Goal: Task Accomplishment & Management: Complete application form

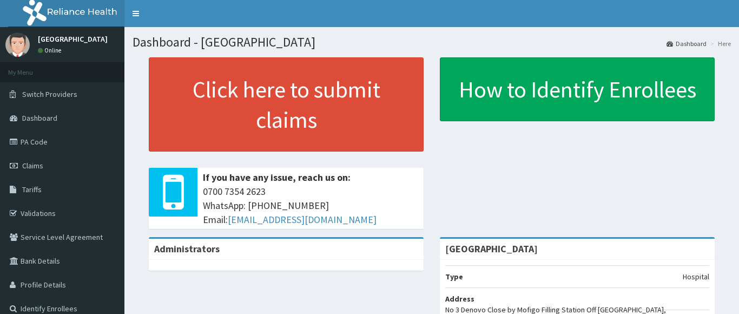
click at [58, 157] on link "Claims" at bounding box center [62, 166] width 124 height 24
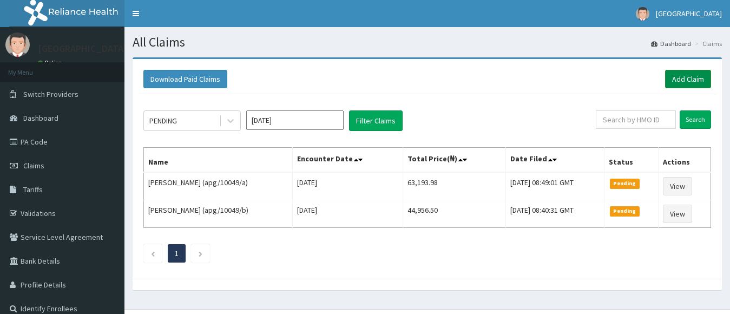
click at [670, 78] on link "Add Claim" at bounding box center [688, 79] width 46 height 18
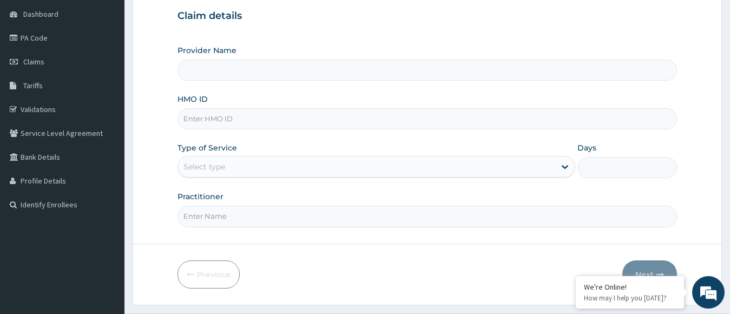
scroll to position [131, 0]
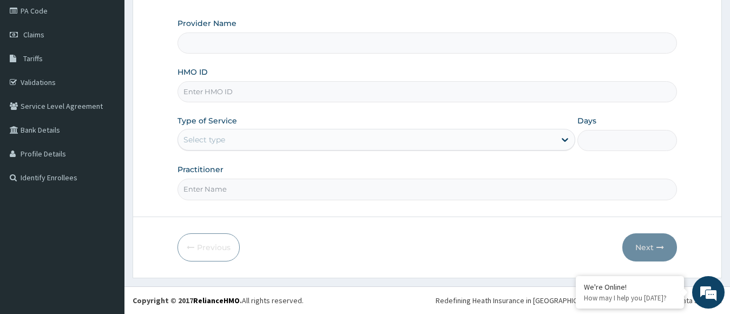
type input "[GEOGRAPHIC_DATA]"
click at [392, 89] on input "HMO ID" at bounding box center [428, 91] width 500 height 21
type input "zei/10148/f"
click at [359, 139] on div "Select type" at bounding box center [367, 139] width 378 height 17
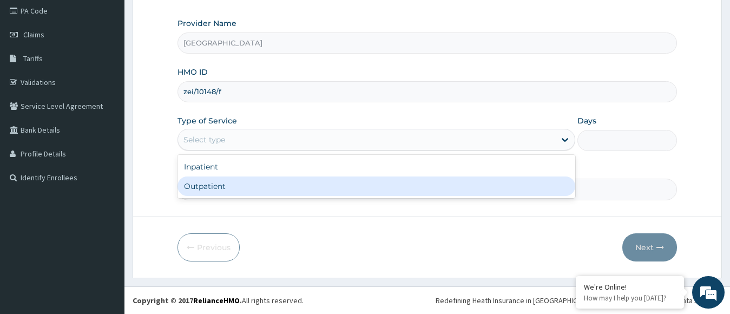
click at [342, 183] on div "Outpatient" at bounding box center [377, 185] width 398 height 19
type input "1"
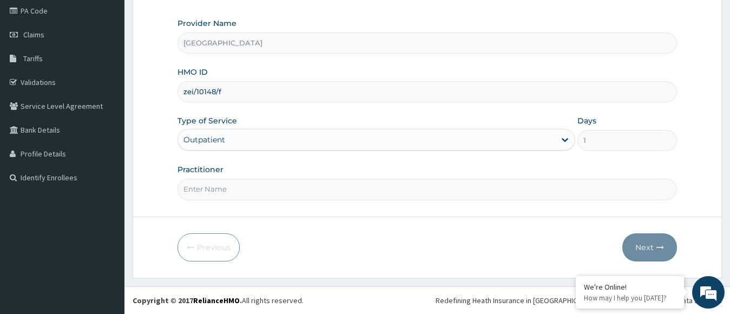
click at [294, 193] on input "Practitioner" at bounding box center [428, 189] width 500 height 21
type input "dr. veronica"
click at [660, 242] on button "Next" at bounding box center [649, 247] width 55 height 28
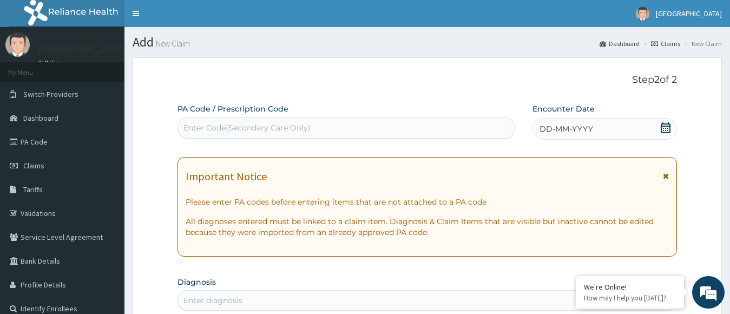
click at [662, 129] on icon at bounding box center [666, 127] width 10 height 11
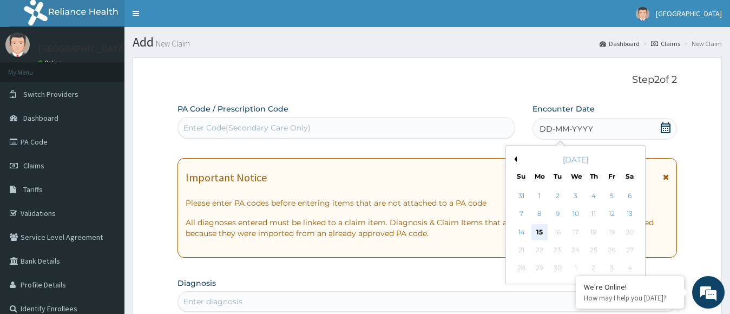
click at [543, 234] on div "15" at bounding box center [539, 232] width 16 height 16
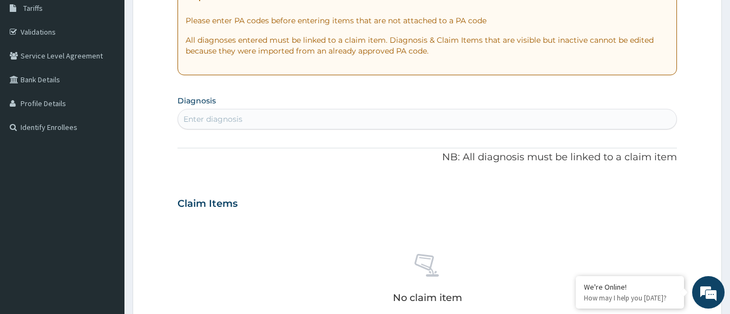
scroll to position [182, 0]
click at [450, 115] on div "Enter diagnosis" at bounding box center [427, 117] width 499 height 17
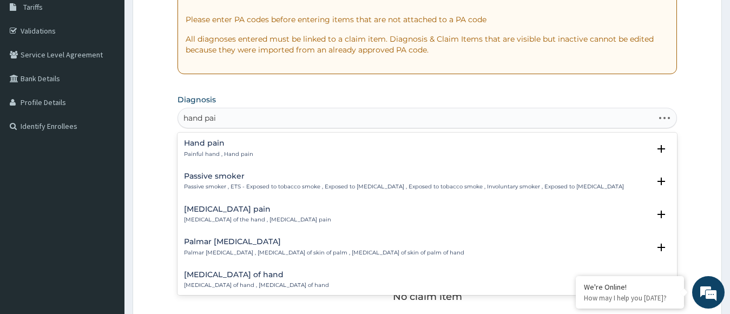
type input "hand pain"
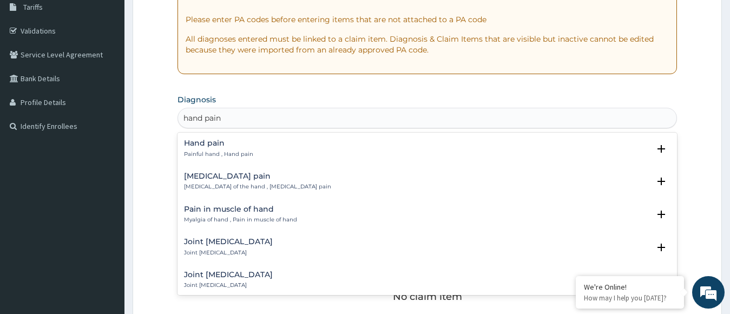
click at [392, 153] on div "Hand pain Painful hand , Hand pain" at bounding box center [427, 148] width 487 height 19
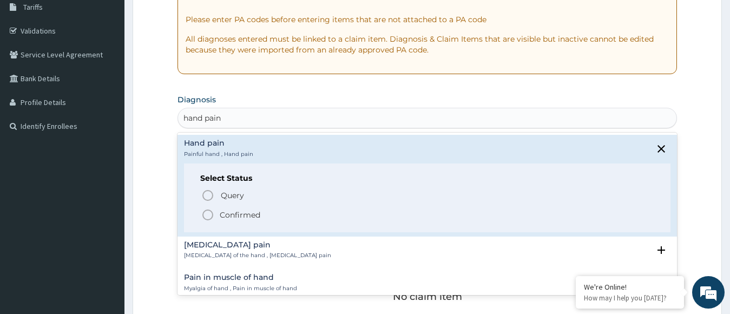
click at [240, 212] on p "Confirmed" at bounding box center [240, 214] width 41 height 11
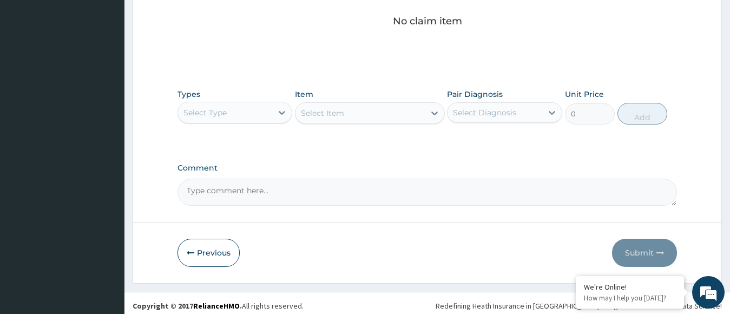
scroll to position [467, 0]
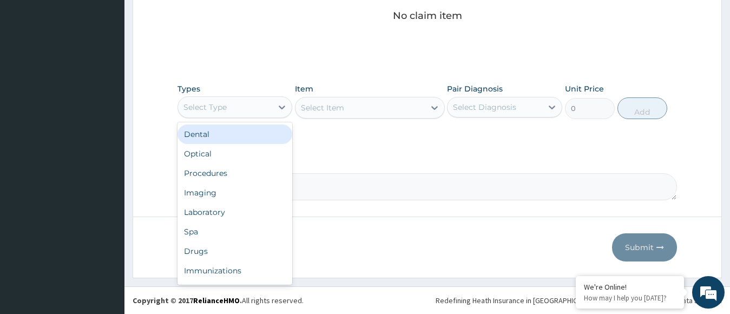
click at [255, 97] on div "Select Type" at bounding box center [235, 107] width 115 height 22
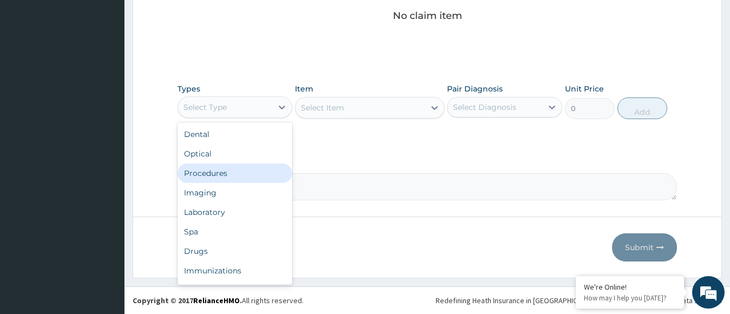
click at [246, 178] on div "Procedures" at bounding box center [235, 172] width 115 height 19
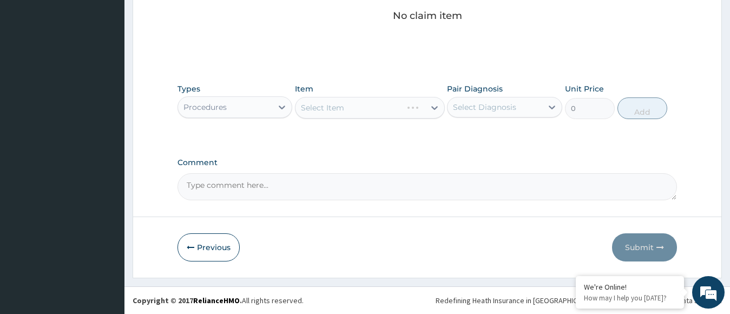
click at [336, 107] on div "Select Item" at bounding box center [370, 108] width 150 height 22
click at [336, 107] on div "Select Item" at bounding box center [322, 107] width 43 height 11
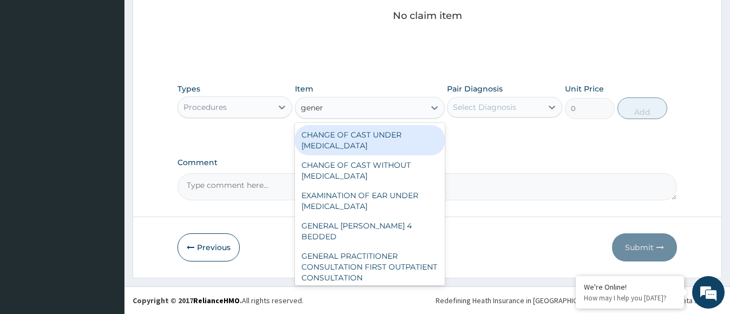
type input "genera"
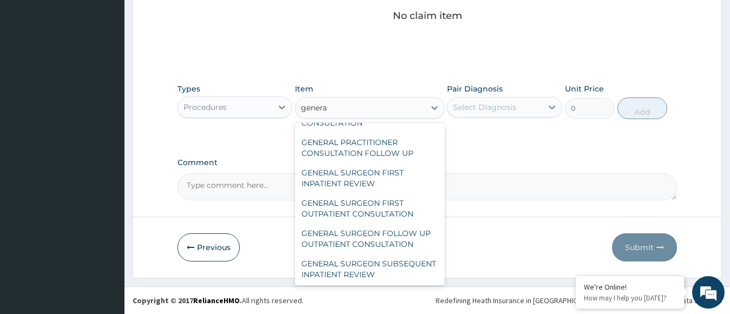
scroll to position [156, 0]
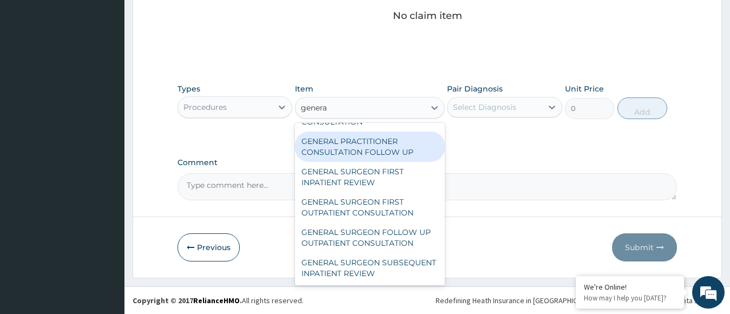
click at [375, 141] on div "GENERAL PRACTITIONER CONSULTATION FOLLOW UP" at bounding box center [370, 147] width 150 height 30
type input "11610"
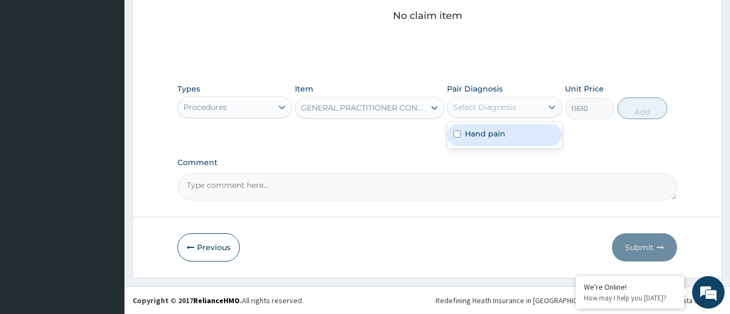
click at [488, 104] on div "Select Diagnosis" at bounding box center [484, 107] width 63 height 11
click at [483, 131] on label "Hand pain" at bounding box center [485, 133] width 41 height 11
checkbox input "true"
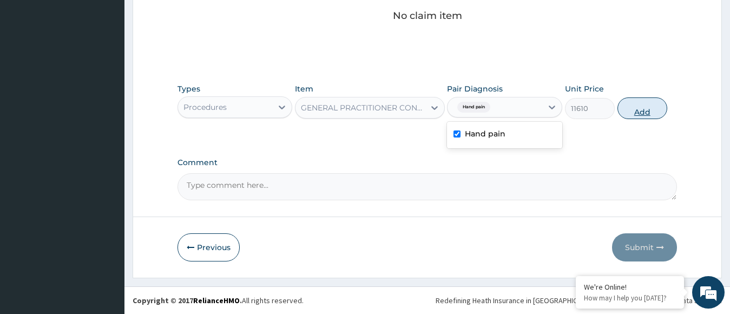
click at [634, 110] on button "Add" at bounding box center [643, 108] width 50 height 22
type input "0"
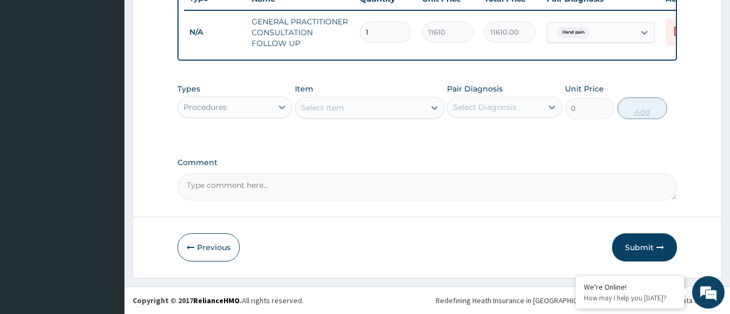
scroll to position [430, 0]
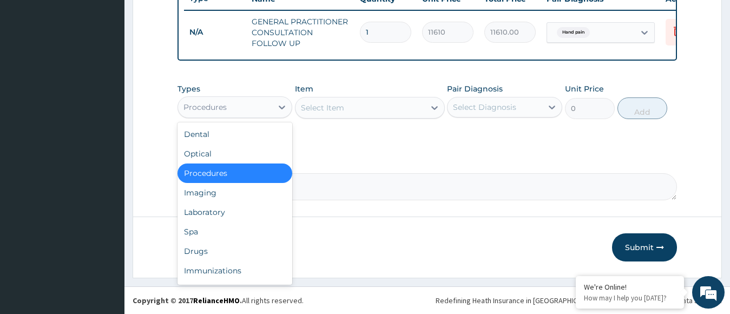
click at [258, 114] on div "Procedures" at bounding box center [225, 107] width 95 height 17
click at [255, 245] on div "Drugs" at bounding box center [235, 250] width 115 height 19
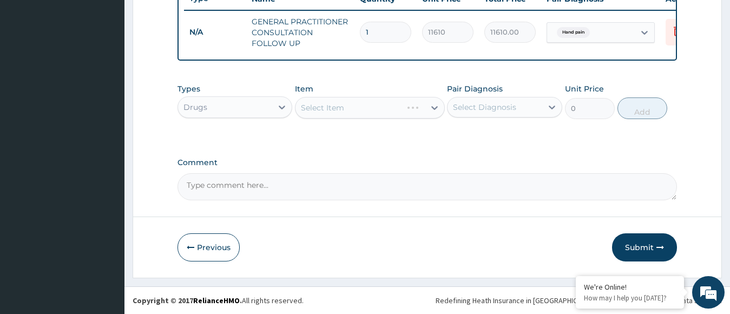
click at [346, 106] on div "Select Item" at bounding box center [370, 108] width 150 height 22
click at [346, 106] on div "Select Item" at bounding box center [349, 107] width 107 height 17
type input "ibu"
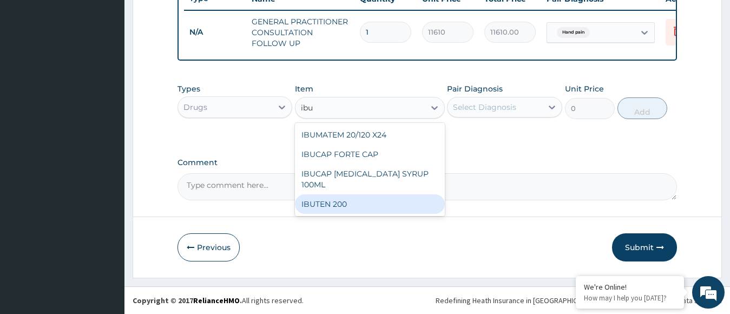
click at [350, 196] on div "IBUTEN 200" at bounding box center [370, 203] width 150 height 19
type input "82.775"
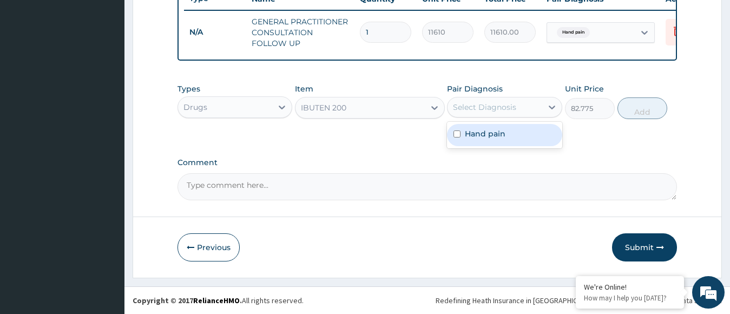
click at [474, 103] on div "Select Diagnosis" at bounding box center [484, 107] width 63 height 11
click at [495, 139] on div "Hand pain" at bounding box center [504, 135] width 115 height 22
checkbox input "true"
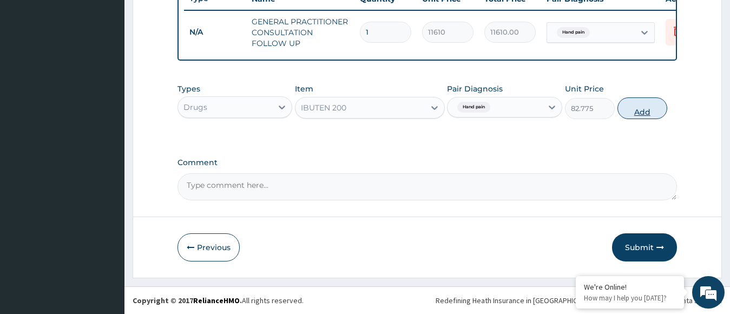
click at [638, 110] on button "Add" at bounding box center [643, 108] width 50 height 22
type input "0"
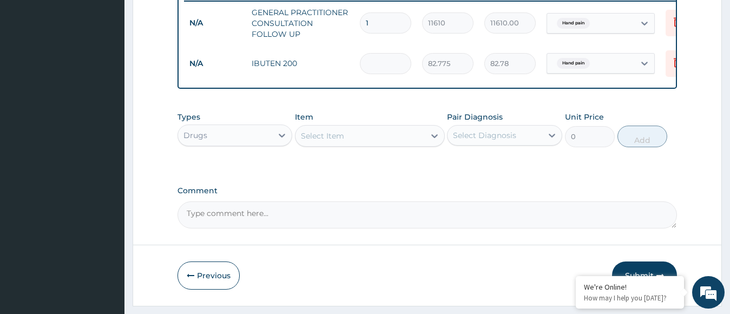
type input "0.00"
type input "8"
type input "662.20"
type input "8"
click at [392, 145] on div "Select Item" at bounding box center [360, 135] width 129 height 17
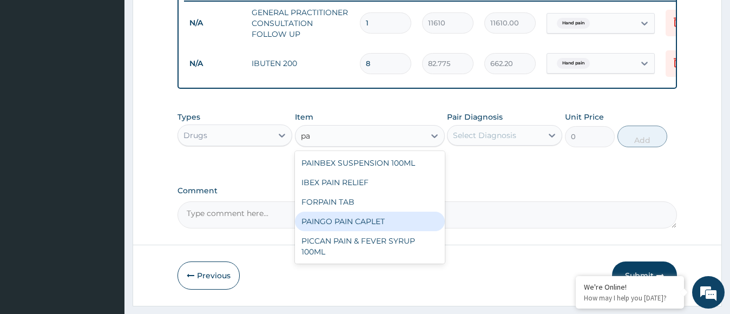
type input "p"
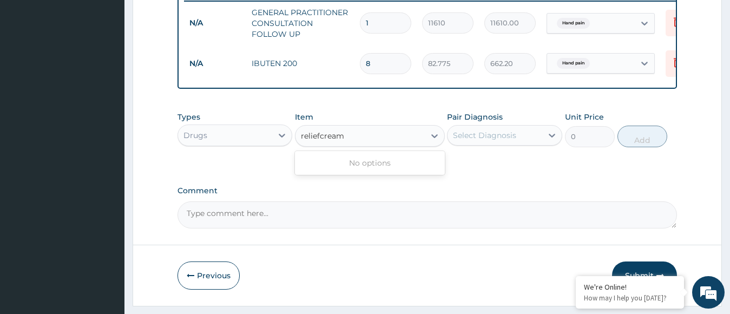
type input "relief cream"
click at [378, 173] on div "DEEP RELIEF CREAM" at bounding box center [370, 162] width 150 height 19
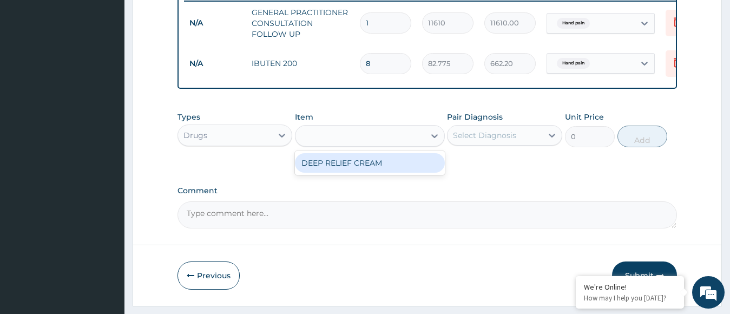
type input "1300.75"
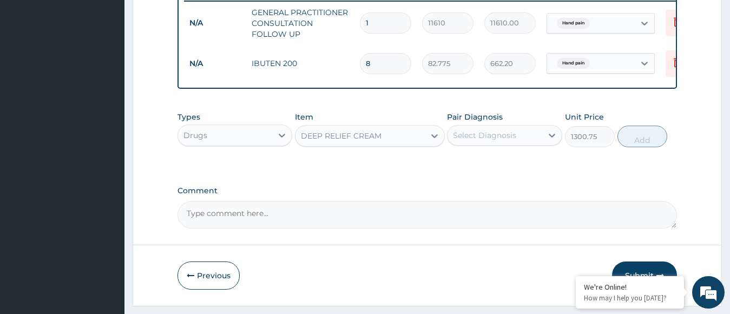
click at [465, 140] on div "Select Diagnosis" at bounding box center [484, 135] width 63 height 11
click at [491, 167] on label "Hand pain" at bounding box center [485, 161] width 41 height 11
checkbox input "true"
click at [629, 147] on button "Add" at bounding box center [643, 137] width 50 height 22
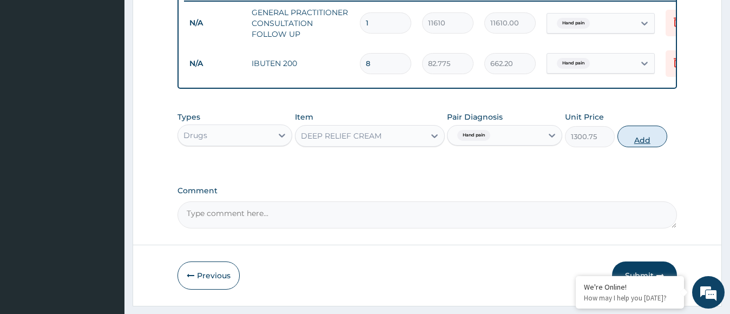
type input "0"
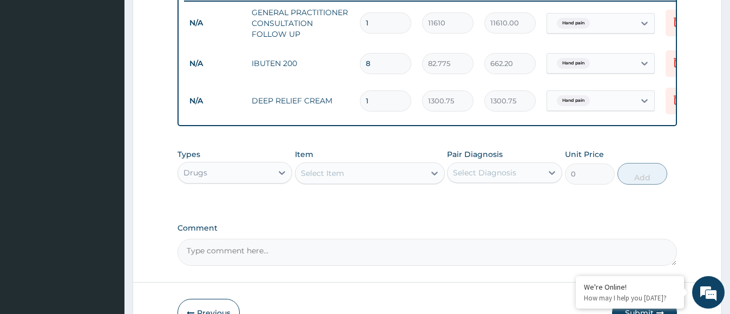
click at [379, 182] on div "Select Item" at bounding box center [360, 173] width 129 height 17
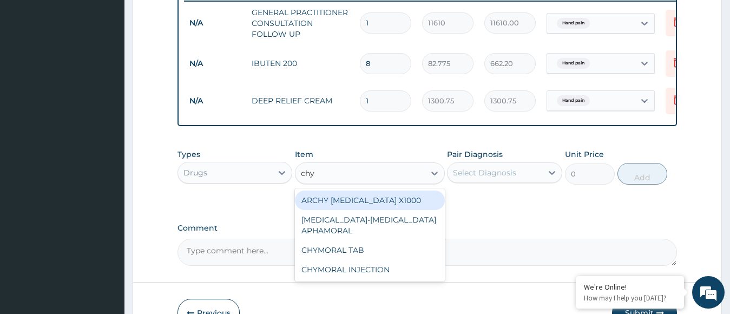
type input "chym"
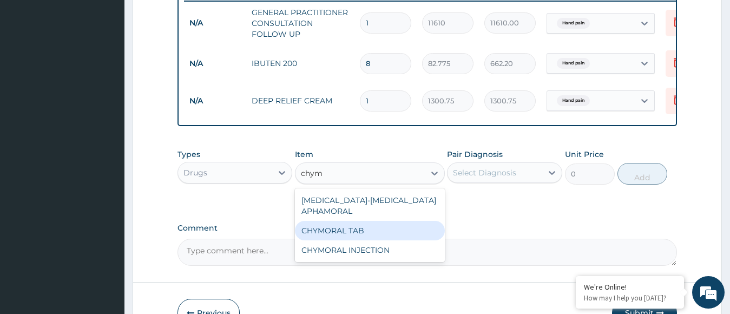
click at [386, 234] on div "CHYMORAL TAB" at bounding box center [370, 230] width 150 height 19
type input "65.0375"
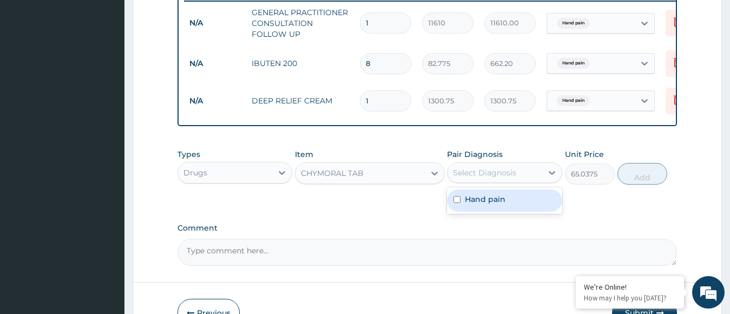
click at [498, 175] on div "Select Diagnosis" at bounding box center [495, 172] width 95 height 17
click at [497, 205] on label "Hand pain" at bounding box center [485, 199] width 41 height 11
checkbox input "true"
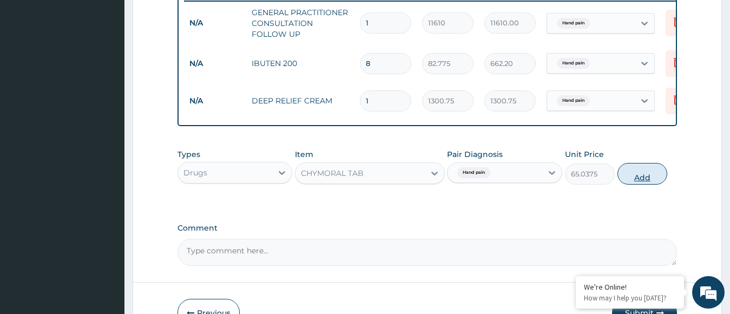
click at [623, 183] on button "Add" at bounding box center [643, 174] width 50 height 22
type input "0"
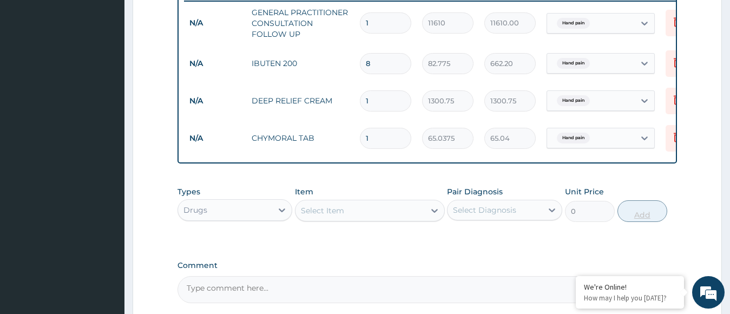
type input "0.00"
type input "3"
type input "195.11"
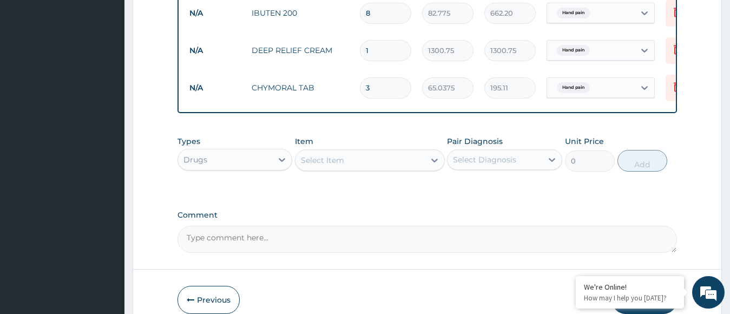
scroll to position [542, 0]
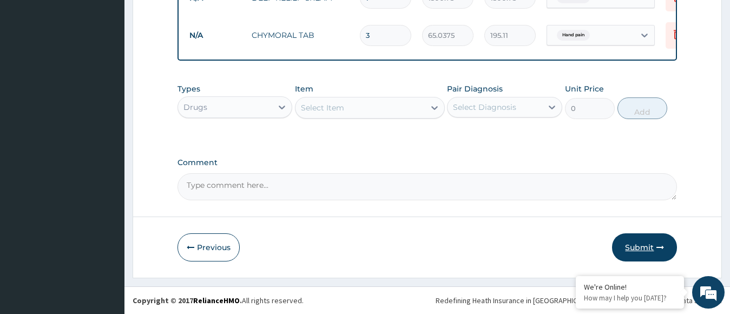
type input "3"
click at [628, 248] on button "Submit" at bounding box center [644, 247] width 65 height 28
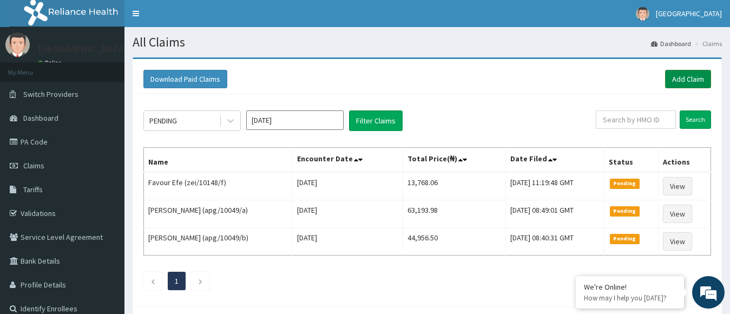
click at [698, 77] on link "Add Claim" at bounding box center [688, 79] width 46 height 18
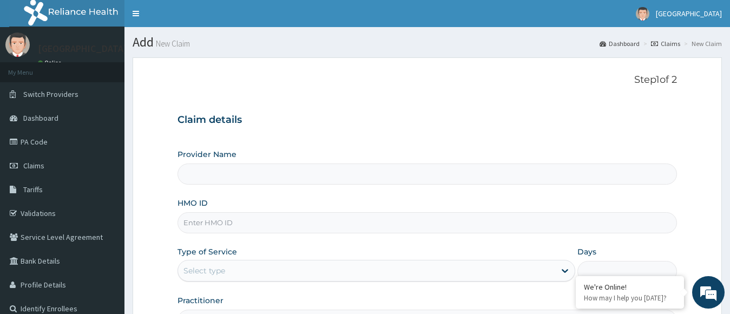
click at [557, 226] on input "HMO ID" at bounding box center [428, 222] width 500 height 21
type input "[GEOGRAPHIC_DATA]"
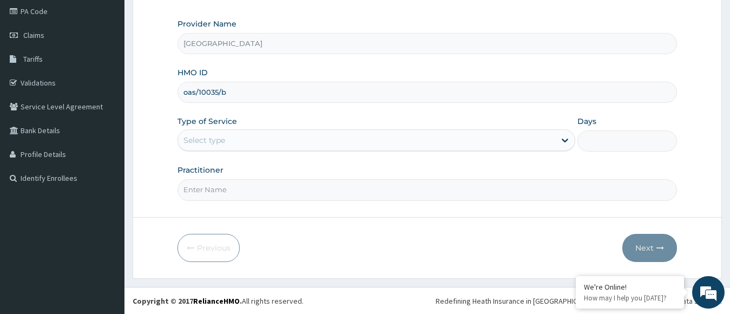
scroll to position [131, 0]
type input "oas/10035/b"
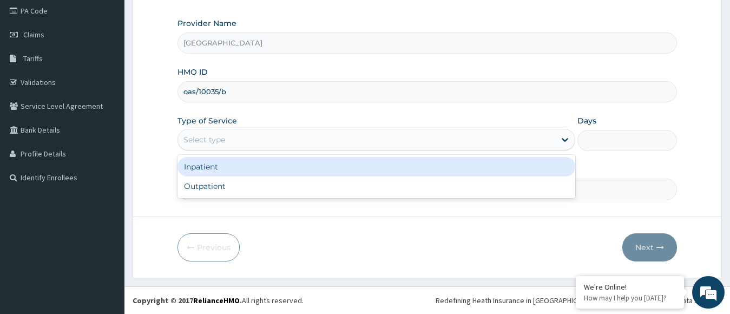
click at [490, 146] on div "Select type" at bounding box center [367, 139] width 378 height 17
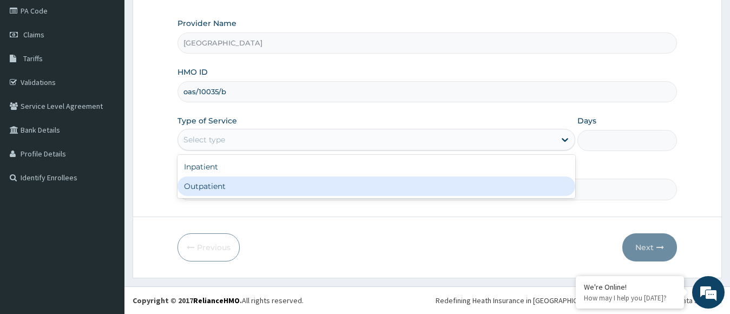
click at [449, 180] on div "Outpatient" at bounding box center [377, 185] width 398 height 19
type input "1"
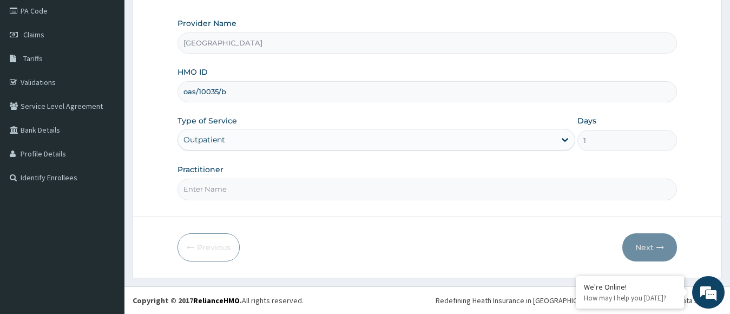
click at [418, 192] on input "Practitioner" at bounding box center [428, 189] width 500 height 21
type input "dr. veronica"
click at [642, 248] on button "Next" at bounding box center [649, 247] width 55 height 28
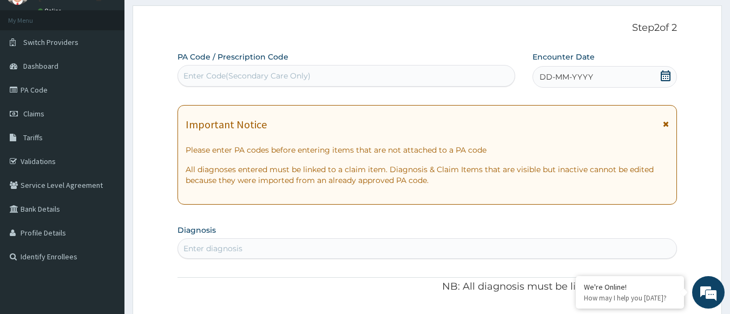
scroll to position [29, 0]
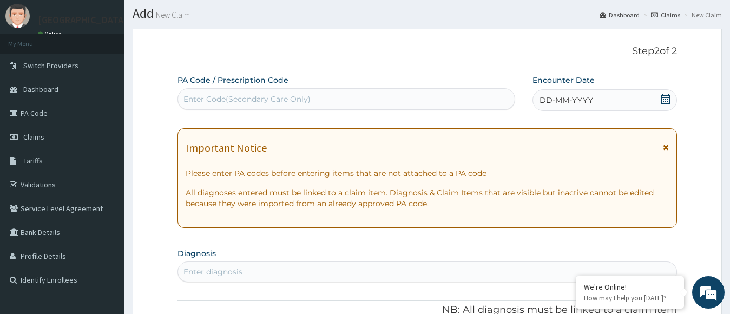
click at [665, 98] on icon at bounding box center [665, 99] width 11 height 11
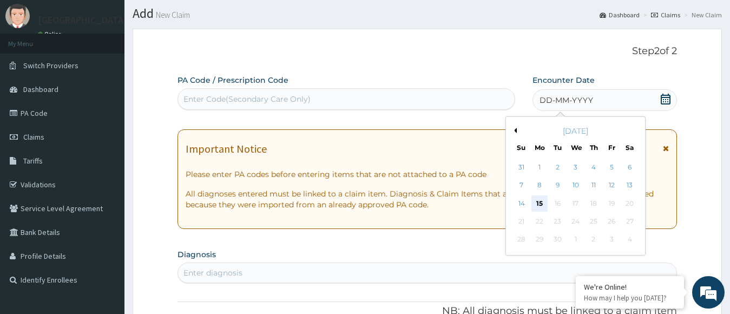
click at [544, 208] on div "15" at bounding box center [539, 203] width 16 height 16
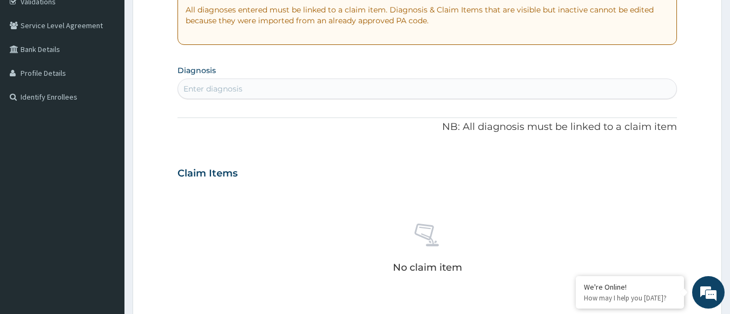
scroll to position [178, 0]
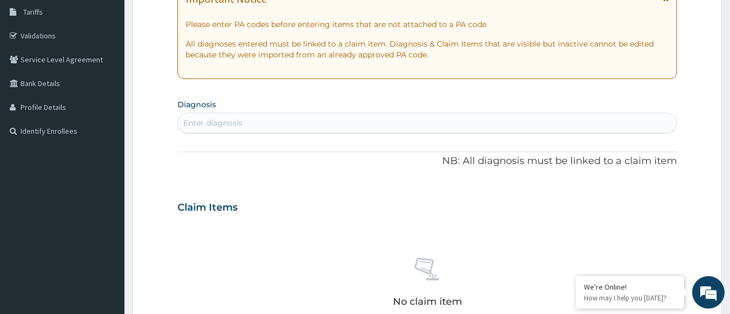
click at [388, 124] on div "Enter diagnosis" at bounding box center [427, 122] width 499 height 17
click at [328, 126] on div "Enter diagnosis" at bounding box center [427, 122] width 499 height 17
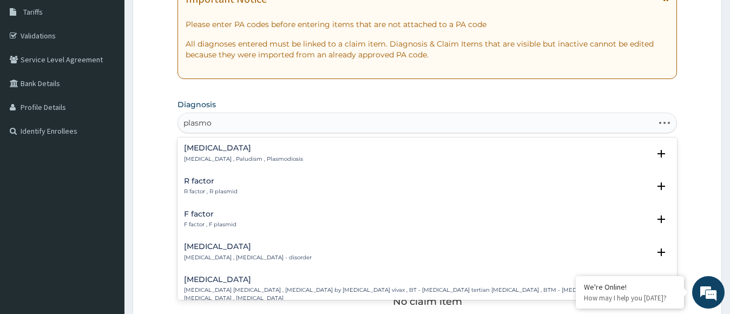
type input "plasmod"
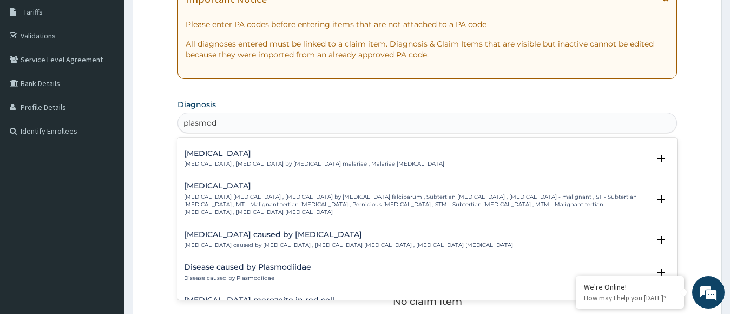
scroll to position [102, 0]
click at [254, 192] on p "Falciparum malaria , Malignant tertian malaria , Malaria by Plasmodium falcipar…" at bounding box center [417, 203] width 466 height 23
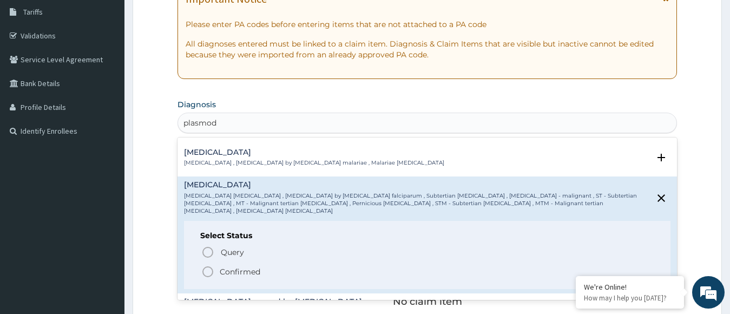
click at [221, 266] on p "Confirmed" at bounding box center [240, 271] width 41 height 11
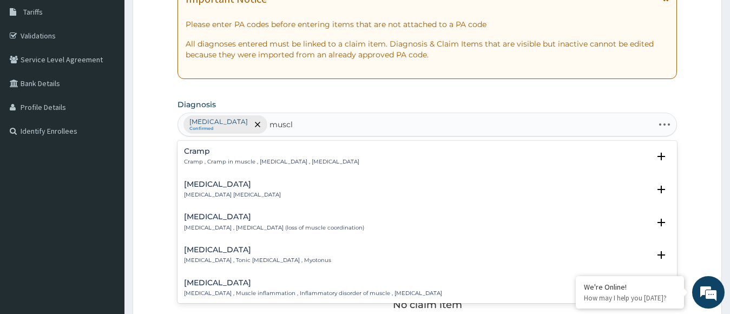
type input "muscle"
click at [275, 161] on p "Cramp , Cramp in muscle , Muscle cramp , Muscle cramps" at bounding box center [271, 162] width 175 height 8
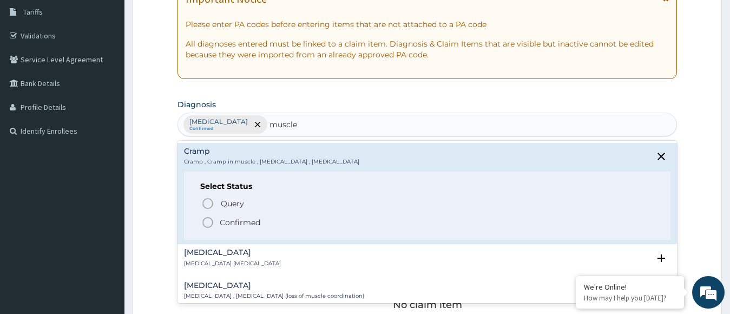
click at [211, 225] on icon "status option filled" at bounding box center [207, 222] width 13 height 13
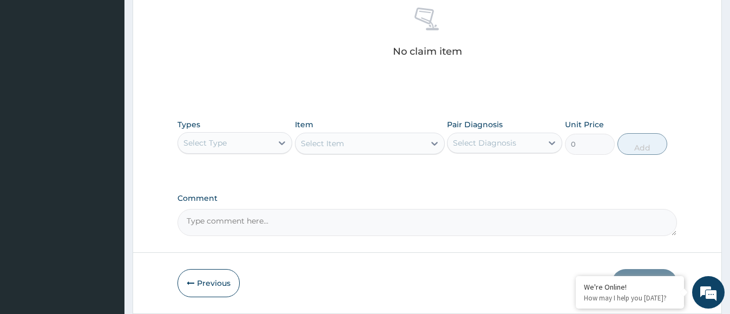
scroll to position [447, 0]
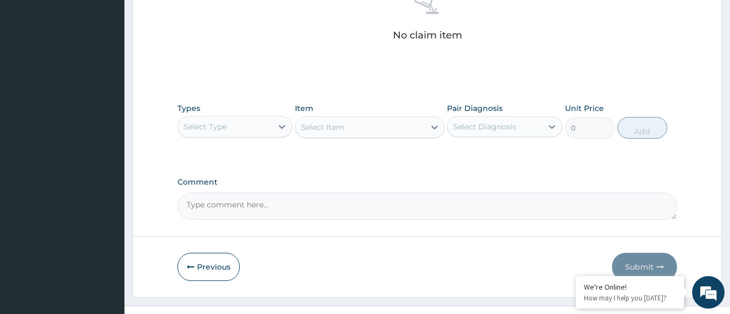
click at [247, 132] on div "Select Type" at bounding box center [225, 126] width 95 height 17
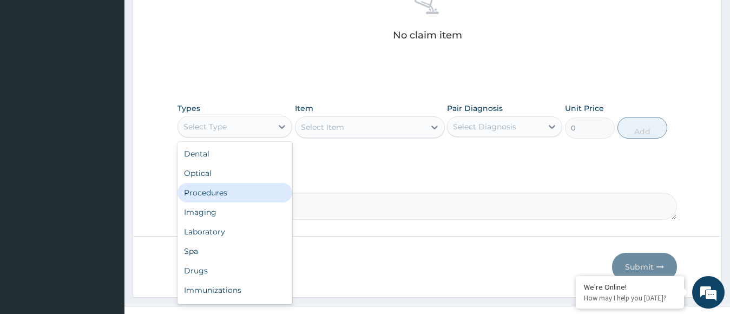
click at [246, 191] on div "Procedures" at bounding box center [235, 192] width 115 height 19
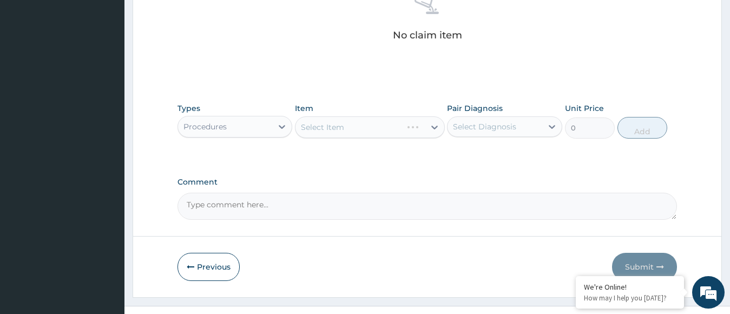
click at [351, 123] on div "Select Item" at bounding box center [370, 127] width 150 height 22
click at [366, 127] on div "Select Item" at bounding box center [360, 127] width 129 height 17
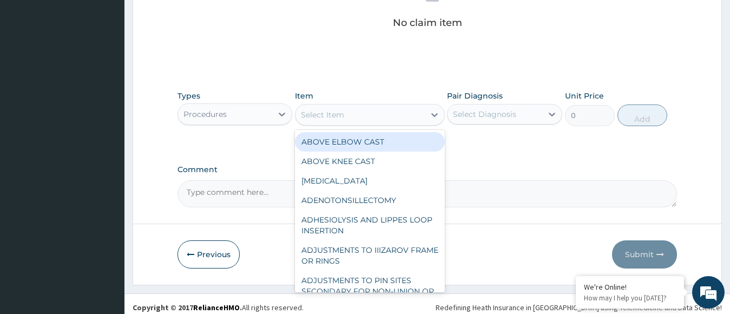
scroll to position [467, 0]
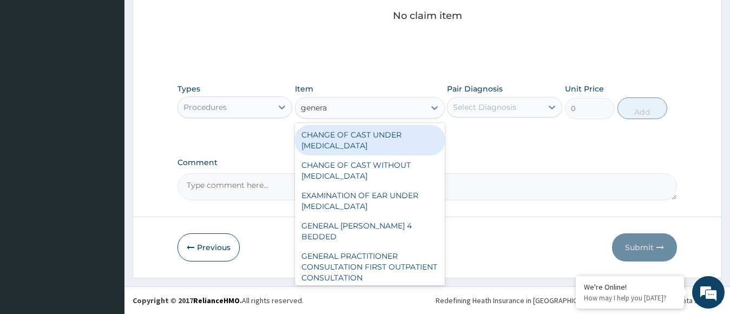
type input "general"
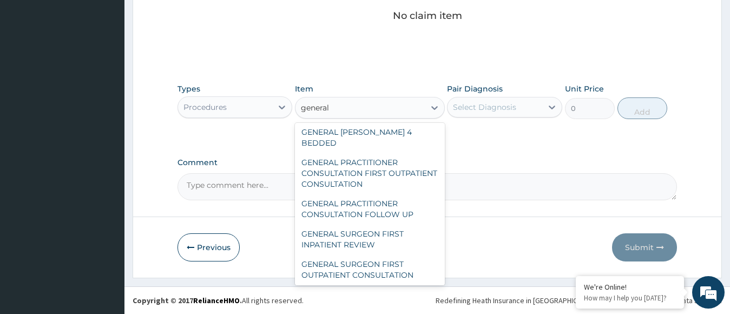
scroll to position [95, 0]
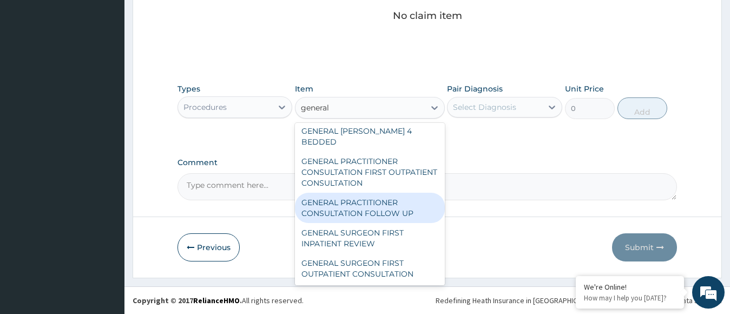
click at [375, 193] on div "GENERAL PRACTITIONER CONSULTATION FOLLOW UP" at bounding box center [370, 208] width 150 height 30
type input "11610"
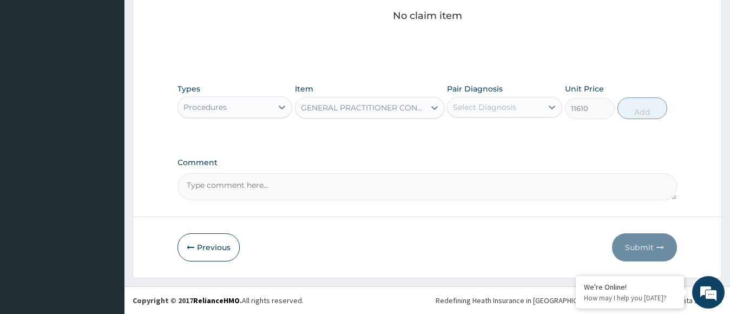
click at [477, 106] on div "Select Diagnosis" at bounding box center [484, 107] width 63 height 11
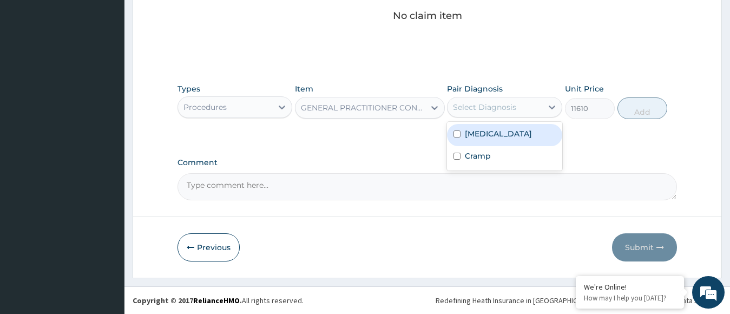
click at [476, 133] on label "[MEDICAL_DATA]" at bounding box center [498, 133] width 67 height 11
checkbox input "true"
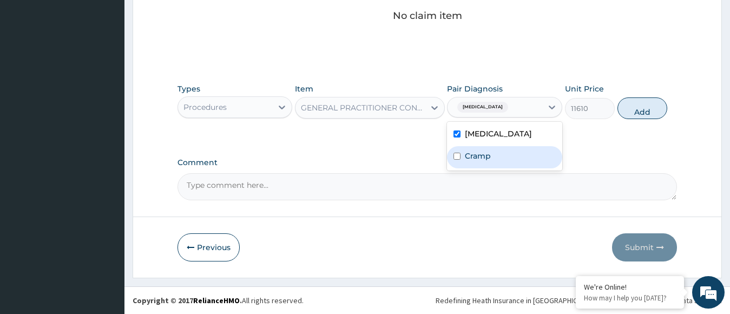
click at [477, 157] on label "Cramp" at bounding box center [478, 155] width 26 height 11
checkbox input "true"
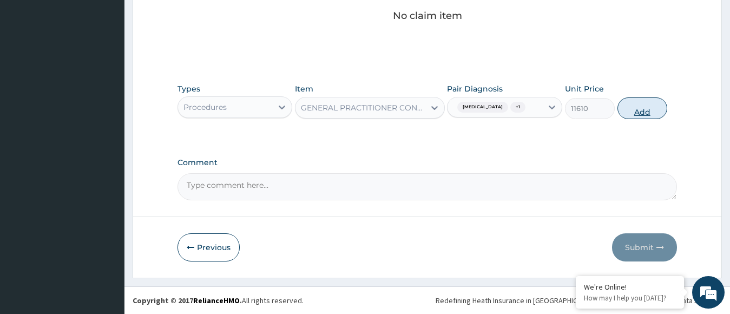
click at [640, 107] on button "Add" at bounding box center [643, 108] width 50 height 22
type input "0"
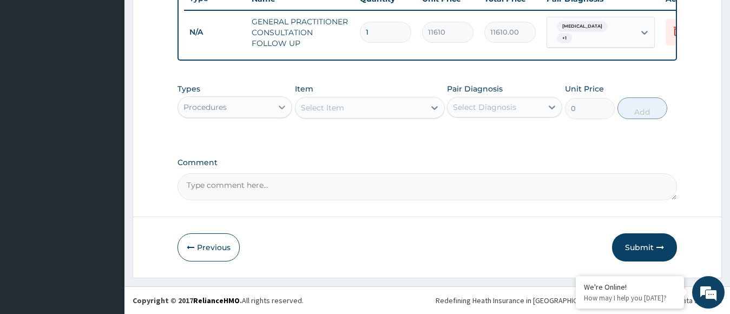
click at [277, 115] on div at bounding box center [281, 106] width 19 height 19
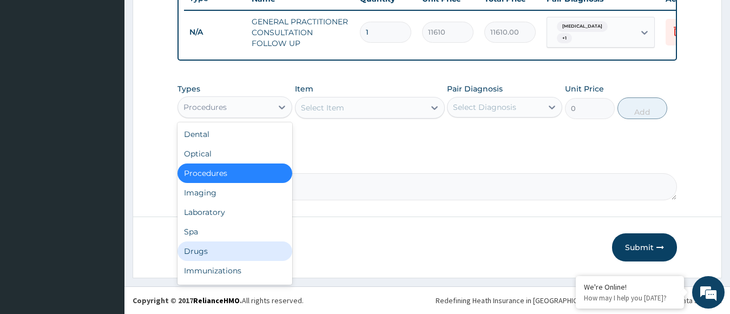
click at [256, 243] on div "Drugs" at bounding box center [235, 250] width 115 height 19
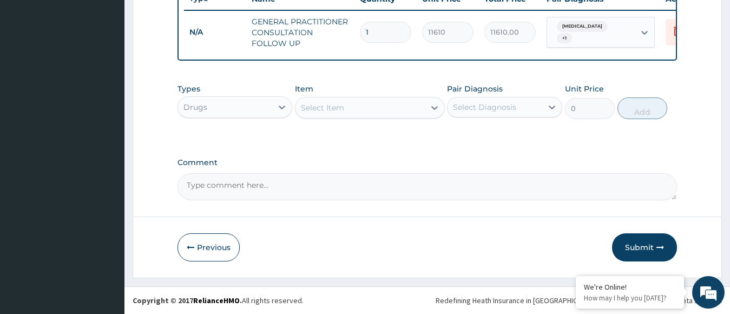
click at [327, 103] on div "Select Item" at bounding box center [322, 107] width 43 height 11
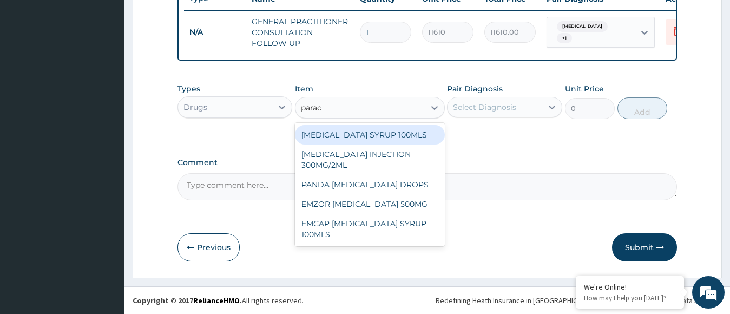
type input "parace"
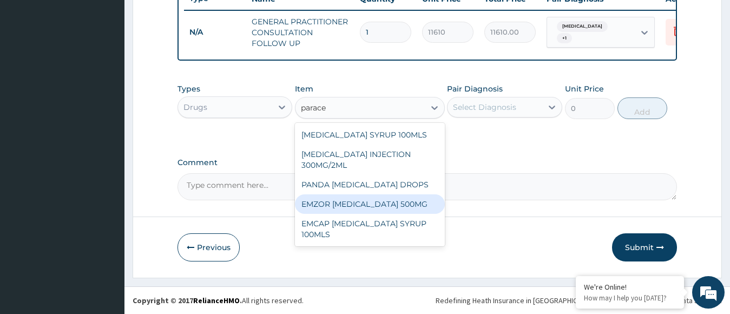
click at [358, 206] on div "EMZOR [MEDICAL_DATA] 500MG" at bounding box center [370, 203] width 150 height 19
type input "23.65"
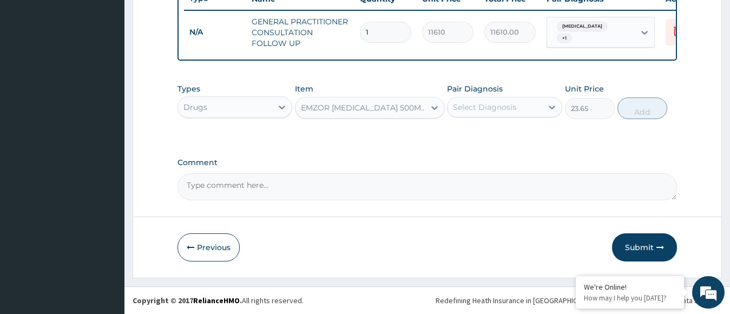
click at [482, 106] on div "Select Diagnosis" at bounding box center [484, 107] width 63 height 11
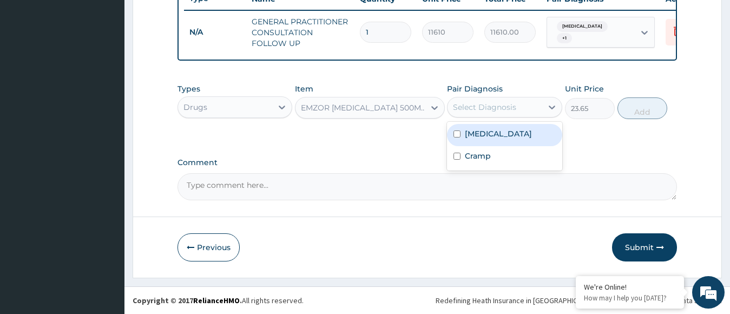
click at [479, 135] on label "[MEDICAL_DATA]" at bounding box center [498, 133] width 67 height 11
checkbox input "true"
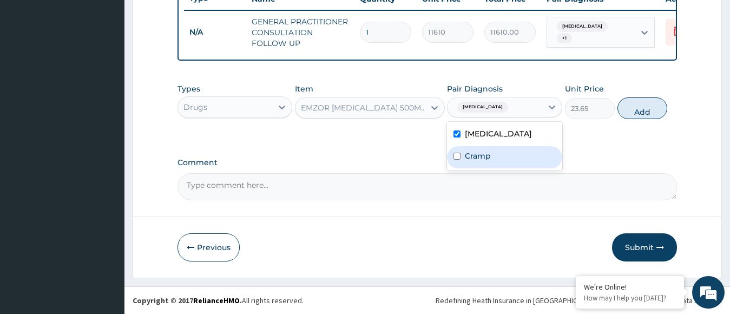
click at [486, 152] on label "Cramp" at bounding box center [478, 155] width 26 height 11
checkbox input "true"
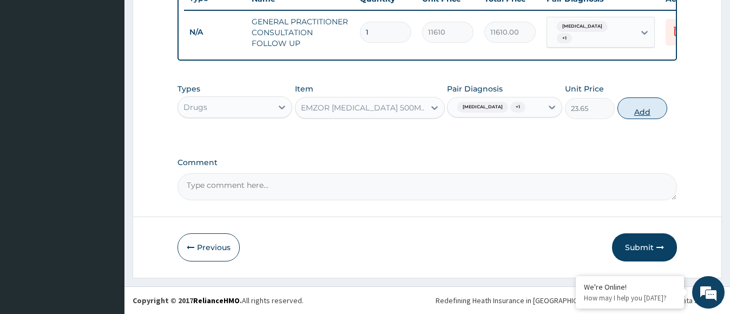
click at [629, 101] on button "Add" at bounding box center [643, 108] width 50 height 22
type input "0"
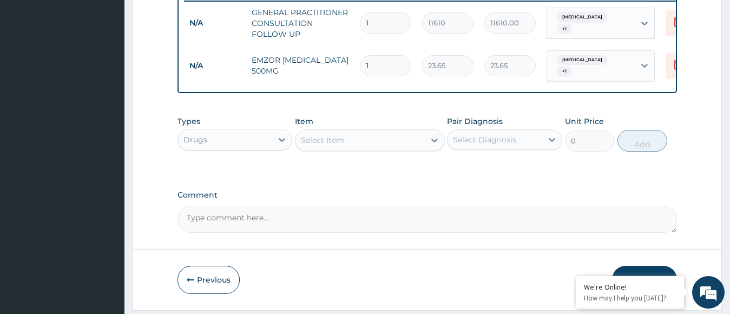
type input "18"
type input "425.70"
type input "18"
click at [380, 149] on div "Select Item" at bounding box center [360, 140] width 129 height 17
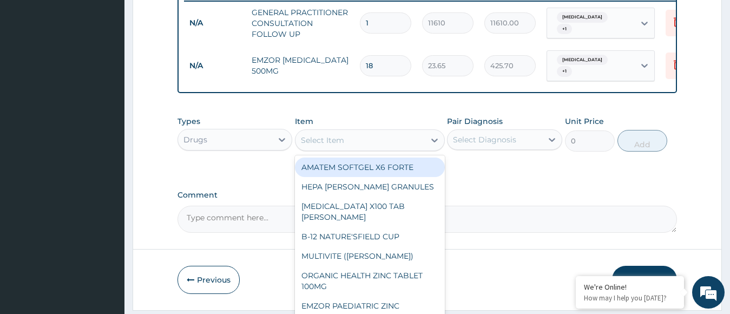
click at [369, 175] on div "AMATEM SOFTGEL X6 FORTE" at bounding box center [370, 166] width 150 height 19
type input "473"
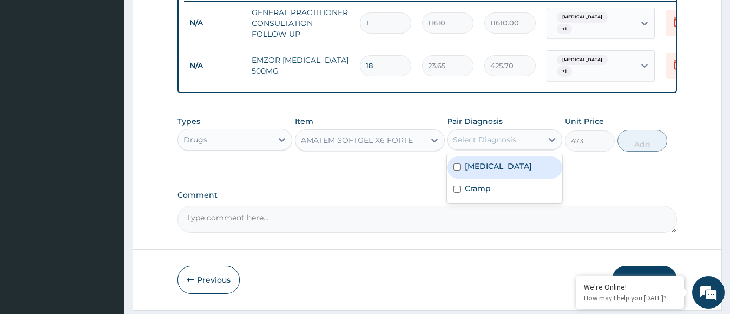
click at [472, 145] on div "Select Diagnosis" at bounding box center [484, 139] width 63 height 11
click at [494, 172] on label "[MEDICAL_DATA]" at bounding box center [498, 166] width 67 height 11
checkbox input "true"
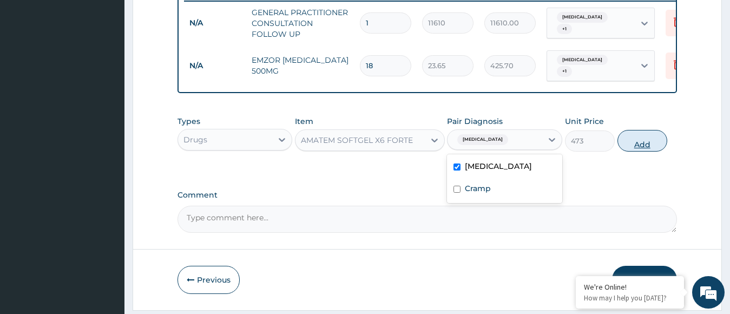
click at [627, 151] on button "Add" at bounding box center [643, 141] width 50 height 22
type input "0"
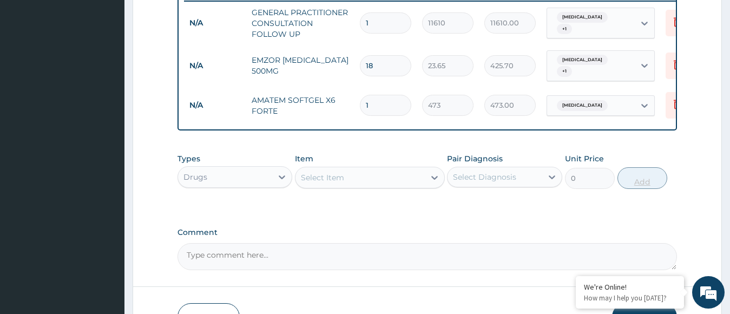
type input "0.00"
type input "6"
type input "2838.00"
type input "6"
click at [411, 186] on div "Select Item" at bounding box center [360, 177] width 129 height 17
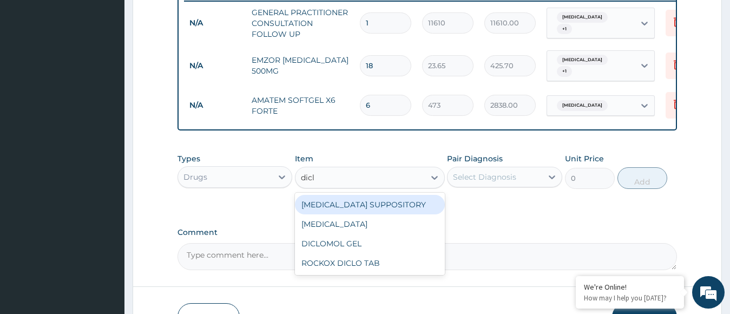
type input "diclo"
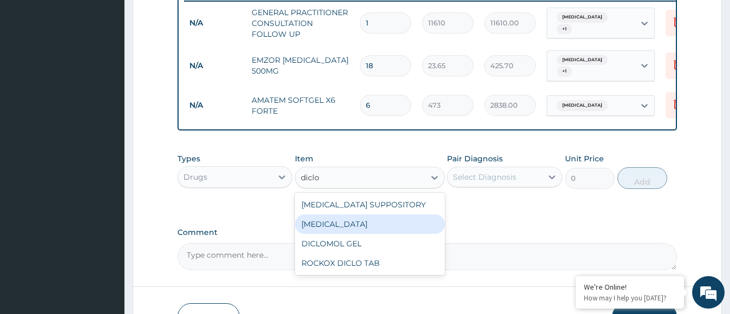
click at [384, 228] on div "[MEDICAL_DATA]" at bounding box center [370, 223] width 150 height 19
type input "591.25"
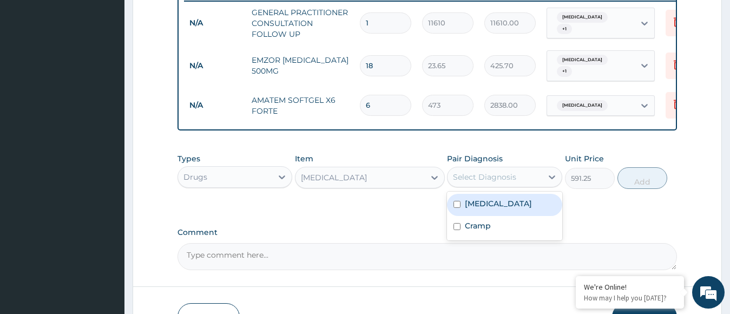
click at [488, 182] on div "Select Diagnosis" at bounding box center [484, 177] width 63 height 11
click at [489, 216] on div "Falciparum malaria" at bounding box center [504, 205] width 115 height 22
checkbox input "true"
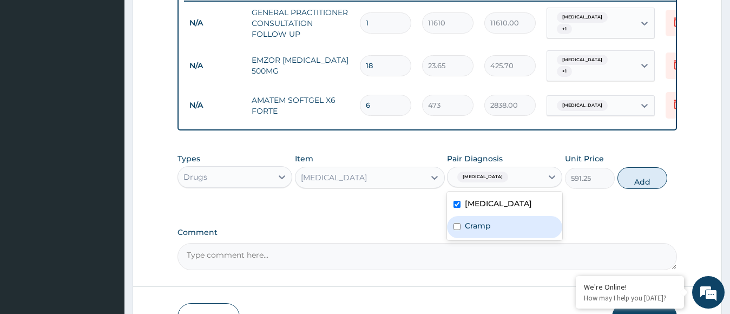
click at [489, 231] on label "Cramp" at bounding box center [478, 225] width 26 height 11
checkbox input "true"
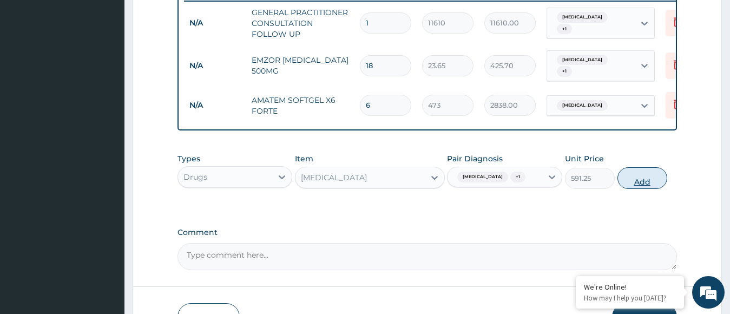
click at [634, 189] on button "Add" at bounding box center [643, 178] width 50 height 22
type input "0"
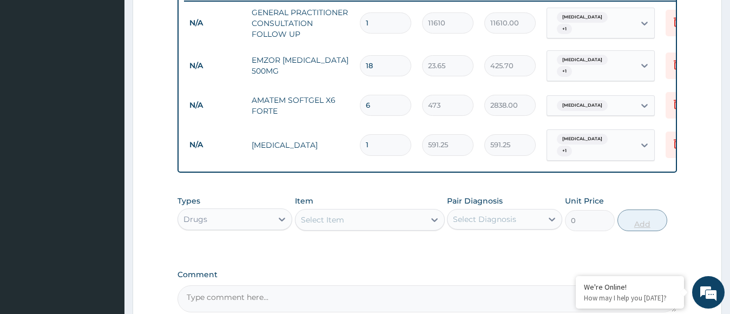
type input "10"
type input "5912.50"
type input "10"
click at [432, 225] on icon at bounding box center [434, 219] width 11 height 11
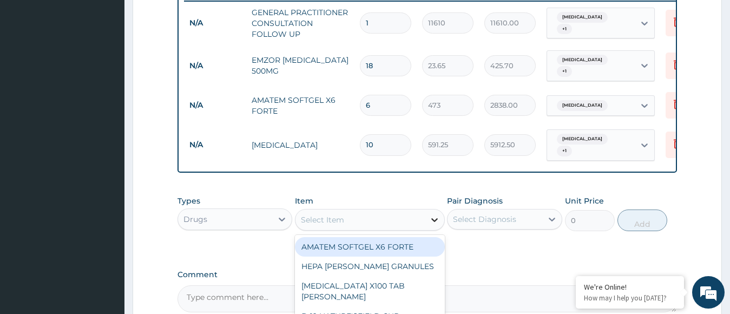
type input "b"
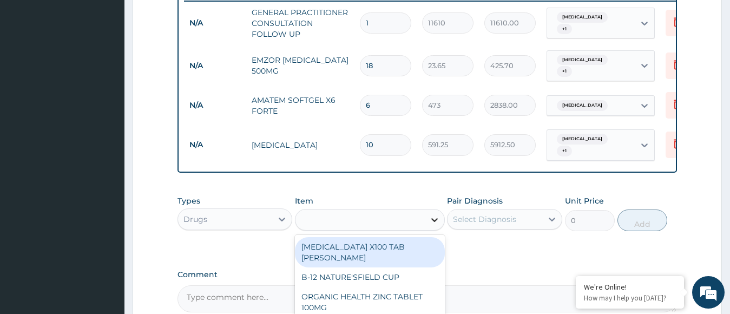
type input "23.65"
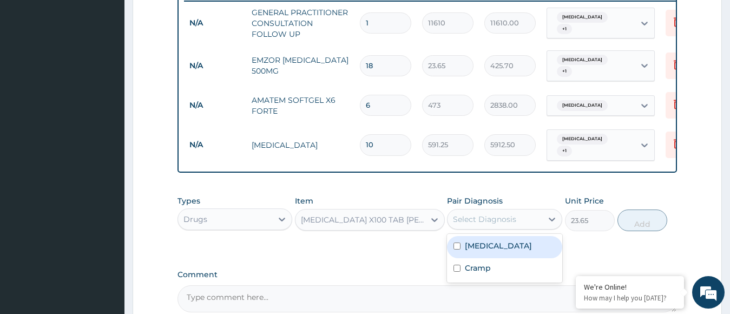
click at [464, 225] on div "Select Diagnosis" at bounding box center [484, 219] width 63 height 11
click at [467, 251] on label "Falciparum malaria" at bounding box center [498, 245] width 67 height 11
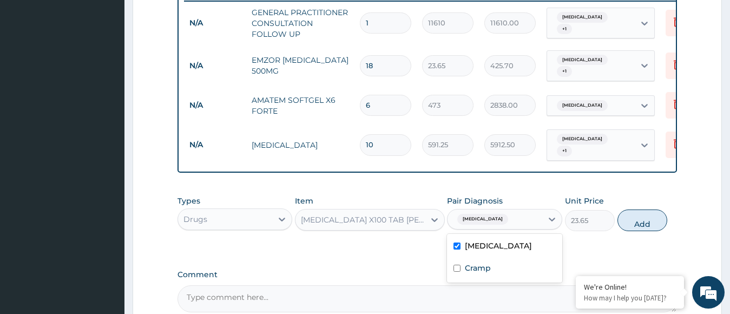
checkbox input "true"
click at [471, 273] on label "Cramp" at bounding box center [478, 267] width 26 height 11
checkbox input "true"
click at [639, 231] on button "Add" at bounding box center [643, 220] width 50 height 22
type input "0"
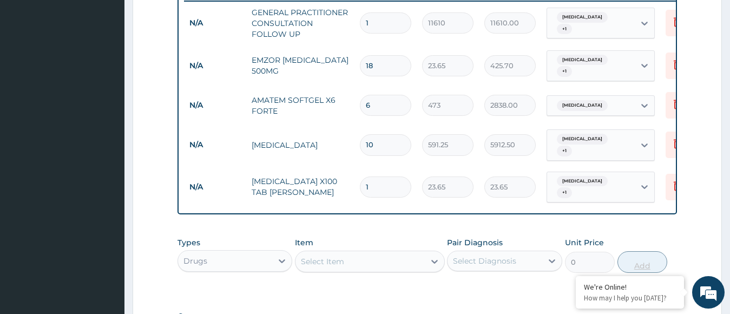
type input "10"
type input "236.50"
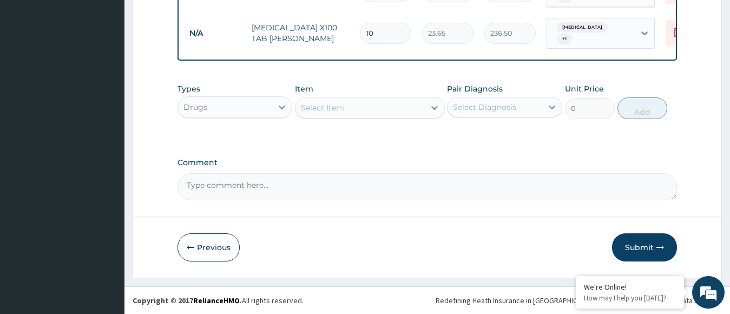
scroll to position [593, 0]
type input "10"
click at [641, 238] on button "Submit" at bounding box center [644, 247] width 65 height 28
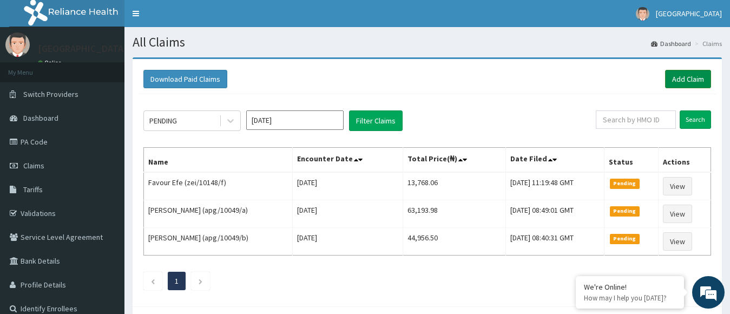
click at [673, 77] on link "Add Claim" at bounding box center [688, 79] width 46 height 18
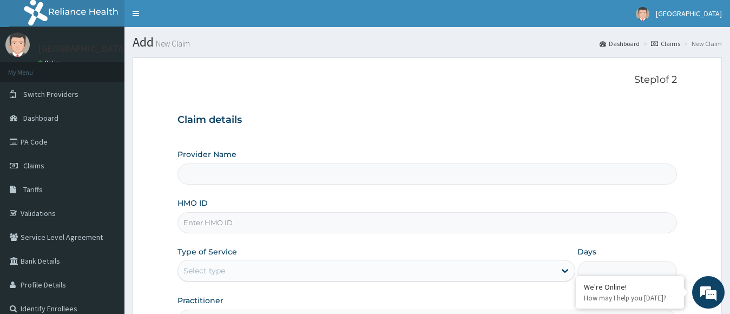
type input "[GEOGRAPHIC_DATA]"
click at [344, 220] on input "HMO ID" at bounding box center [428, 222] width 500 height 21
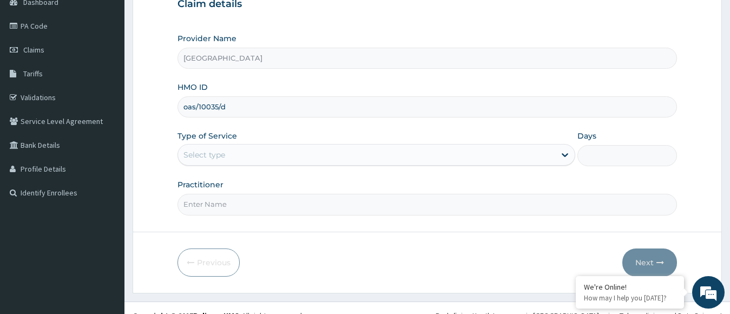
scroll to position [131, 0]
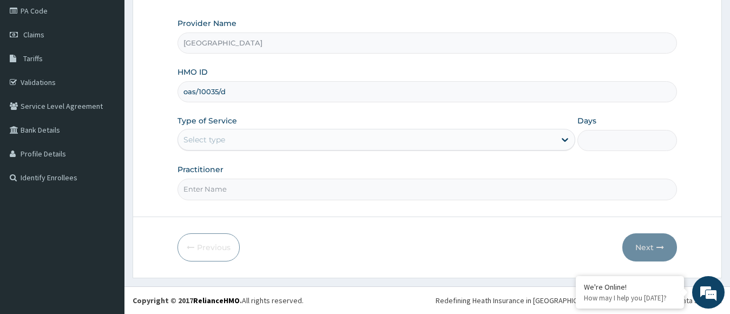
type input "oas/10035/d"
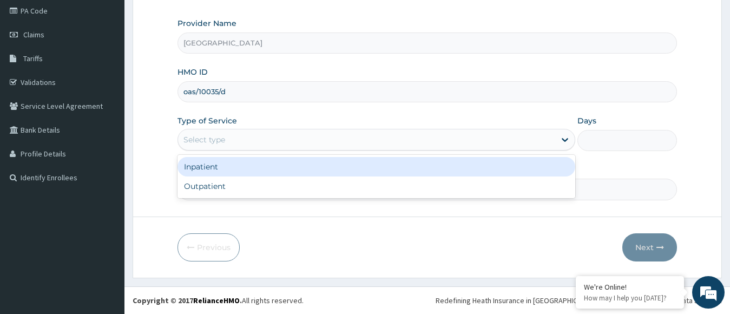
click at [371, 140] on div "Select type" at bounding box center [367, 139] width 378 height 17
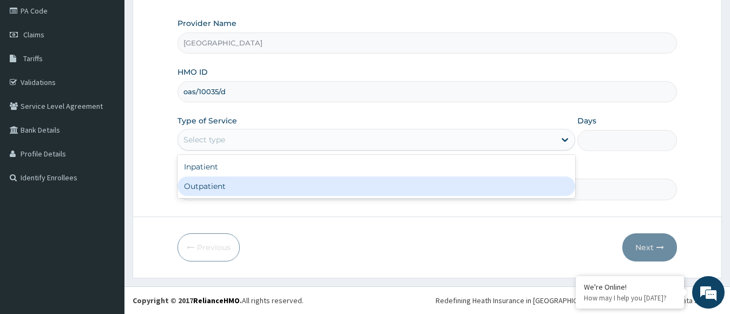
click at [342, 186] on div "Outpatient" at bounding box center [377, 185] width 398 height 19
type input "1"
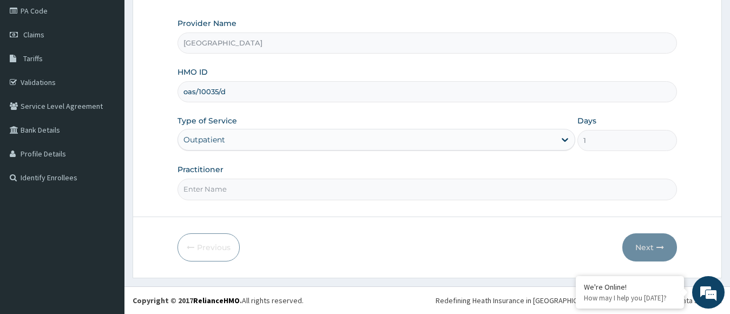
click at [357, 187] on input "Practitioner" at bounding box center [428, 189] width 500 height 21
type input "dr. [PERSON_NAME]"
click at [644, 242] on button "Next" at bounding box center [649, 247] width 55 height 28
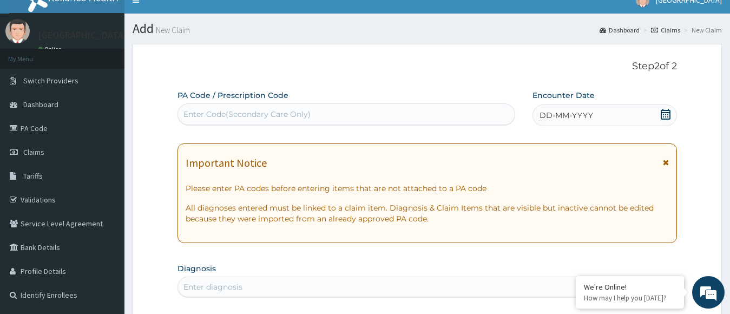
scroll to position [0, 0]
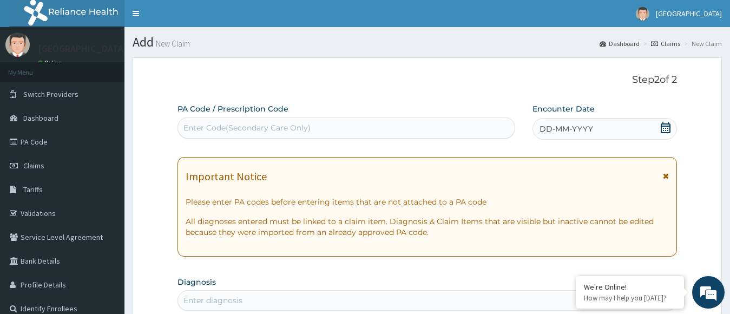
click at [664, 130] on icon at bounding box center [666, 127] width 10 height 11
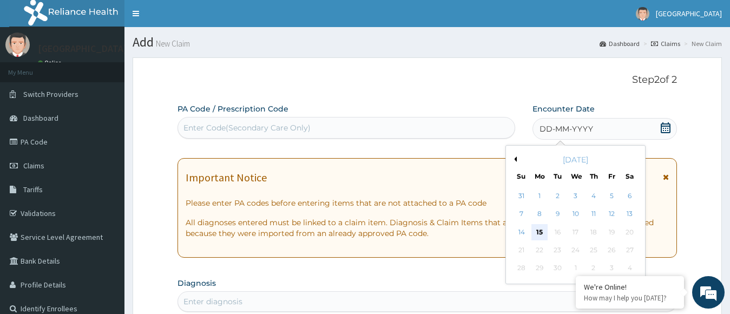
click at [541, 233] on div "15" at bounding box center [539, 232] width 16 height 16
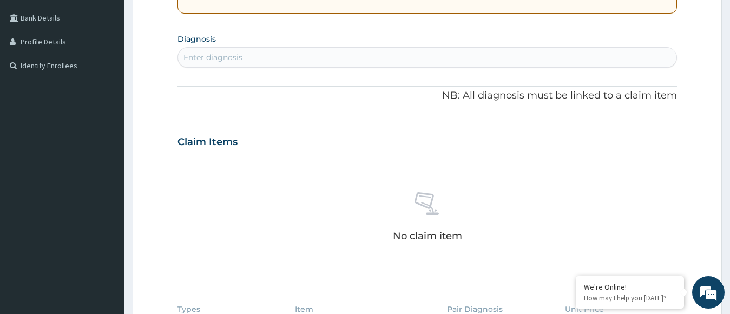
scroll to position [242, 0]
click at [444, 54] on div "Enter diagnosis" at bounding box center [427, 57] width 499 height 17
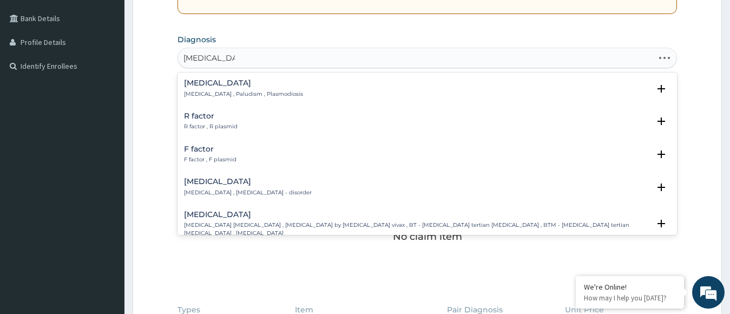
type input "plasmodium f"
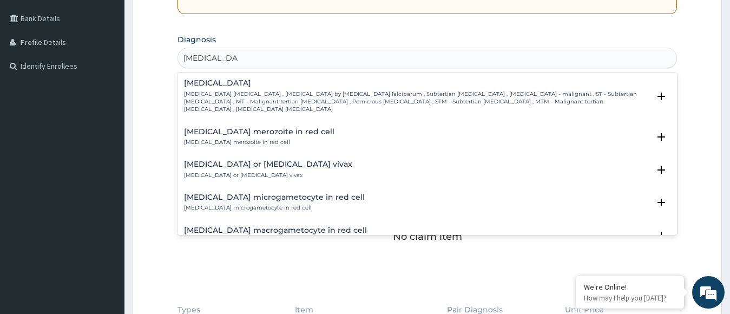
click at [276, 107] on div "Falciparum malaria Falciparum malaria , Malignant tertian malaria , Malaria by …" at bounding box center [427, 99] width 487 height 40
click at [265, 101] on p "Falciparum malaria , Malignant tertian malaria , Malaria by Plasmodium falcipar…" at bounding box center [417, 101] width 466 height 23
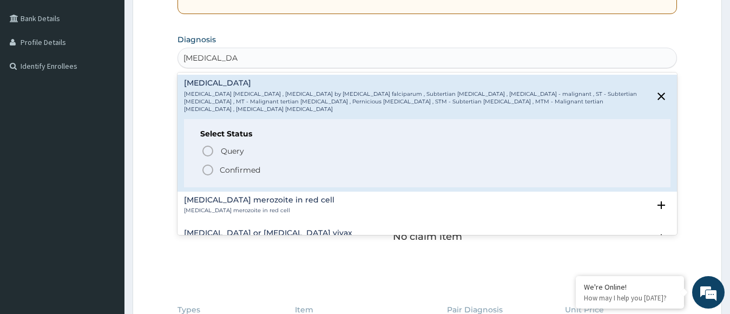
click at [212, 163] on icon "status option filled" at bounding box center [207, 169] width 13 height 13
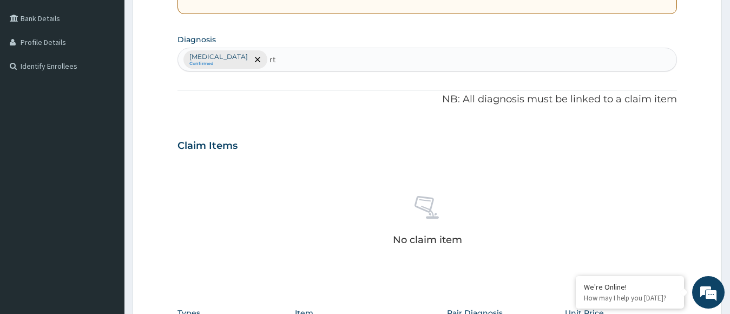
type input "rti"
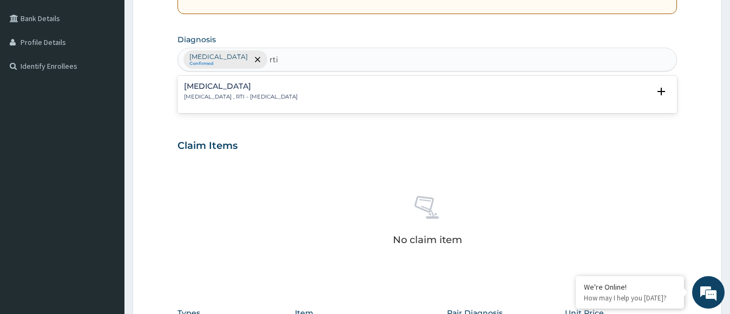
click at [227, 96] on p "Respiratory tract infection , RTI - Respiratory tract infection" at bounding box center [241, 97] width 114 height 8
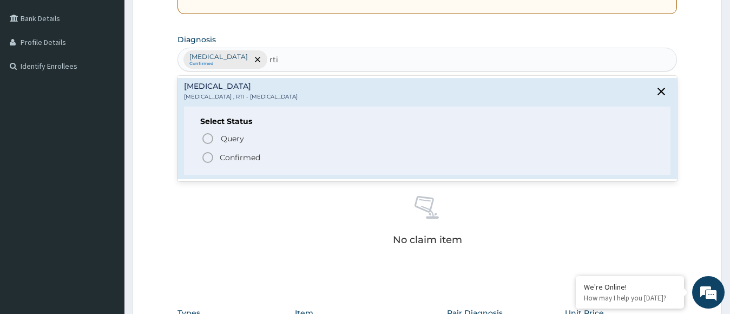
click at [209, 157] on icon "status option filled" at bounding box center [207, 157] width 13 height 13
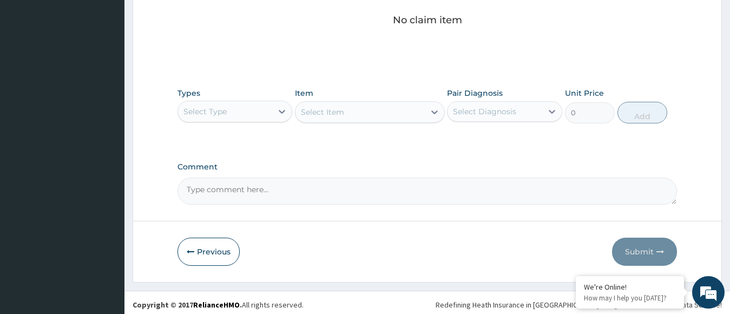
scroll to position [467, 0]
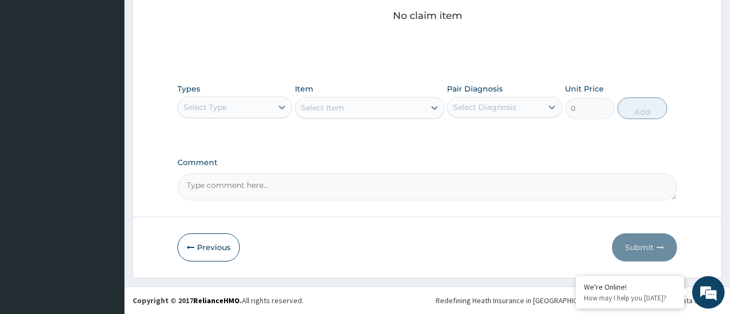
click at [270, 104] on div "Select Type" at bounding box center [225, 107] width 95 height 17
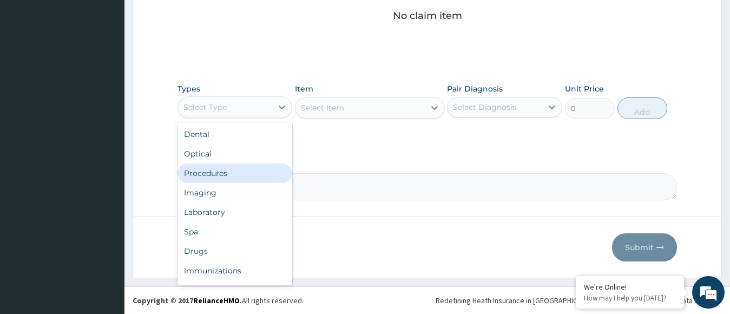
click at [244, 166] on div "Procedures" at bounding box center [235, 172] width 115 height 19
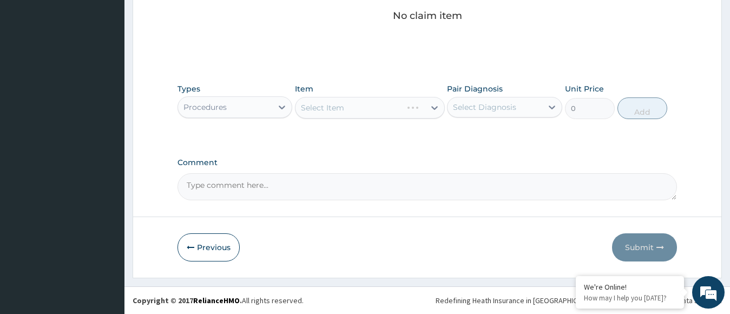
click at [333, 101] on div "Select Item" at bounding box center [370, 108] width 150 height 22
click at [353, 103] on div "Select Item" at bounding box center [360, 107] width 129 height 17
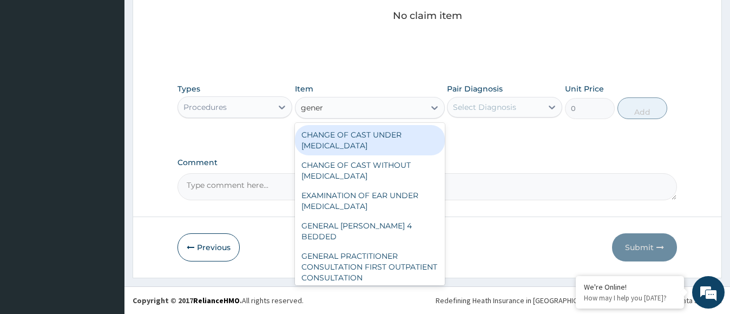
type input "genera"
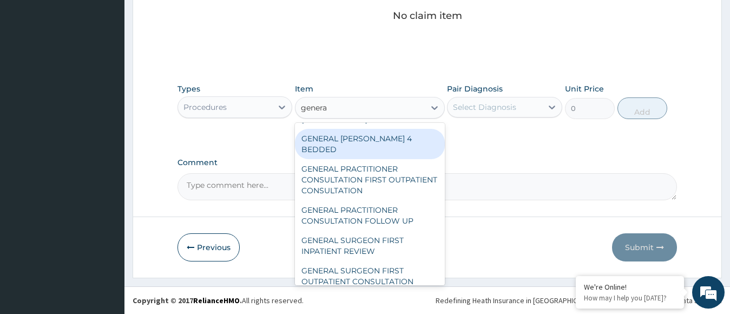
scroll to position [140, 0]
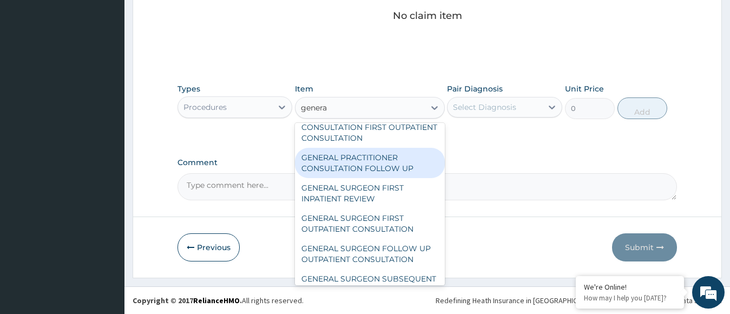
click at [372, 148] on div "GENERAL PRACTITIONER CONSULTATION FOLLOW UP" at bounding box center [370, 163] width 150 height 30
type input "11610"
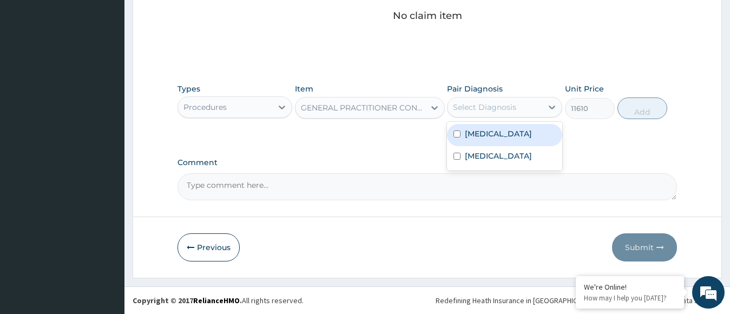
click at [488, 111] on div "Select Diagnosis" at bounding box center [484, 107] width 63 height 11
click at [479, 134] on label "Falciparum malaria" at bounding box center [498, 133] width 67 height 11
checkbox input "true"
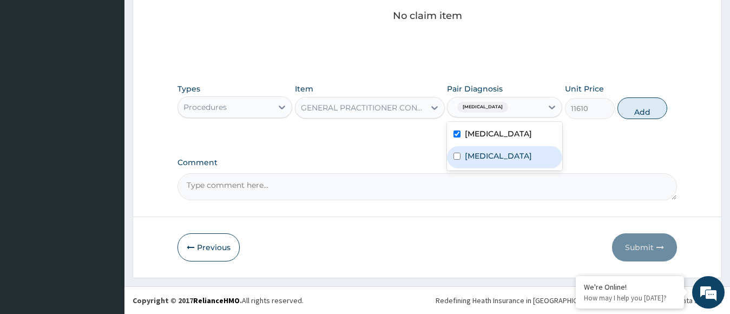
click at [478, 151] on label "Respiratory tract infection" at bounding box center [498, 155] width 67 height 11
checkbox input "true"
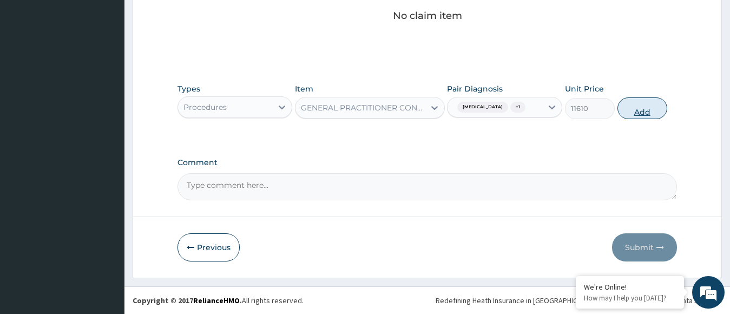
click at [641, 104] on button "Add" at bounding box center [643, 108] width 50 height 22
type input "0"
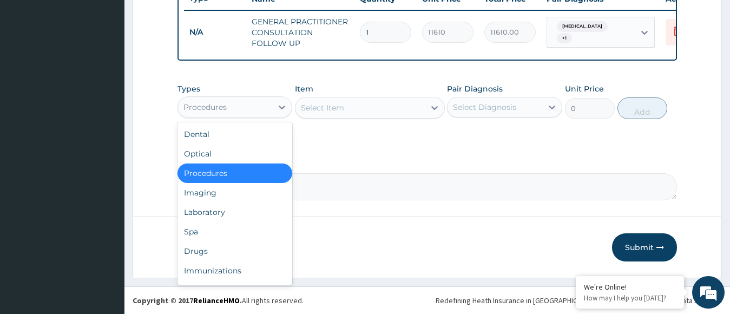
click at [272, 109] on div "Procedures" at bounding box center [225, 107] width 95 height 17
click at [216, 242] on div "Drugs" at bounding box center [235, 250] width 115 height 19
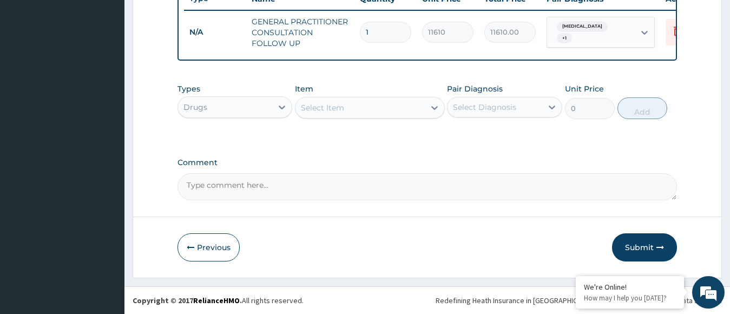
click at [356, 100] on div "Select Item" at bounding box center [360, 107] width 129 height 17
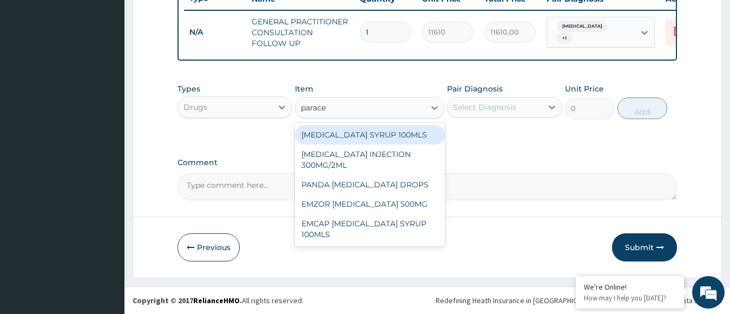
type input "paracet"
click at [368, 133] on div "[MEDICAL_DATA] SYRUP 100MLS" at bounding box center [370, 134] width 150 height 19
type input "709.5"
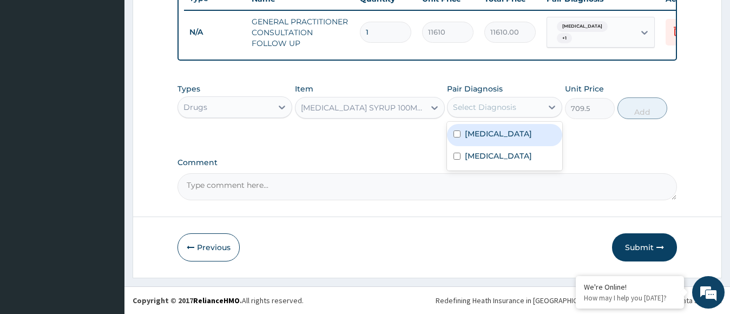
click at [479, 106] on div "Select Diagnosis" at bounding box center [484, 107] width 63 height 11
click at [475, 134] on label "[MEDICAL_DATA]" at bounding box center [498, 133] width 67 height 11
checkbox input "true"
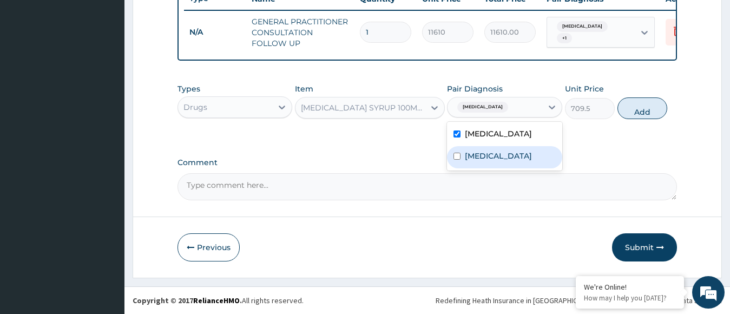
click at [476, 152] on label "[MEDICAL_DATA]" at bounding box center [498, 155] width 67 height 11
checkbox input "true"
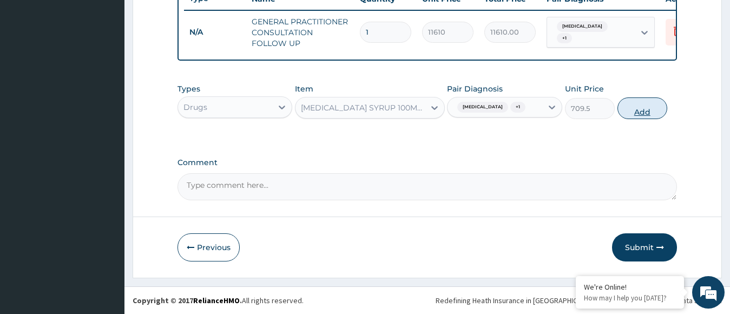
click at [624, 113] on button "Add" at bounding box center [643, 108] width 50 height 22
type input "0"
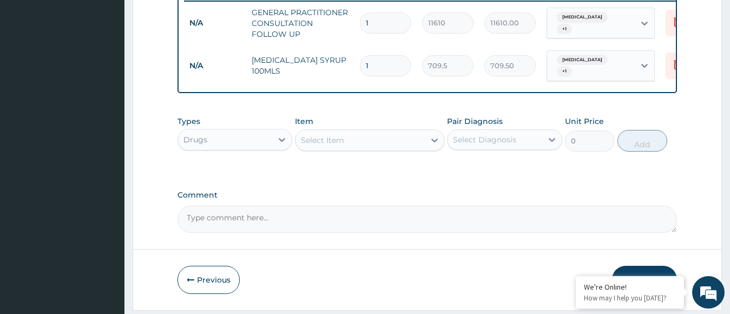
click at [323, 146] on div "Select Item" at bounding box center [322, 140] width 43 height 11
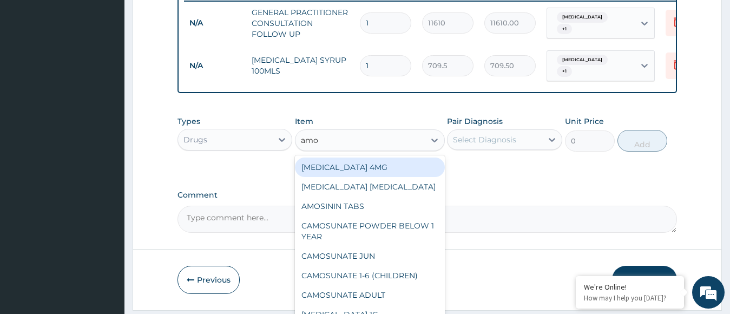
type input "amox"
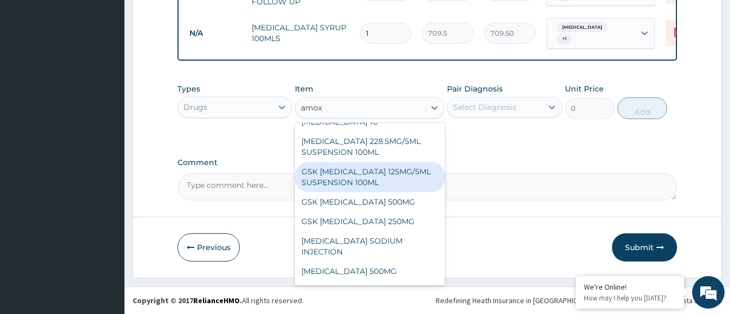
scroll to position [0, 0]
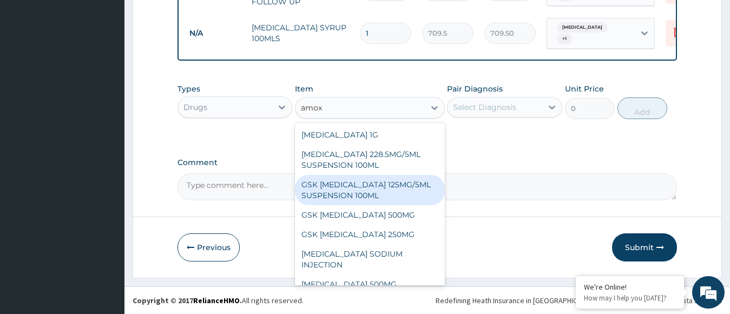
click at [349, 187] on div "GSK [MEDICAL_DATA] 125MG/5ML SUSPENSION 100ML" at bounding box center [370, 190] width 150 height 30
type input "8868.75"
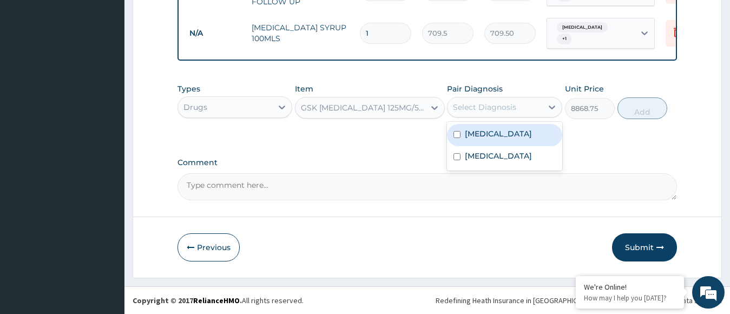
click at [467, 109] on div "Select Diagnosis" at bounding box center [484, 107] width 63 height 11
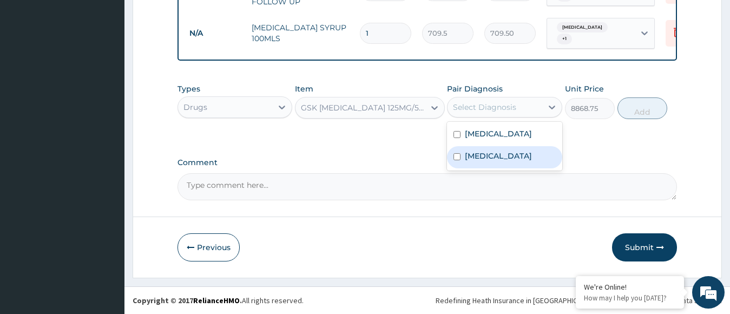
click at [467, 161] on label "[MEDICAL_DATA]" at bounding box center [498, 155] width 67 height 11
checkbox input "true"
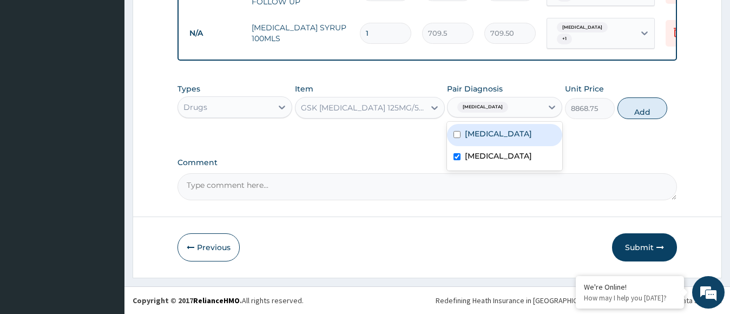
click at [476, 128] on div "[MEDICAL_DATA]" at bounding box center [504, 135] width 115 height 22
checkbox input "true"
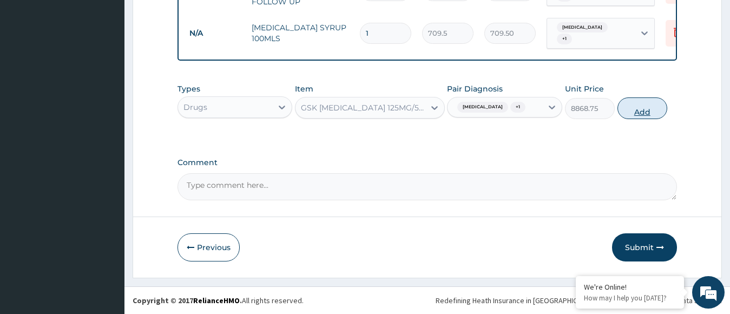
click at [626, 119] on button "Add" at bounding box center [643, 108] width 50 height 22
type input "0"
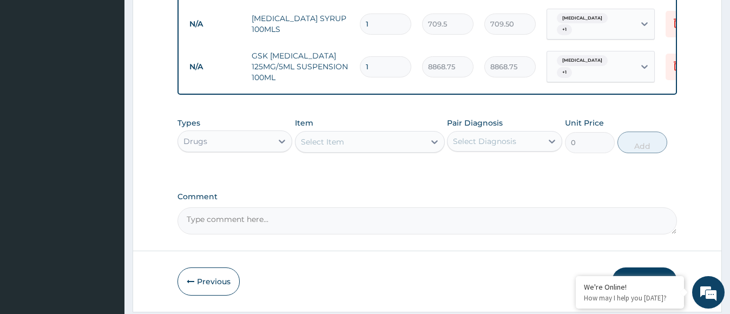
click at [318, 145] on div "Select Item" at bounding box center [322, 141] width 43 height 11
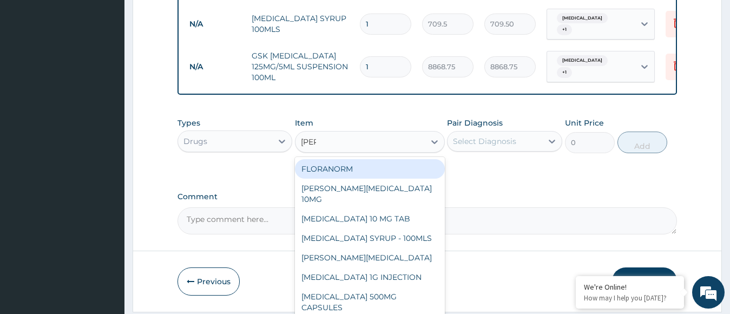
type input "lorat"
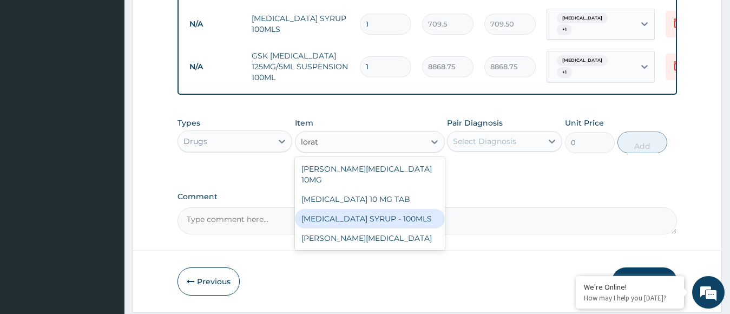
click at [336, 212] on div "[MEDICAL_DATA] SYRUP - 100MLS" at bounding box center [370, 218] width 150 height 19
type input "1182.5"
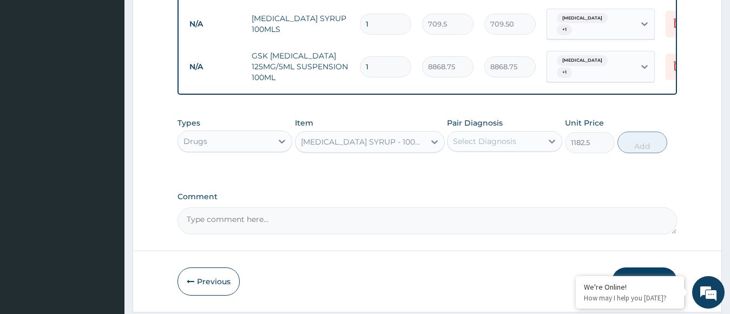
click at [486, 147] on div "Select Diagnosis" at bounding box center [484, 141] width 63 height 11
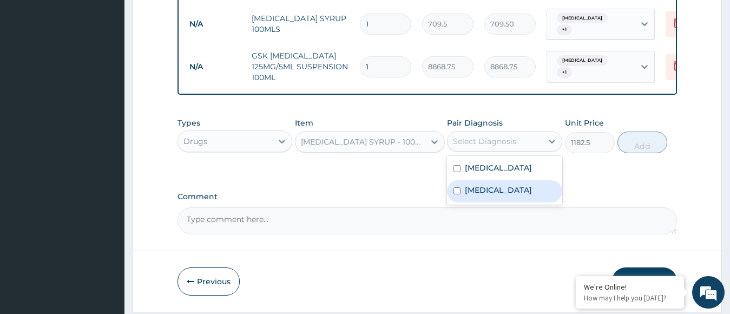
click at [488, 189] on div "[MEDICAL_DATA]" at bounding box center [504, 191] width 115 height 22
checkbox input "true"
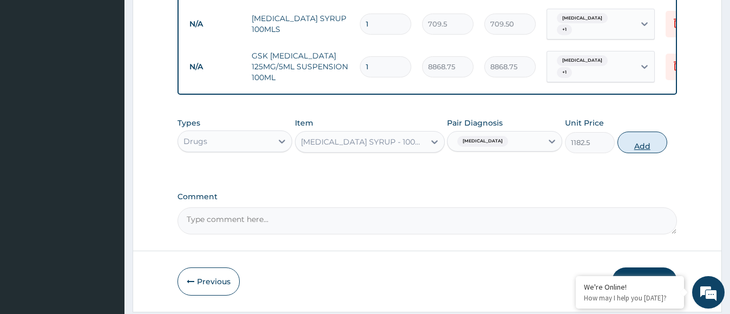
click at [628, 153] on button "Add" at bounding box center [643, 143] width 50 height 22
type input "0"
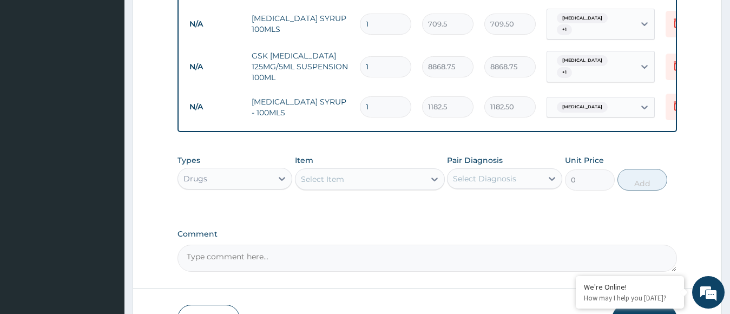
click at [365, 188] on div "Select Item" at bounding box center [360, 178] width 129 height 17
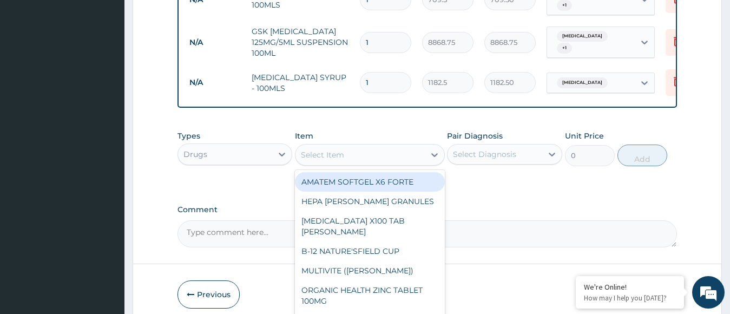
scroll to position [552, 0]
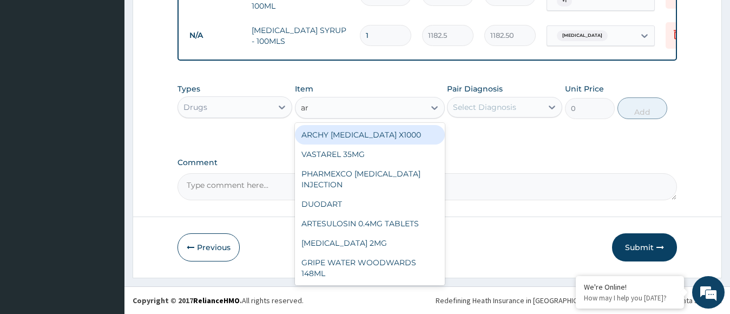
type input "a"
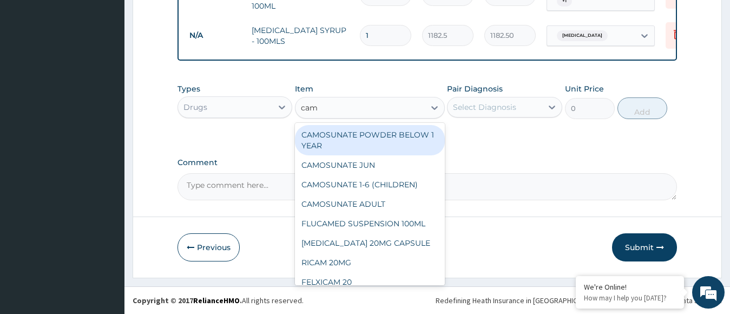
type input "camo"
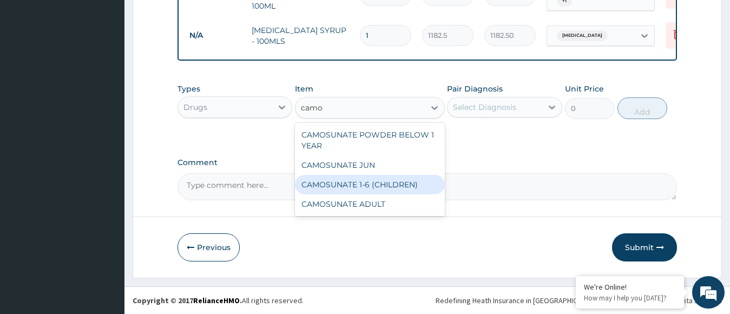
click at [372, 182] on div "CAMOSUNATE 1-6 (CHILDREN)" at bounding box center [370, 184] width 150 height 19
type input "177.375"
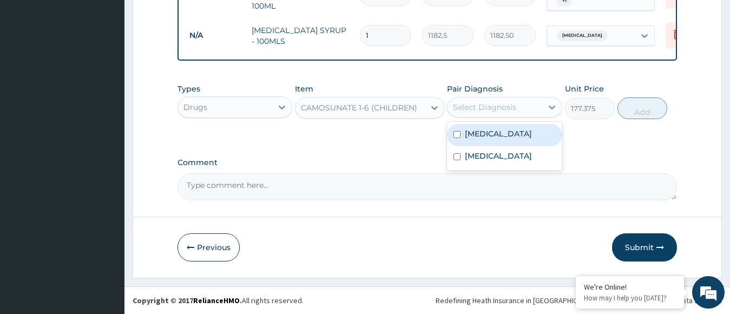
click at [469, 104] on div "Select Diagnosis" at bounding box center [484, 107] width 63 height 11
click at [478, 135] on label "[MEDICAL_DATA]" at bounding box center [498, 133] width 67 height 11
checkbox input "true"
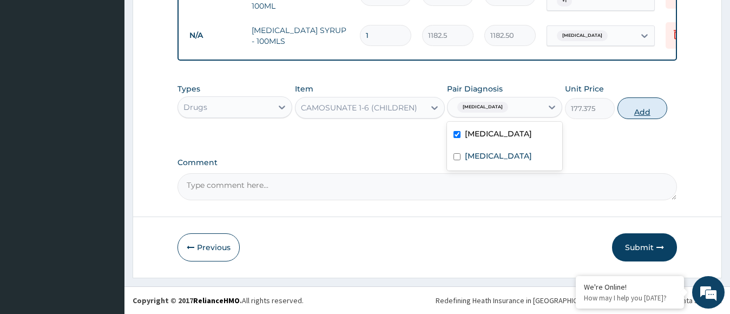
click at [622, 112] on button "Add" at bounding box center [643, 108] width 50 height 22
type input "0"
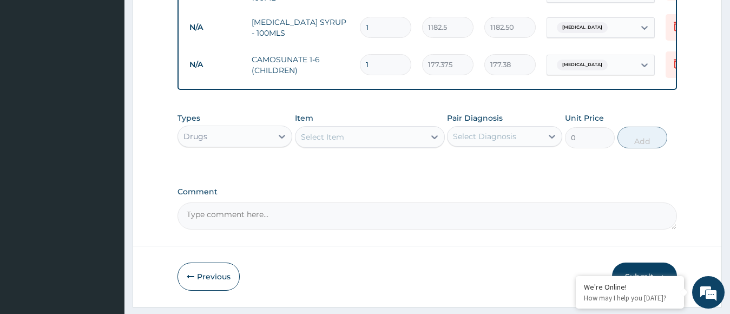
type input "0.00"
type input "6"
type input "1064.25"
type input "6"
click at [325, 142] on div "Select Item" at bounding box center [322, 137] width 43 height 11
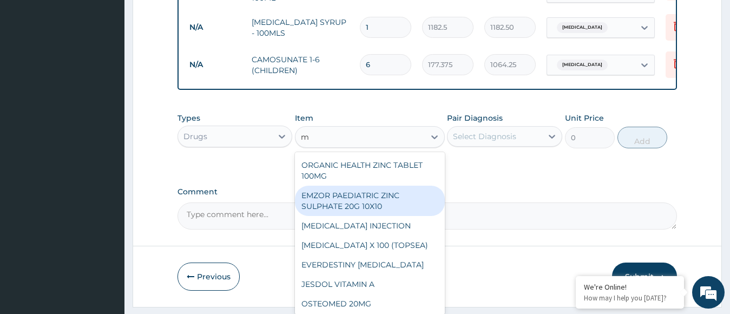
scroll to position [0, 0]
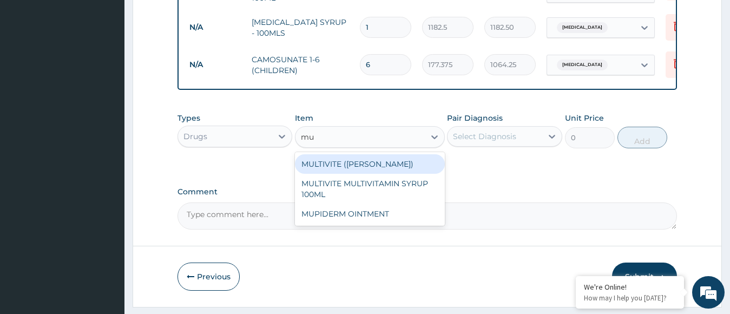
type input "mul"
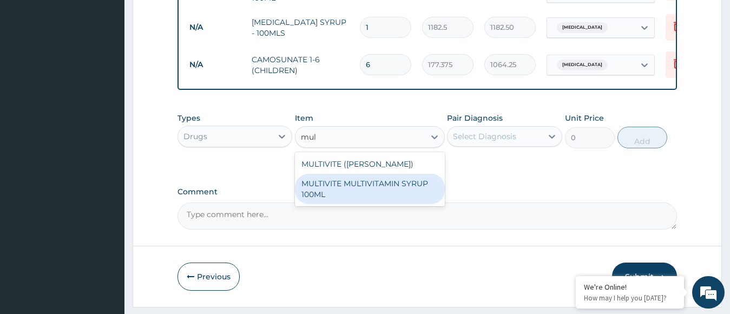
click at [344, 204] on div "MULTIVITE MULTIVITAMIN SYRUP 100ML" at bounding box center [370, 189] width 150 height 30
type input "946"
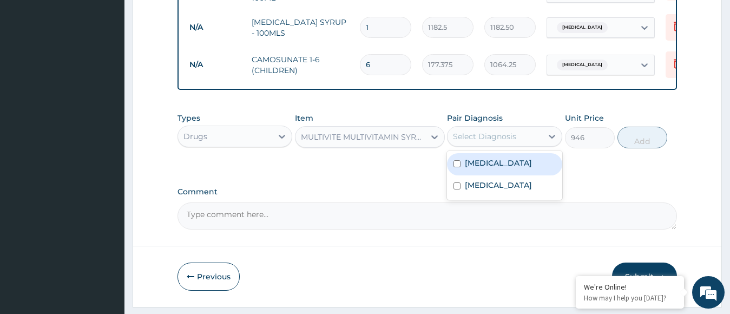
click at [459, 141] on div "Select Diagnosis" at bounding box center [484, 136] width 63 height 11
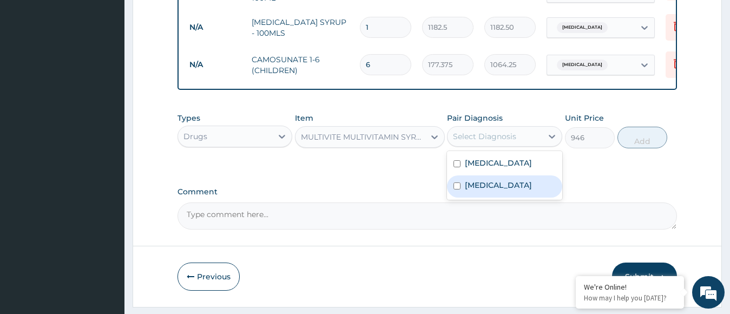
click at [478, 189] on label "[MEDICAL_DATA]" at bounding box center [498, 185] width 67 height 11
checkbox input "true"
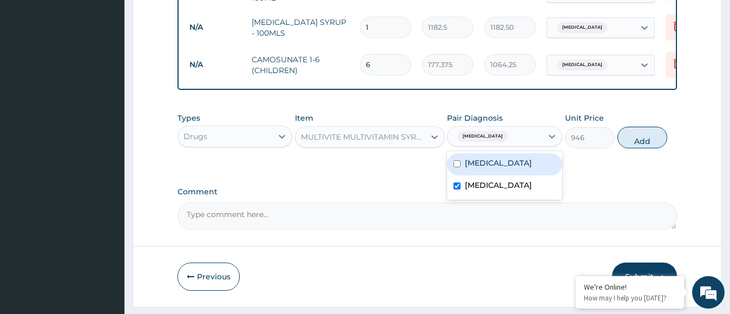
click at [480, 175] on div "[MEDICAL_DATA]" at bounding box center [504, 164] width 115 height 22
checkbox input "true"
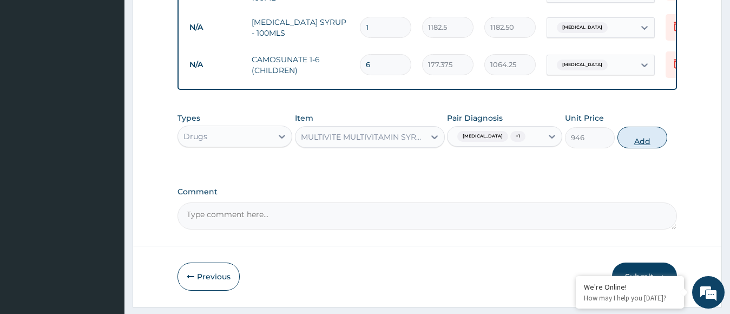
click at [625, 148] on button "Add" at bounding box center [643, 138] width 50 height 22
type input "0"
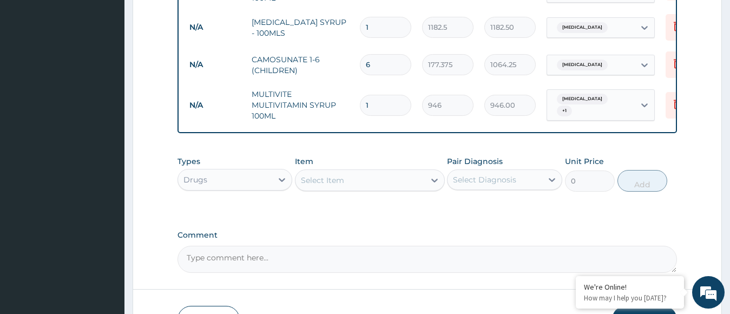
click at [607, 213] on div "Types Drugs Item Select Item Pair Diagnosis Select Diagnosis Unit Price 0 Add" at bounding box center [428, 181] width 500 height 63
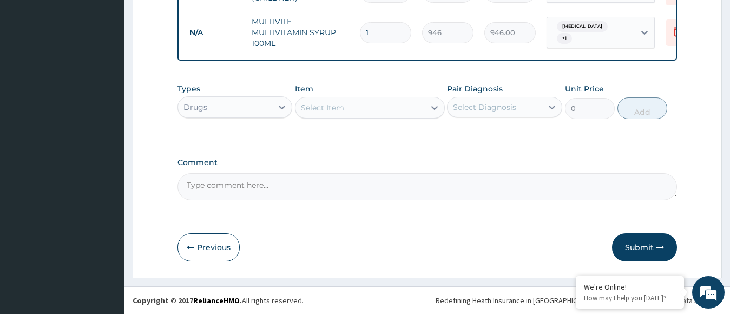
scroll to position [631, 0]
click at [648, 246] on button "Submit" at bounding box center [644, 247] width 65 height 28
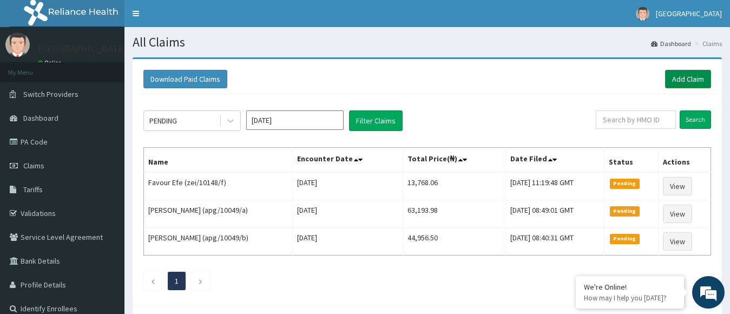
click at [684, 83] on link "Add Claim" at bounding box center [688, 79] width 46 height 18
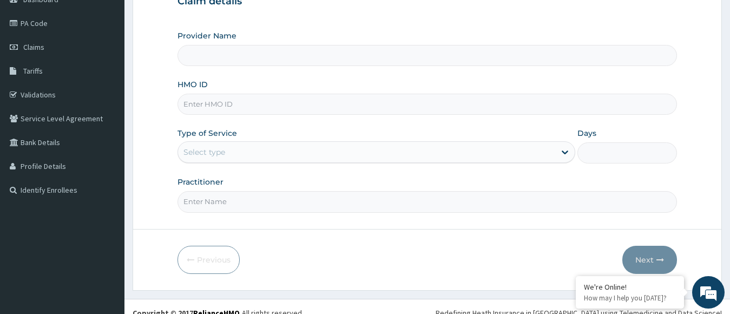
scroll to position [119, 0]
type input "[GEOGRAPHIC_DATA]"
click at [489, 103] on input "HMO ID" at bounding box center [428, 103] width 500 height 21
type input "oas/10035/c"
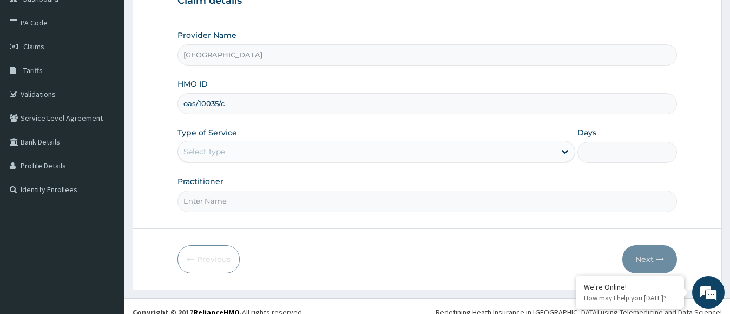
click at [274, 155] on div "Select type" at bounding box center [367, 151] width 378 height 17
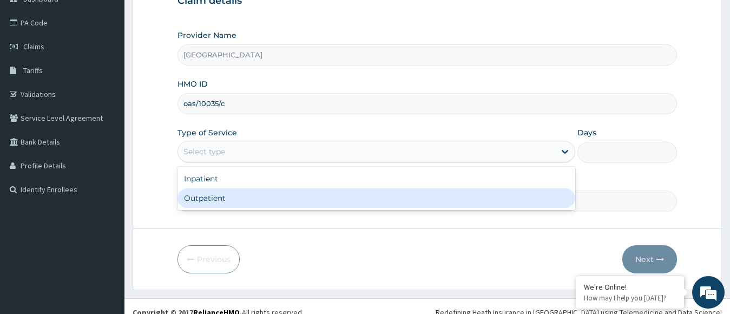
click at [264, 192] on div "Outpatient" at bounding box center [377, 197] width 398 height 19
type input "1"
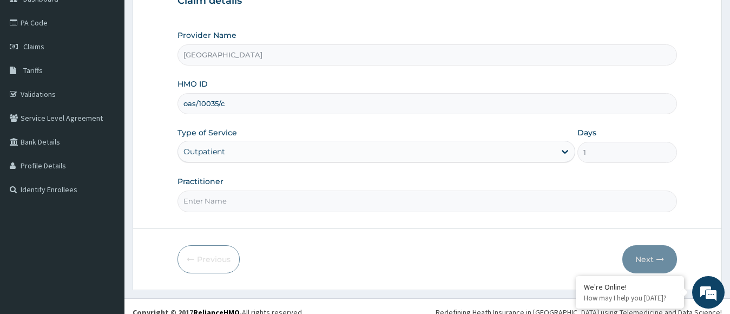
click at [265, 195] on input "Practitioner" at bounding box center [428, 201] width 500 height 21
type input "dr. [PERSON_NAME]"
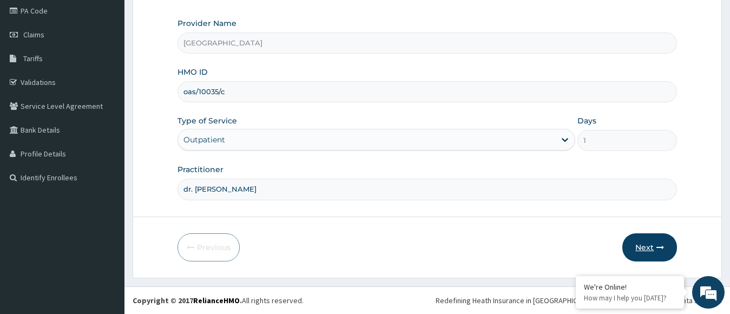
click at [640, 239] on button "Next" at bounding box center [649, 247] width 55 height 28
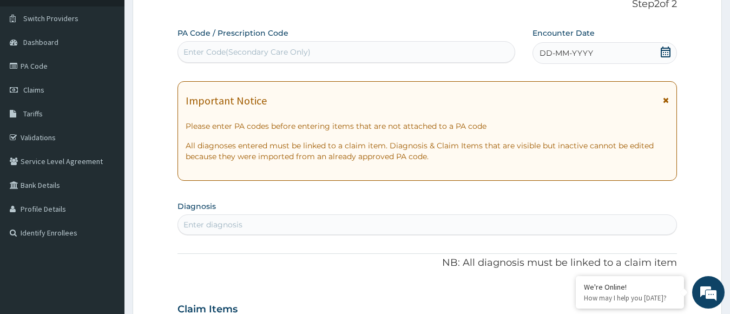
scroll to position [37, 0]
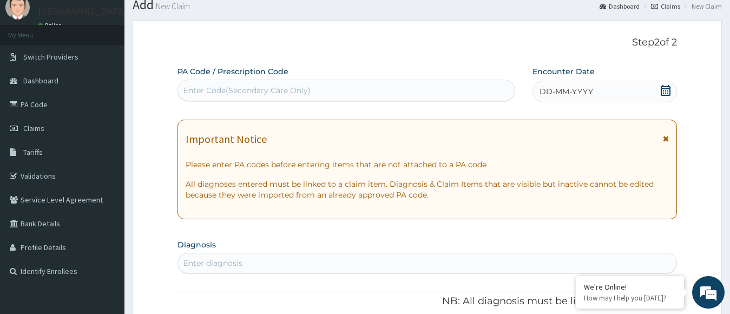
click at [667, 88] on icon at bounding box center [665, 90] width 11 height 11
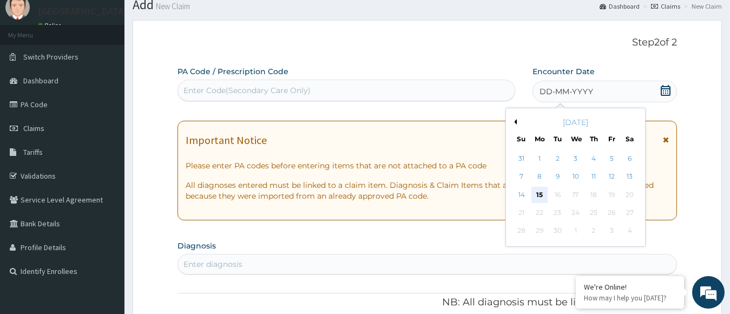
click at [541, 196] on div "15" at bounding box center [539, 195] width 16 height 16
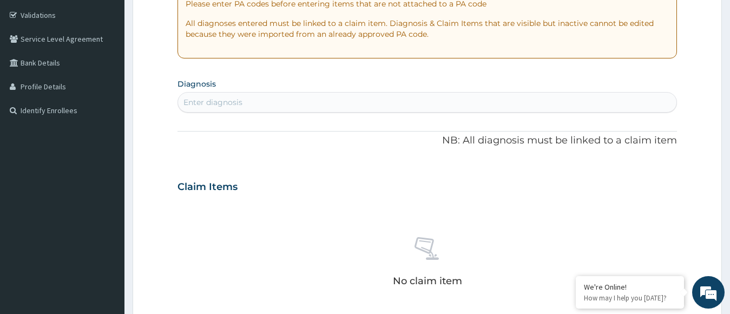
scroll to position [226, 0]
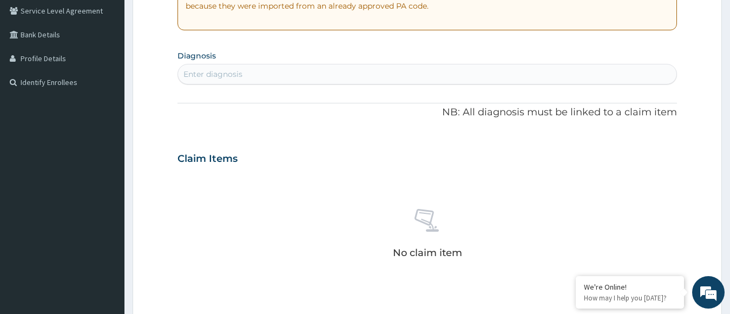
click at [437, 67] on div "Enter diagnosis" at bounding box center [427, 73] width 499 height 17
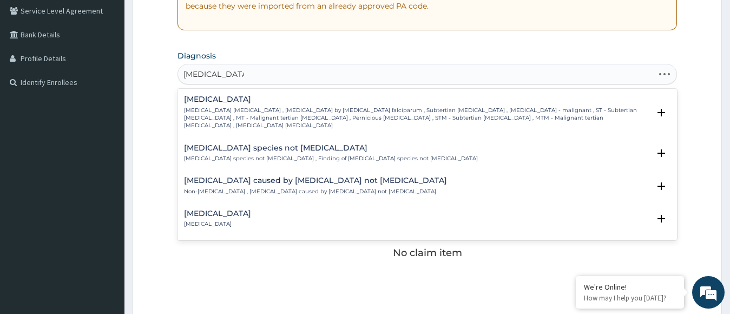
type input "plasmodium falc"
click at [283, 109] on p "Falciparum malaria , Malignant tertian malaria , Malaria by Plasmodium falcipar…" at bounding box center [417, 118] width 466 height 23
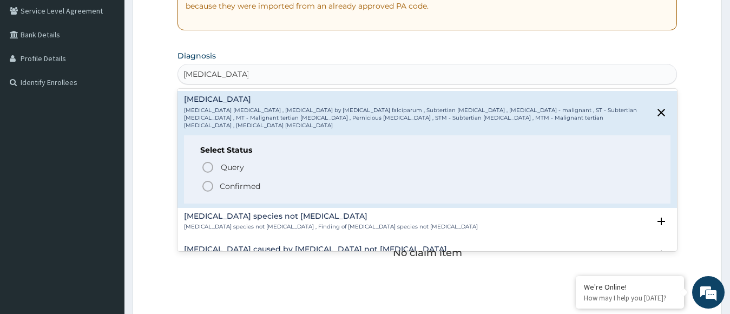
click at [206, 180] on icon "status option filled" at bounding box center [207, 186] width 13 height 13
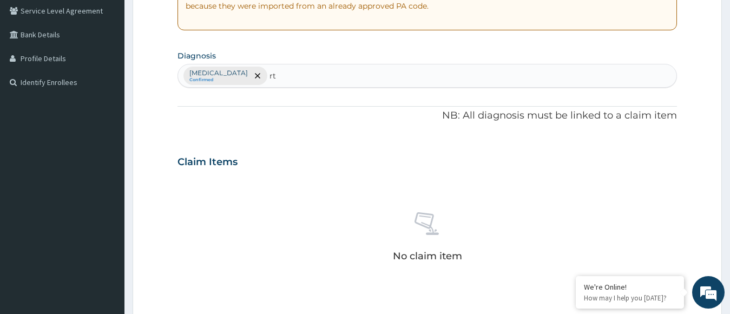
type input "rti"
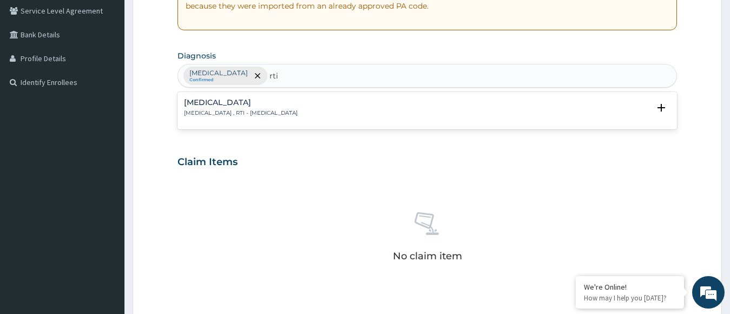
click at [266, 110] on p "Respiratory tract infection , RTI - Respiratory tract infection" at bounding box center [241, 113] width 114 height 8
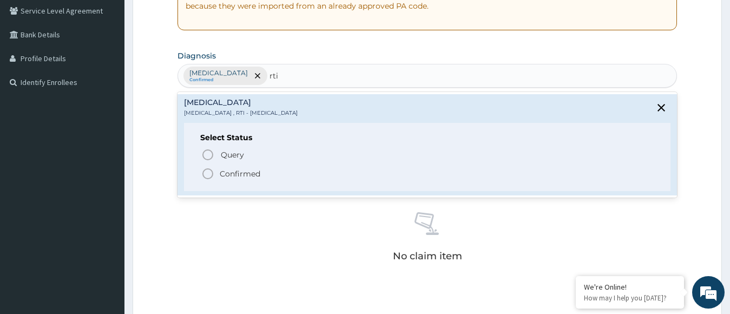
click at [229, 172] on p "Confirmed" at bounding box center [240, 173] width 41 height 11
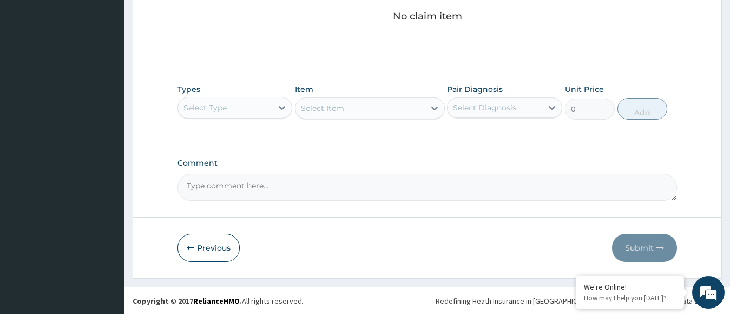
scroll to position [467, 0]
click at [258, 108] on div "Select Type" at bounding box center [225, 107] width 95 height 17
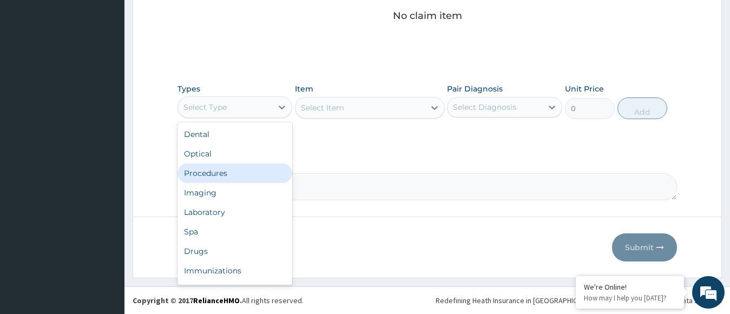
click at [227, 178] on div "Procedures" at bounding box center [235, 172] width 115 height 19
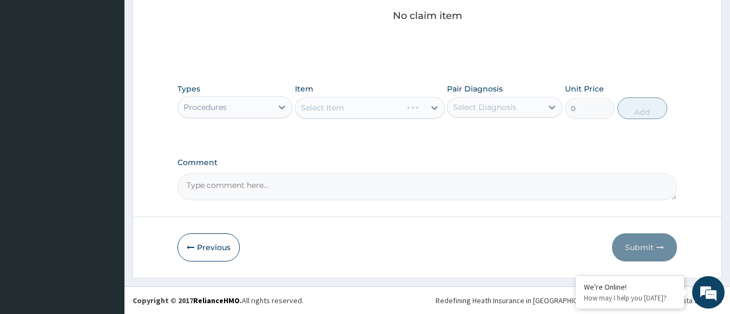
click at [345, 103] on div "Select Item" at bounding box center [370, 108] width 150 height 22
click at [345, 103] on div "Select Item" at bounding box center [360, 107] width 129 height 17
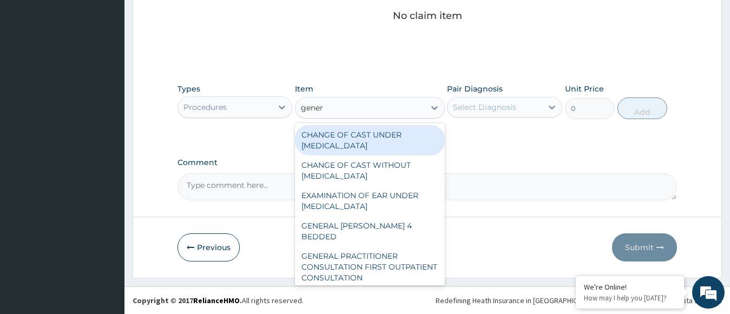
type input "genera"
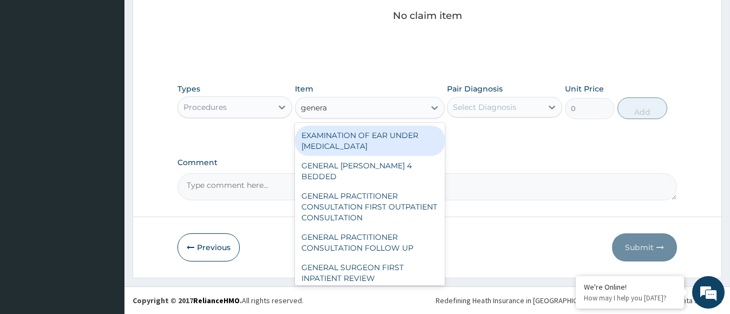
scroll to position [82, 0]
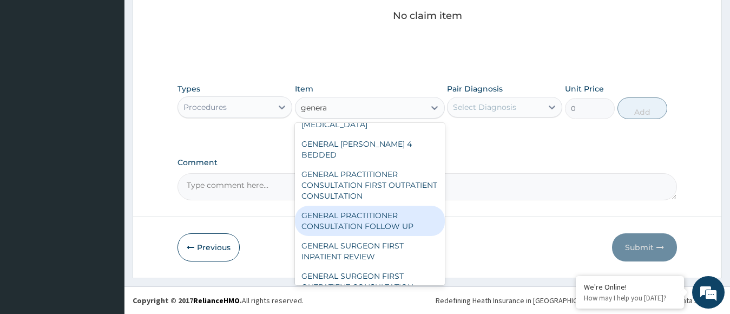
click at [355, 206] on div "GENERAL PRACTITIONER CONSULTATION FOLLOW UP" at bounding box center [370, 221] width 150 height 30
type input "11610"
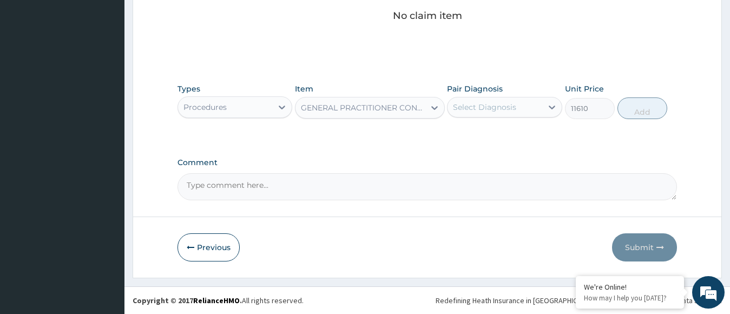
click at [488, 109] on div "Select Diagnosis" at bounding box center [484, 107] width 63 height 11
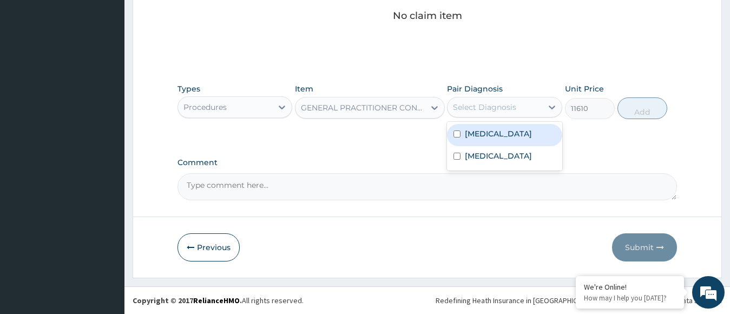
click at [488, 128] on label "Falciparum malaria" at bounding box center [498, 133] width 67 height 11
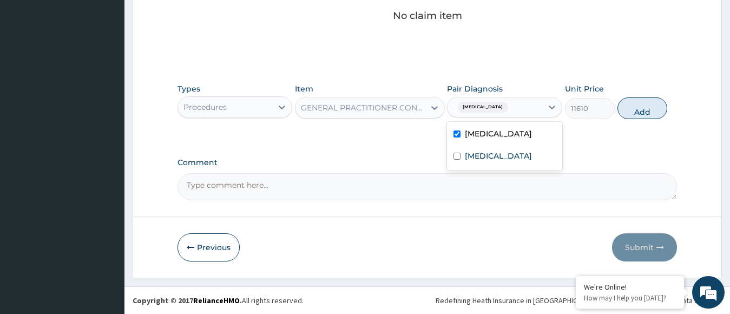
checkbox input "true"
click at [489, 154] on label "Respiratory tract infection" at bounding box center [498, 155] width 67 height 11
checkbox input "true"
click at [639, 109] on button "Add" at bounding box center [643, 108] width 50 height 22
type input "0"
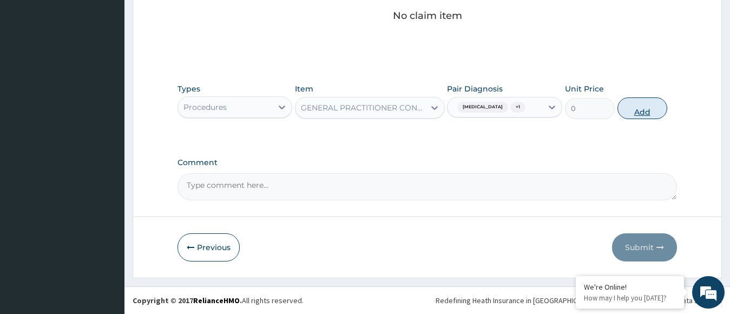
scroll to position [430, 0]
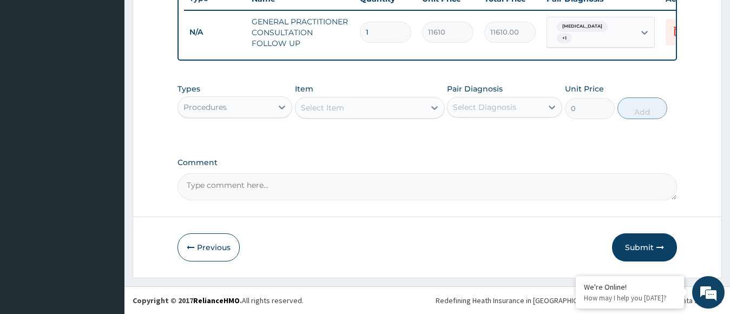
click at [272, 103] on div "Procedures" at bounding box center [225, 107] width 95 height 17
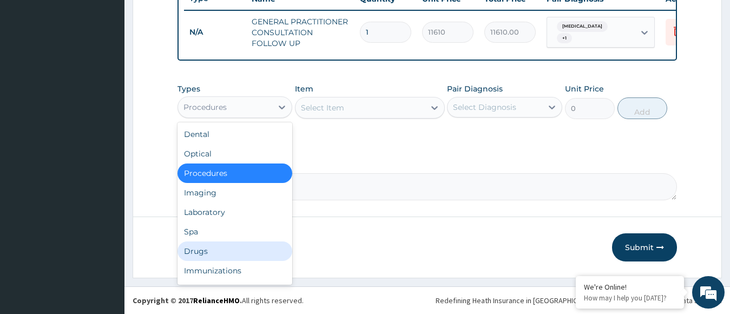
click at [227, 247] on div "Drugs" at bounding box center [235, 250] width 115 height 19
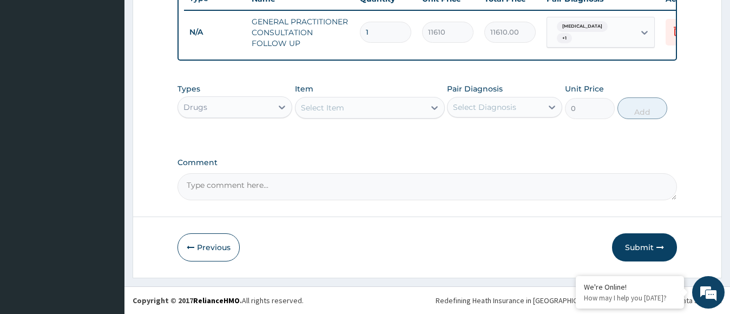
click at [340, 111] on div "Select Item" at bounding box center [322, 107] width 43 height 11
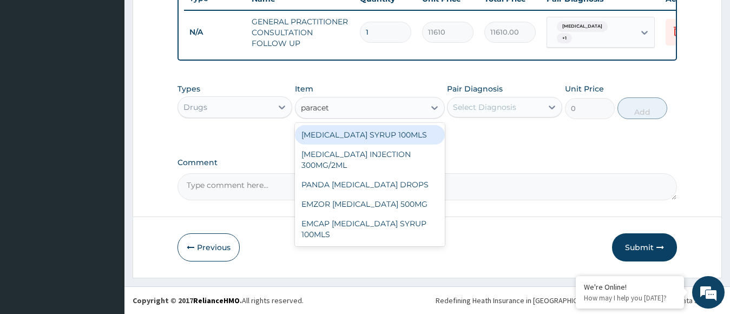
type input "paraceta"
type input "709.5"
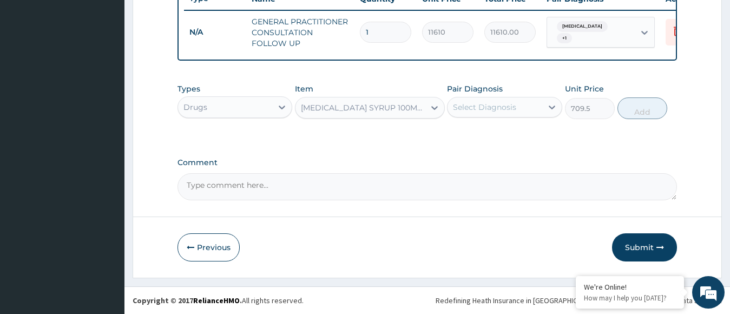
click at [462, 103] on div "Select Diagnosis" at bounding box center [484, 107] width 63 height 11
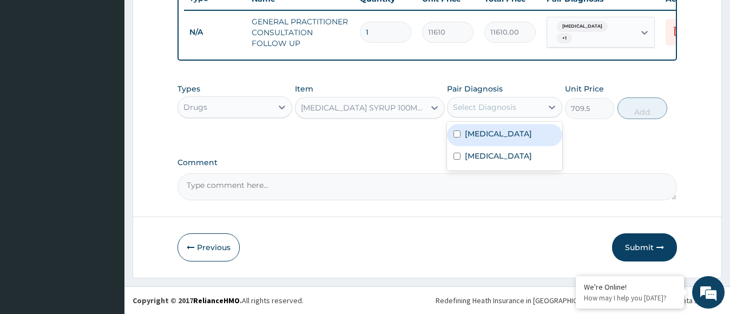
click at [476, 133] on label "Falciparum malaria" at bounding box center [498, 133] width 67 height 11
checkbox input "true"
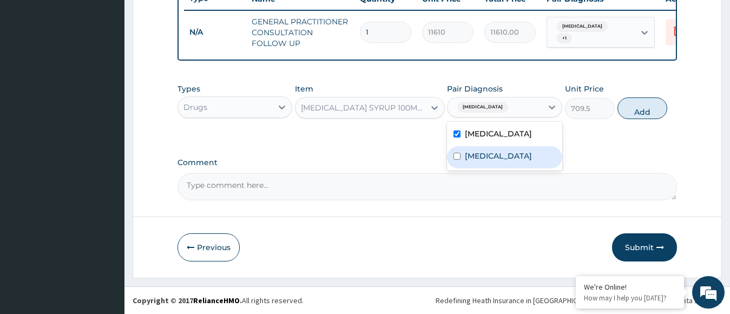
click at [479, 151] on label "Respiratory tract infection" at bounding box center [498, 155] width 67 height 11
checkbox input "true"
click at [660, 103] on button "Add" at bounding box center [643, 108] width 50 height 22
type input "0"
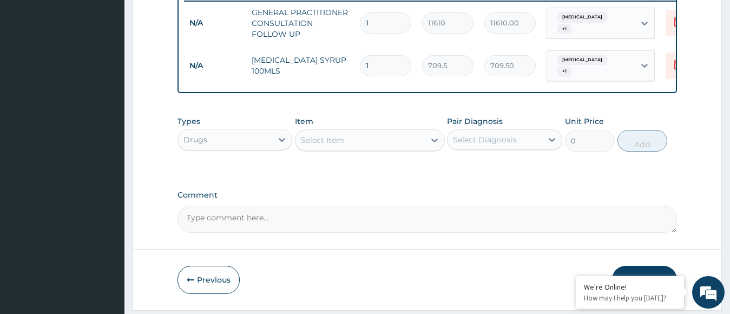
click at [354, 141] on div "Select Item" at bounding box center [360, 140] width 129 height 17
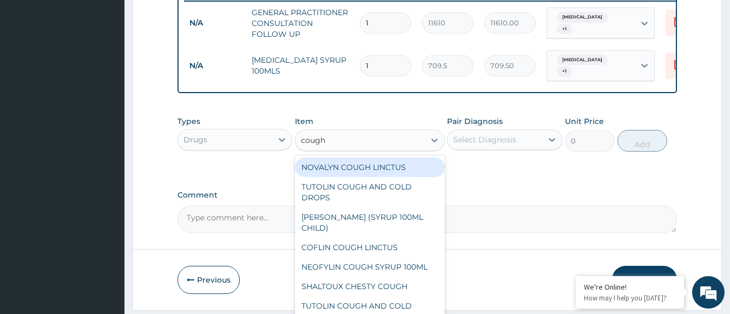
type input "cough s"
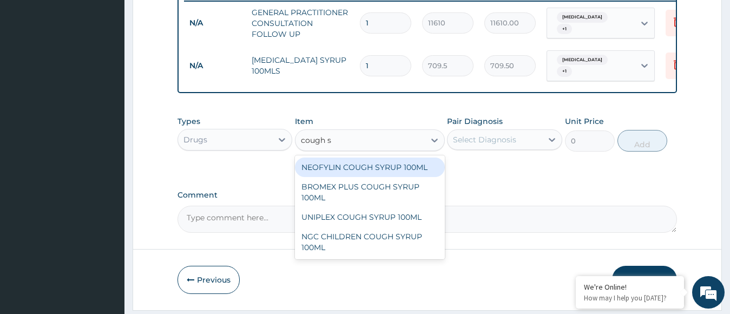
type input "1419"
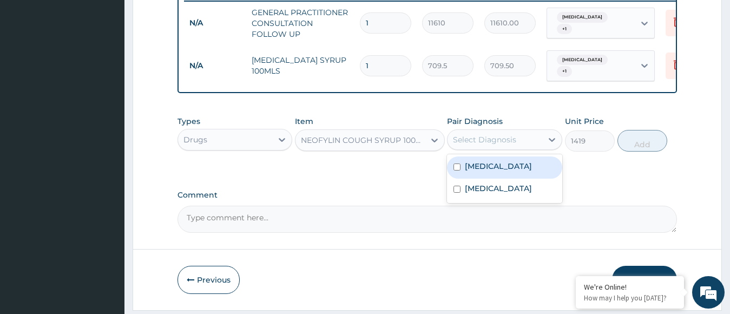
click at [492, 145] on div "Select Diagnosis" at bounding box center [484, 139] width 63 height 11
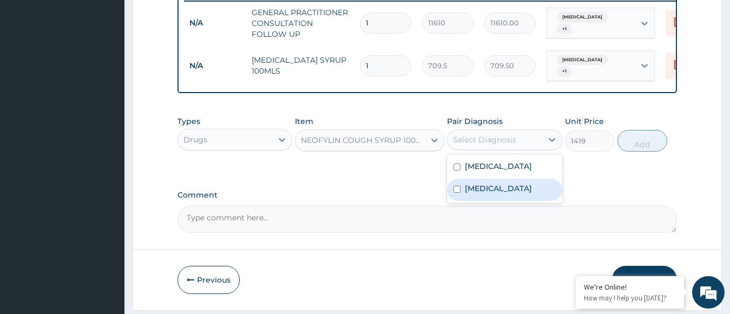
click at [503, 194] on label "Respiratory tract infection" at bounding box center [498, 188] width 67 height 11
checkbox input "true"
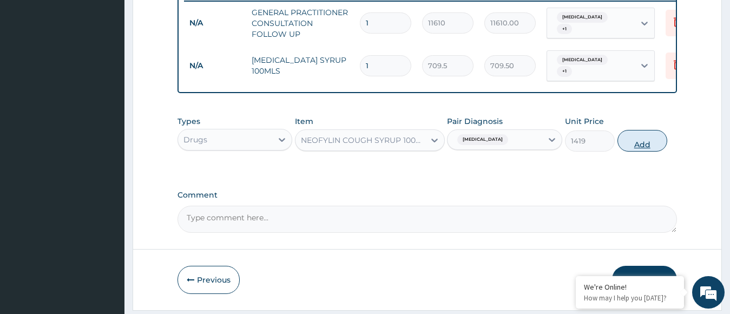
click at [640, 143] on button "Add" at bounding box center [643, 141] width 50 height 22
type input "0"
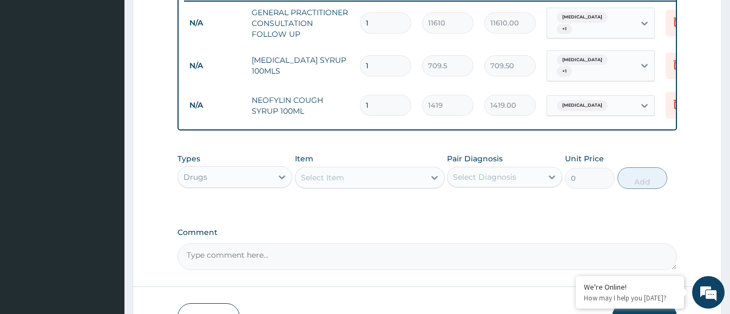
click at [373, 186] on div "Select Item" at bounding box center [360, 177] width 129 height 17
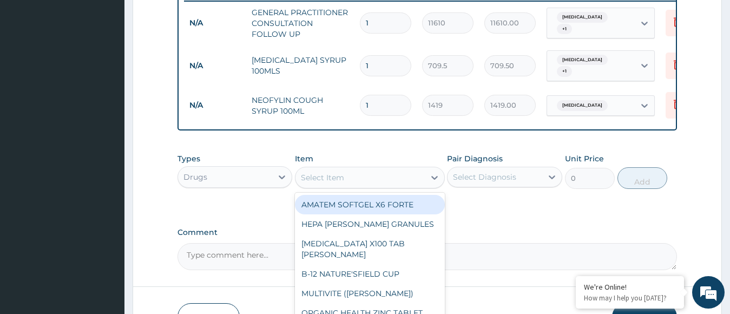
type input "a"
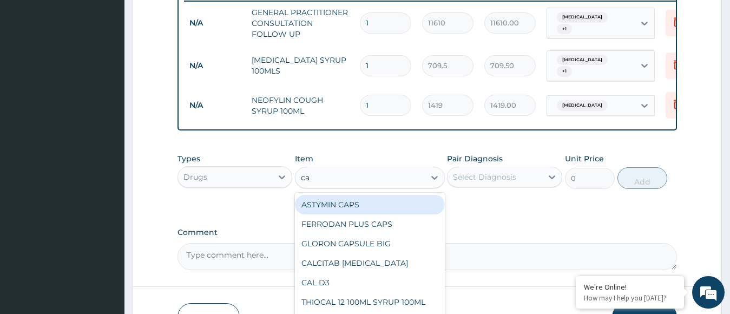
type input "cam"
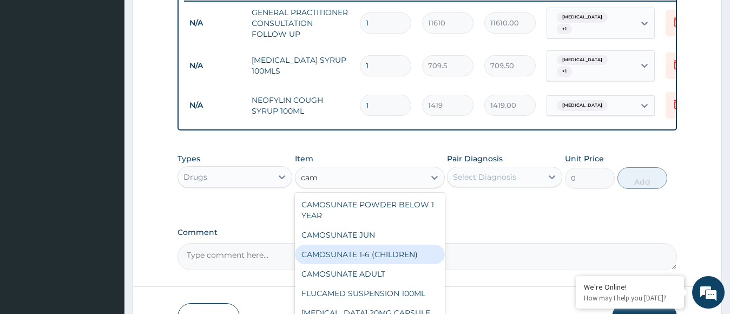
click at [364, 259] on div "CAMOSUNATE 1-6 (CHILDREN)" at bounding box center [370, 254] width 150 height 19
type input "177.375"
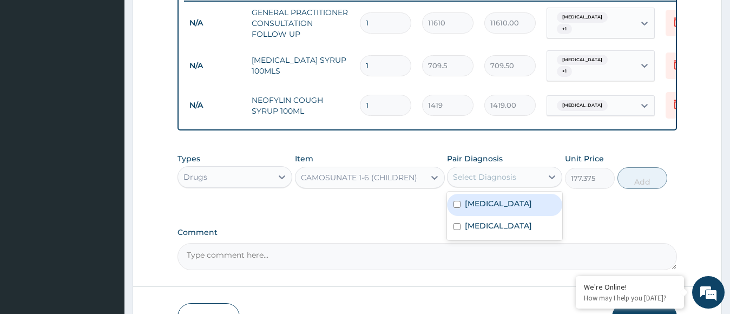
click at [483, 179] on div "Select Diagnosis" at bounding box center [495, 176] width 95 height 17
click at [494, 216] on div "Falciparum malaria" at bounding box center [504, 205] width 115 height 22
checkbox input "true"
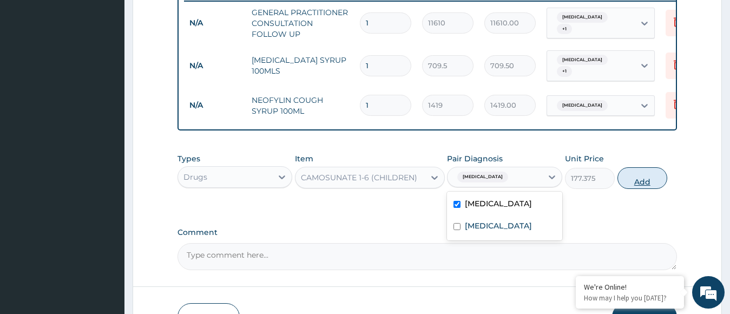
click at [635, 186] on button "Add" at bounding box center [643, 178] width 50 height 22
type input "0"
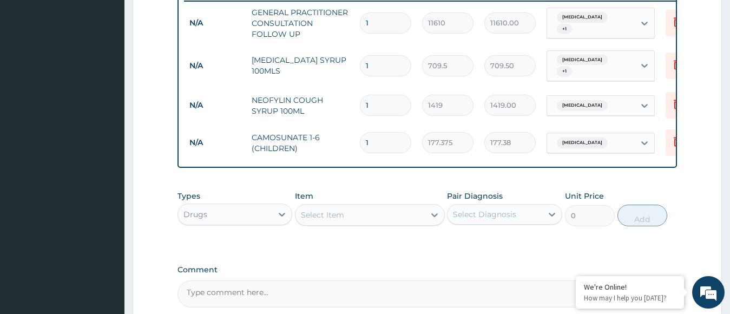
type input "0.00"
type input "6"
type input "1064.25"
type input "6"
click at [342, 220] on div "Select Item" at bounding box center [322, 214] width 43 height 11
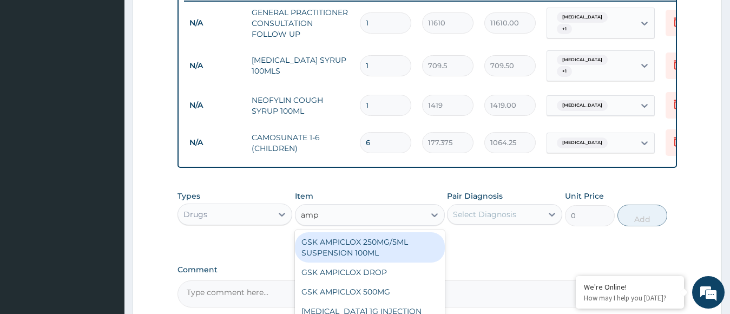
type input "ampi"
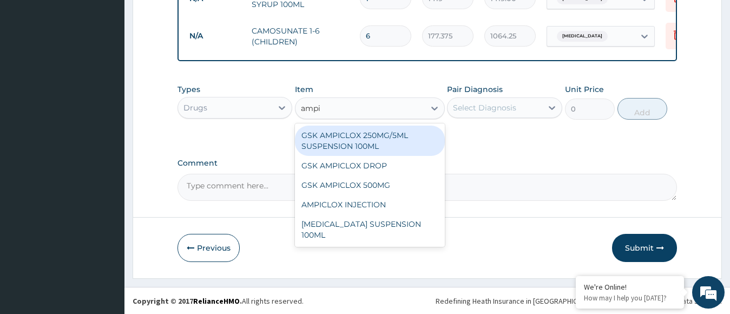
scroll to position [539, 0]
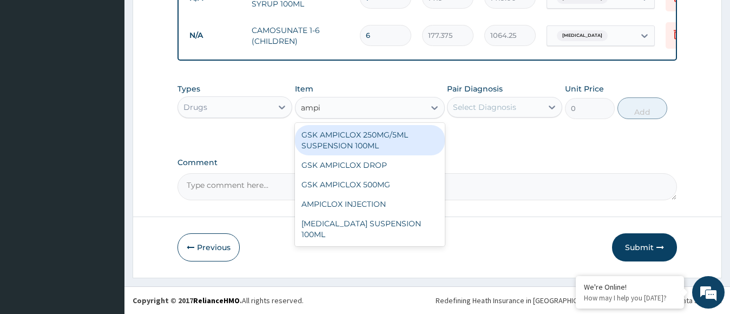
click at [366, 152] on div "GSK AMPICLOX 250MG/5ML SUSPENSION 100ML" at bounding box center [370, 140] width 150 height 30
type input "1714.625"
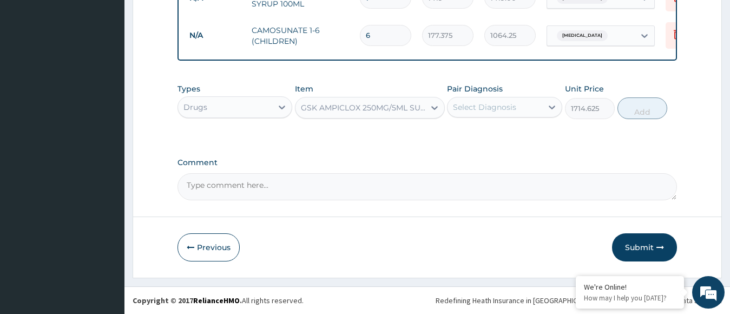
click at [491, 113] on div "Select Diagnosis" at bounding box center [484, 107] width 63 height 11
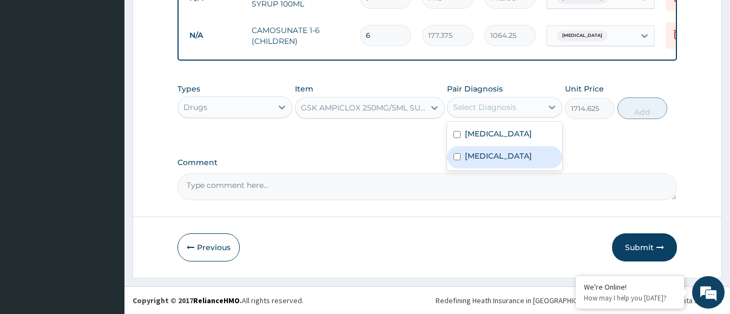
click at [498, 157] on div "Respiratory tract infection" at bounding box center [504, 157] width 115 height 22
checkbox input "true"
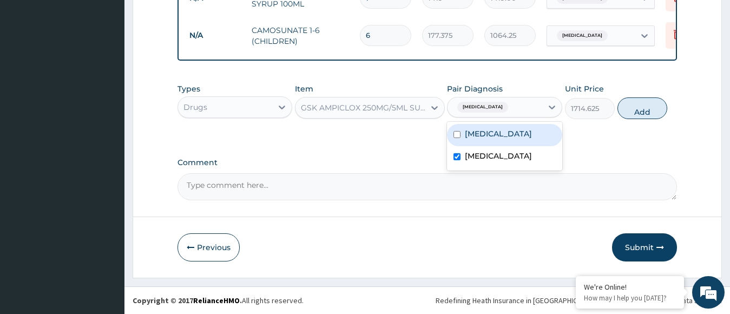
click at [501, 139] on label "Falciparum malaria" at bounding box center [498, 133] width 67 height 11
checkbox input "true"
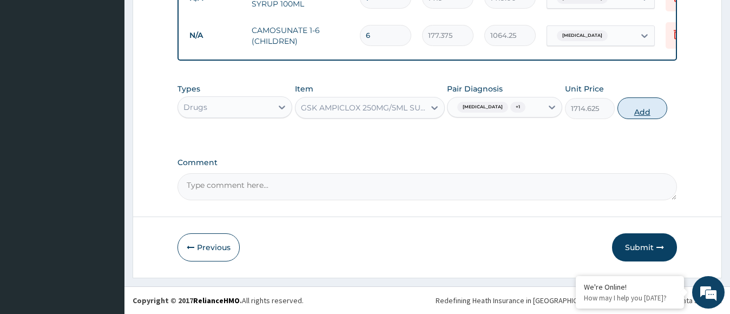
click at [629, 119] on button "Add" at bounding box center [643, 108] width 50 height 22
type input "0"
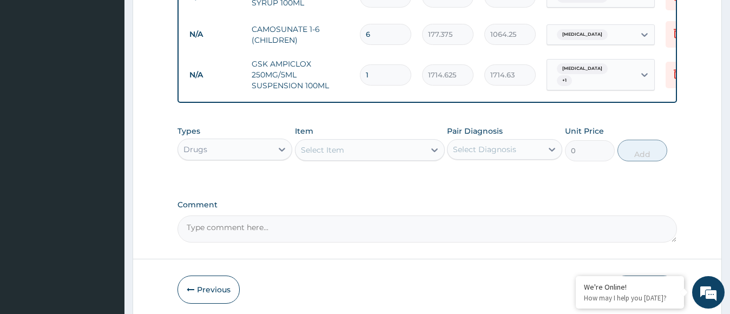
click at [514, 181] on div "Types Drugs Item Select Item Pair Diagnosis Select Diagnosis Unit Price 0 Add" at bounding box center [428, 151] width 500 height 63
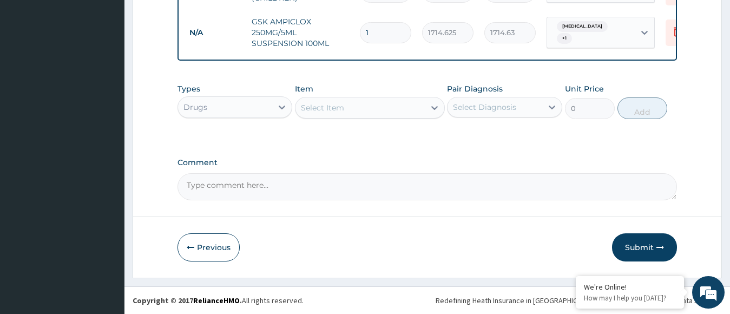
scroll to position [590, 0]
click at [623, 245] on button "Submit" at bounding box center [644, 247] width 65 height 28
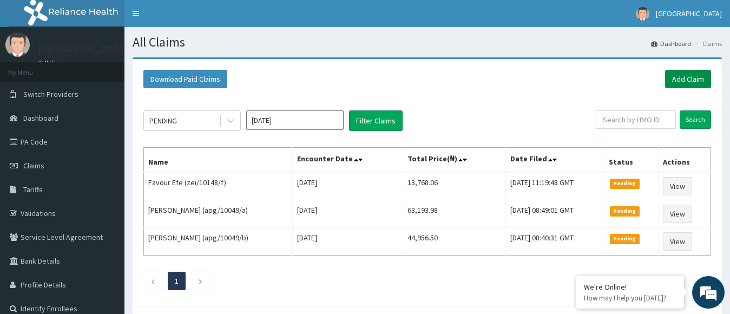
click at [680, 77] on link "Add Claim" at bounding box center [688, 79] width 46 height 18
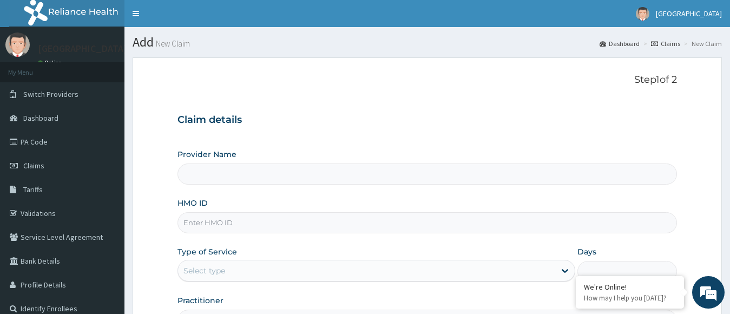
type input "[GEOGRAPHIC_DATA]"
click at [397, 214] on input "HMO ID" at bounding box center [428, 222] width 500 height 21
type input "KRA/10001/A"
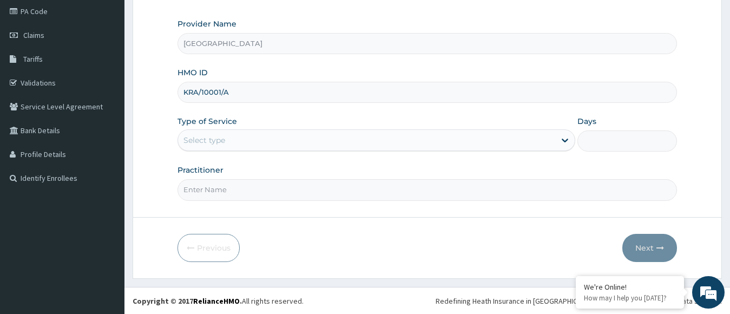
scroll to position [131, 0]
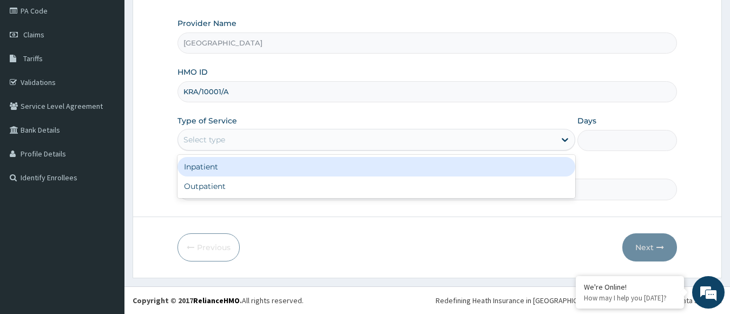
click at [381, 131] on div "Select type" at bounding box center [367, 139] width 378 height 17
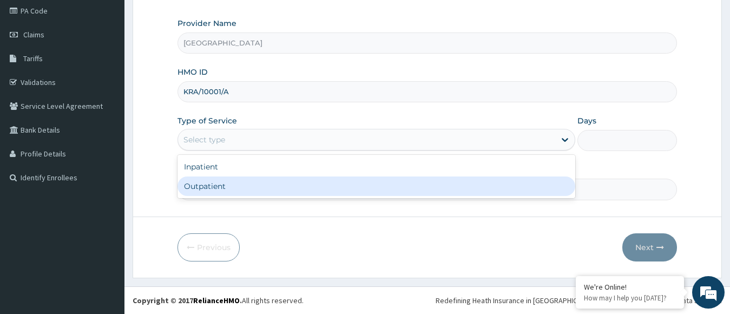
click at [329, 191] on div "Outpatient" at bounding box center [377, 185] width 398 height 19
type input "1"
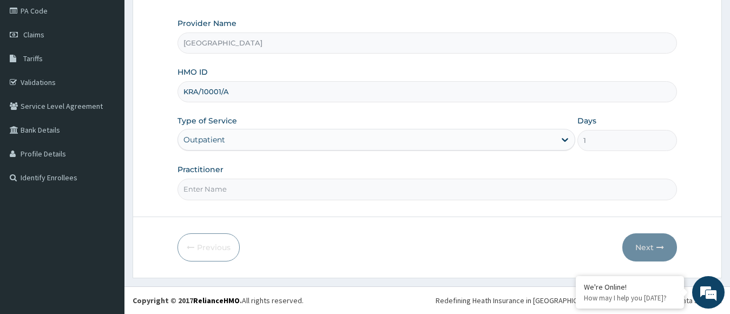
click at [309, 191] on input "Practitioner" at bounding box center [428, 189] width 500 height 21
type input "dr. veronica"
click at [643, 244] on button "Next" at bounding box center [649, 247] width 55 height 28
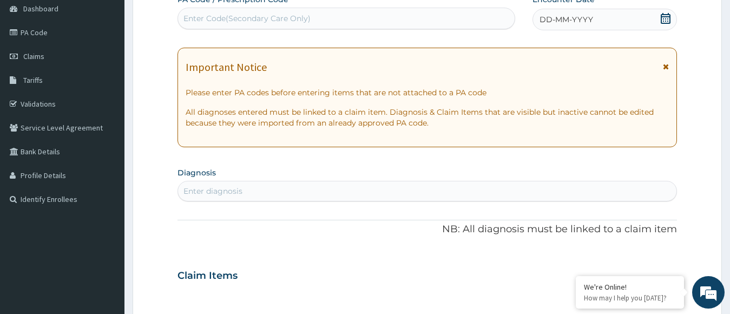
scroll to position [66, 0]
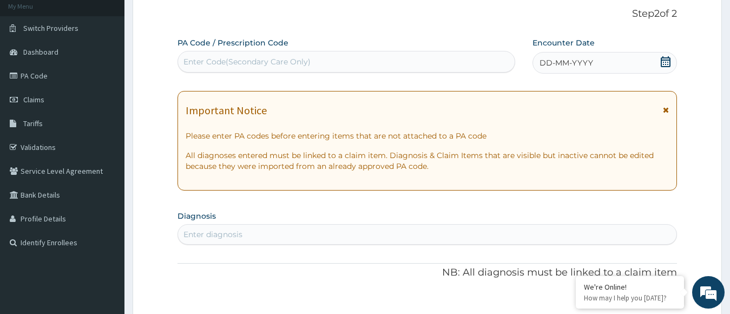
click at [662, 64] on icon at bounding box center [666, 61] width 10 height 11
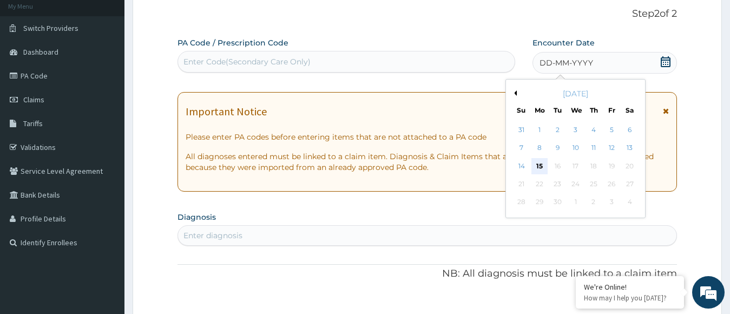
click at [543, 170] on div "15" at bounding box center [539, 166] width 16 height 16
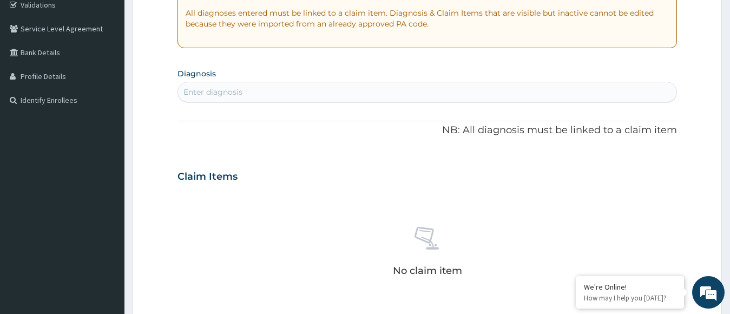
scroll to position [211, 0]
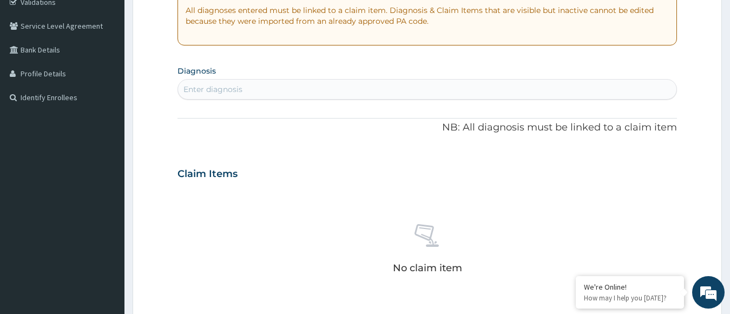
click at [386, 91] on div "Enter diagnosis" at bounding box center [427, 89] width 499 height 17
type input "o"
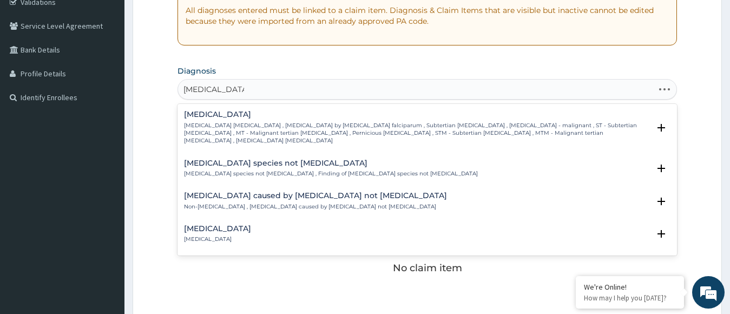
type input "plasmodium falc"
click at [372, 114] on h4 "[MEDICAL_DATA]" at bounding box center [417, 114] width 466 height 8
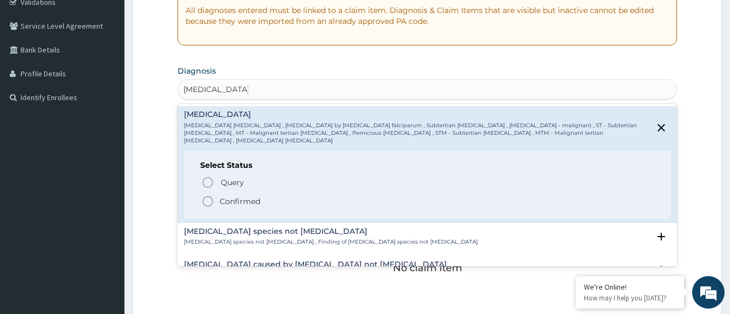
click at [206, 195] on icon "status option filled" at bounding box center [207, 201] width 13 height 13
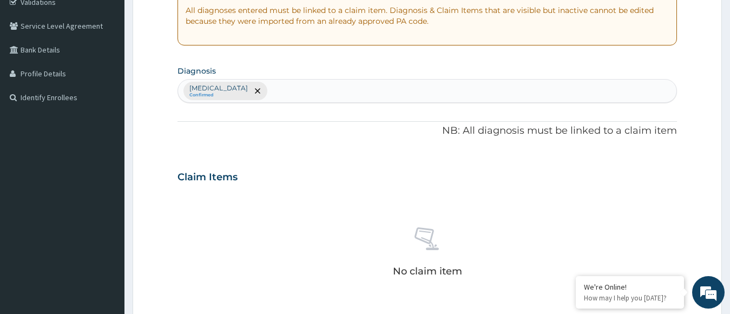
click at [309, 195] on div "No claim item" at bounding box center [428, 254] width 500 height 124
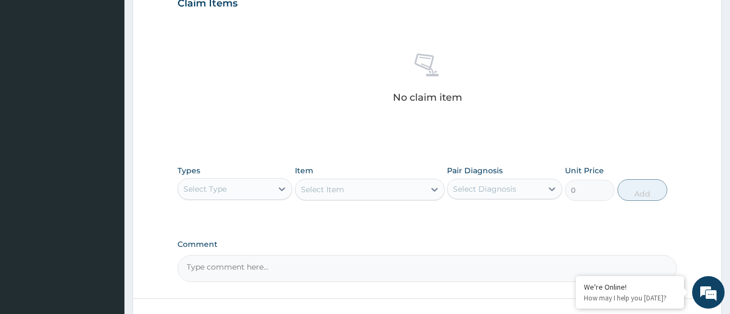
scroll to position [449, 0]
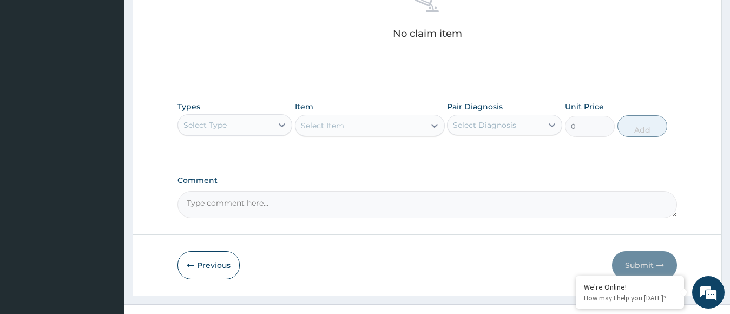
click at [264, 125] on div "Select Type" at bounding box center [225, 124] width 95 height 17
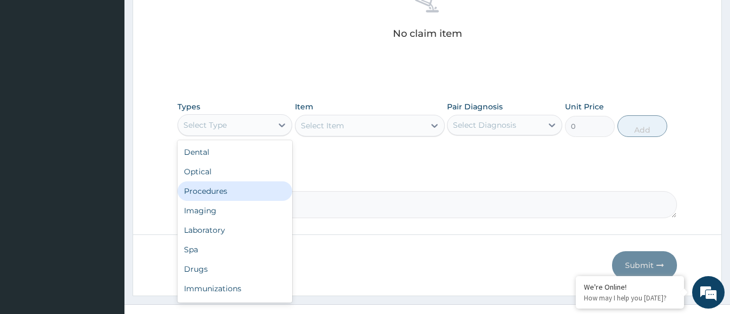
click at [233, 190] on div "Procedures" at bounding box center [235, 190] width 115 height 19
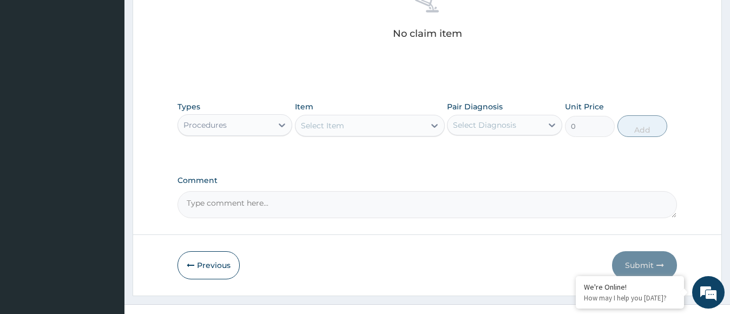
click at [337, 126] on div "Select Item" at bounding box center [322, 125] width 43 height 11
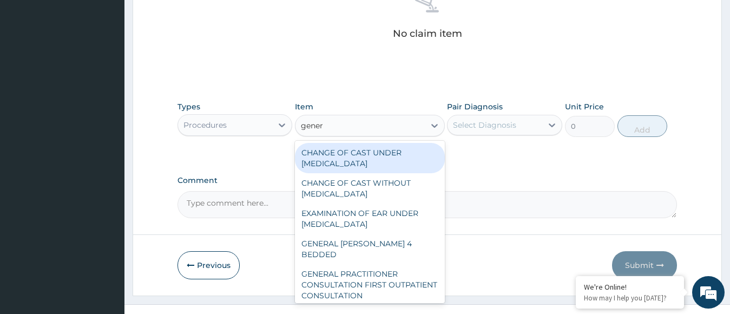
type input "genera"
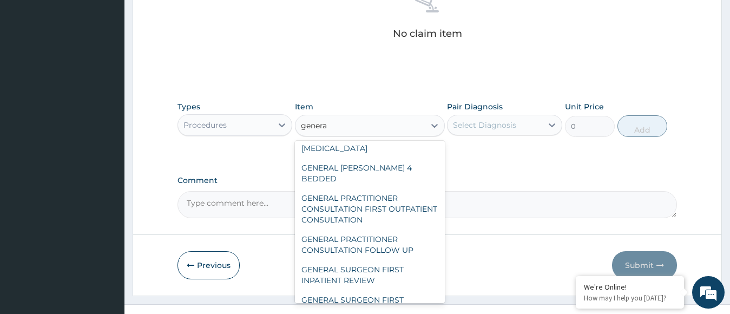
scroll to position [98, 0]
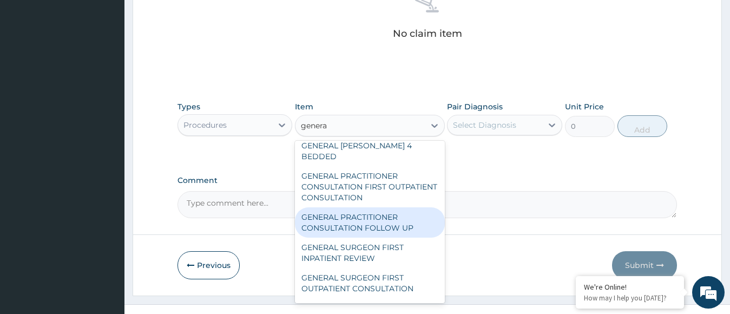
click at [352, 207] on div "GENERAL PRACTITIONER CONSULTATION FOLLOW UP" at bounding box center [370, 222] width 150 height 30
type input "11610"
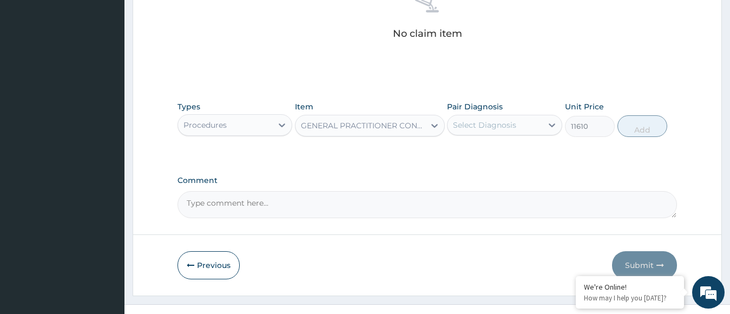
click at [470, 126] on div "Select Diagnosis" at bounding box center [484, 125] width 63 height 11
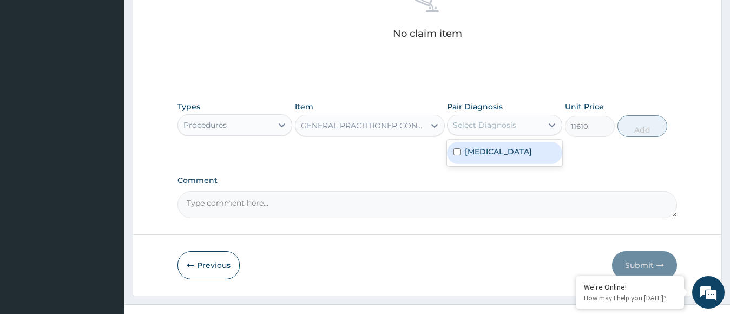
click at [464, 150] on div "[MEDICAL_DATA]" at bounding box center [504, 153] width 115 height 22
checkbox input "true"
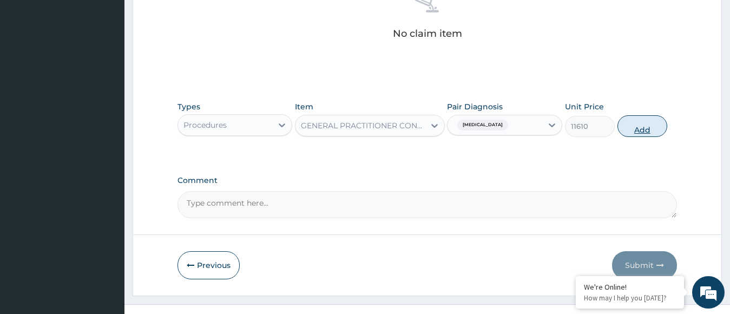
click at [623, 128] on button "Add" at bounding box center [643, 126] width 50 height 22
type input "0"
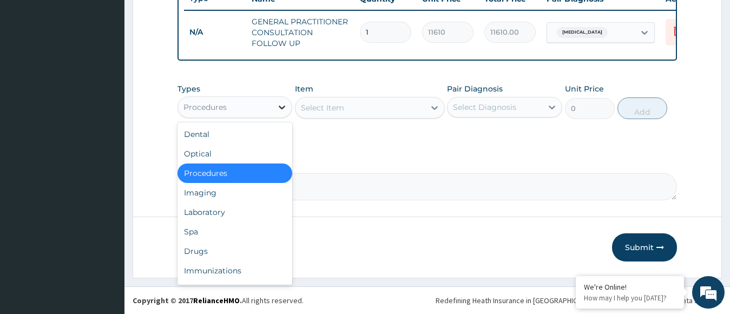
click at [283, 112] on icon at bounding box center [282, 107] width 11 height 11
click at [207, 246] on div "Drugs" at bounding box center [235, 250] width 115 height 19
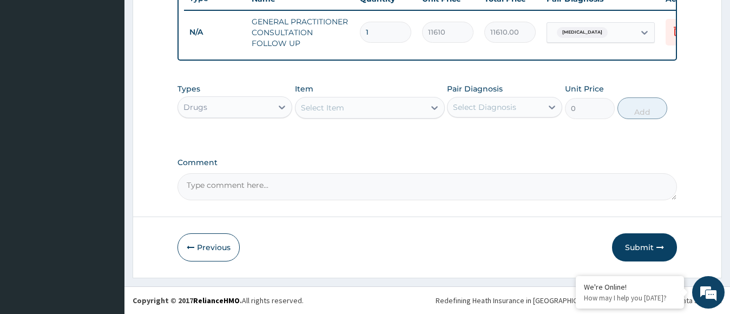
click at [347, 109] on div "Select Item" at bounding box center [360, 107] width 129 height 17
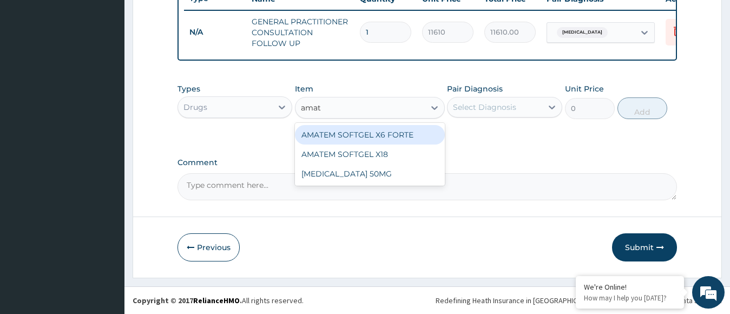
type input "amate"
click at [352, 132] on div "AMATEM SOFTGEL X6 FORTE" at bounding box center [370, 134] width 150 height 19
type input "473"
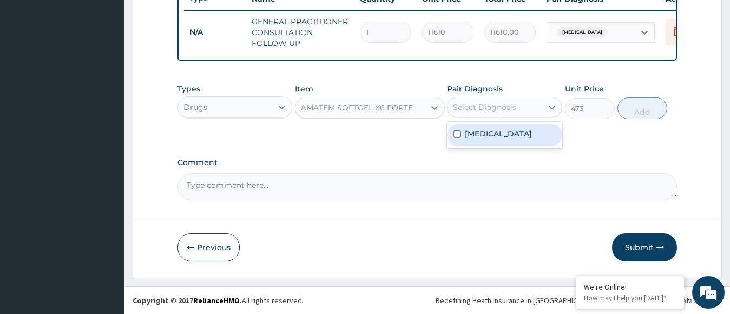
click at [470, 114] on div "Select Diagnosis" at bounding box center [495, 107] width 95 height 17
click at [470, 134] on label "[MEDICAL_DATA]" at bounding box center [498, 133] width 67 height 11
checkbox input "true"
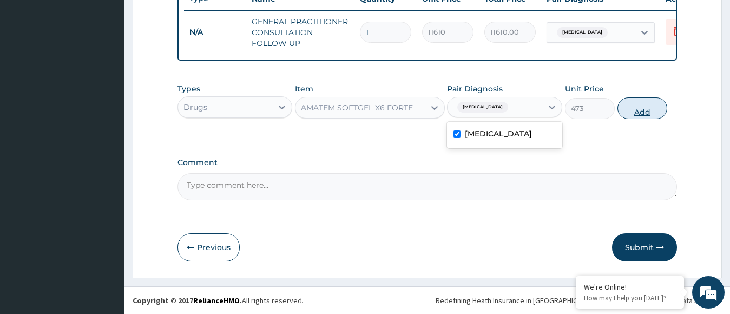
click at [629, 108] on button "Add" at bounding box center [643, 108] width 50 height 22
type input "0"
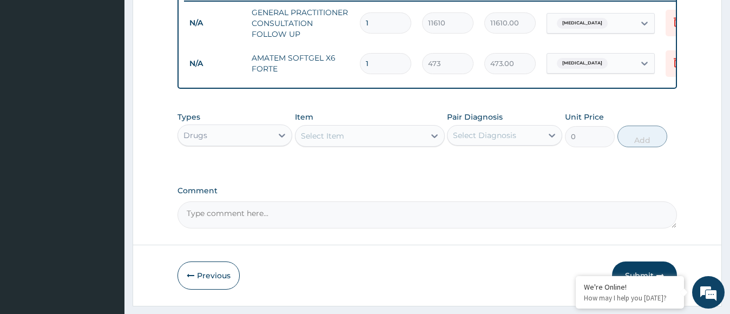
type input "0.00"
type input "6"
type input "2838.00"
type input "6"
click at [377, 144] on div "Select Item" at bounding box center [360, 135] width 129 height 17
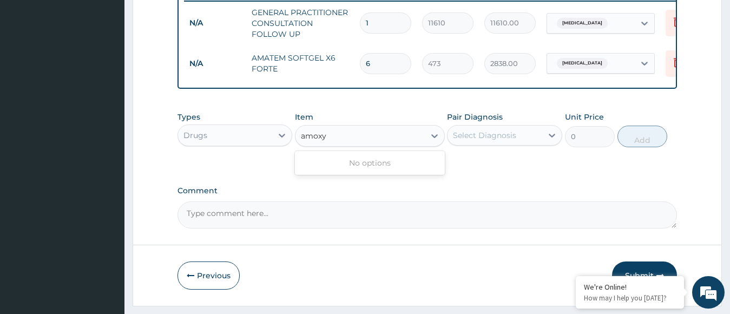
type input "amox"
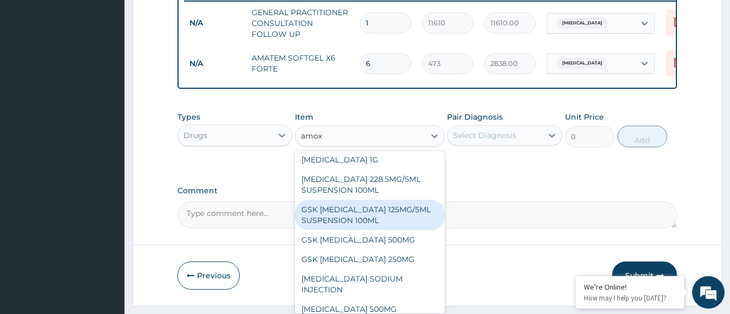
scroll to position [0, 0]
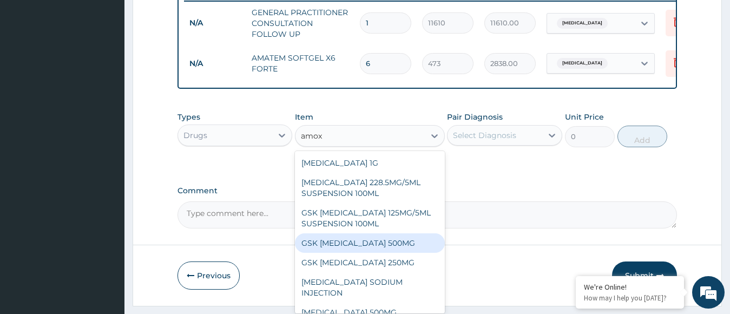
click at [363, 250] on div "GSK [MEDICAL_DATA] 500MG" at bounding box center [370, 242] width 150 height 19
type input "59.125"
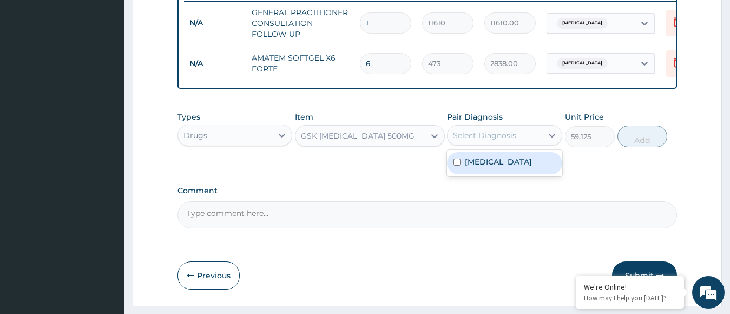
click at [489, 141] on div "Select Diagnosis" at bounding box center [484, 135] width 63 height 11
click at [485, 167] on label "[MEDICAL_DATA]" at bounding box center [498, 161] width 67 height 11
checkbox input "true"
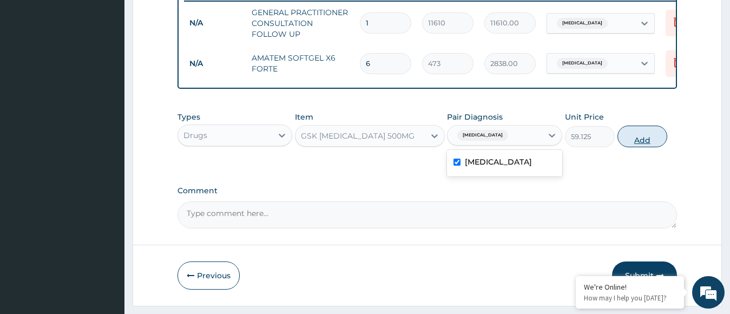
click at [625, 145] on button "Add" at bounding box center [643, 137] width 50 height 22
type input "0"
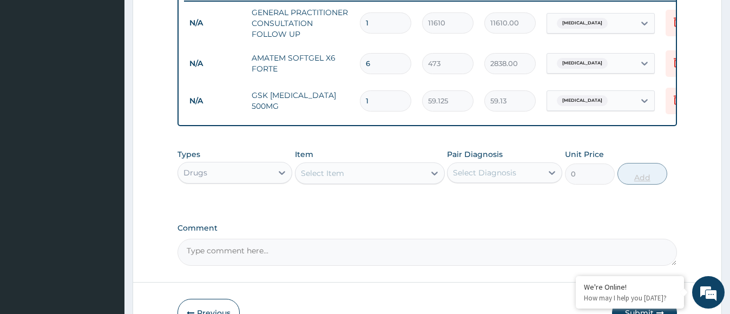
type input "14"
type input "827.75"
type input "14"
click at [339, 179] on div "Select Item" at bounding box center [322, 173] width 43 height 11
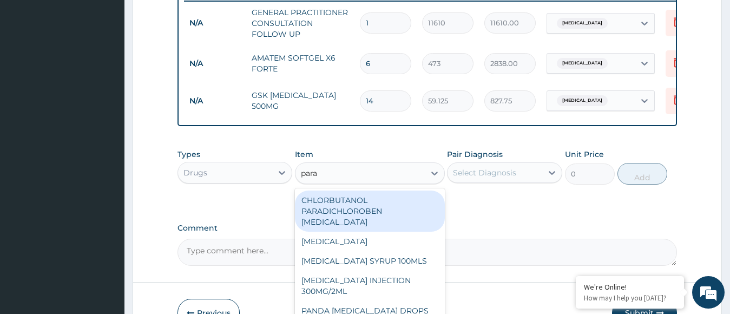
type input "parac"
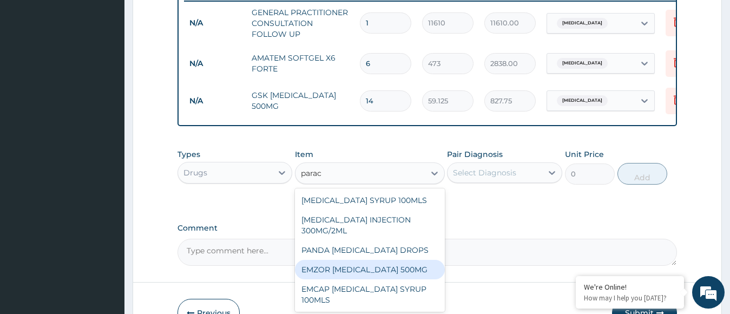
click at [328, 274] on div "EMZOR [MEDICAL_DATA] 500MG" at bounding box center [370, 269] width 150 height 19
type input "23.65"
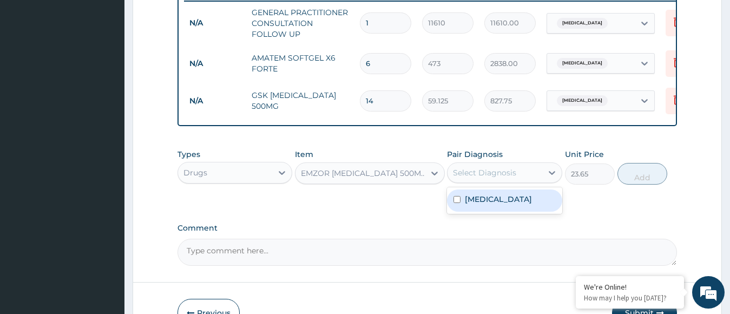
click at [497, 178] on div "Select Diagnosis" at bounding box center [484, 172] width 63 height 11
click at [495, 205] on label "[MEDICAL_DATA]" at bounding box center [498, 199] width 67 height 11
checkbox input "true"
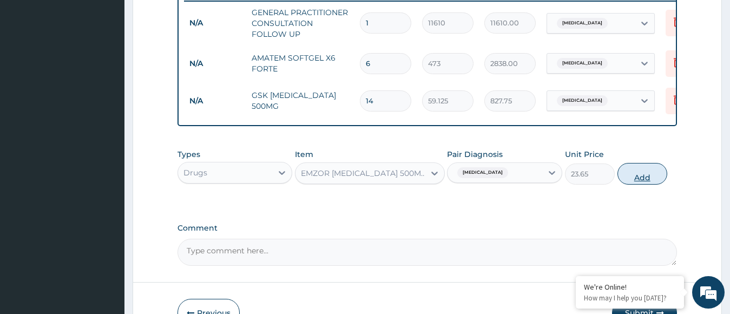
click at [642, 184] on button "Add" at bounding box center [643, 174] width 50 height 22
type input "0"
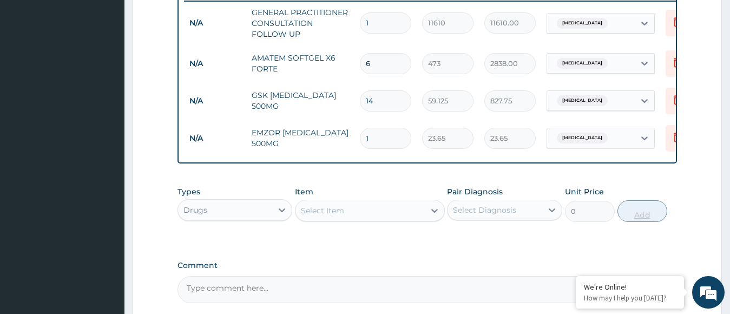
type input "0.00"
type input "3"
type input "70.95"
type input "30"
type input "709.50"
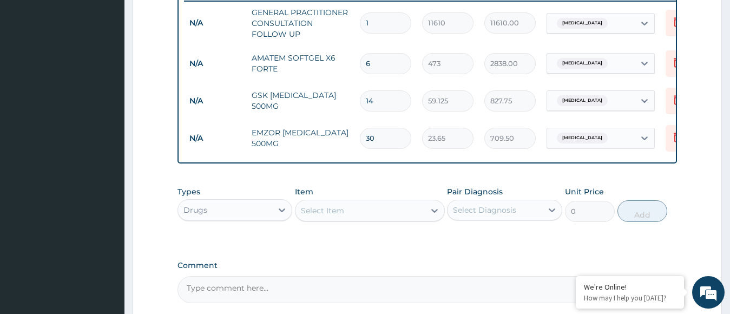
type input "30"
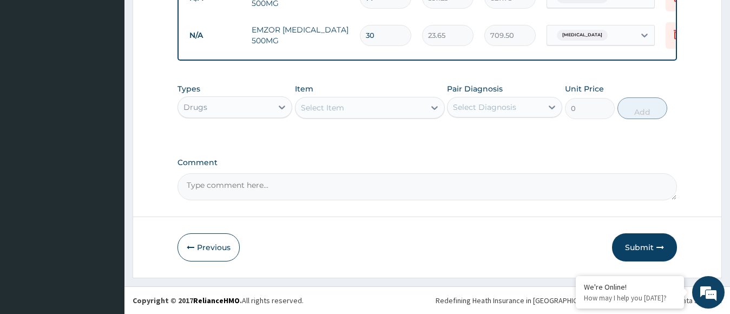
scroll to position [542, 0]
click at [641, 244] on button "Submit" at bounding box center [644, 247] width 65 height 28
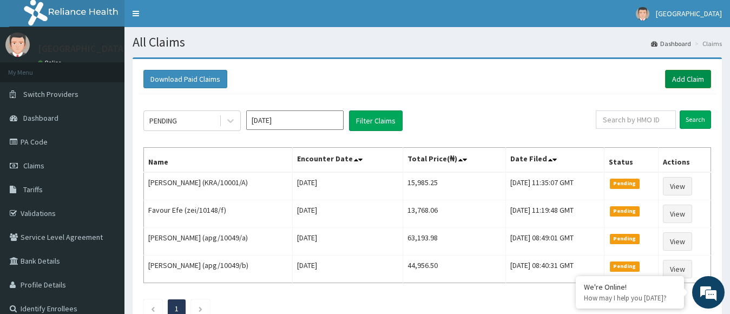
click at [693, 81] on link "Add Claim" at bounding box center [688, 79] width 46 height 18
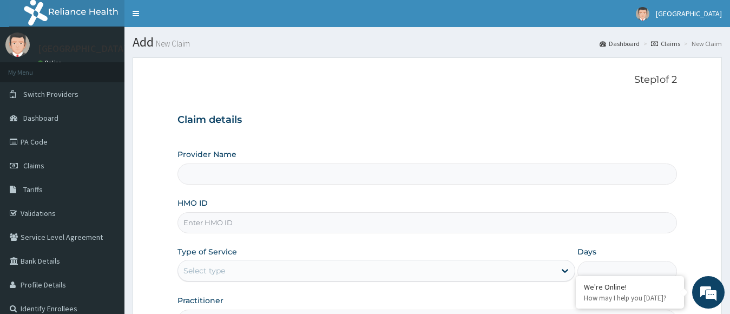
type input "[GEOGRAPHIC_DATA]"
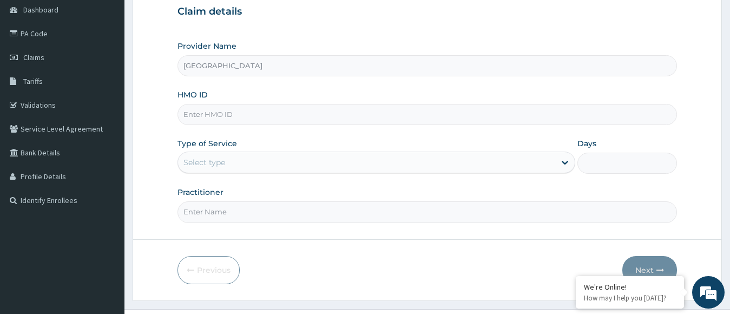
scroll to position [131, 0]
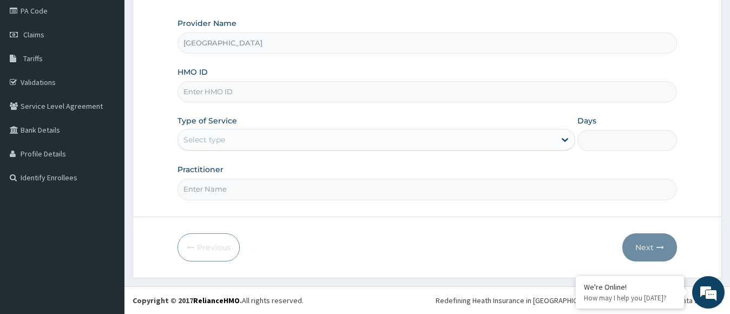
click at [400, 99] on input "HMO ID" at bounding box center [428, 91] width 500 height 21
type input "KRA/10001/C"
click at [265, 145] on div "Select type" at bounding box center [367, 139] width 378 height 17
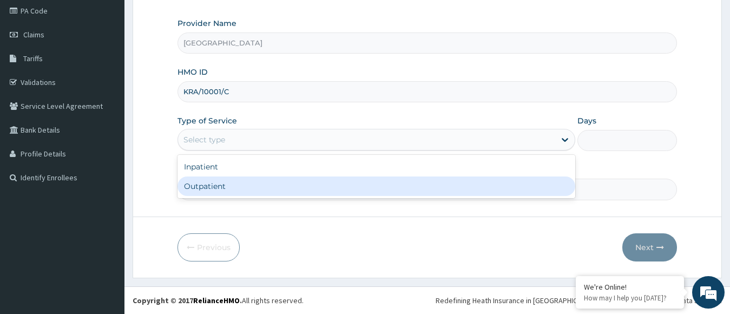
click at [254, 194] on div "Outpatient" at bounding box center [377, 185] width 398 height 19
type input "1"
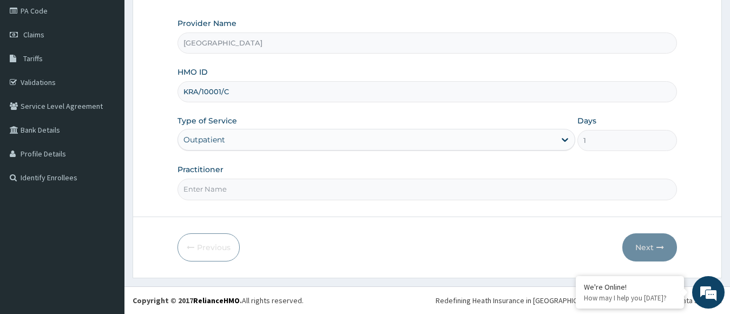
click at [285, 193] on input "Practitioner" at bounding box center [428, 189] width 500 height 21
type input "dr. [PERSON_NAME]"
click at [661, 245] on icon "button" at bounding box center [661, 248] width 8 height 8
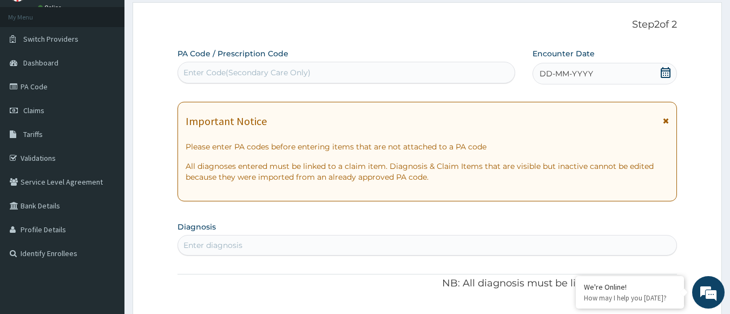
scroll to position [14, 0]
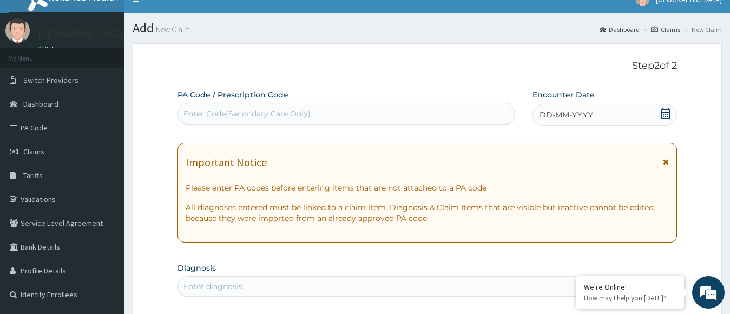
click at [665, 113] on icon at bounding box center [665, 113] width 11 height 11
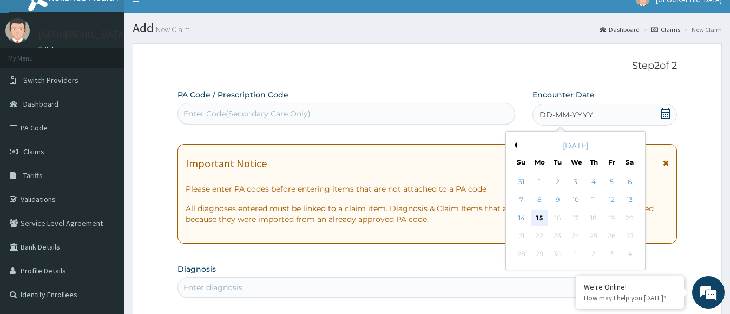
click at [541, 223] on div "15" at bounding box center [539, 218] width 16 height 16
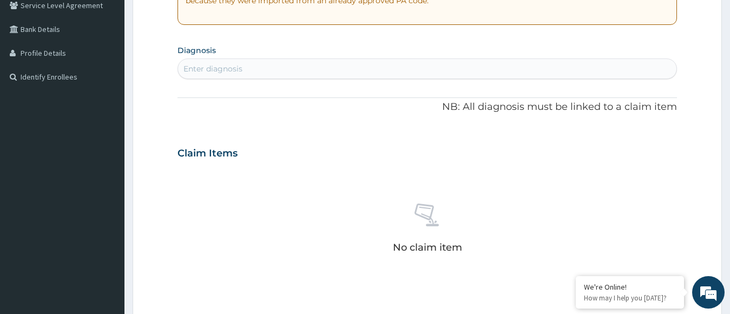
scroll to position [233, 0]
click at [438, 64] on div "Enter diagnosis" at bounding box center [427, 66] width 499 height 17
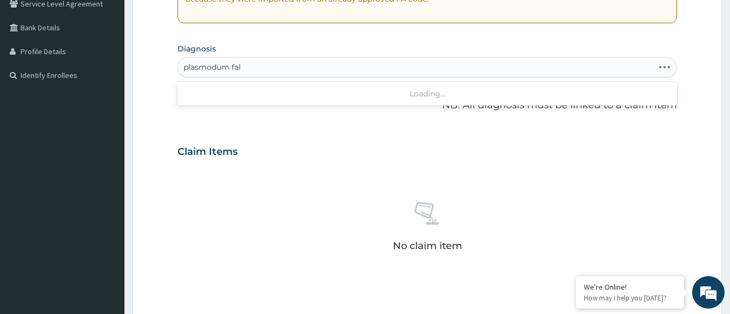
type input "[MEDICAL_DATA] fal"
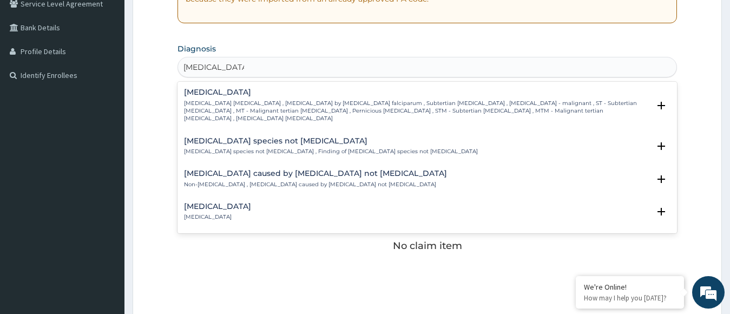
click at [380, 100] on p "[MEDICAL_DATA] [MEDICAL_DATA] , [MEDICAL_DATA] by [MEDICAL_DATA] falciparum , S…" at bounding box center [417, 111] width 466 height 23
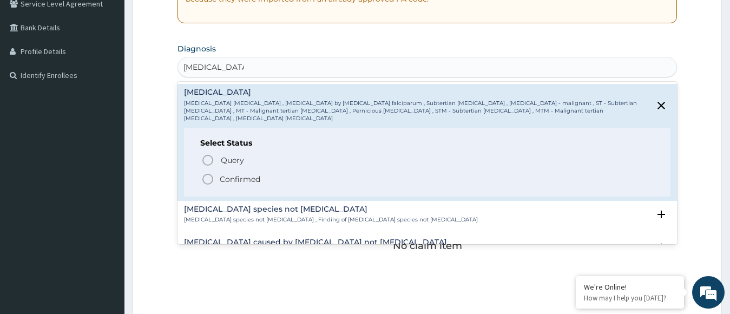
click at [206, 173] on icon "status option filled" at bounding box center [207, 179] width 13 height 13
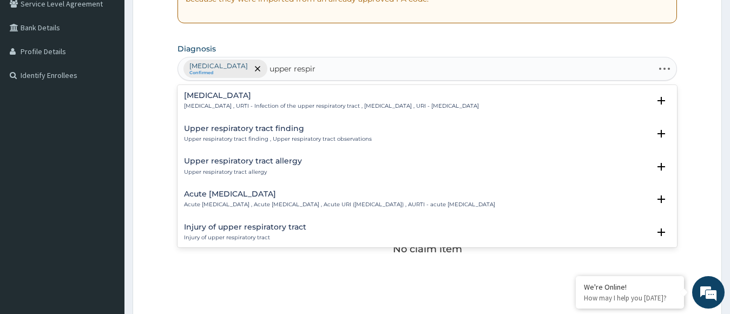
type input "upper respira"
click at [283, 107] on p "[MEDICAL_DATA] , URTI - Infection of the upper respiratory tract , [MEDICAL_DAT…" at bounding box center [331, 106] width 295 height 8
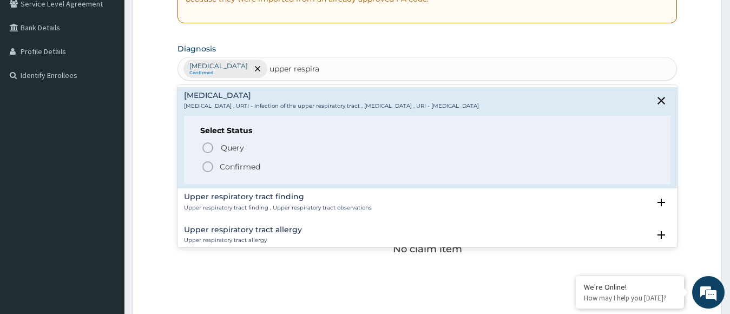
click at [240, 165] on p "Confirmed" at bounding box center [240, 166] width 41 height 11
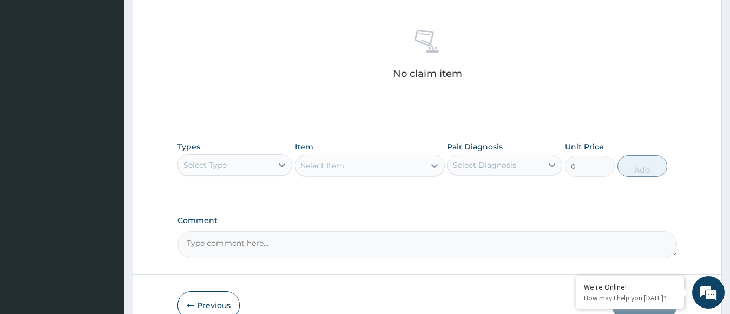
scroll to position [467, 0]
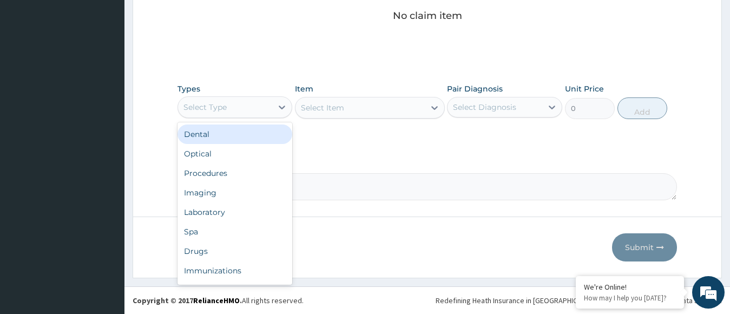
click at [265, 115] on div "Select Type" at bounding box center [225, 107] width 95 height 17
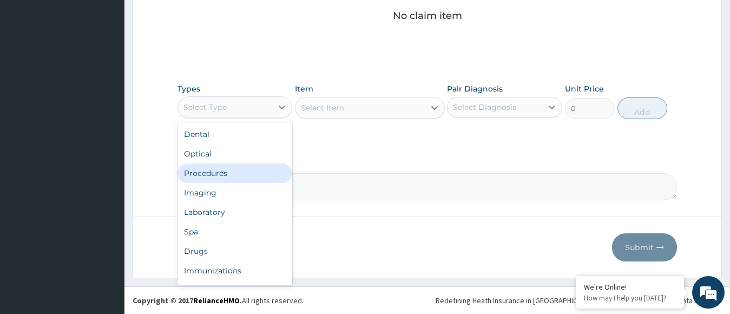
click at [233, 179] on div "Procedures" at bounding box center [235, 172] width 115 height 19
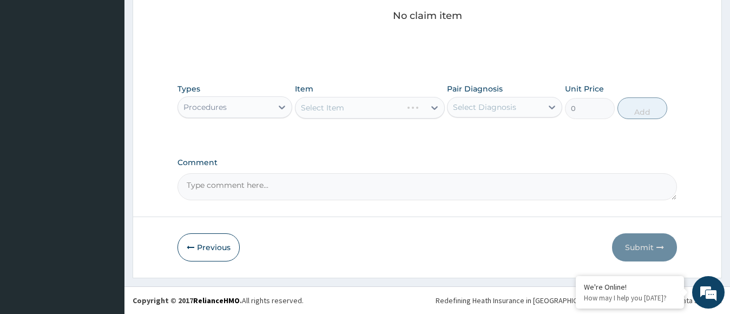
click at [383, 112] on div "Select Item" at bounding box center [370, 108] width 150 height 22
click at [383, 112] on div "Select Item" at bounding box center [360, 107] width 129 height 17
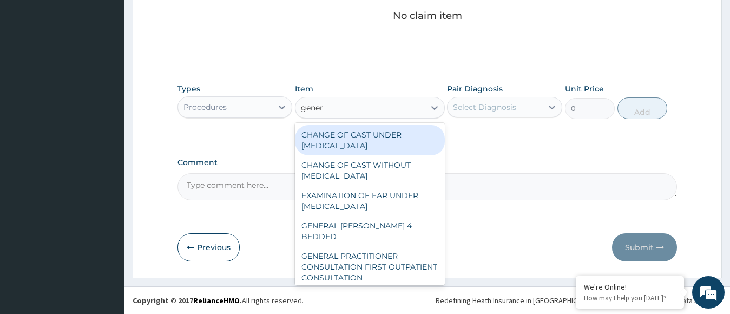
type input "genera"
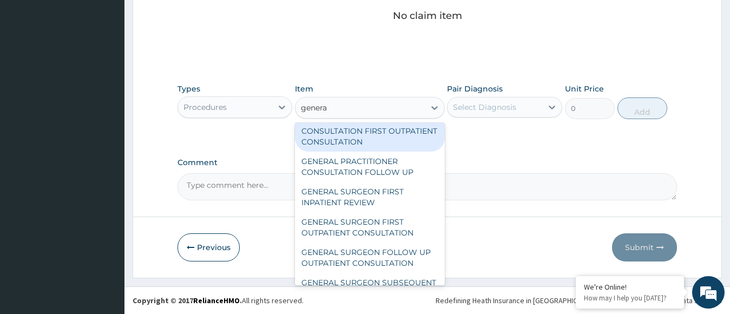
scroll to position [149, 0]
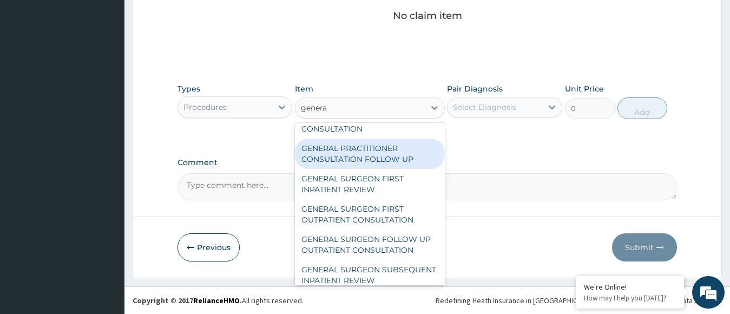
click at [379, 153] on div "GENERAL PRACTITIONER CONSULTATION FOLLOW UP" at bounding box center [370, 154] width 150 height 30
type input "11610"
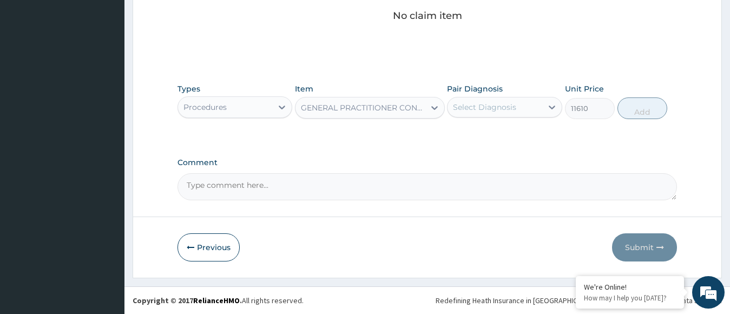
click at [519, 112] on div "Select Diagnosis" at bounding box center [495, 107] width 95 height 17
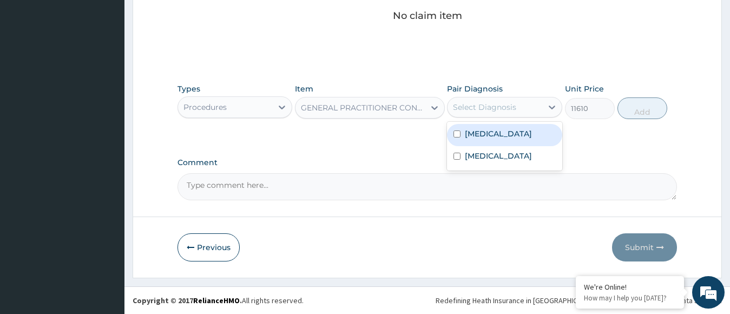
click at [508, 137] on label "[MEDICAL_DATA]" at bounding box center [498, 133] width 67 height 11
checkbox input "true"
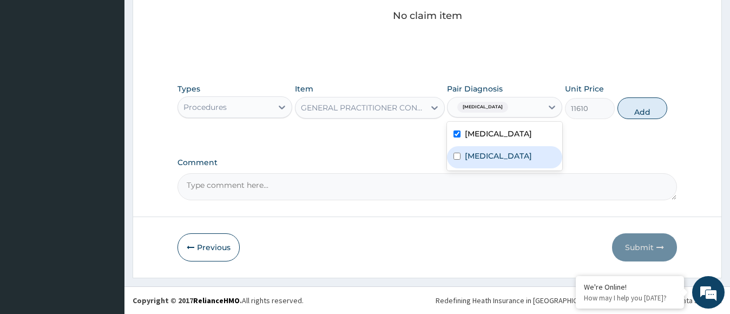
click at [506, 161] on label "[MEDICAL_DATA]" at bounding box center [498, 155] width 67 height 11
checkbox input "true"
click at [642, 113] on button "Add" at bounding box center [643, 108] width 50 height 22
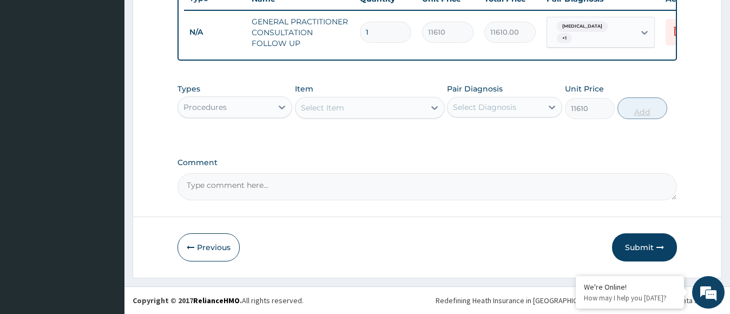
type input "0"
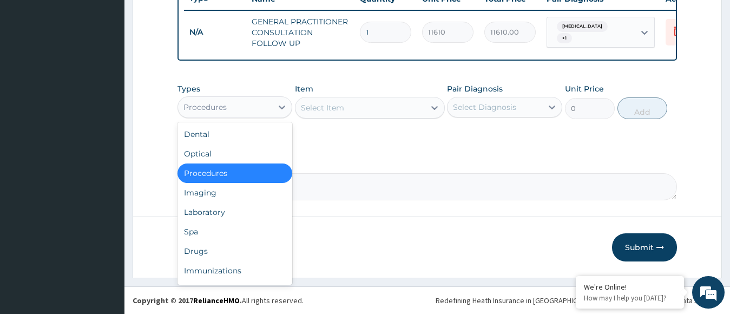
click at [265, 117] on div "Procedures" at bounding box center [235, 107] width 115 height 22
click at [222, 246] on div "Drugs" at bounding box center [235, 250] width 115 height 19
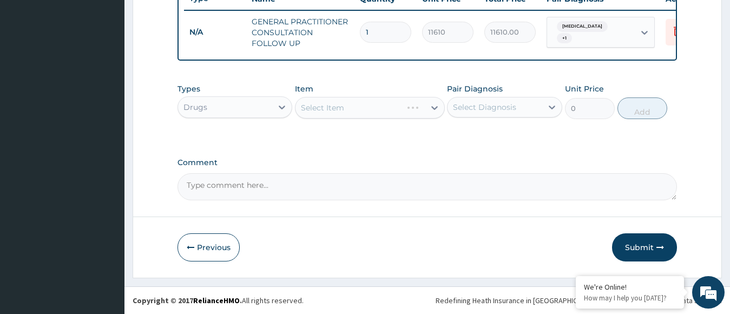
click at [352, 115] on div "Select Item" at bounding box center [370, 108] width 150 height 22
click at [352, 115] on div "Select Item" at bounding box center [360, 107] width 129 height 17
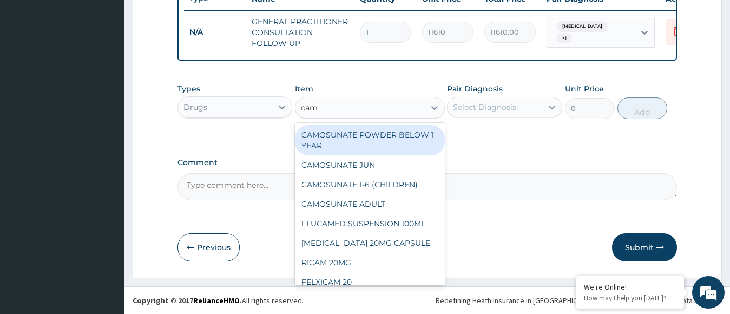
type input "camo"
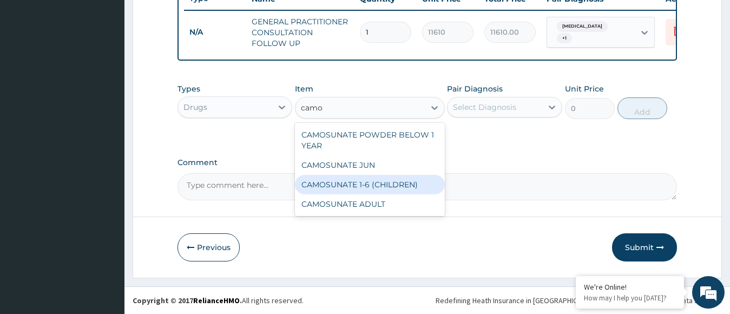
click at [365, 178] on div "CAMOSUNATE 1-6 (CHILDREN)" at bounding box center [370, 184] width 150 height 19
type input "177.375"
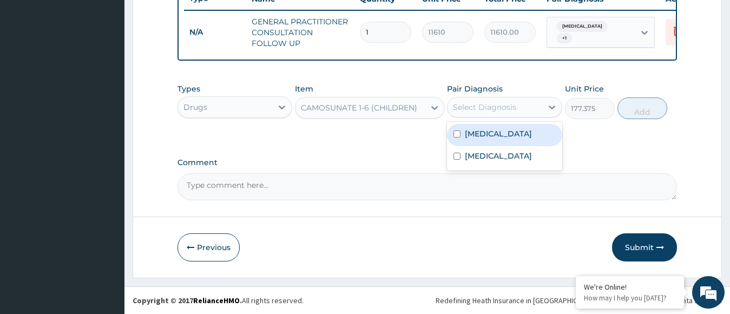
click at [469, 105] on div "Select Diagnosis" at bounding box center [484, 107] width 63 height 11
click at [481, 136] on label "[MEDICAL_DATA]" at bounding box center [498, 133] width 67 height 11
checkbox input "true"
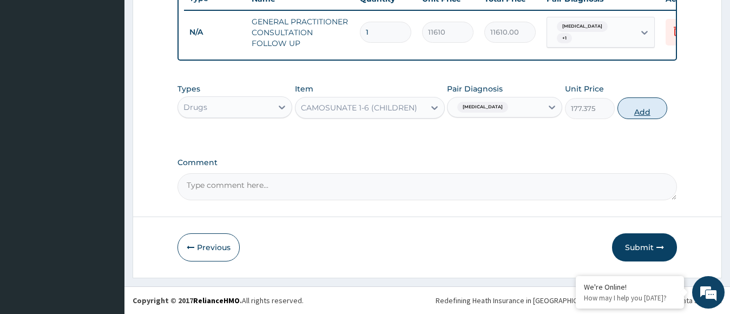
click at [635, 110] on button "Add" at bounding box center [643, 108] width 50 height 22
type input "0"
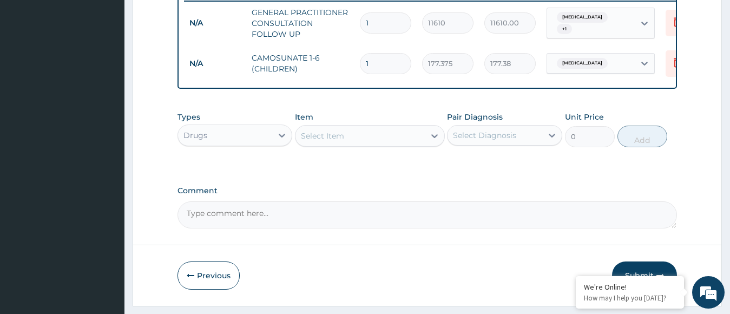
click at [388, 145] on div "Select Item" at bounding box center [360, 135] width 129 height 17
click at [370, 72] on input "1" at bounding box center [385, 63] width 51 height 21
type input "0.00"
type input "6"
type input "1064.25"
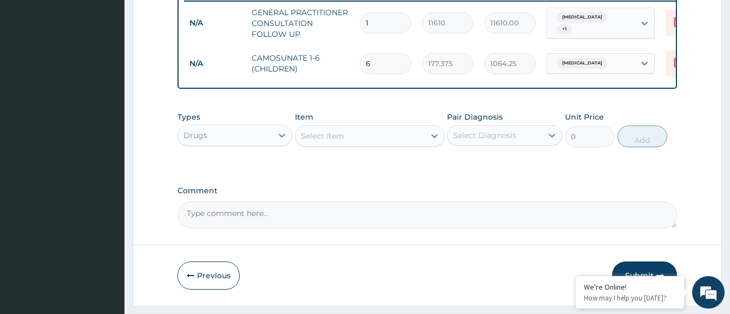
type input "6"
click at [361, 145] on div "Select Item" at bounding box center [360, 135] width 129 height 17
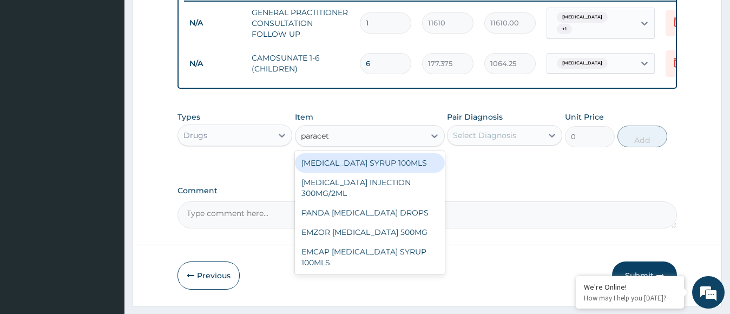
type input "paraceta"
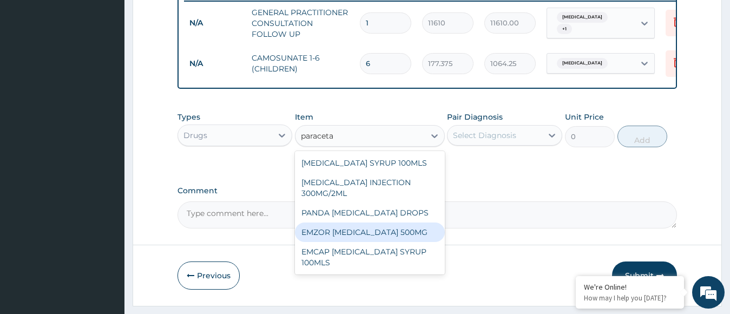
click at [349, 237] on div "EMZOR [MEDICAL_DATA] 500MG" at bounding box center [370, 231] width 150 height 19
type input "23.65"
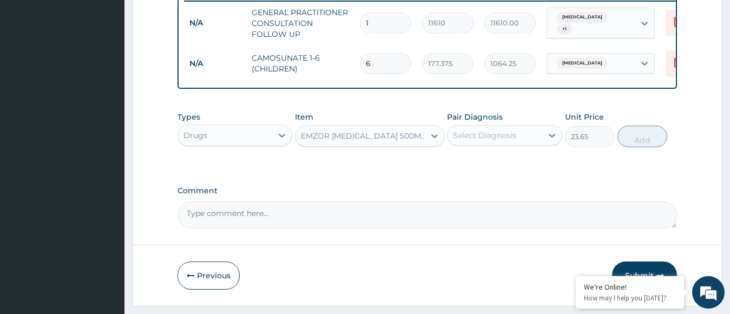
click at [493, 140] on div "Select Diagnosis" at bounding box center [484, 135] width 63 height 11
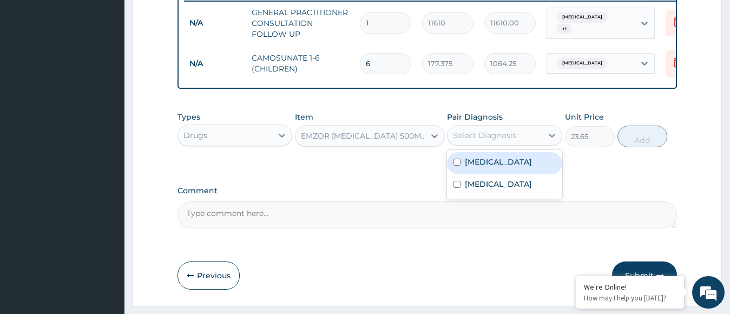
click at [493, 174] on div "[MEDICAL_DATA]" at bounding box center [504, 163] width 115 height 22
checkbox input "true"
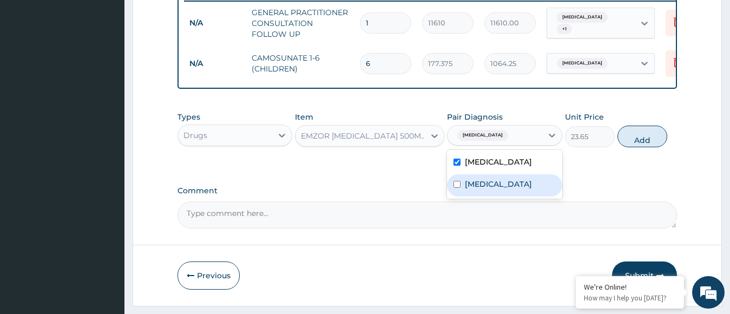
click at [494, 189] on label "[MEDICAL_DATA]" at bounding box center [498, 184] width 67 height 11
checkbox input "true"
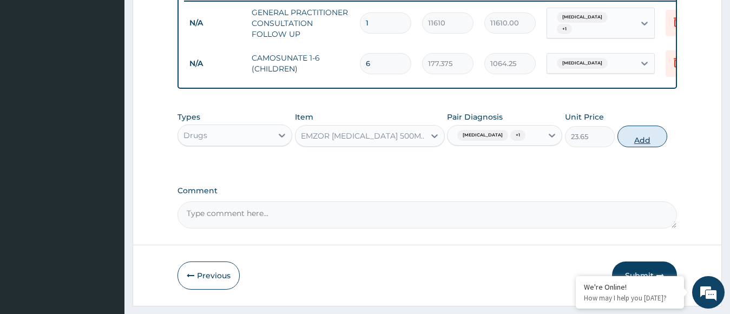
click at [641, 137] on button "Add" at bounding box center [643, 137] width 50 height 22
type input "0"
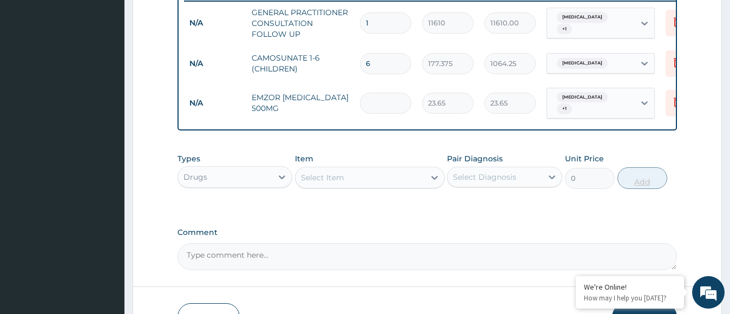
type input "0.00"
type input "6"
type input "141.90"
type input "6"
click at [424, 184] on div "Select Item" at bounding box center [360, 177] width 129 height 17
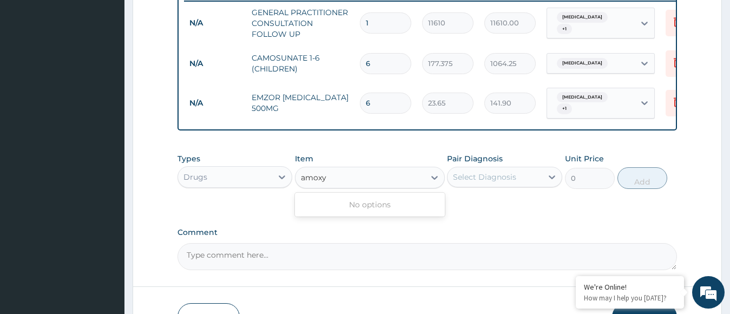
type input "amox"
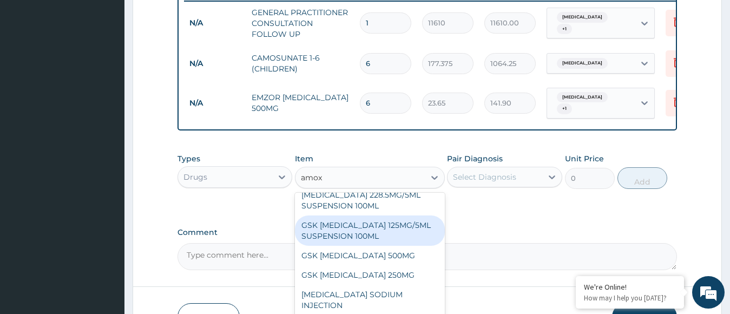
scroll to position [30, 0]
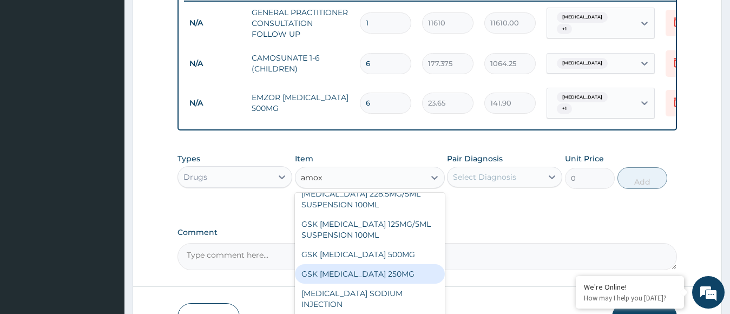
click at [373, 281] on div "GSK AMOXIL 250MG" at bounding box center [370, 273] width 150 height 19
type input "29.5625"
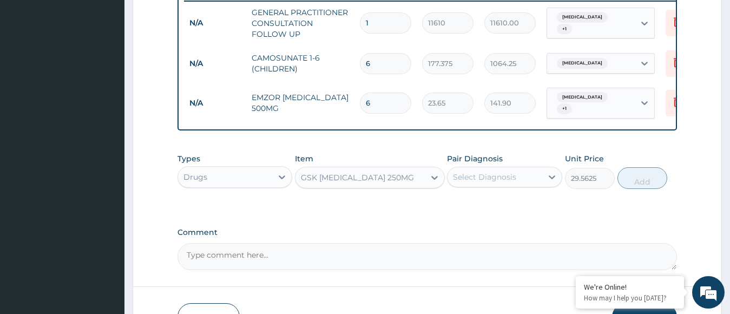
click at [463, 179] on div "Select Diagnosis" at bounding box center [495, 176] width 95 height 17
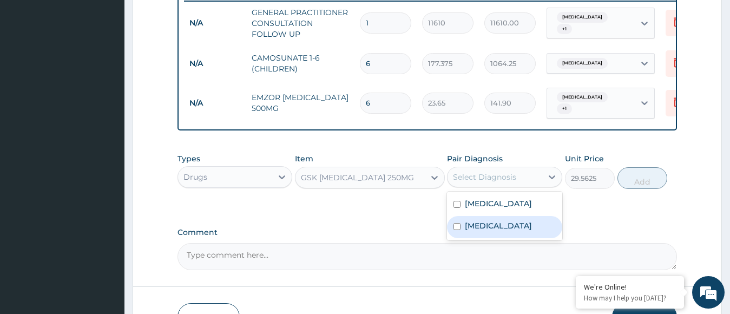
click at [491, 231] on label "Upper respiratory infection" at bounding box center [498, 225] width 67 height 11
checkbox input "true"
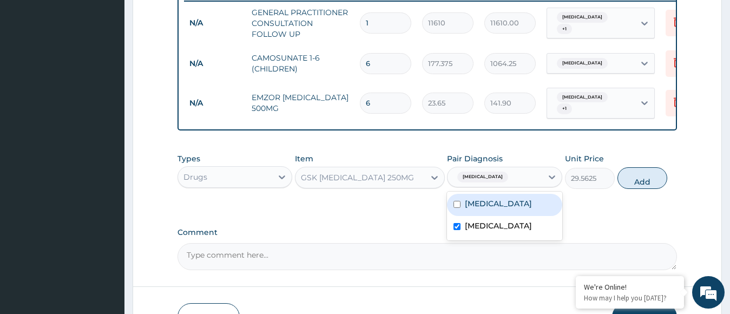
click at [500, 216] on div "Falciparum malaria" at bounding box center [504, 205] width 115 height 22
checkbox input "true"
click at [637, 189] on button "Add" at bounding box center [643, 178] width 50 height 22
type input "0"
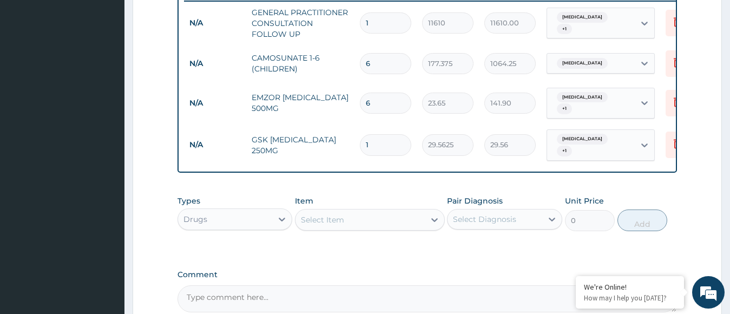
click at [403, 228] on div "Select Item" at bounding box center [360, 219] width 129 height 17
click at [379, 146] on input "1" at bounding box center [385, 144] width 51 height 21
type input "14"
type input "413.88"
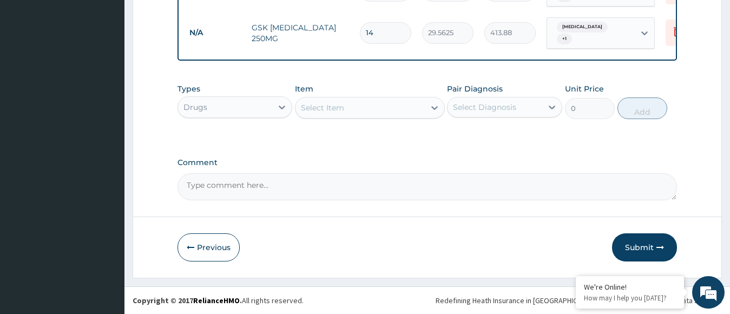
scroll to position [552, 0]
type input "14"
click at [375, 102] on div "Select Item" at bounding box center [360, 107] width 129 height 17
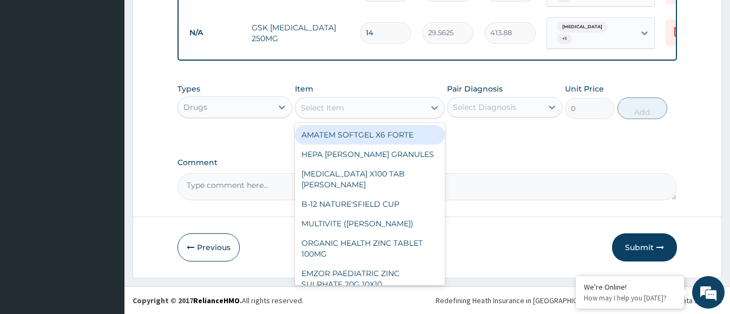
type input "c"
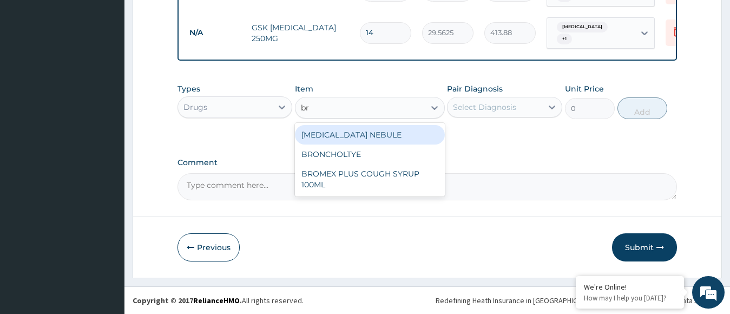
type input "bro"
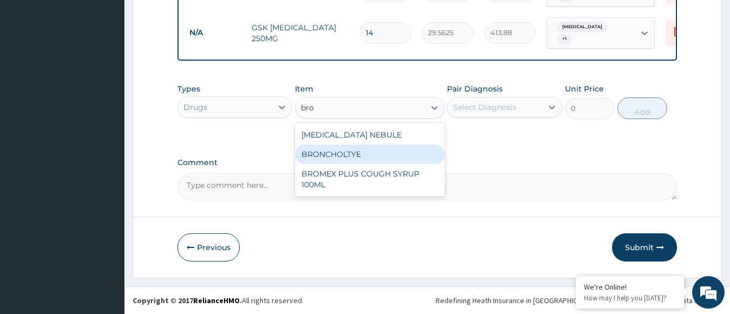
click at [366, 156] on div "BRONCHOLTYE" at bounding box center [370, 154] width 150 height 19
type input "1773.75"
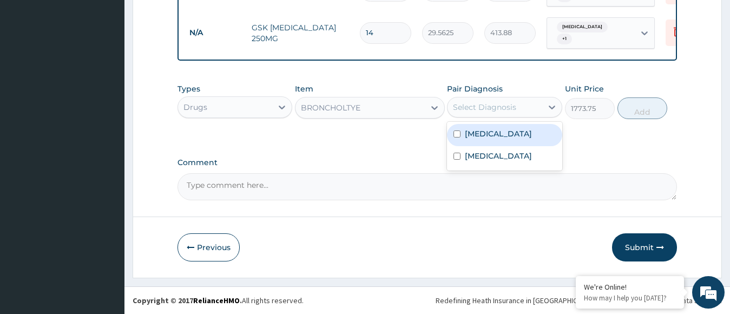
click at [477, 99] on div "Select Diagnosis" at bounding box center [495, 107] width 95 height 17
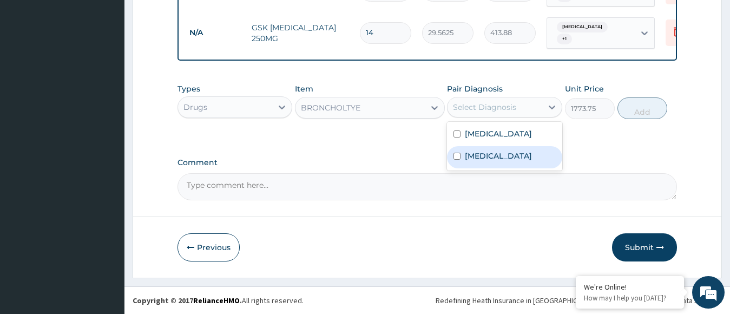
click at [491, 160] on label "Upper respiratory infection" at bounding box center [498, 155] width 67 height 11
checkbox input "true"
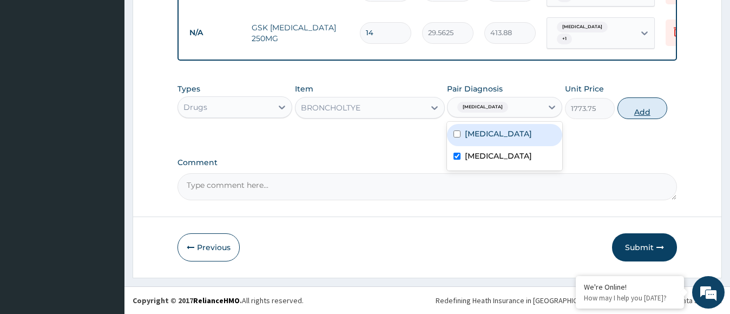
click at [639, 106] on button "Add" at bounding box center [643, 108] width 50 height 22
type input "0"
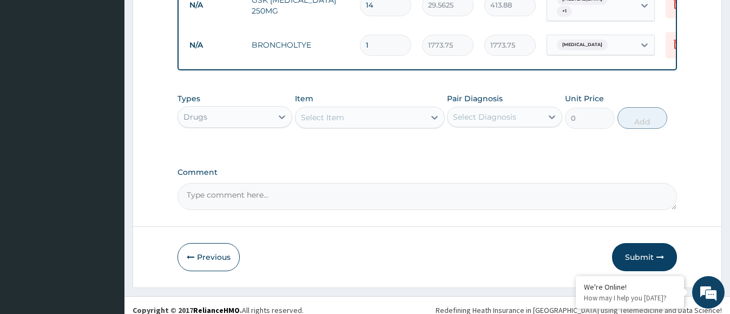
scroll to position [589, 0]
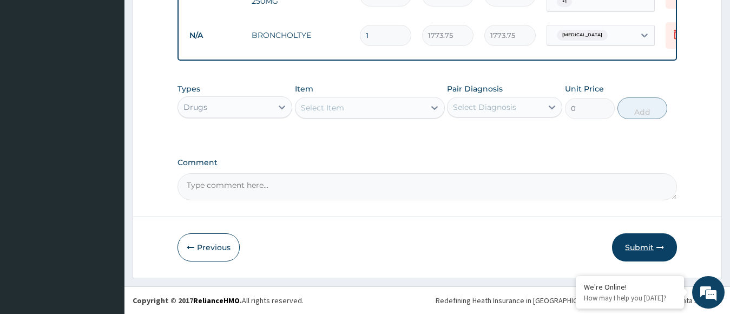
click at [651, 248] on button "Submit" at bounding box center [644, 247] width 65 height 28
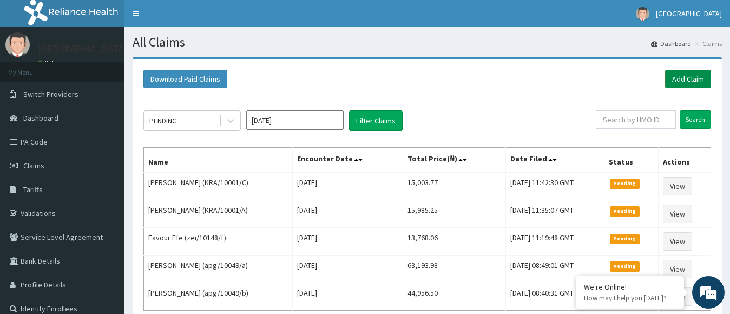
click at [692, 78] on link "Add Claim" at bounding box center [688, 79] width 46 height 18
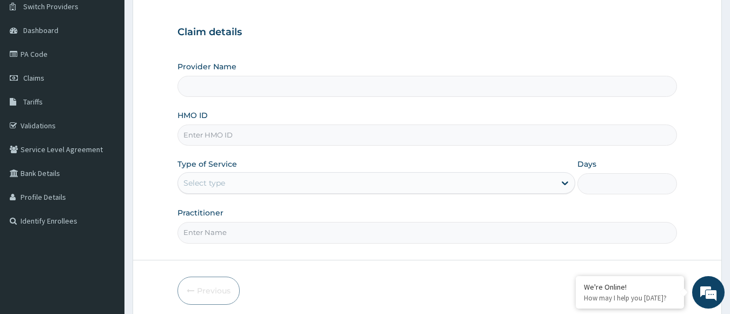
scroll to position [110, 0]
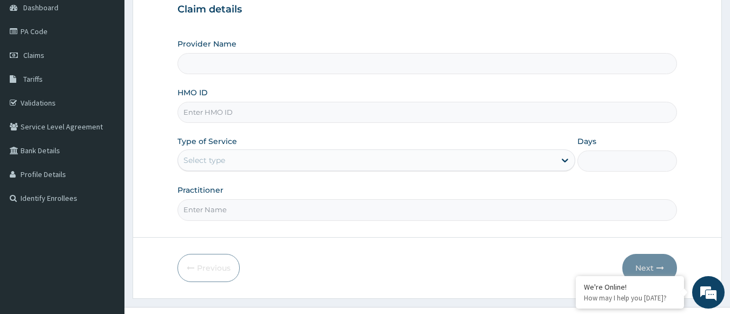
click at [294, 109] on input "HMO ID" at bounding box center [428, 112] width 500 height 21
type input "[GEOGRAPHIC_DATA]"
type input "kra/10001/d"
click at [280, 166] on div "Select type" at bounding box center [367, 160] width 378 height 17
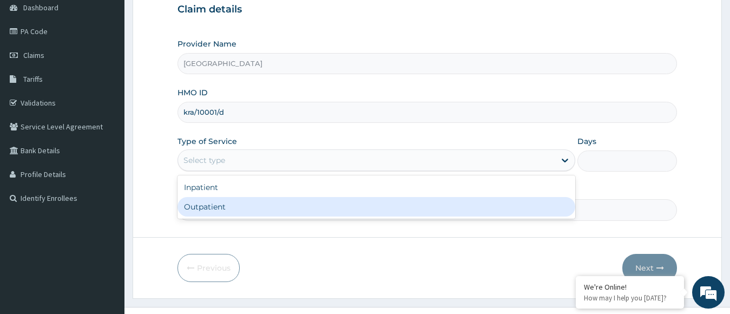
click at [271, 203] on div "Outpatient" at bounding box center [377, 206] width 398 height 19
type input "1"
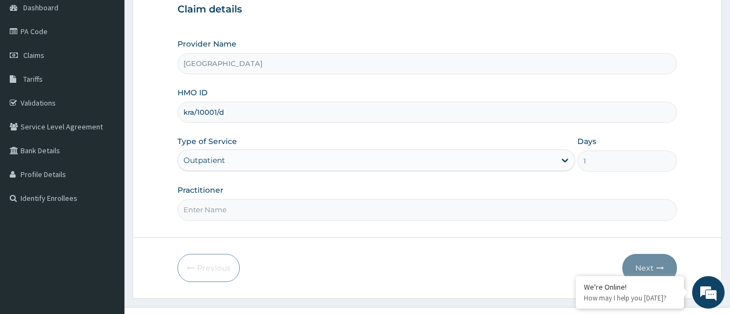
click at [271, 203] on input "Practitioner" at bounding box center [428, 209] width 500 height 21
type input "dr. [PERSON_NAME]"
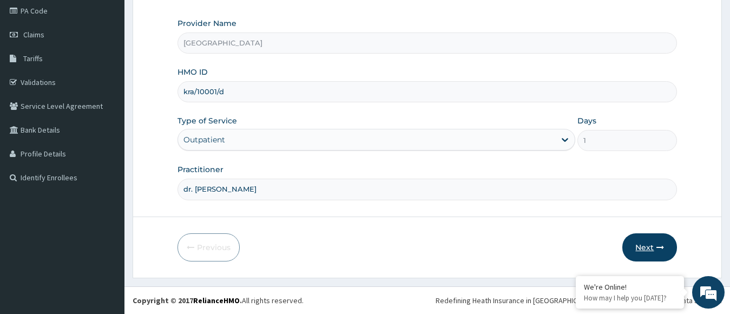
click at [652, 245] on button "Next" at bounding box center [649, 247] width 55 height 28
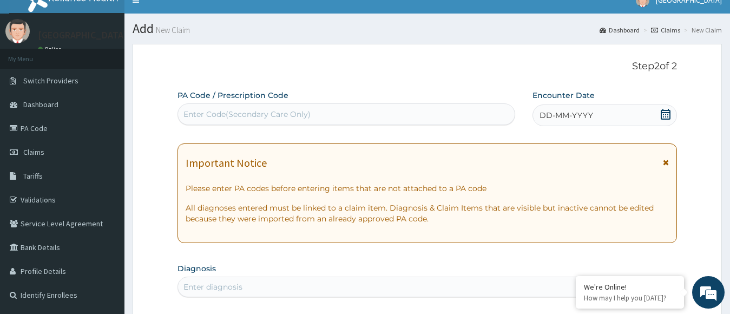
scroll to position [0, 0]
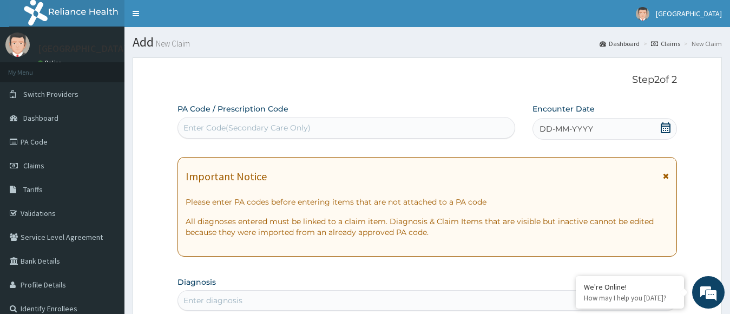
click at [665, 126] on icon at bounding box center [666, 127] width 10 height 11
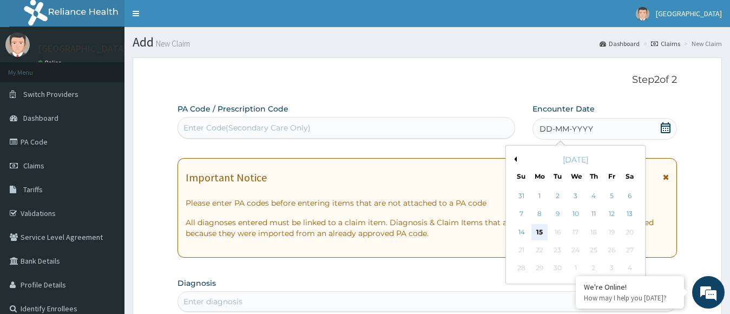
click at [539, 237] on div "15" at bounding box center [539, 232] width 16 height 16
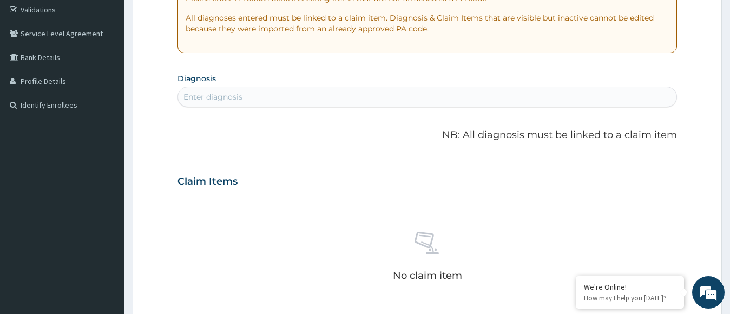
scroll to position [201, 0]
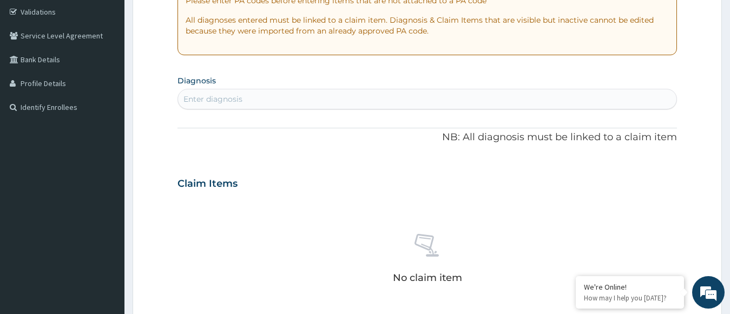
click at [480, 101] on div "Enter diagnosis" at bounding box center [427, 98] width 499 height 17
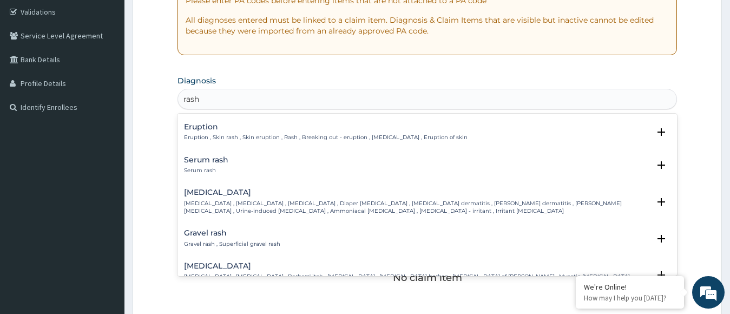
scroll to position [31, 0]
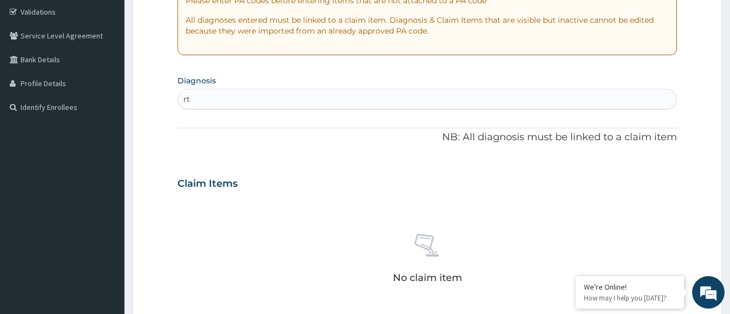
type input "r"
type input "t"
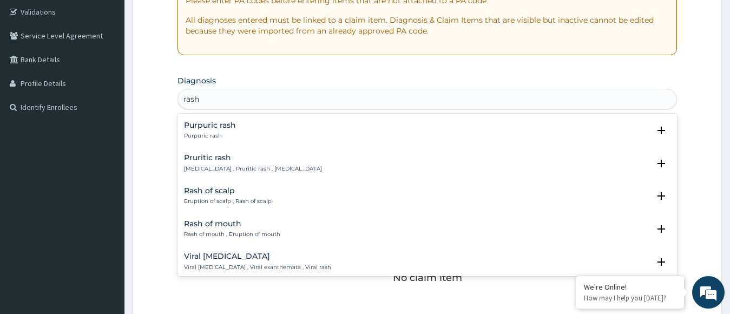
scroll to position [0, 0]
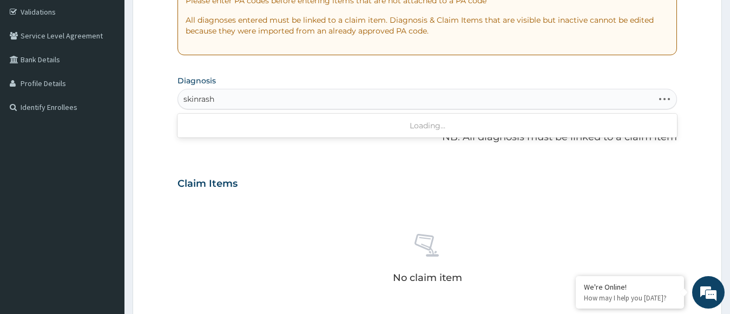
type input "skin rash"
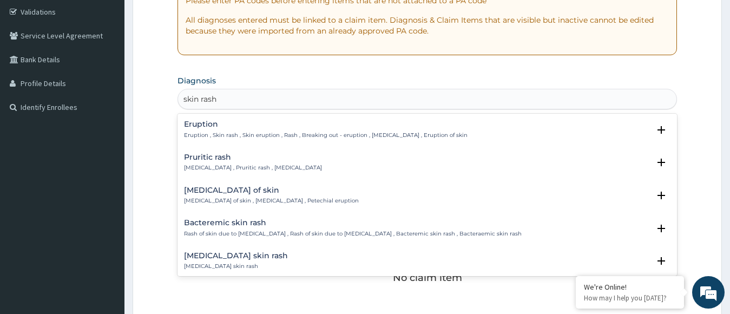
click at [278, 134] on p "Eruption , Skin rash , Skin eruption , Rash , Breaking out - eruption , [MEDICA…" at bounding box center [326, 136] width 284 height 8
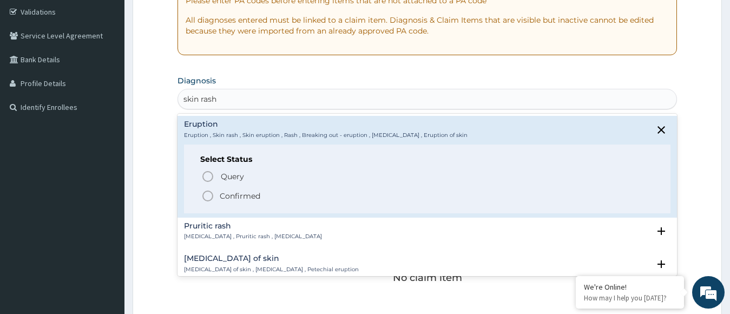
click at [206, 195] on icon "status option filled" at bounding box center [207, 195] width 13 height 13
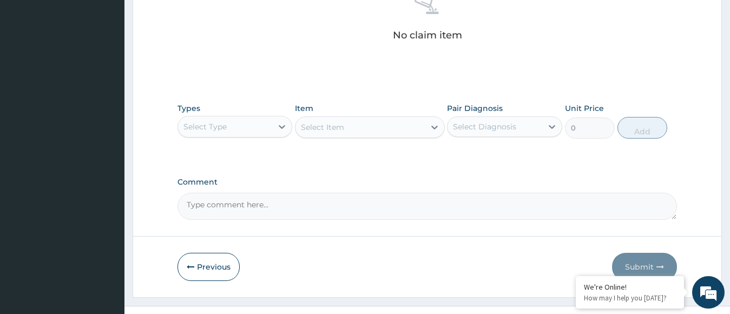
scroll to position [467, 0]
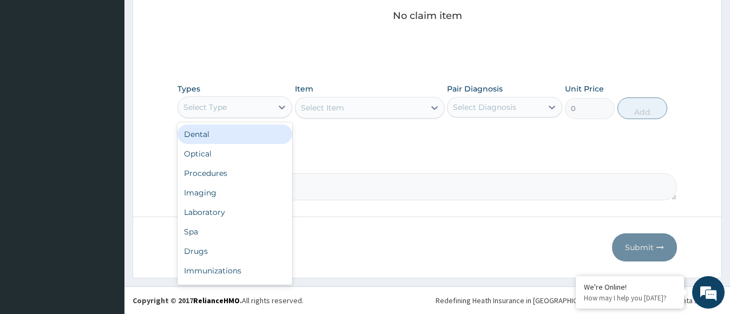
click at [256, 107] on div "Select Type" at bounding box center [225, 107] width 95 height 17
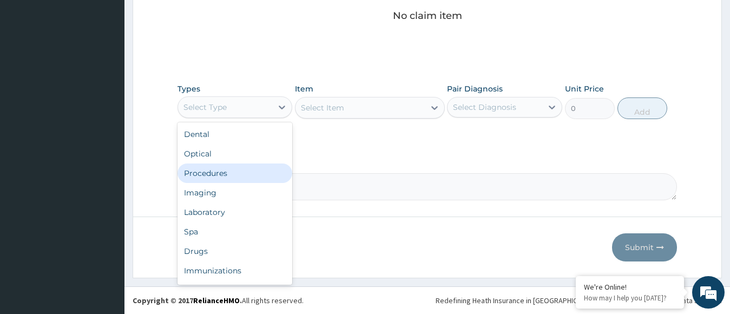
click at [226, 172] on div "Procedures" at bounding box center [235, 172] width 115 height 19
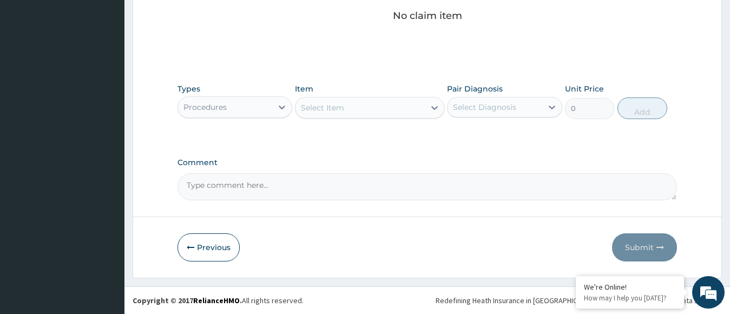
click at [343, 106] on div "Select Item" at bounding box center [322, 107] width 43 height 11
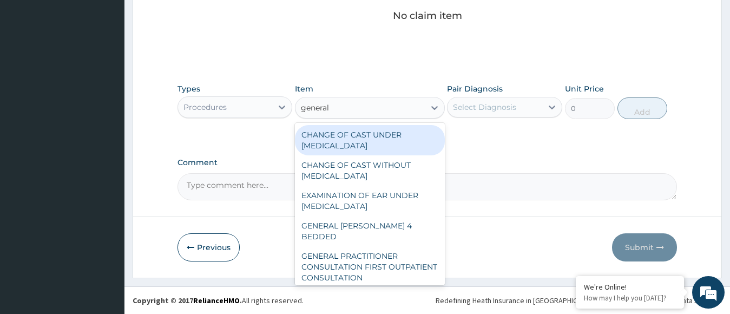
type input "general"
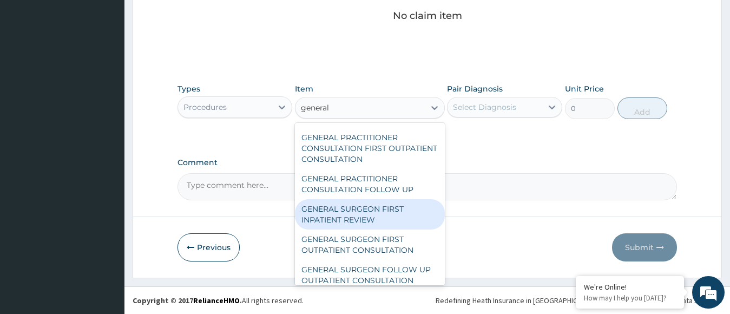
scroll to position [136, 0]
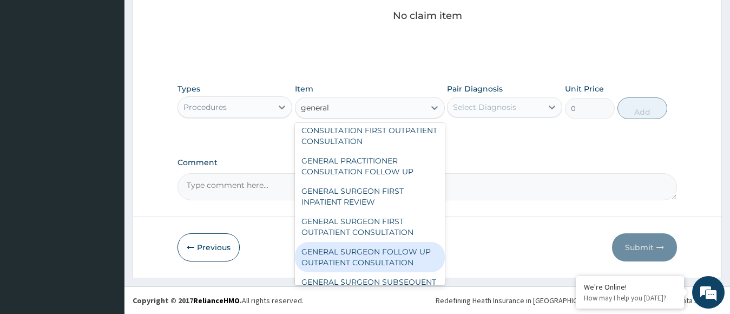
click at [359, 242] on div "GENERAL SURGEON FOLLOW UP OUTPATIENT CONSULTATION" at bounding box center [370, 257] width 150 height 30
type input "13500"
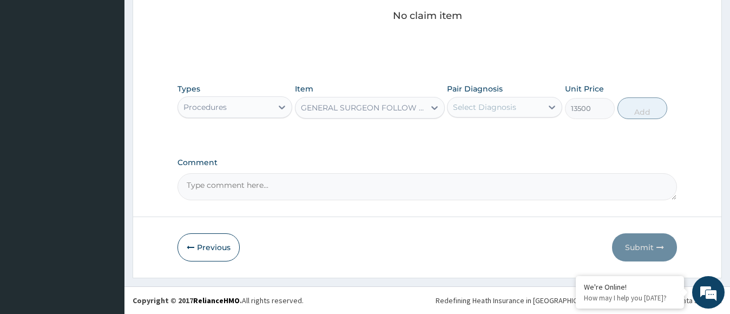
click at [408, 102] on div "GENERAL SURGEON FOLLOW UP OUTPATIENT CONSULTATION" at bounding box center [363, 107] width 125 height 11
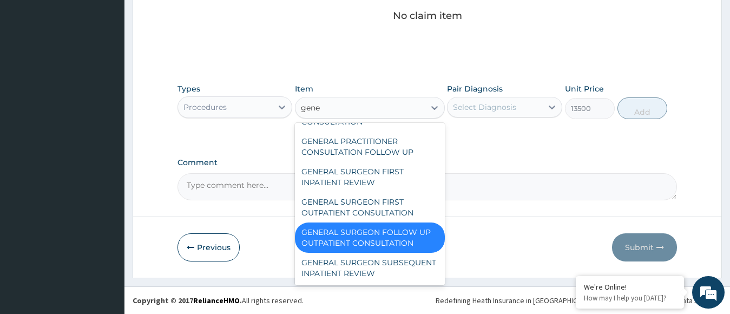
scroll to position [122, 0]
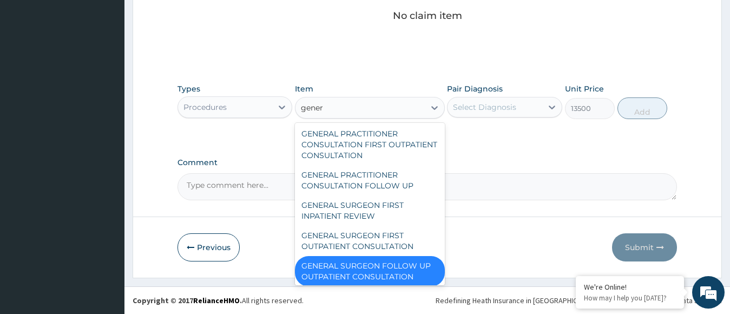
type input "genera"
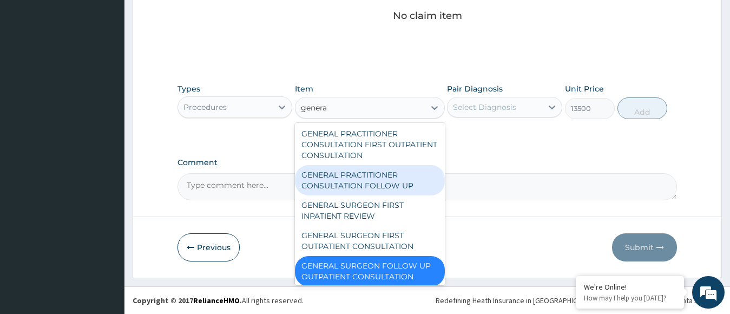
click at [365, 169] on div "GENERAL PRACTITIONER CONSULTATION FOLLOW UP" at bounding box center [370, 180] width 150 height 30
type input "11610"
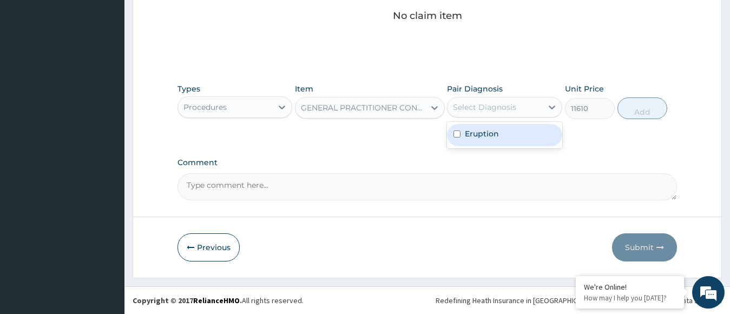
click at [473, 102] on div "Select Diagnosis" at bounding box center [484, 107] width 63 height 11
click at [471, 129] on label "Eruption" at bounding box center [482, 133] width 34 height 11
checkbox input "true"
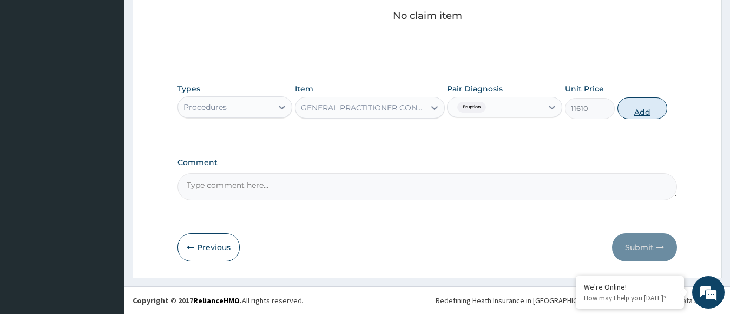
click at [625, 106] on button "Add" at bounding box center [643, 108] width 50 height 22
type input "0"
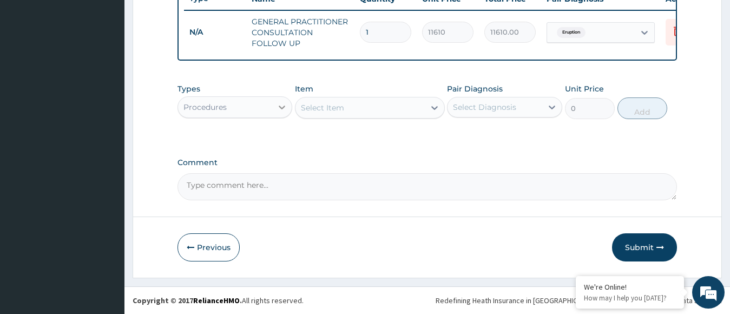
click at [274, 102] on div at bounding box center [281, 106] width 19 height 19
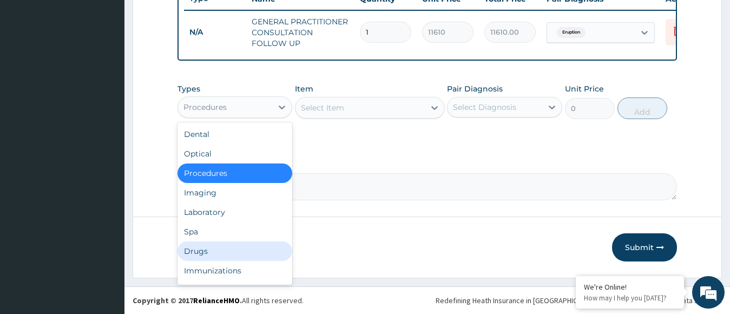
click at [227, 247] on div "Drugs" at bounding box center [235, 250] width 115 height 19
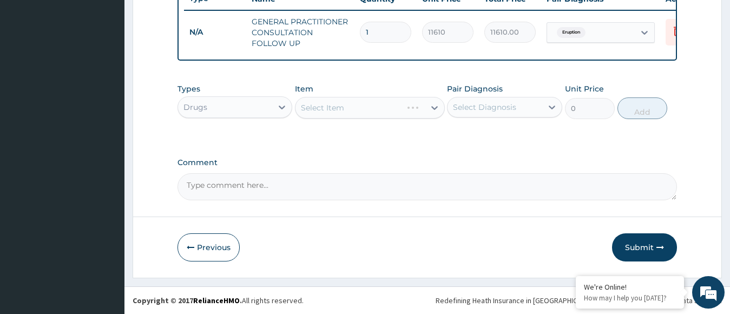
click at [354, 108] on div "Select Item" at bounding box center [370, 108] width 150 height 22
click at [354, 108] on div "Select Item" at bounding box center [360, 107] width 129 height 17
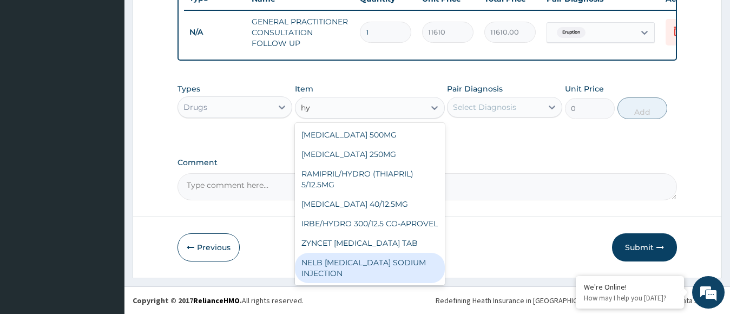
type input "h"
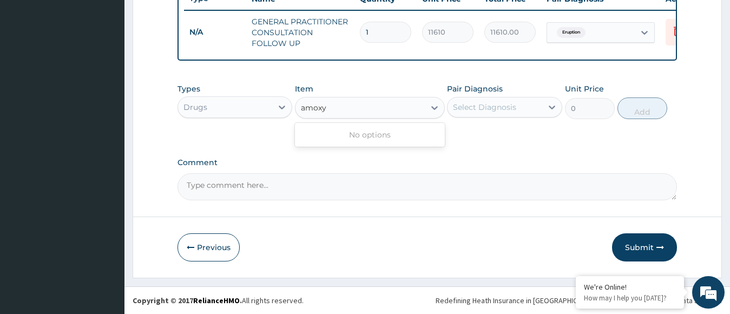
type input "amox"
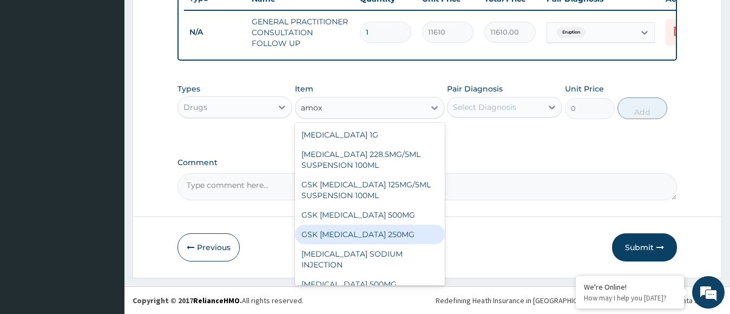
click at [350, 232] on div "GSK AMOXIL 250MG" at bounding box center [370, 234] width 150 height 19
type input "29.5625"
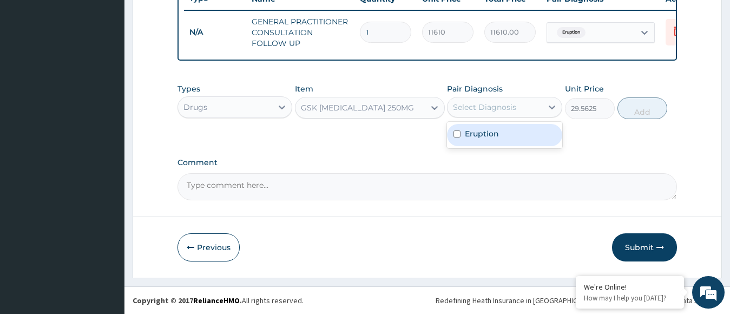
click at [482, 106] on div "Select Diagnosis" at bounding box center [484, 107] width 63 height 11
click at [478, 133] on label "Eruption" at bounding box center [482, 133] width 34 height 11
checkbox input "true"
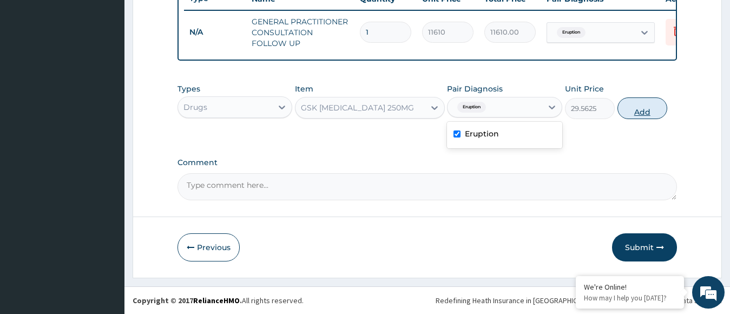
click at [633, 108] on button "Add" at bounding box center [643, 108] width 50 height 22
type input "0"
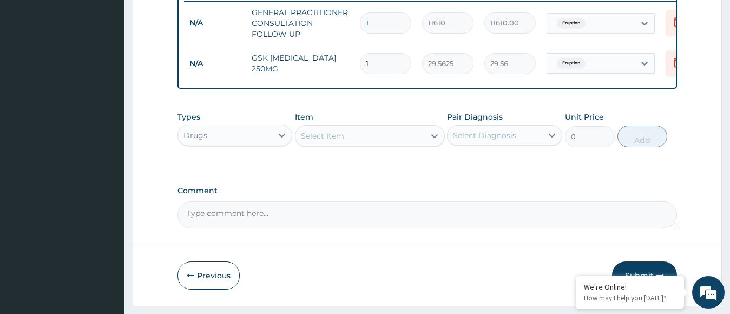
type input "10"
type input "295.63"
type input "10"
click at [333, 141] on div "Select Item" at bounding box center [322, 135] width 43 height 11
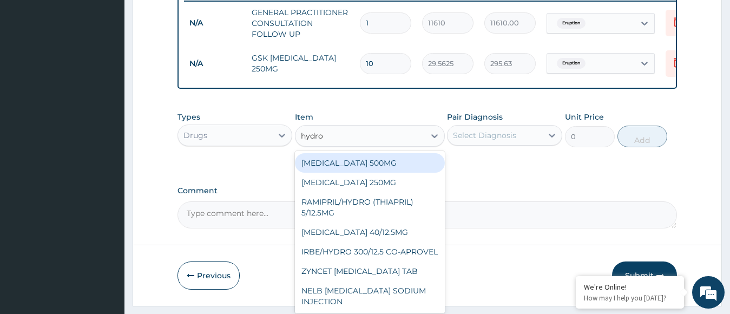
type input "hydroc"
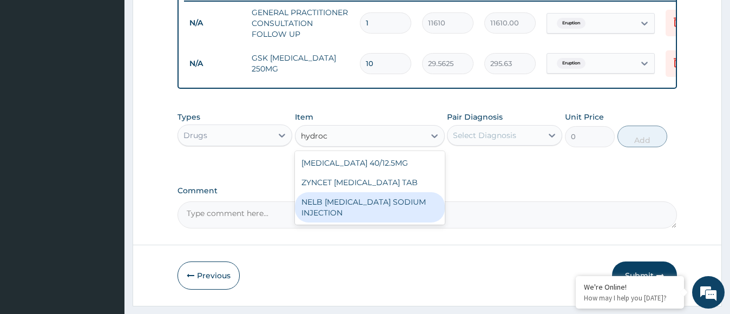
click at [364, 222] on div "NELB [MEDICAL_DATA] SODIUM INJECTION" at bounding box center [370, 207] width 150 height 30
type input "591.25"
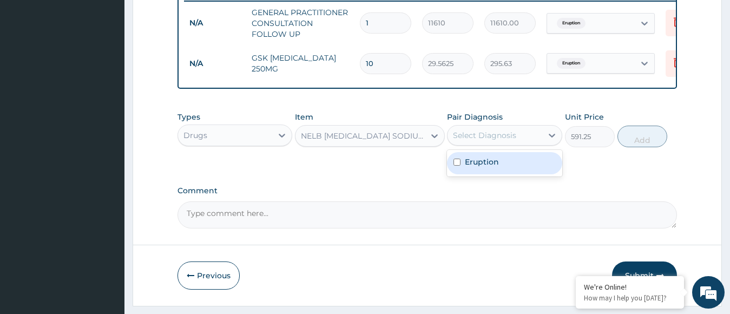
click at [529, 144] on div "Select Diagnosis" at bounding box center [495, 135] width 95 height 17
click at [519, 170] on div "Eruption" at bounding box center [504, 163] width 115 height 22
checkbox input "true"
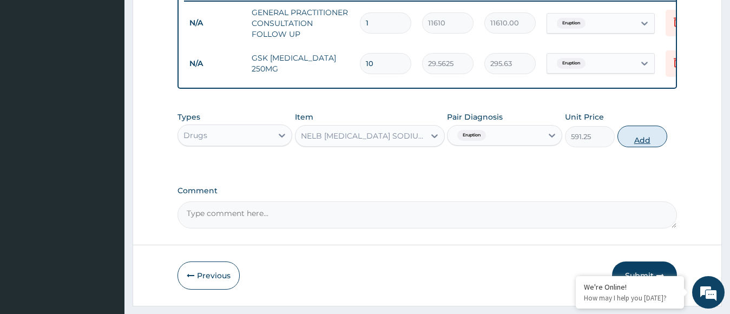
click at [632, 147] on button "Add" at bounding box center [643, 137] width 50 height 22
type input "0"
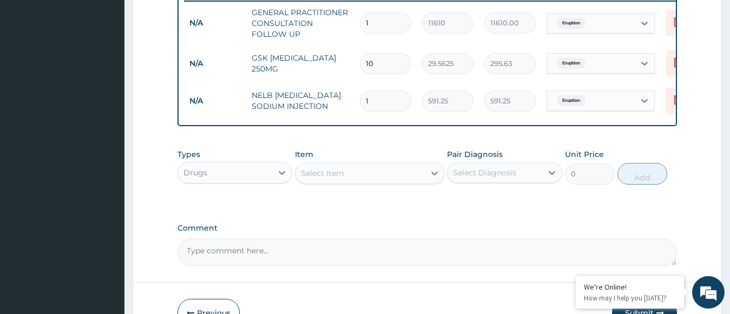
click at [399, 206] on div "Types Drugs Item Select Item Pair Diagnosis Select Diagnosis Unit Price 0 Add" at bounding box center [428, 174] width 500 height 63
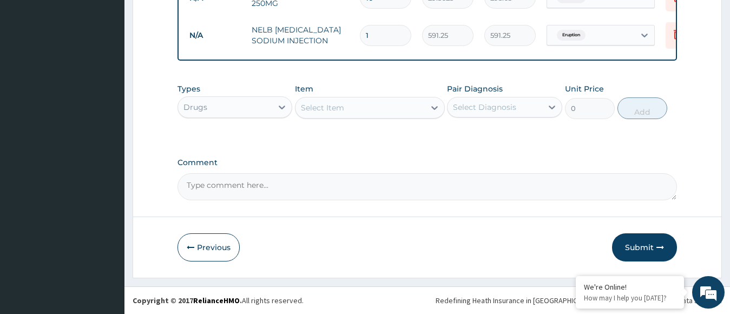
scroll to position [511, 0]
click at [648, 244] on button "Submit" at bounding box center [644, 247] width 65 height 28
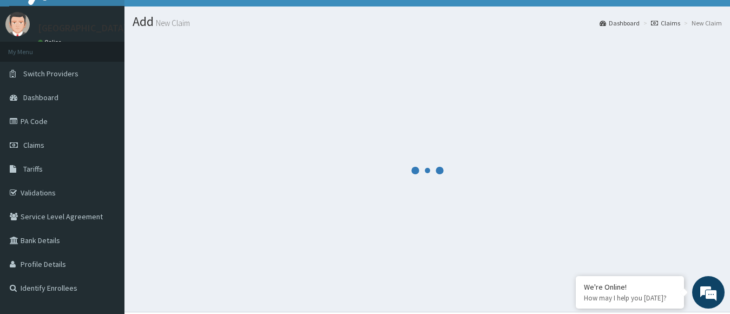
scroll to position [0, 0]
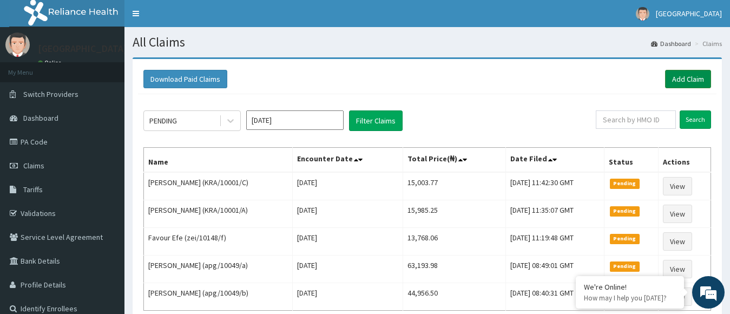
click at [698, 81] on link "Add Claim" at bounding box center [688, 79] width 46 height 18
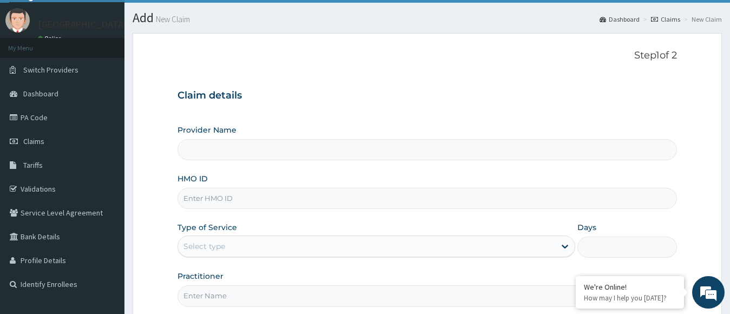
scroll to position [131, 0]
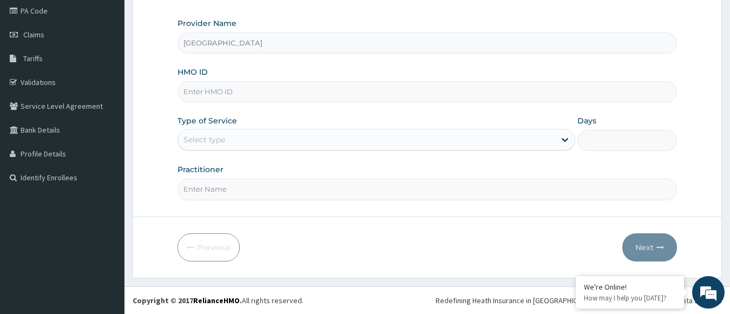
type input "[GEOGRAPHIC_DATA]"
click at [366, 88] on input "HMO ID" at bounding box center [428, 91] width 500 height 21
type input "asfl/10363/c"
click at [353, 134] on div "Select type" at bounding box center [367, 139] width 378 height 17
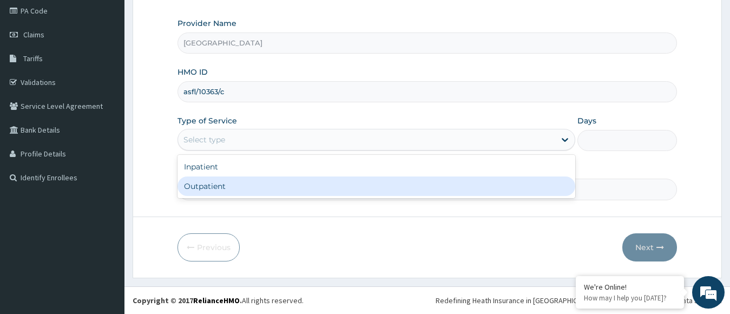
click at [317, 196] on div "Outpatient" at bounding box center [377, 185] width 398 height 19
type input "1"
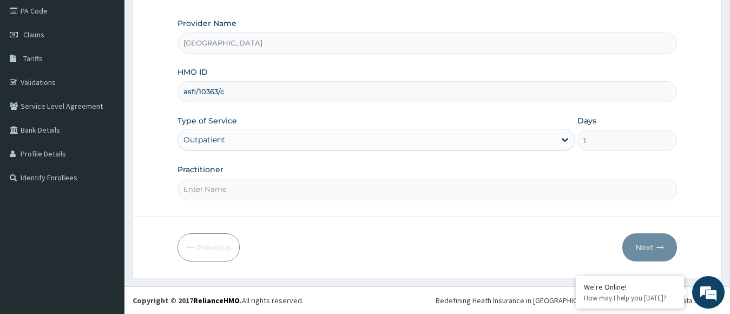
click at [301, 191] on input "Practitioner" at bounding box center [428, 189] width 500 height 21
type input "dr. [PERSON_NAME]"
click at [654, 253] on button "Next" at bounding box center [649, 247] width 55 height 28
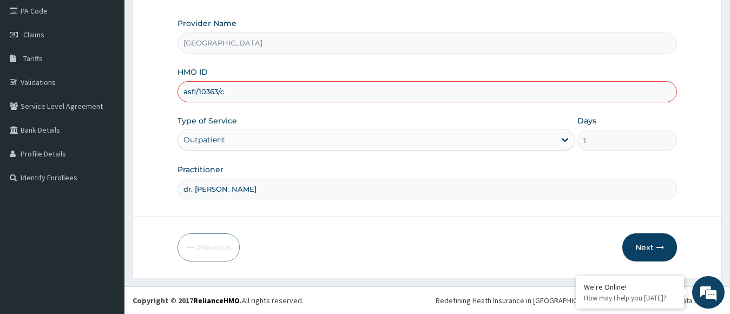
click at [185, 92] on input "asfl/10363/c" at bounding box center [428, 91] width 500 height 21
type input "sfl/10363/c"
click at [652, 238] on button "Next" at bounding box center [649, 247] width 55 height 28
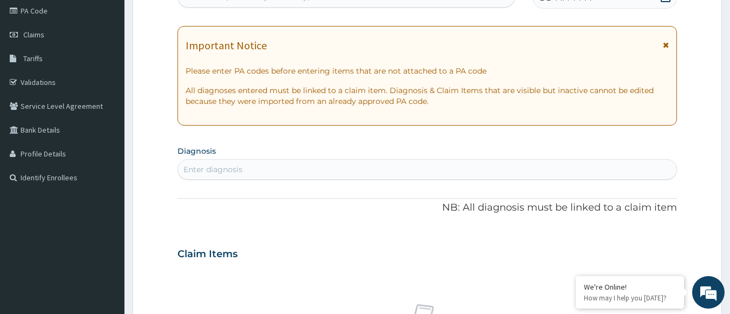
scroll to position [100, 0]
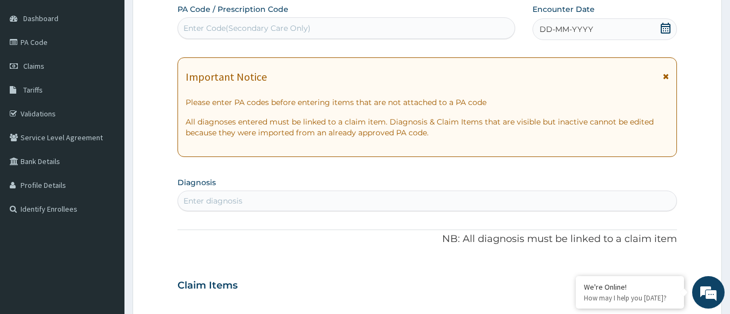
click at [669, 21] on div "DD-MM-YYYY" at bounding box center [605, 29] width 145 height 22
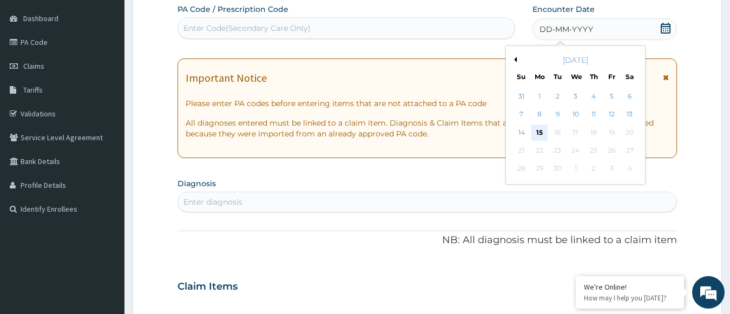
click at [537, 133] on div "15" at bounding box center [539, 132] width 16 height 16
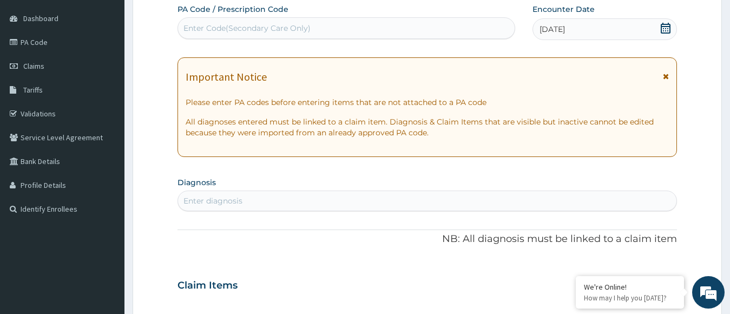
click at [431, 200] on div "Enter diagnosis" at bounding box center [427, 200] width 499 height 17
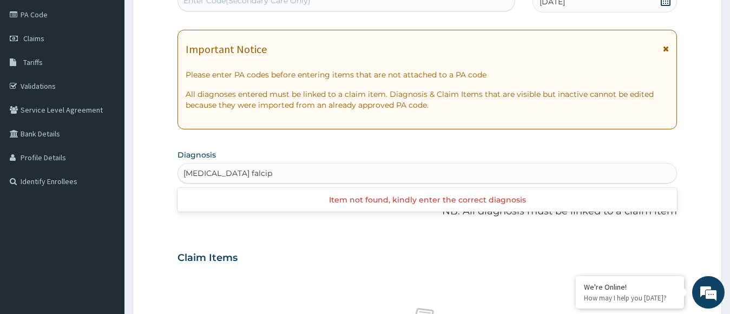
scroll to position [181, 0]
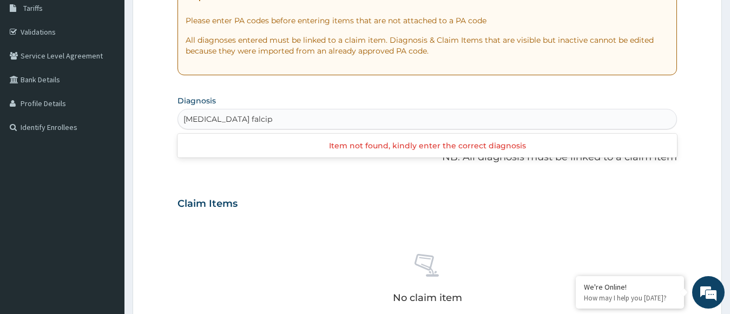
type input "plasmodium falciparu"
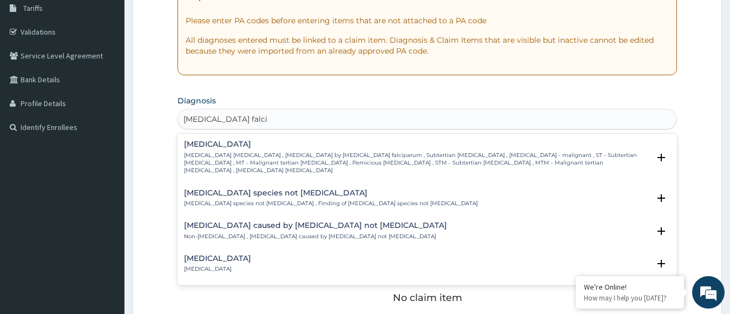
click at [319, 154] on p "Falciparum malaria , Malignant tertian malaria , Malaria by Plasmodium falcipar…" at bounding box center [417, 163] width 466 height 23
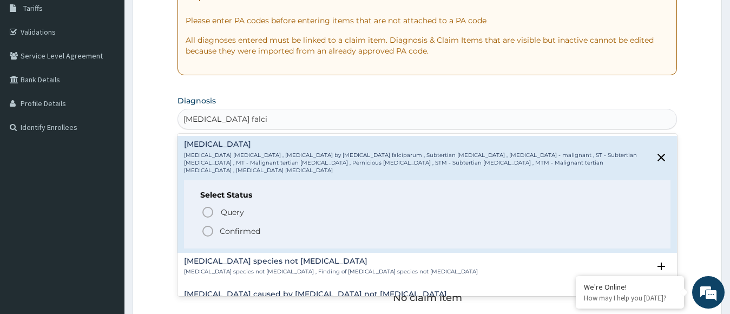
click at [208, 225] on icon "status option filled" at bounding box center [207, 231] width 13 height 13
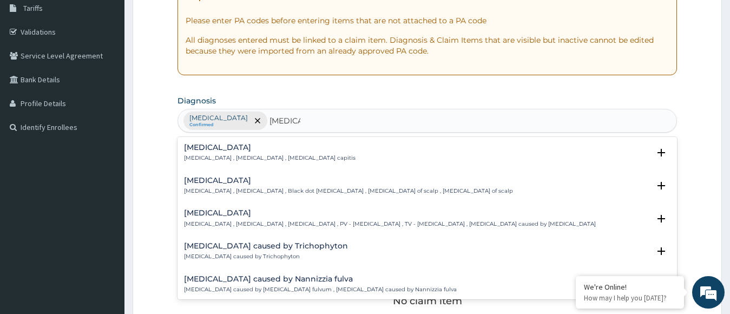
type input "tinea cap"
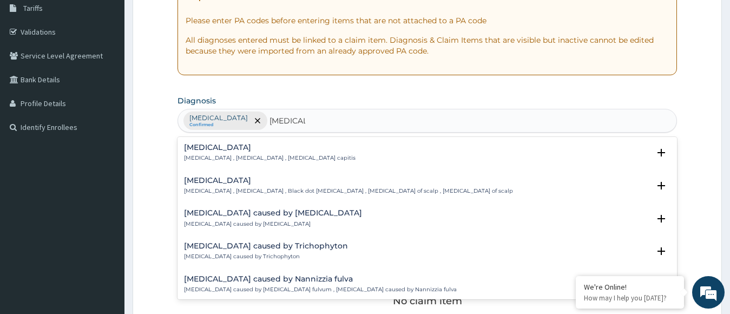
click at [218, 188] on p "Tinea capitis , Ringworm of the scalp , Black dot ringworm , Dermatophytosis of…" at bounding box center [348, 191] width 329 height 8
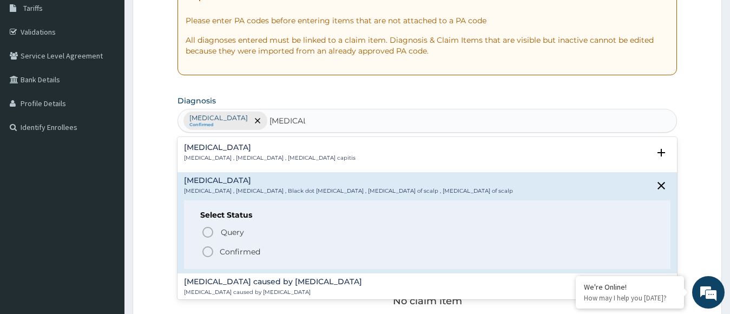
click at [208, 253] on icon "status option filled" at bounding box center [207, 251] width 13 height 13
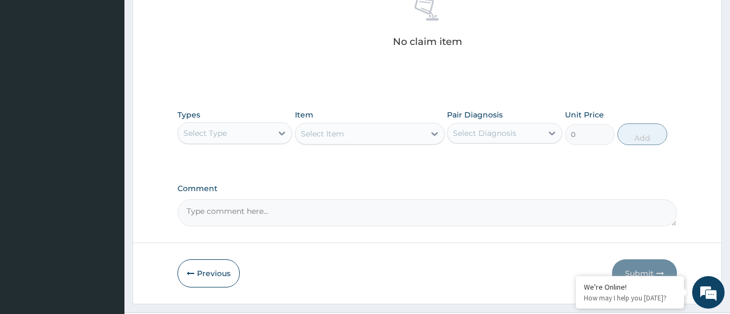
scroll to position [431, 0]
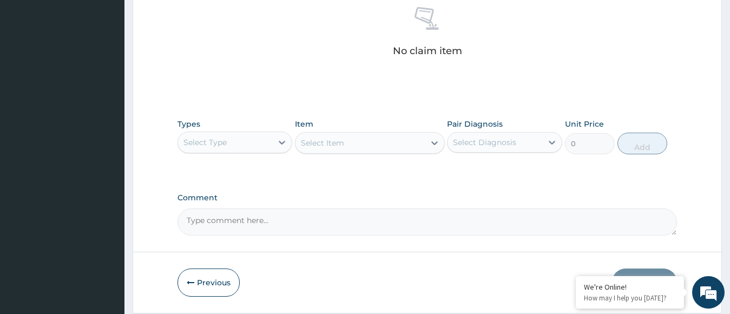
click at [260, 145] on div "Select Type" at bounding box center [225, 142] width 95 height 17
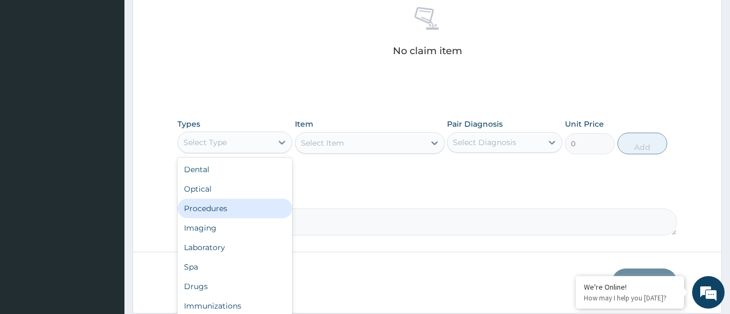
click at [258, 203] on div "Procedures" at bounding box center [235, 208] width 115 height 19
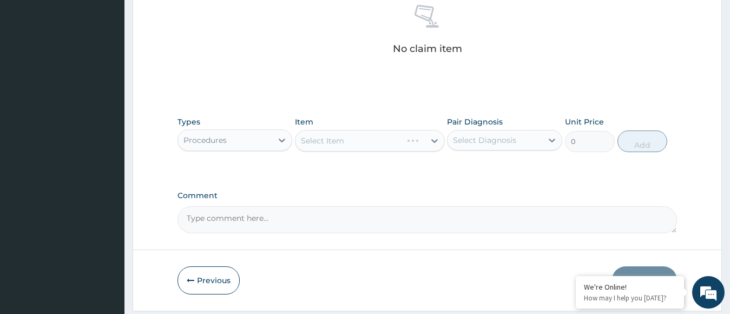
scroll to position [467, 0]
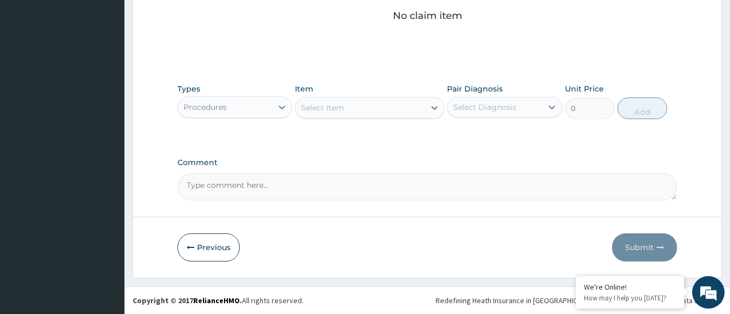
click at [359, 106] on div "Select Item" at bounding box center [360, 107] width 129 height 17
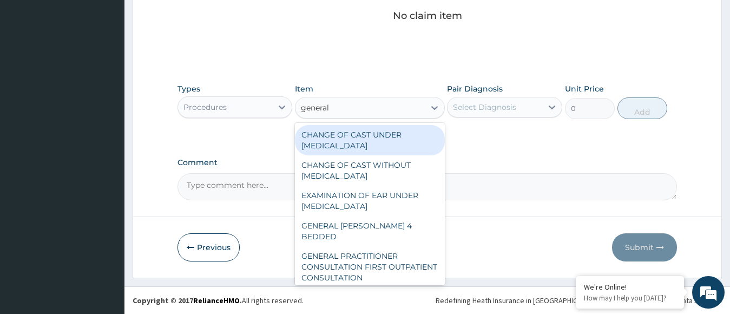
type input "general p"
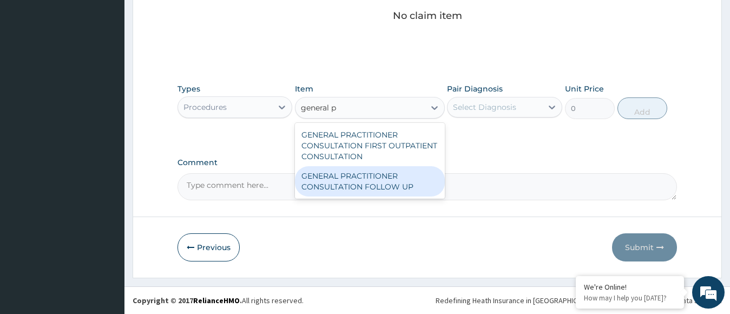
click at [369, 180] on div "GENERAL PRACTITIONER CONSULTATION FOLLOW UP" at bounding box center [370, 181] width 150 height 30
type input "11610"
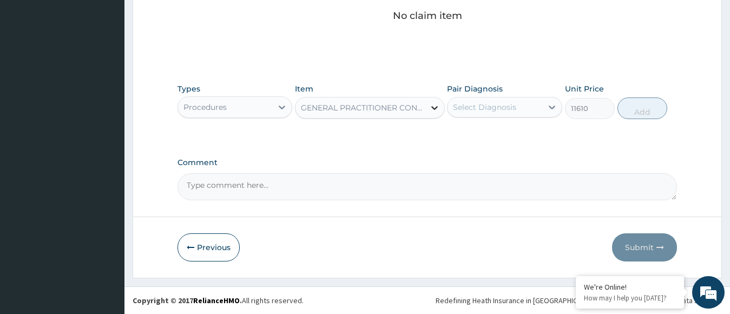
click at [437, 110] on icon at bounding box center [434, 107] width 11 height 11
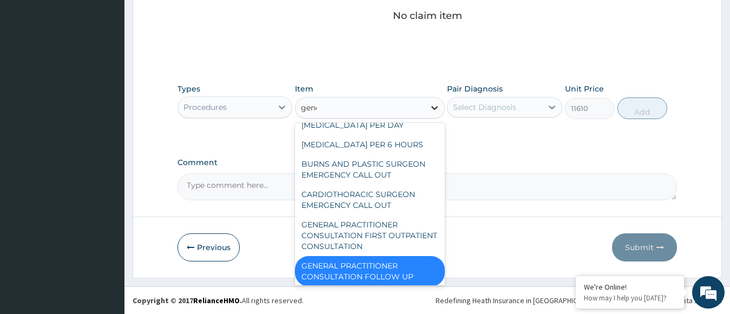
scroll to position [31, 0]
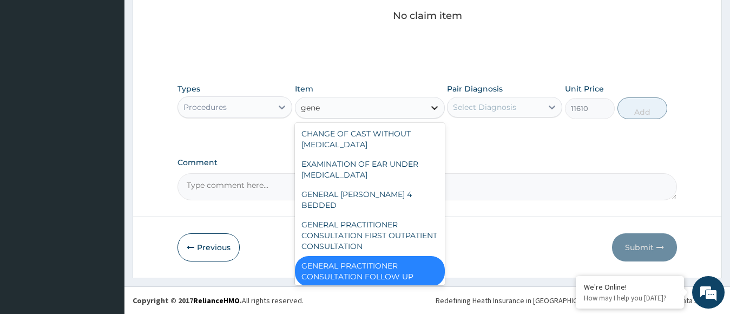
type input "gener"
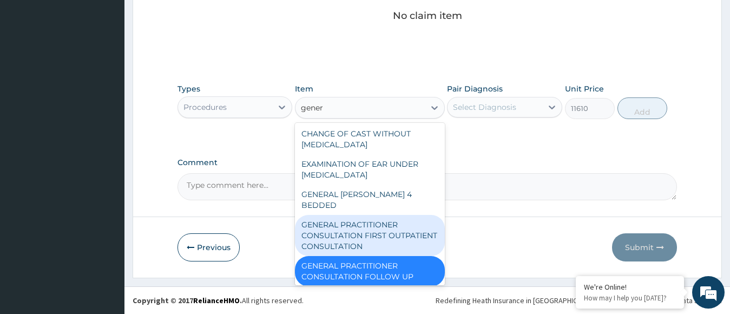
click at [416, 220] on div "GENERAL PRACTITIONER CONSULTATION FIRST OUTPATIENT CONSULTATION" at bounding box center [370, 235] width 150 height 41
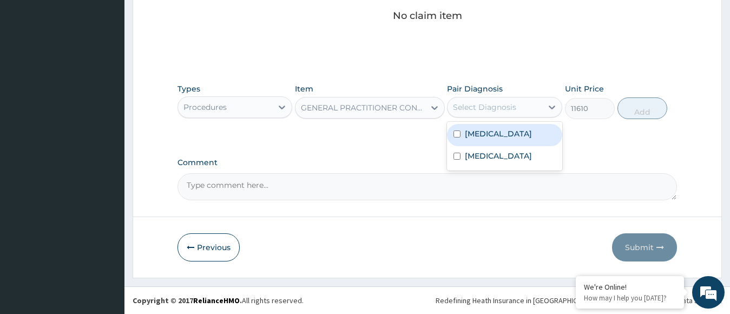
click at [506, 100] on div "Select Diagnosis" at bounding box center [495, 107] width 95 height 17
click at [506, 126] on div "Falciparum malaria" at bounding box center [504, 135] width 115 height 22
checkbox input "true"
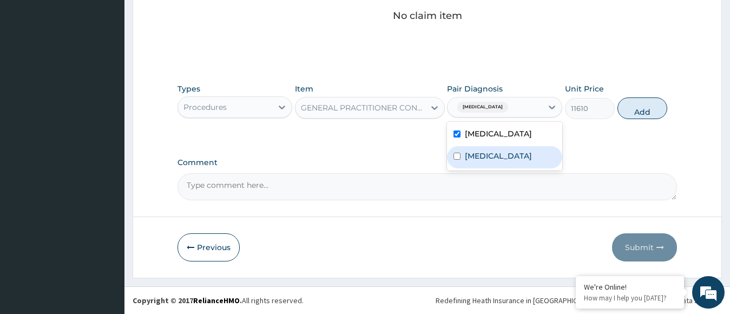
click at [507, 150] on label "Tinea capitis" at bounding box center [498, 155] width 67 height 11
checkbox input "true"
click at [633, 103] on button "Add" at bounding box center [643, 108] width 50 height 22
type input "0"
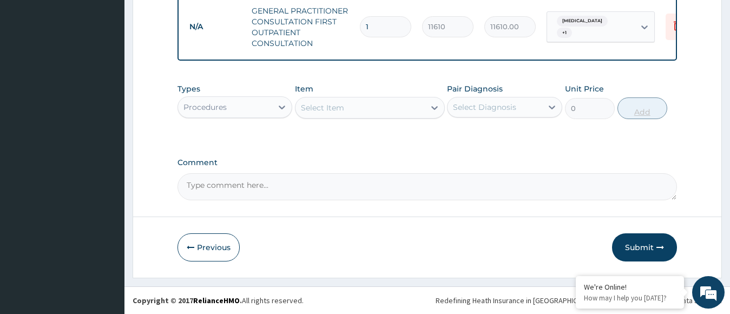
scroll to position [441, 0]
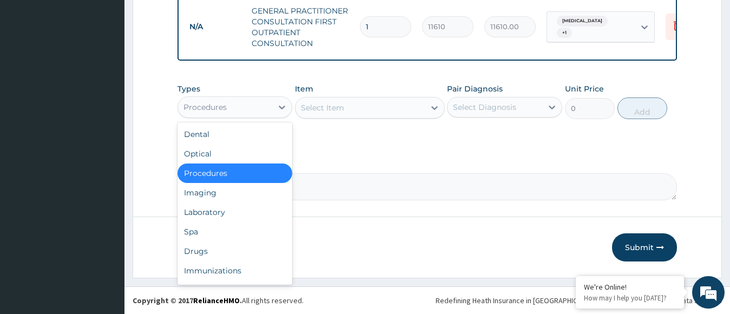
click at [247, 104] on div "Procedures" at bounding box center [225, 107] width 95 height 17
click at [229, 252] on div "Drugs" at bounding box center [235, 250] width 115 height 19
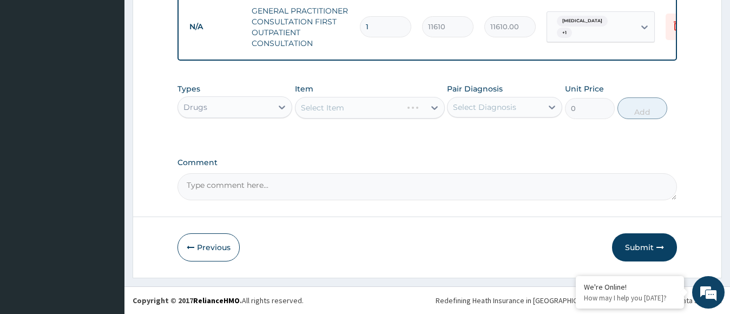
click at [372, 109] on div "Select Item" at bounding box center [370, 108] width 150 height 22
click at [372, 109] on div "Select Item" at bounding box center [360, 107] width 129 height 17
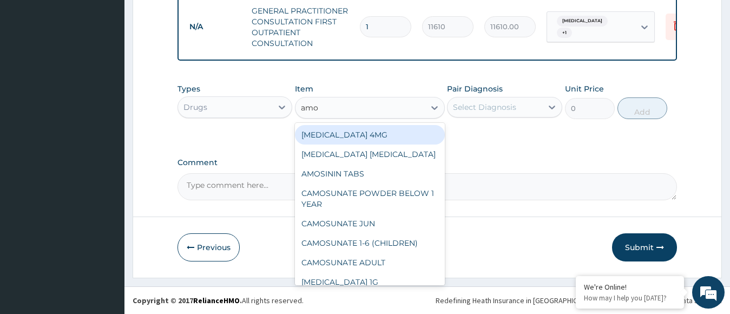
type input "amox"
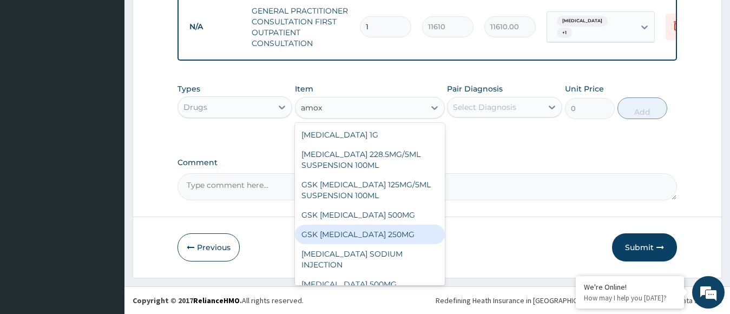
click at [354, 238] on div "GSK AMOXIL 250MG" at bounding box center [370, 234] width 150 height 19
type input "29.5625"
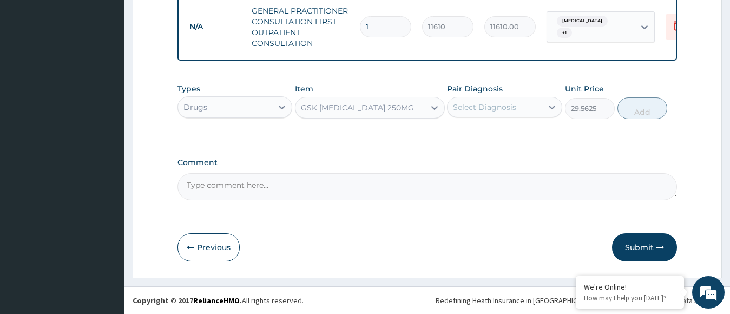
click at [507, 114] on div "Select Diagnosis" at bounding box center [495, 107] width 95 height 17
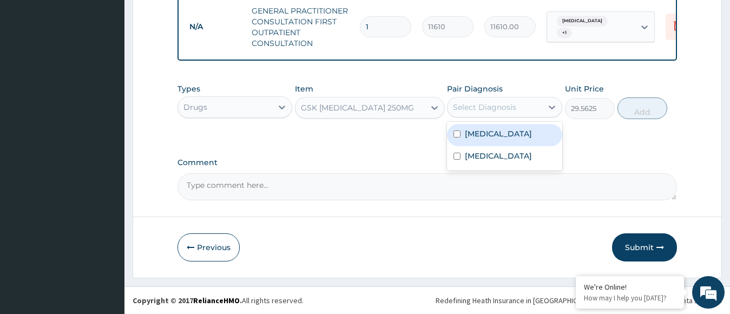
click at [505, 130] on label "Falciparum malaria" at bounding box center [498, 133] width 67 height 11
checkbox input "true"
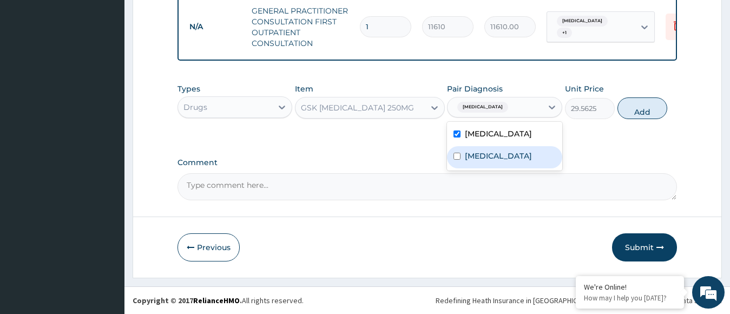
click at [502, 154] on label "Tinea capitis" at bounding box center [498, 155] width 67 height 11
checkbox input "true"
click at [634, 114] on button "Add" at bounding box center [643, 108] width 50 height 22
type input "0"
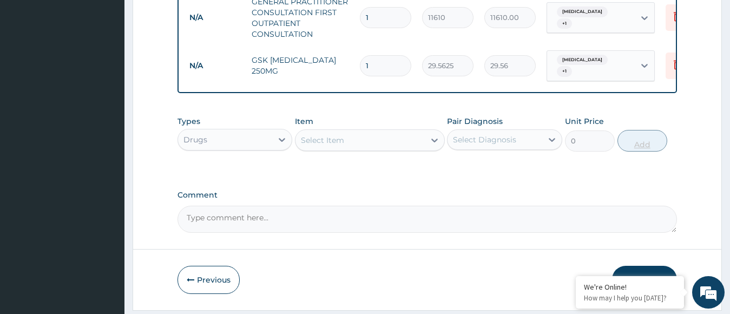
type input "14"
type input "413.88"
type input "14"
click at [430, 150] on div at bounding box center [434, 139] width 19 height 19
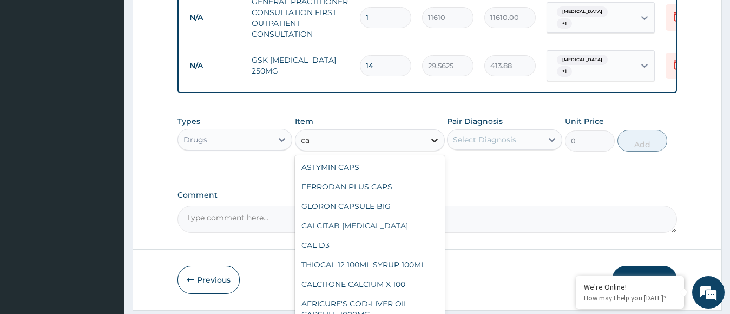
type input "c"
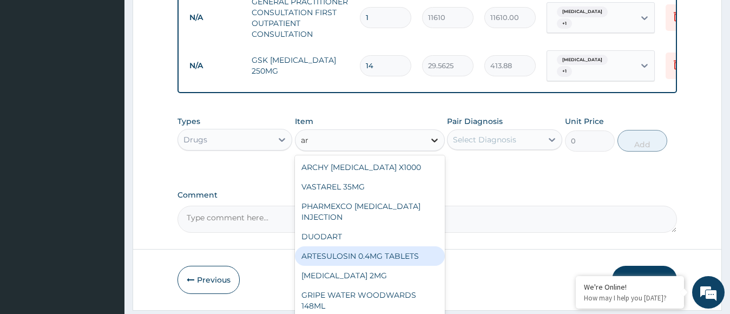
type input "a"
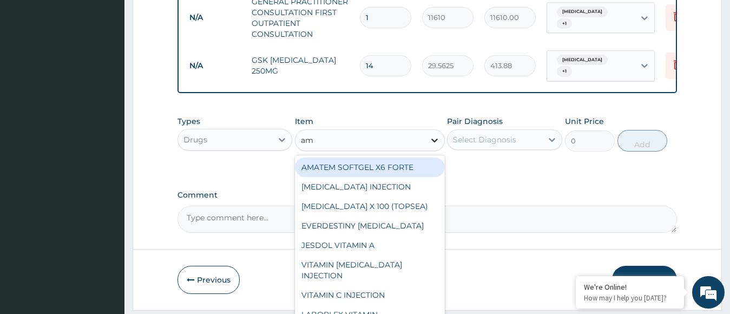
type input "ama"
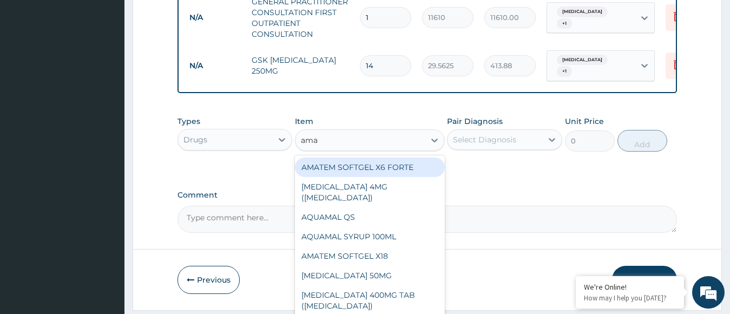
click at [414, 169] on div "AMATEM SOFTGEL X6 FORTE" at bounding box center [370, 166] width 150 height 19
type input "473"
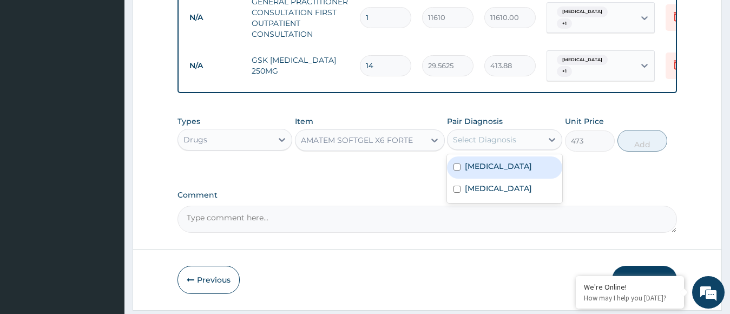
click at [472, 145] on div "Select Diagnosis" at bounding box center [484, 139] width 63 height 11
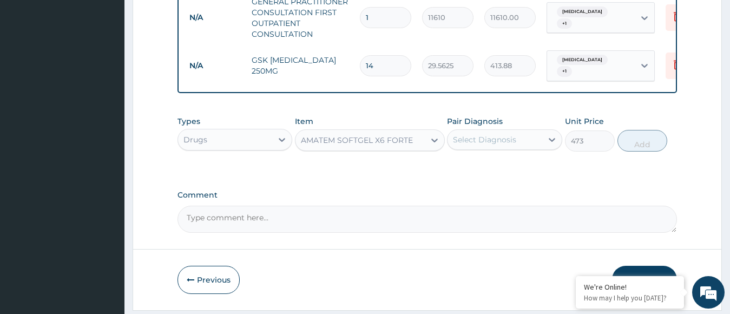
click at [473, 148] on div "Select Diagnosis" at bounding box center [495, 139] width 95 height 17
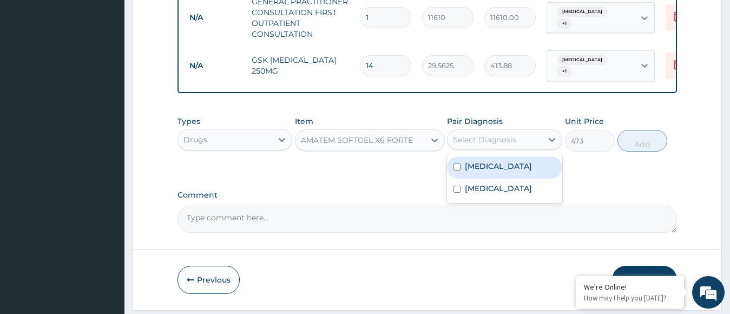
click at [473, 148] on div "Select Diagnosis" at bounding box center [495, 139] width 95 height 17
click at [477, 179] on div "Falciparum malaria" at bounding box center [504, 167] width 115 height 22
checkbox input "true"
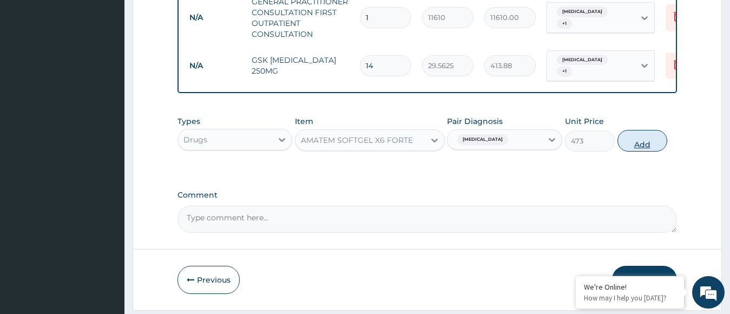
click at [635, 145] on button "Add" at bounding box center [643, 141] width 50 height 22
type input "0"
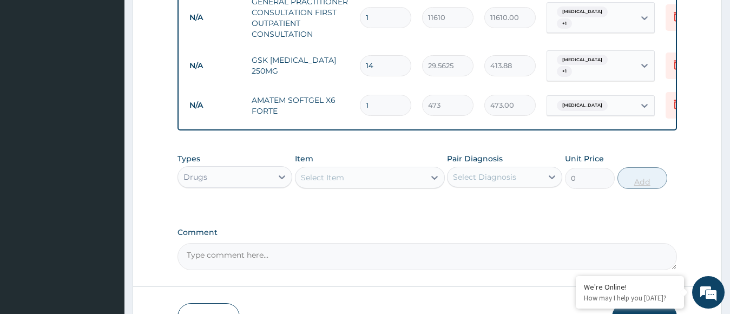
type input "0.00"
type input "6"
type input "2838.00"
type input "6"
click at [371, 186] on div "Select Item" at bounding box center [360, 177] width 129 height 17
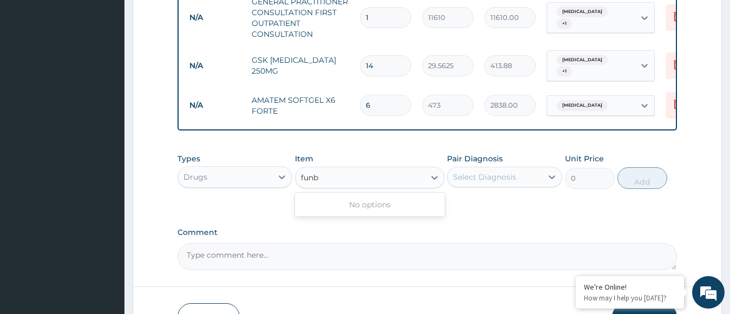
type input "fun"
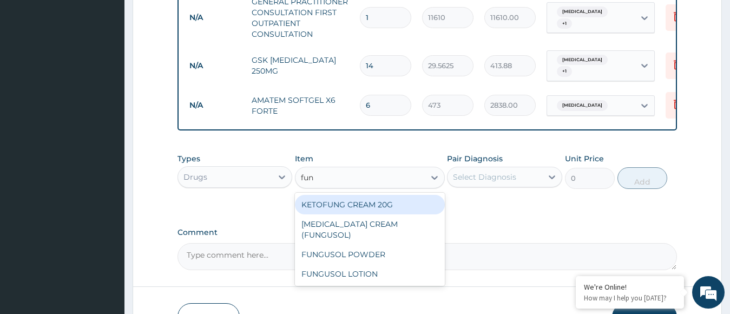
click at [376, 207] on div "KETOFUNG CREAM 20G" at bounding box center [370, 204] width 150 height 19
type input "1182.5"
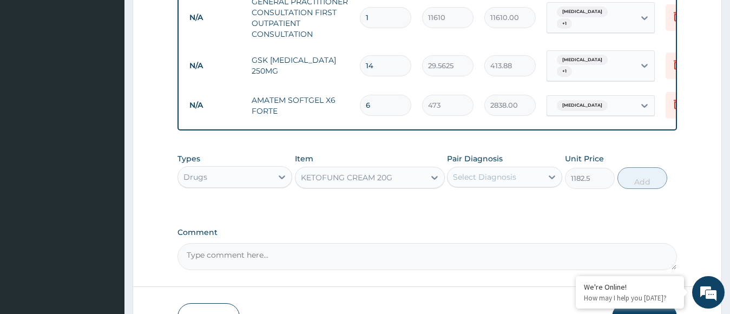
click at [475, 180] on div "Select Diagnosis" at bounding box center [495, 176] width 95 height 17
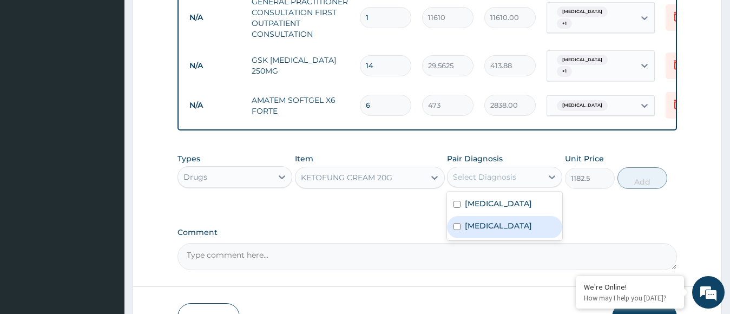
click at [503, 238] on div "Tinea capitis" at bounding box center [504, 227] width 115 height 22
checkbox input "true"
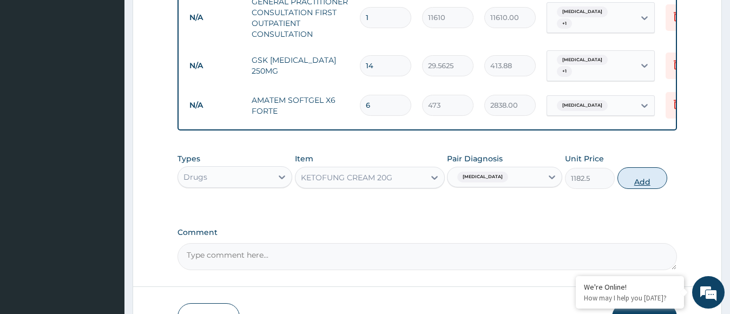
click at [631, 189] on button "Add" at bounding box center [643, 178] width 50 height 22
type input "0"
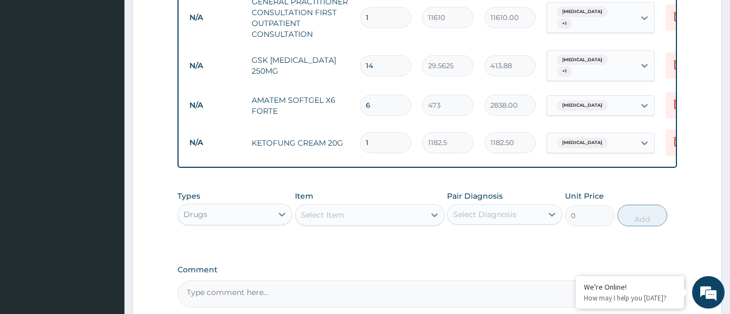
click at [379, 224] on div "Select Item" at bounding box center [360, 214] width 129 height 17
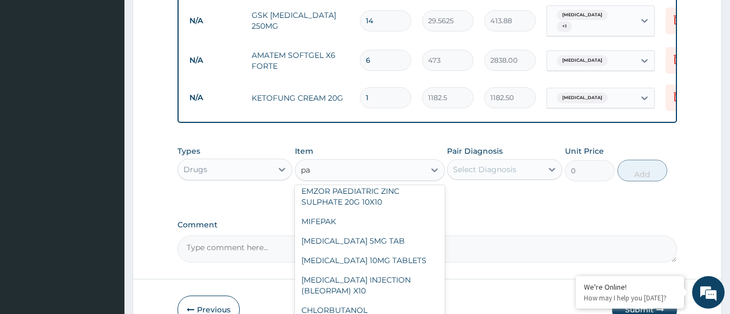
scroll to position [0, 0]
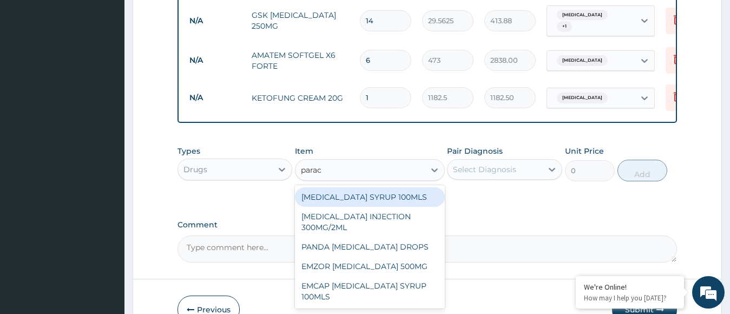
type input "parace"
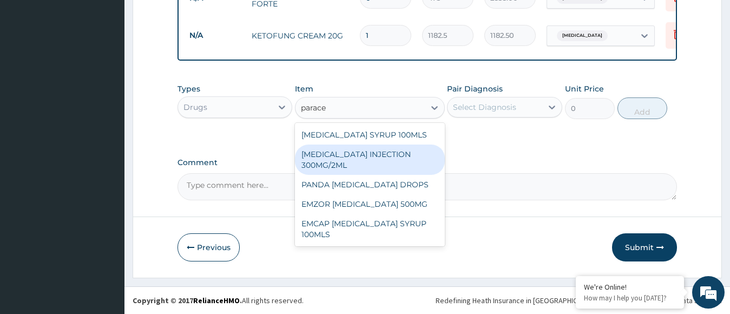
scroll to position [556, 0]
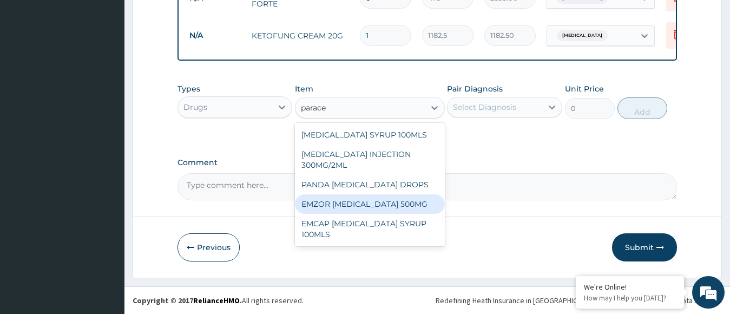
click at [370, 209] on div "EMZOR PARACETAMOL 500MG" at bounding box center [370, 203] width 150 height 19
type input "23.65"
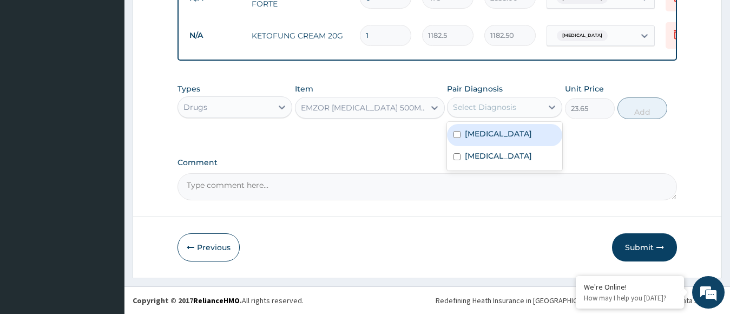
click at [481, 102] on div "Select Diagnosis" at bounding box center [495, 107] width 95 height 17
click at [485, 142] on div "Falciparum malaria" at bounding box center [504, 135] width 115 height 22
checkbox input "true"
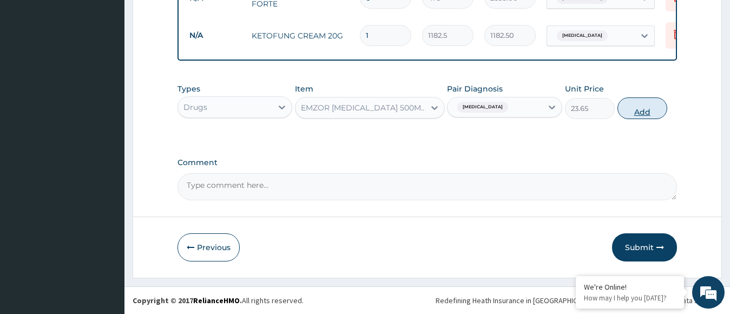
click at [638, 106] on button "Add" at bounding box center [643, 108] width 50 height 22
type input "0"
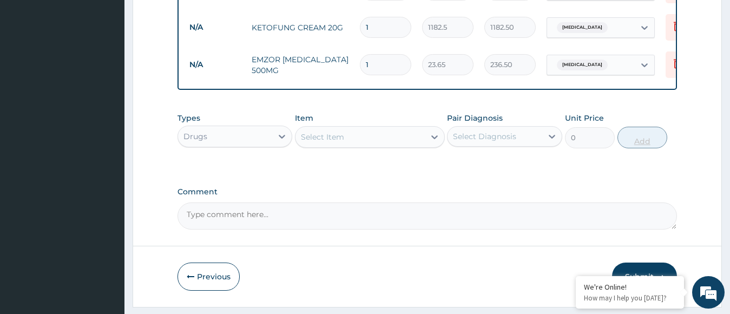
type input "10"
type input "236.50"
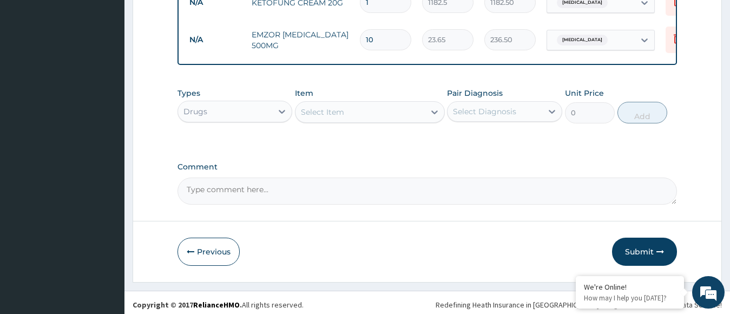
scroll to position [595, 0]
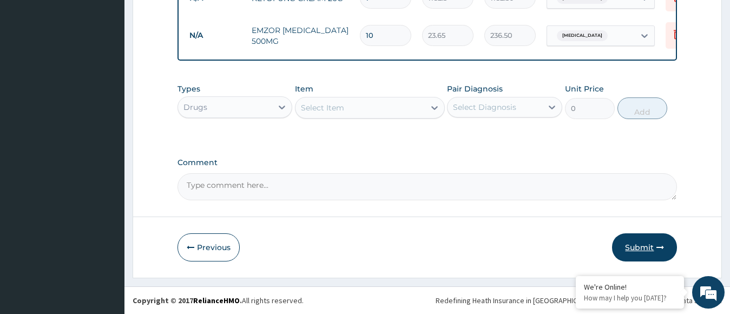
type input "10"
click at [649, 239] on button "Submit" at bounding box center [644, 247] width 65 height 28
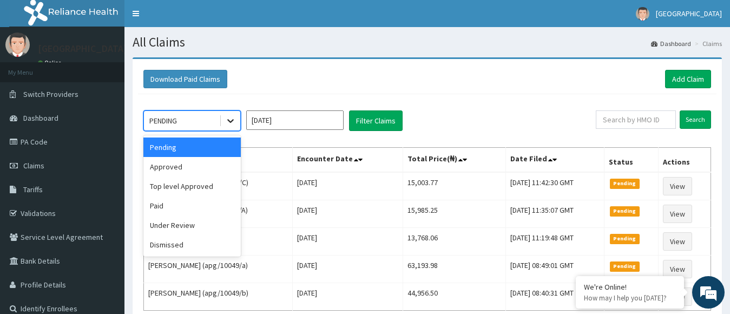
click at [233, 121] on icon at bounding box center [230, 120] width 11 height 11
click at [185, 170] on div "Approved" at bounding box center [191, 166] width 97 height 19
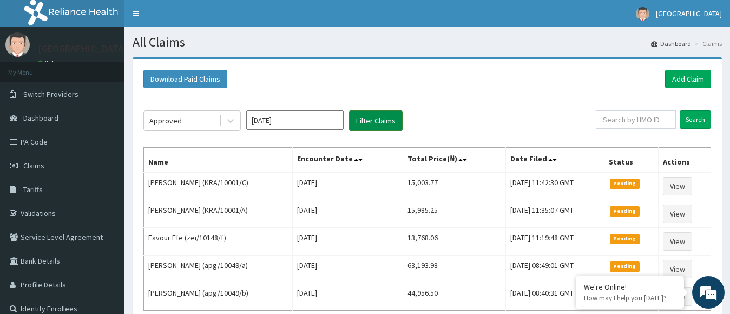
click at [367, 115] on button "Filter Claims" at bounding box center [376, 120] width 54 height 21
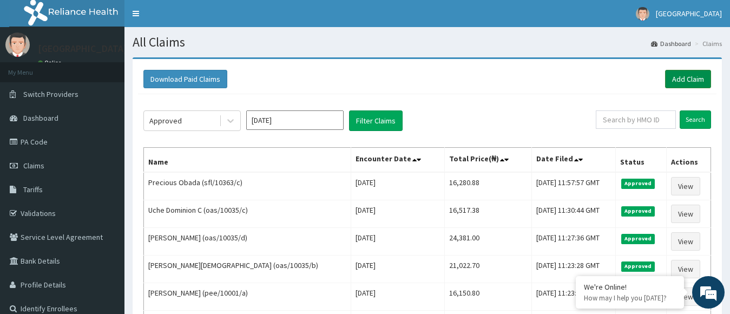
click at [675, 74] on link "Add Claim" at bounding box center [688, 79] width 46 height 18
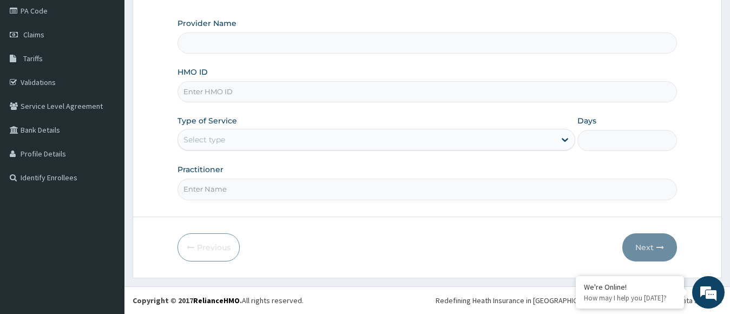
type input "[GEOGRAPHIC_DATA]"
drag, startPoint x: 0, startPoint y: 0, endPoint x: 397, endPoint y: 96, distance: 408.8
click at [397, 96] on input "HMO ID" at bounding box center [428, 91] width 500 height 21
type input "sfl/10363/d"
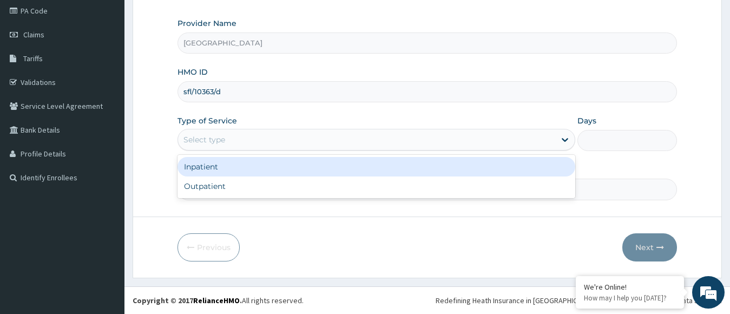
click at [239, 134] on div "Select type" at bounding box center [367, 139] width 378 height 17
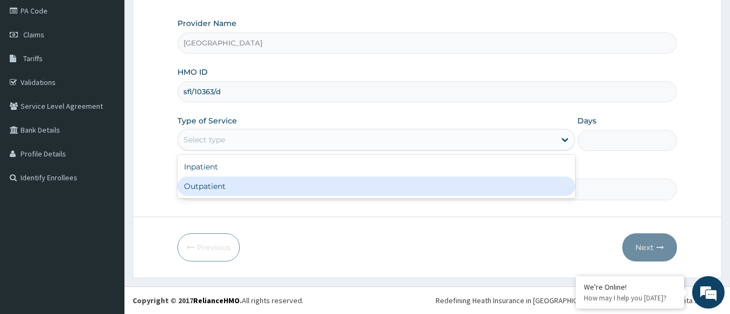
click at [237, 183] on div "Outpatient" at bounding box center [377, 185] width 398 height 19
type input "1"
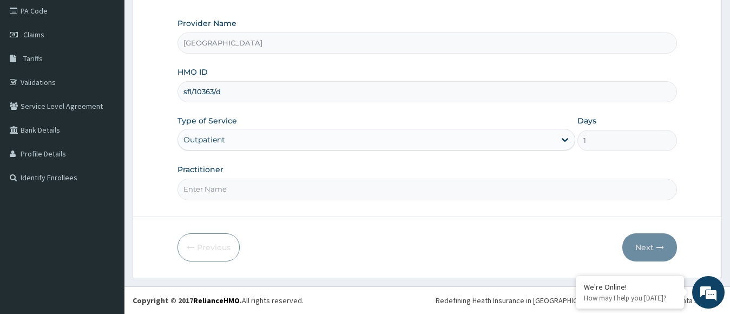
click at [318, 191] on input "Practitioner" at bounding box center [428, 189] width 500 height 21
type input "dr. [PERSON_NAME]"
click at [645, 243] on button "Next" at bounding box center [649, 247] width 55 height 28
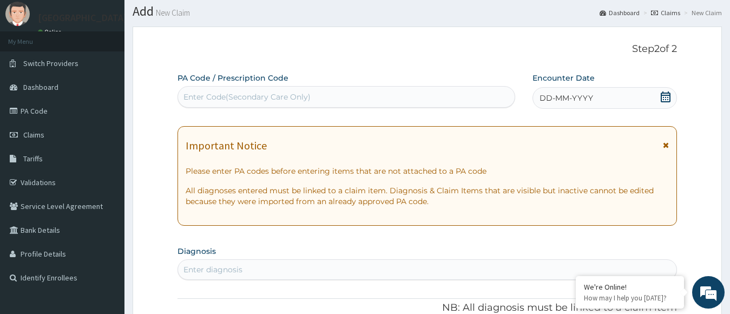
scroll to position [30, 0]
click at [663, 96] on icon at bounding box center [666, 97] width 10 height 11
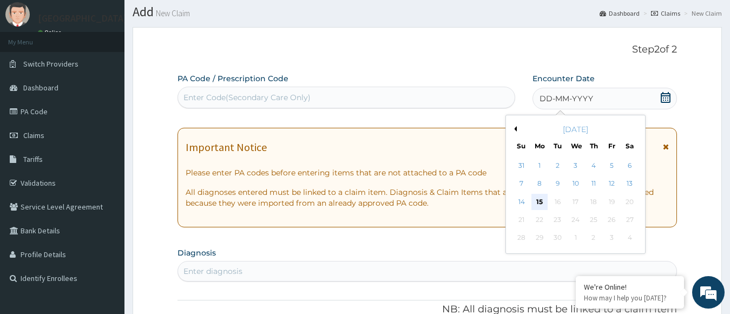
click at [536, 204] on div "15" at bounding box center [539, 202] width 16 height 16
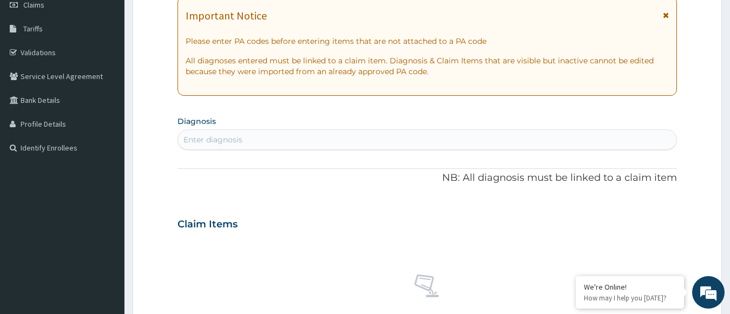
scroll to position [207, 0]
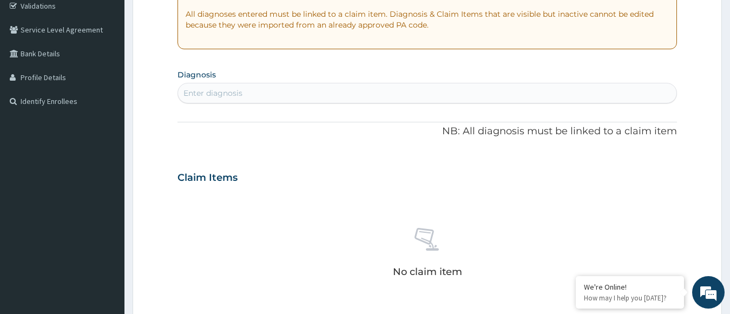
click at [417, 90] on div "Enter diagnosis" at bounding box center [427, 92] width 499 height 17
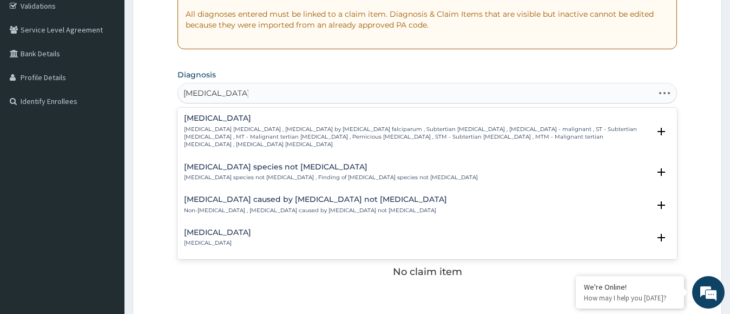
type input "[MEDICAL_DATA] [PERSON_NAME]"
click at [333, 136] on p "[MEDICAL_DATA] [MEDICAL_DATA] , [MEDICAL_DATA] by [MEDICAL_DATA] falciparum , S…" at bounding box center [417, 137] width 466 height 23
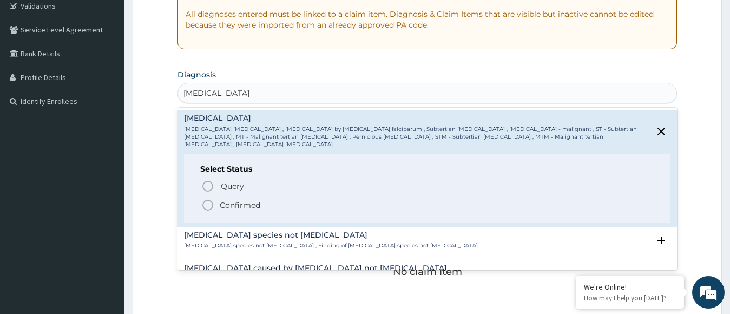
click at [207, 199] on icon "status option filled" at bounding box center [207, 205] width 13 height 13
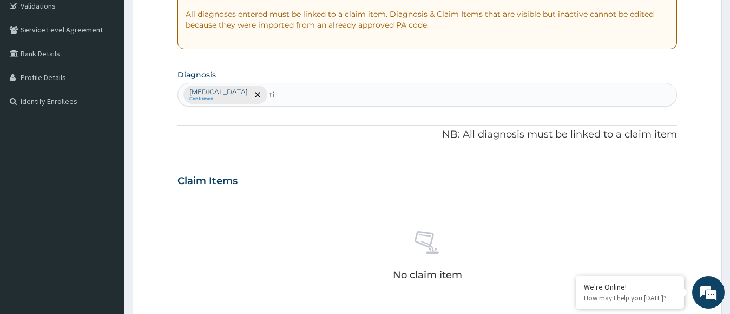
type input "t"
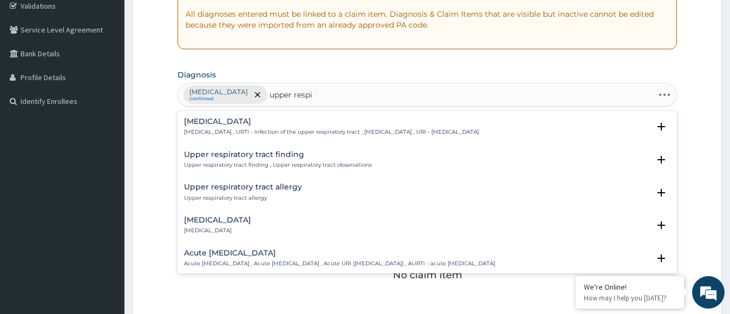
type input "upper respir"
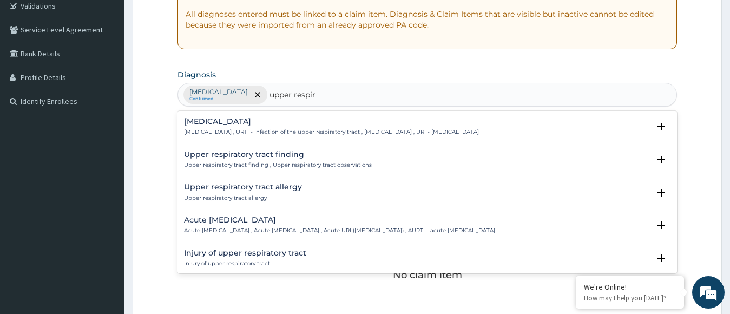
click at [248, 132] on p "Upper respiratory infection , URTI - Infection of the upper respiratory tract ,…" at bounding box center [331, 132] width 295 height 8
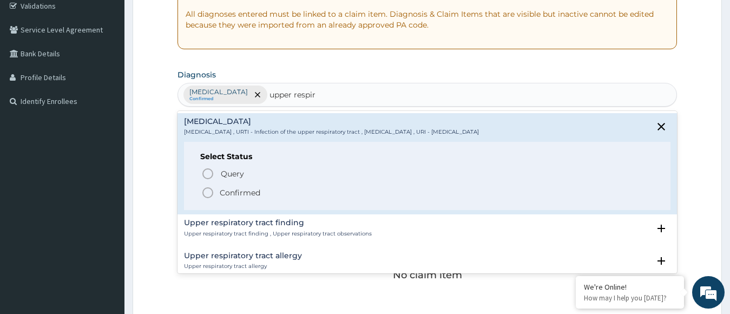
click at [211, 193] on icon "status option filled" at bounding box center [207, 192] width 13 height 13
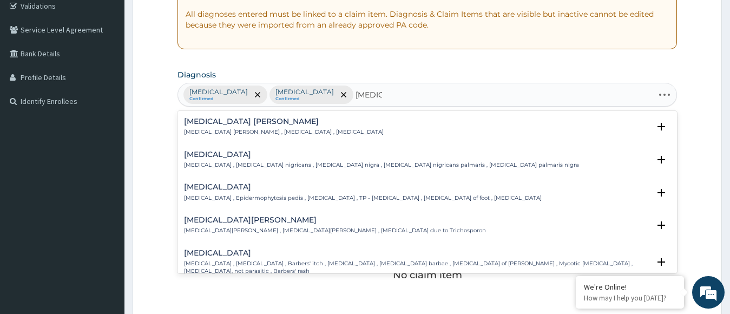
type input "tinea ca"
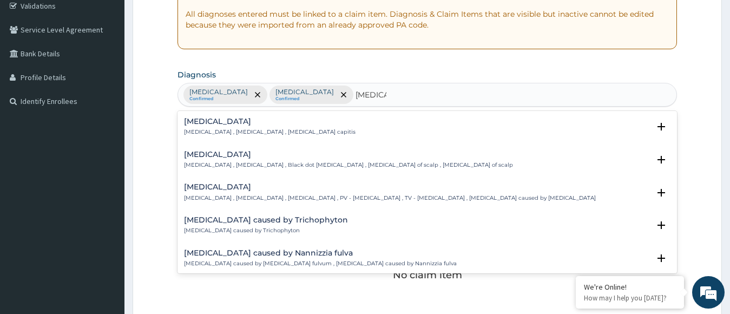
click at [220, 159] on h4 "Tinea capitis" at bounding box center [348, 154] width 329 height 8
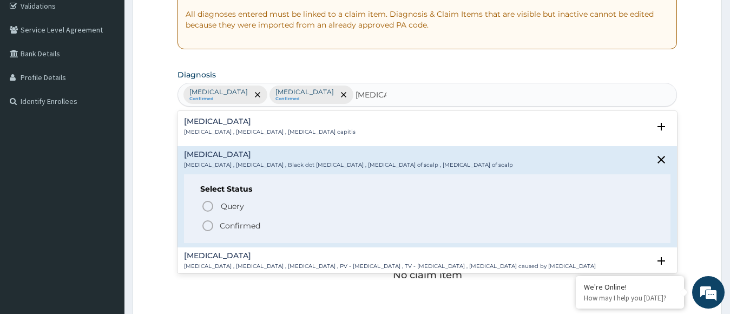
click at [212, 224] on circle "status option filled" at bounding box center [208, 226] width 10 height 10
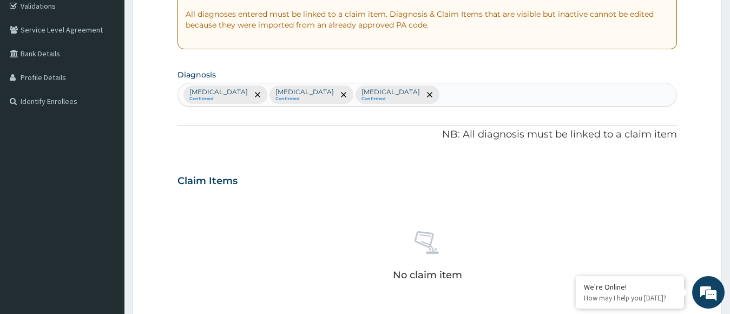
click at [340, 180] on div "Claim Items" at bounding box center [428, 179] width 500 height 28
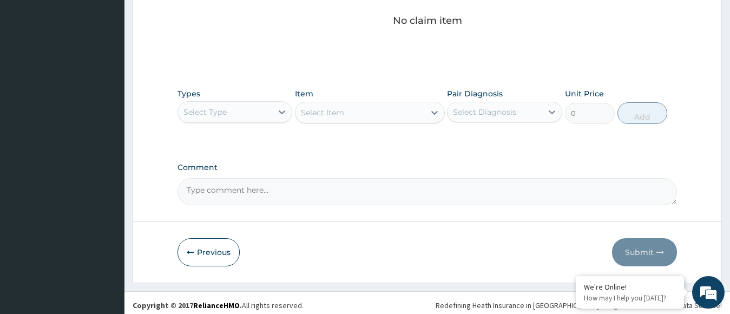
scroll to position [467, 0]
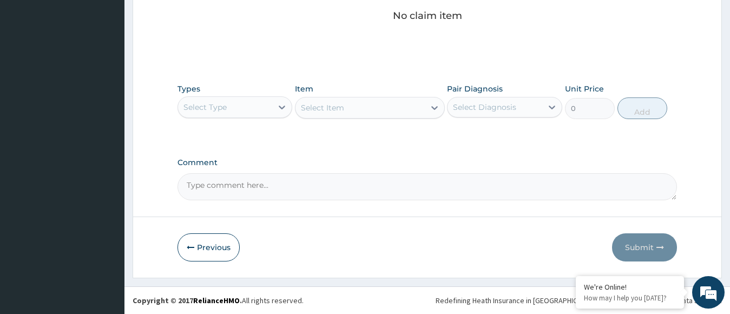
click at [239, 104] on div "Select Type" at bounding box center [225, 107] width 95 height 17
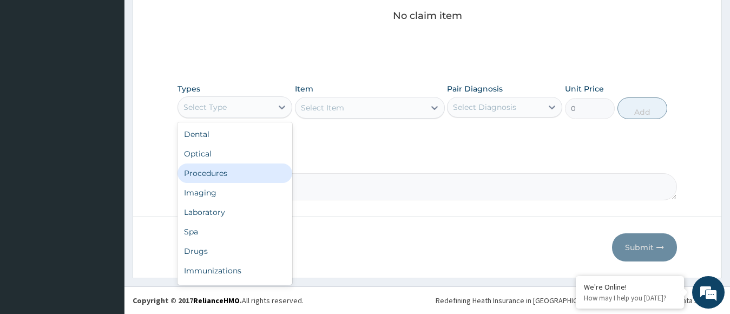
click at [229, 176] on div "Procedures" at bounding box center [235, 172] width 115 height 19
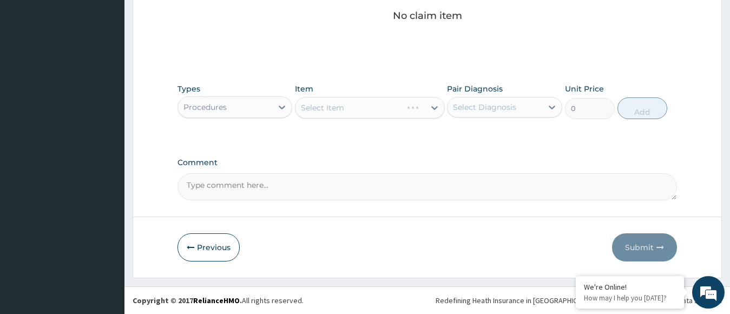
click at [342, 104] on div "Select Item" at bounding box center [370, 108] width 150 height 22
click at [342, 104] on div "Select Item" at bounding box center [322, 107] width 43 height 11
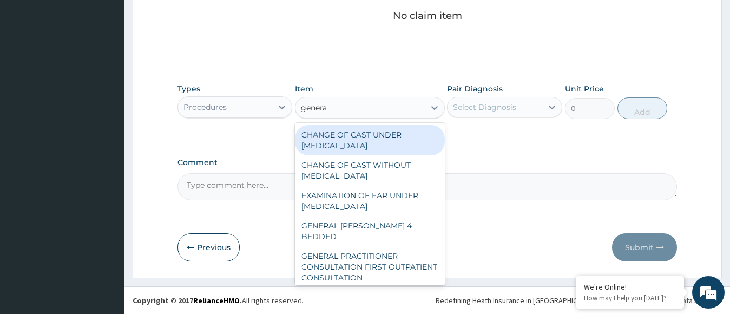
type input "general"
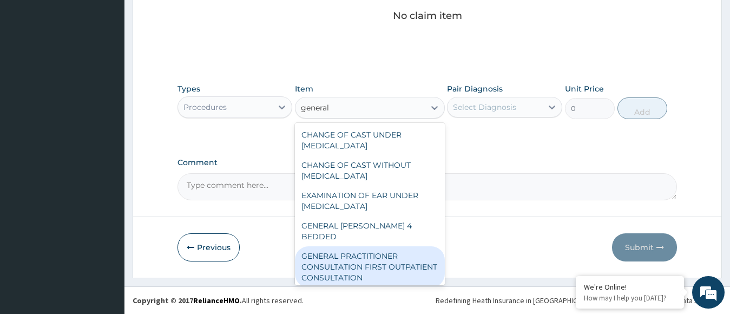
click at [363, 265] on div "GENERAL PRACTITIONER CONSULTATION FIRST OUTPATIENT CONSULTATION" at bounding box center [370, 266] width 150 height 41
type input "11610"
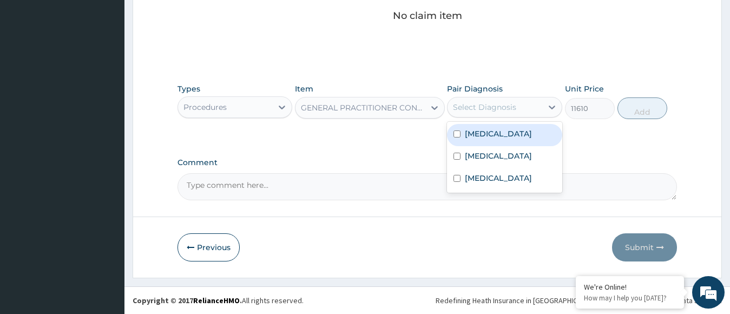
click at [472, 102] on div "Select Diagnosis" at bounding box center [484, 107] width 63 height 11
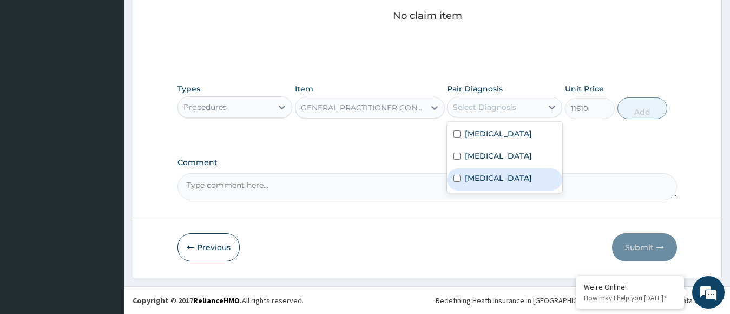
click at [486, 181] on div "Tinea capitis" at bounding box center [504, 179] width 115 height 22
checkbox input "true"
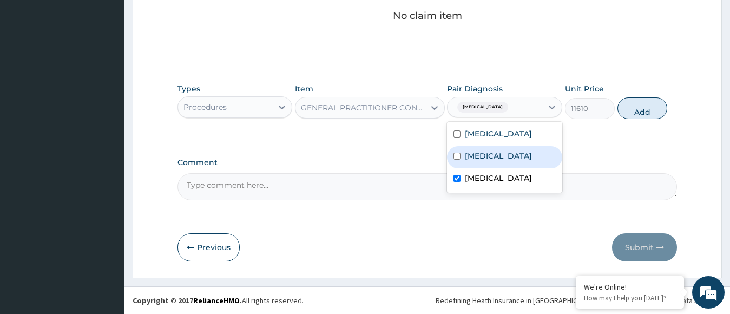
click at [488, 161] on label "Upper respiratory infection" at bounding box center [498, 155] width 67 height 11
checkbox input "true"
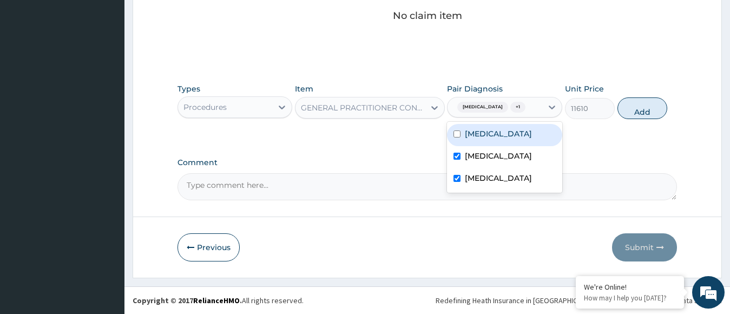
click at [497, 138] on label "[MEDICAL_DATA]" at bounding box center [498, 133] width 67 height 11
checkbox input "true"
click at [635, 109] on button "Add" at bounding box center [643, 108] width 50 height 22
type input "0"
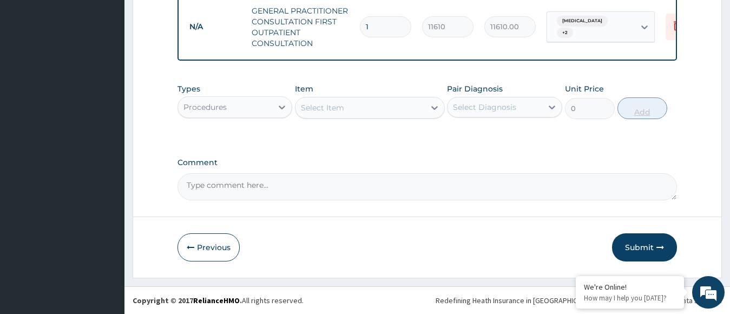
scroll to position [441, 0]
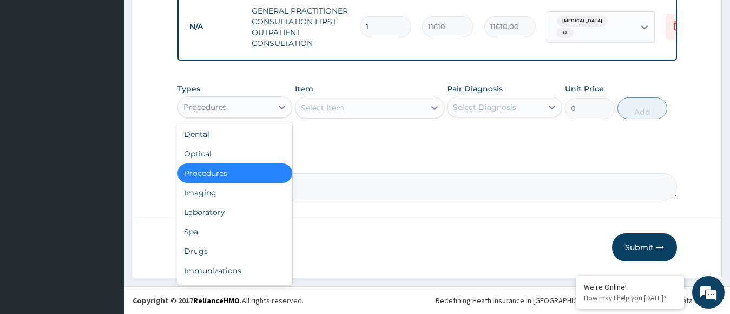
click at [266, 103] on div "Procedures" at bounding box center [225, 107] width 95 height 17
click at [232, 258] on div "Drugs" at bounding box center [235, 250] width 115 height 19
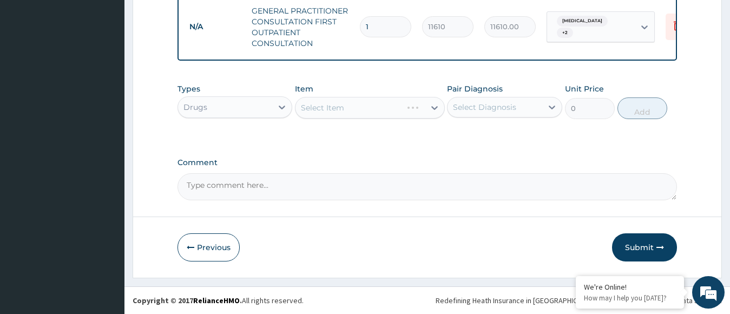
click at [330, 103] on div "Select Item" at bounding box center [370, 108] width 150 height 22
click at [330, 103] on div "Select Item" at bounding box center [322, 107] width 43 height 11
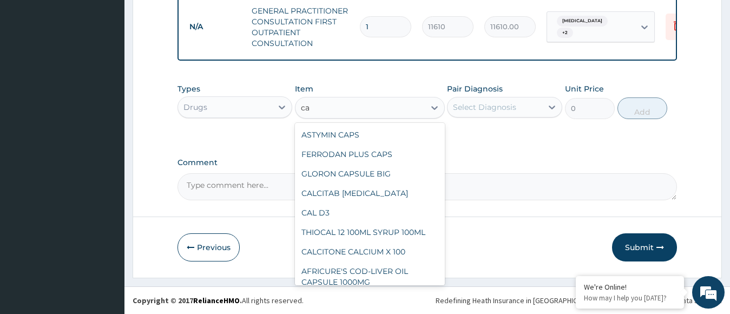
type input "c"
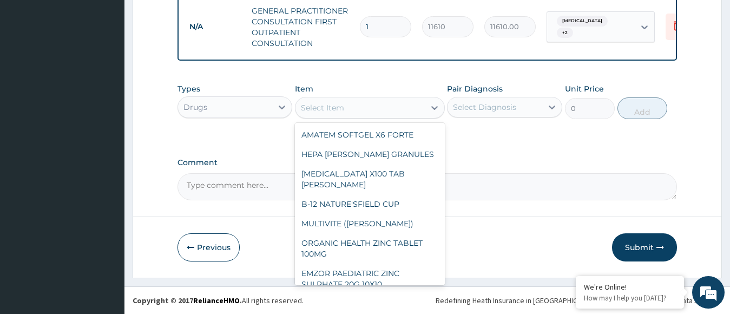
type input "c"
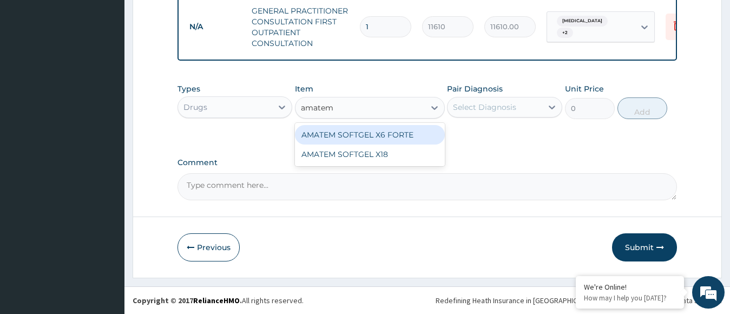
type input "amatem"
type input "473"
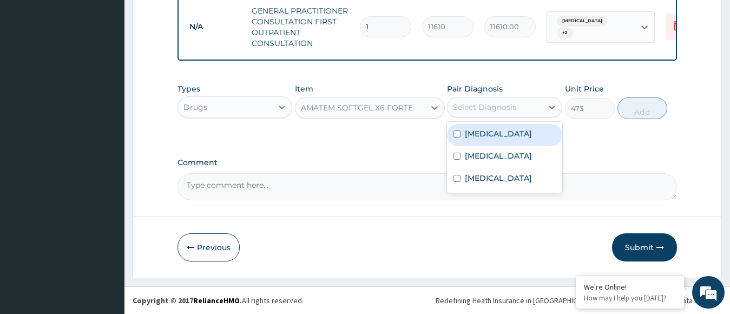
click at [473, 110] on div "Select Diagnosis" at bounding box center [484, 107] width 63 height 11
click at [477, 130] on label "[MEDICAL_DATA]" at bounding box center [498, 133] width 67 height 11
checkbox input "true"
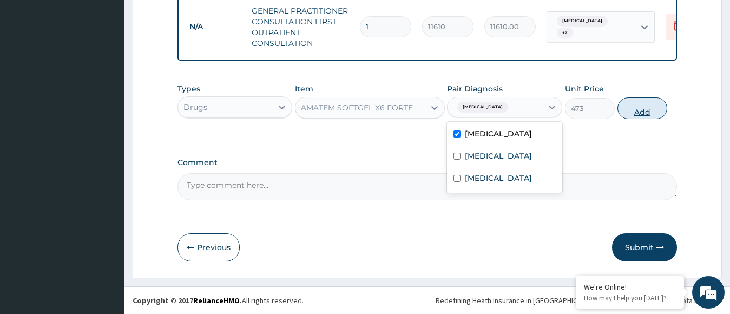
click at [633, 108] on button "Add" at bounding box center [643, 108] width 50 height 22
type input "0"
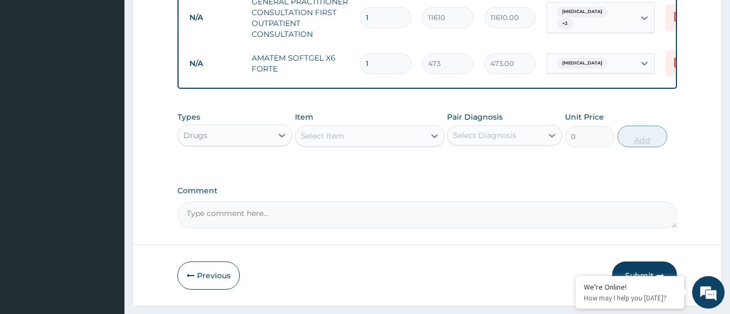
type input "0.00"
type input "6"
type input "2838.00"
type input "6"
click at [394, 145] on div "Select Item" at bounding box center [360, 135] width 129 height 17
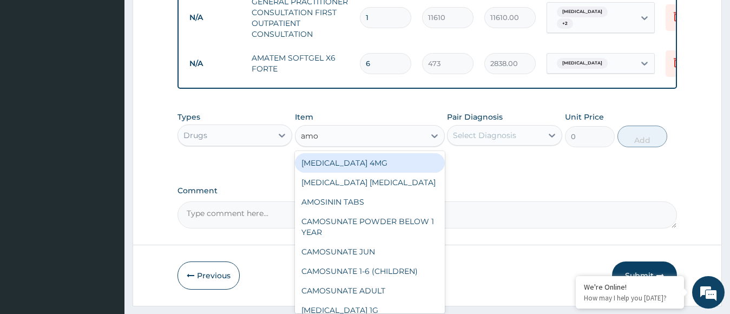
type input "amox"
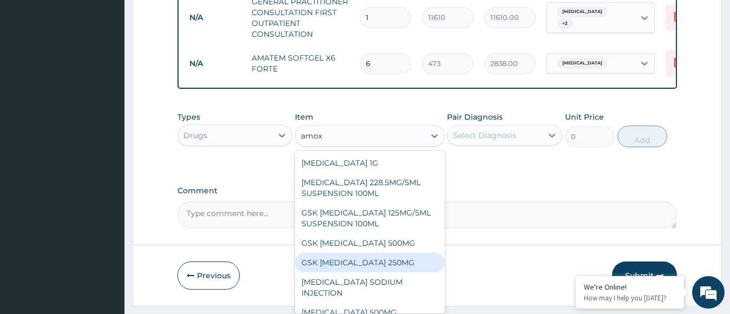
click at [363, 262] on div "GSK [MEDICAL_DATA] 250MG" at bounding box center [370, 262] width 150 height 19
type input "29.5625"
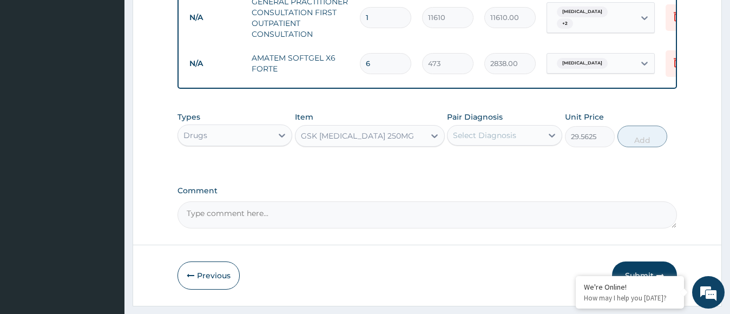
click at [461, 141] on div "Select Diagnosis" at bounding box center [484, 135] width 63 height 11
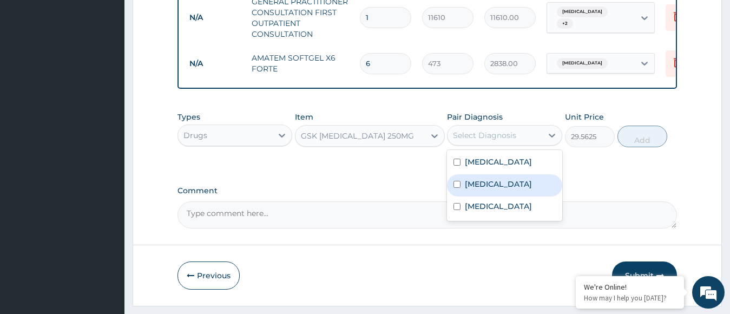
click at [472, 189] on label "Upper respiratory infection" at bounding box center [498, 184] width 67 height 11
checkbox input "true"
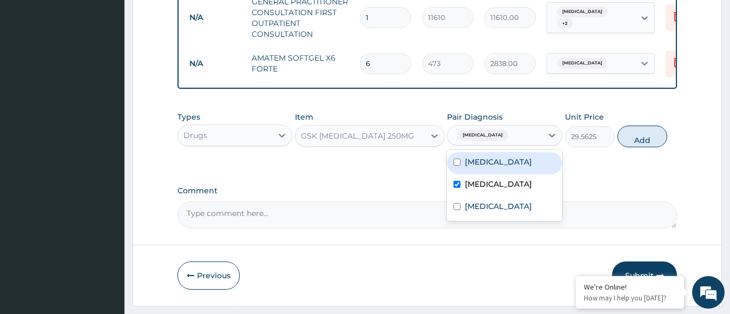
click at [528, 161] on div "Falciparum malaria" at bounding box center [504, 163] width 115 height 22
checkbox input "true"
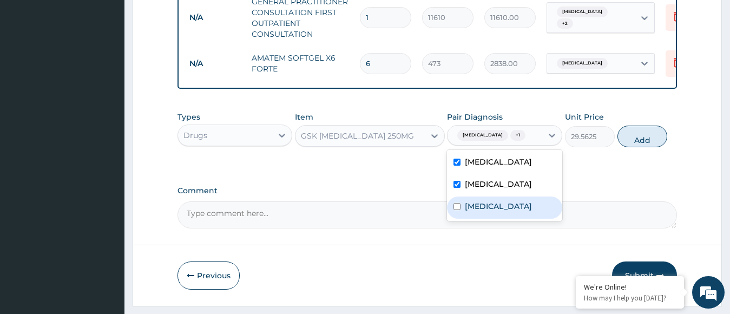
click at [518, 219] on div "Tinea capitis" at bounding box center [504, 207] width 115 height 22
checkbox input "true"
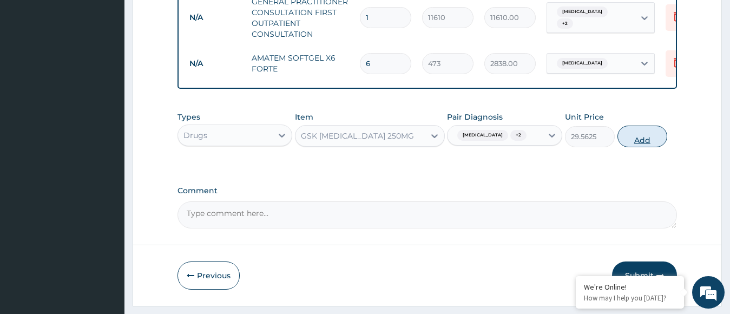
click at [637, 147] on button "Add" at bounding box center [643, 137] width 50 height 22
type input "0"
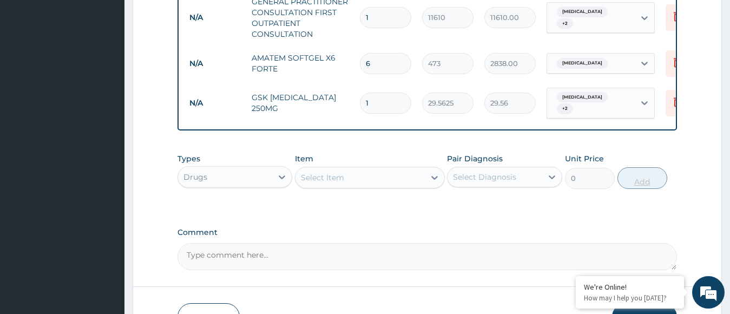
type input "14"
type input "413.88"
type input "14"
click at [429, 182] on icon at bounding box center [434, 177] width 11 height 11
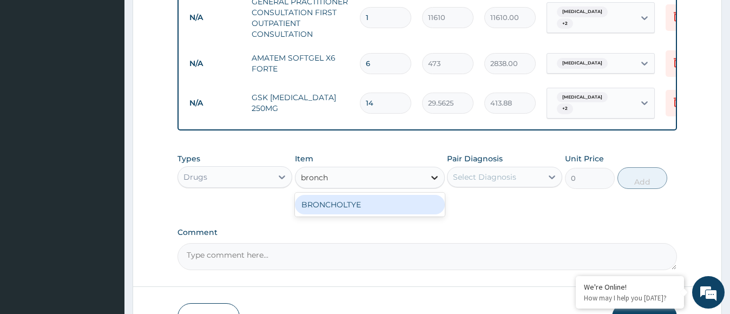
type input "broncho"
type input "1773.75"
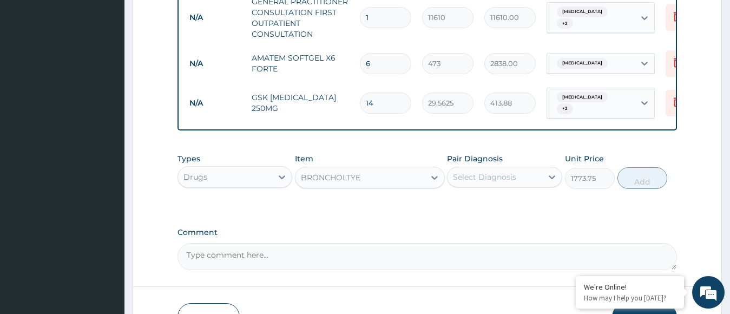
click at [469, 182] on div "Select Diagnosis" at bounding box center [484, 177] width 63 height 11
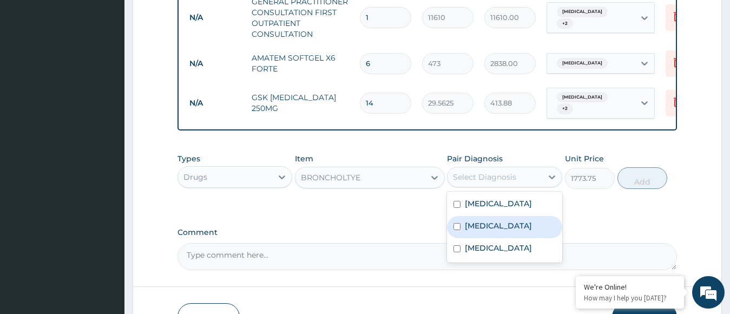
click at [483, 231] on label "Upper respiratory infection" at bounding box center [498, 225] width 67 height 11
checkbox input "true"
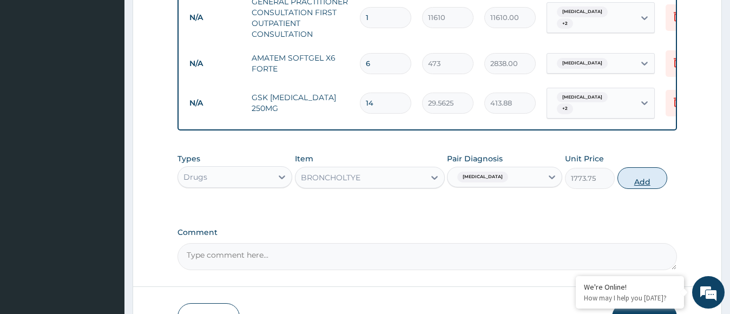
click at [646, 182] on button "Add" at bounding box center [643, 178] width 50 height 22
type input "0"
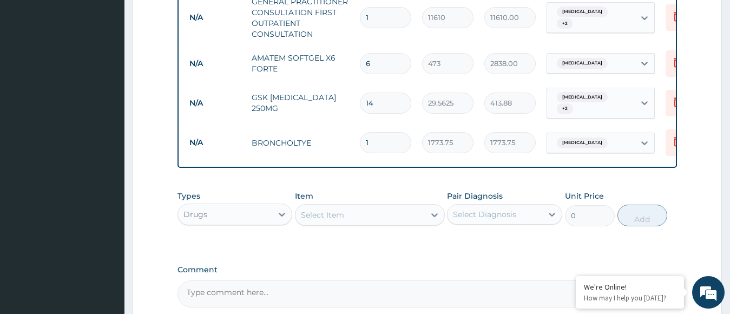
click at [357, 226] on div "Select Item" at bounding box center [370, 215] width 150 height 22
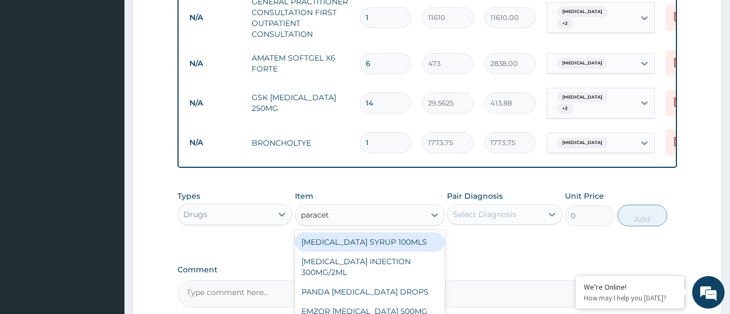
type input "paraceta"
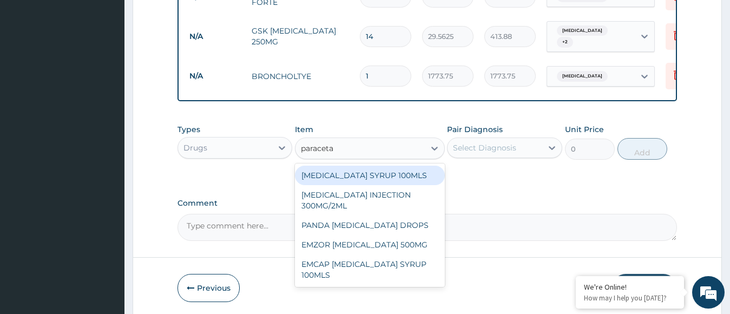
scroll to position [526, 0]
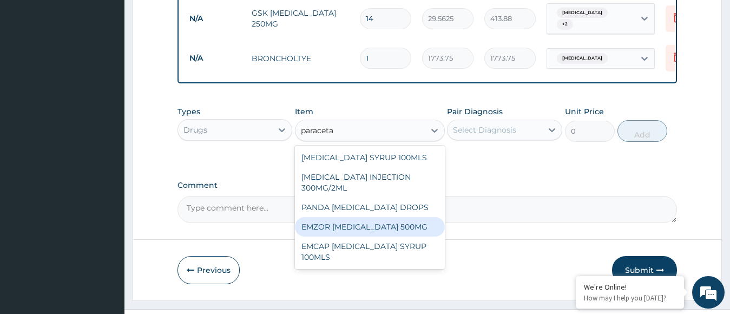
click at [389, 234] on div "EMZOR PARACETAMOL 500MG" at bounding box center [370, 226] width 150 height 19
type input "23.65"
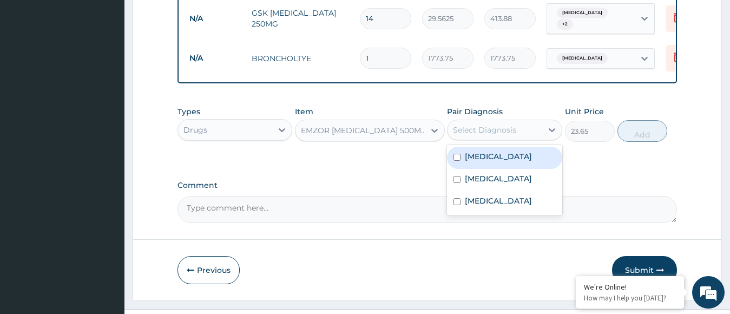
click at [498, 135] on div "Select Diagnosis" at bounding box center [484, 129] width 63 height 11
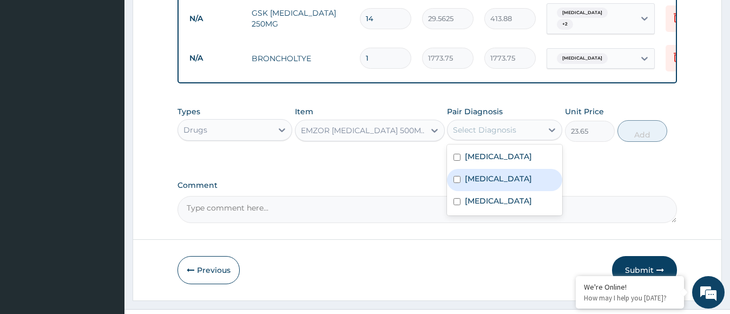
click at [492, 184] on label "Upper respiratory infection" at bounding box center [498, 178] width 67 height 11
checkbox input "true"
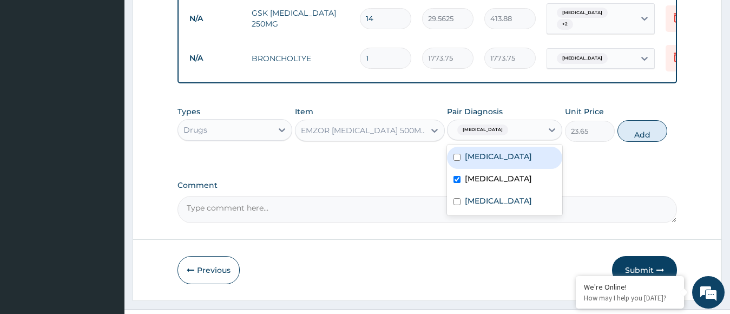
click at [508, 156] on div "Falciparum malaria" at bounding box center [504, 158] width 115 height 22
checkbox input "true"
click at [639, 142] on button "Add" at bounding box center [643, 131] width 50 height 22
type input "0"
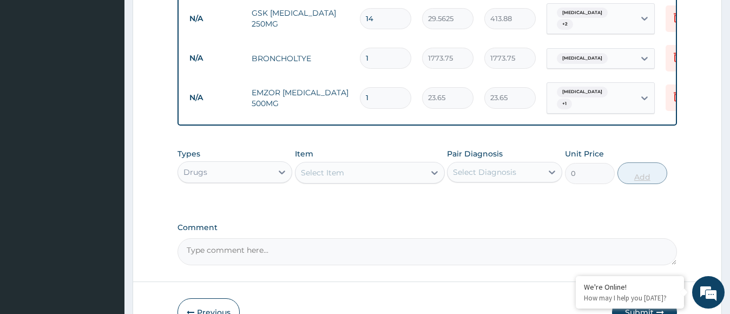
type input "10"
type input "236.50"
type input "10"
click at [395, 181] on div "Select Item" at bounding box center [360, 172] width 129 height 17
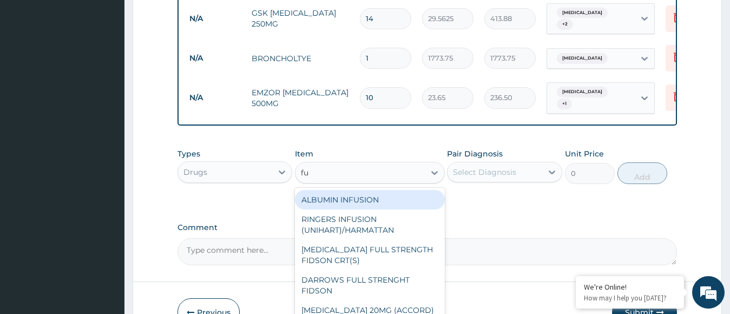
type input "fun"
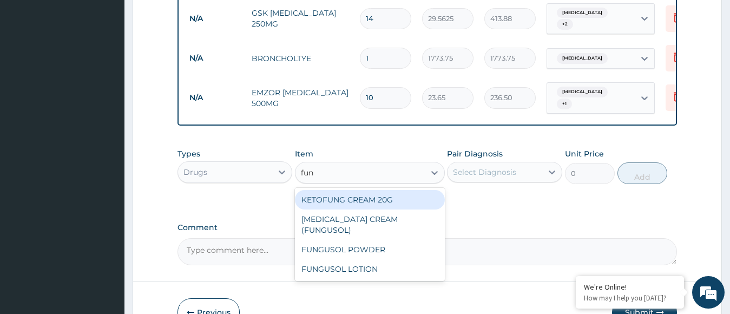
click at [371, 205] on div "KETOFUNG CREAM 20G" at bounding box center [370, 199] width 150 height 19
type input "1182.5"
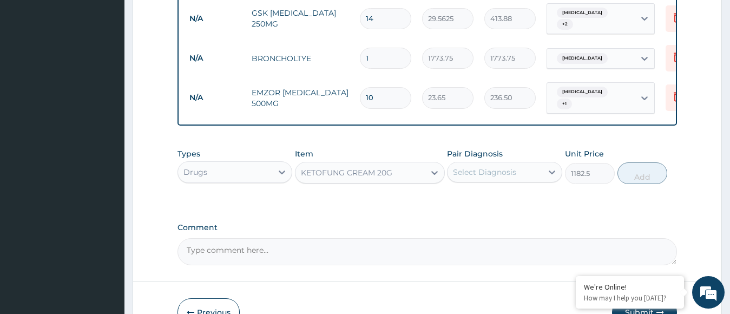
click at [478, 178] on div "Select Diagnosis" at bounding box center [484, 172] width 63 height 11
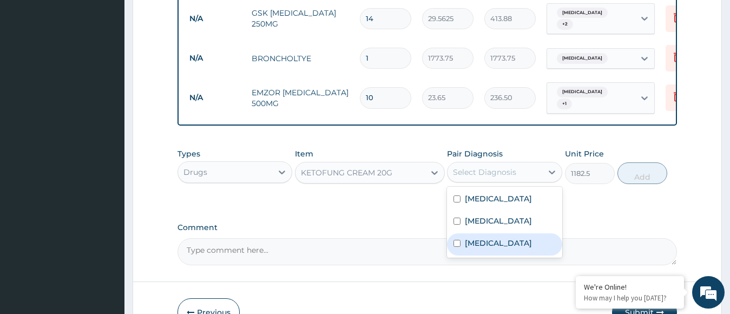
click at [483, 248] on label "Tinea capitis" at bounding box center [498, 243] width 67 height 11
checkbox input "true"
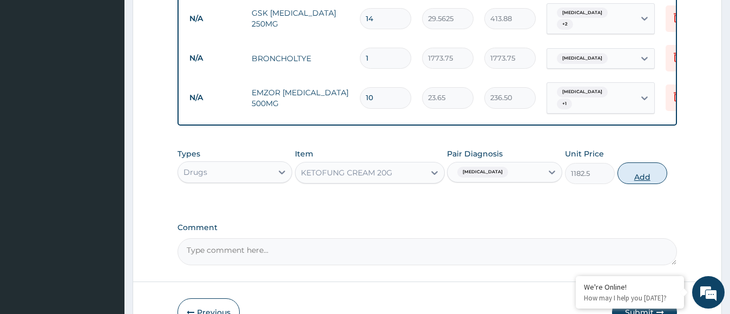
click at [645, 184] on button "Add" at bounding box center [643, 173] width 50 height 22
type input "0"
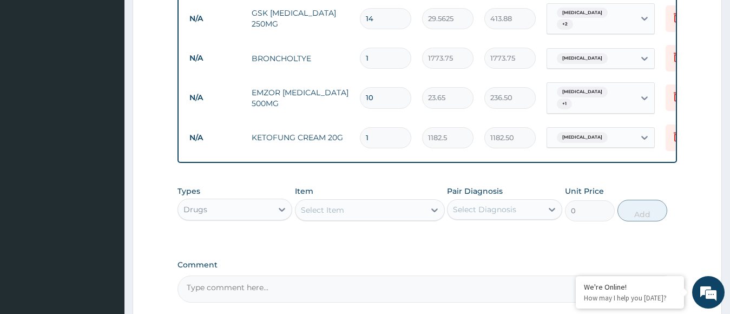
click at [544, 243] on div "Types Drugs Item Select Item Pair Diagnosis Select Diagnosis Unit Price 0 Add" at bounding box center [428, 211] width 500 height 63
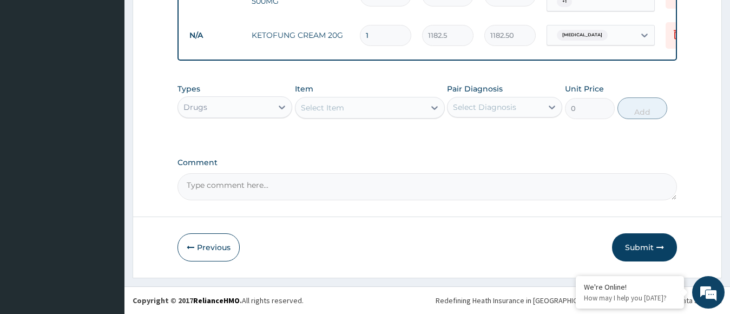
scroll to position [637, 0]
click at [629, 246] on button "Submit" at bounding box center [644, 247] width 65 height 28
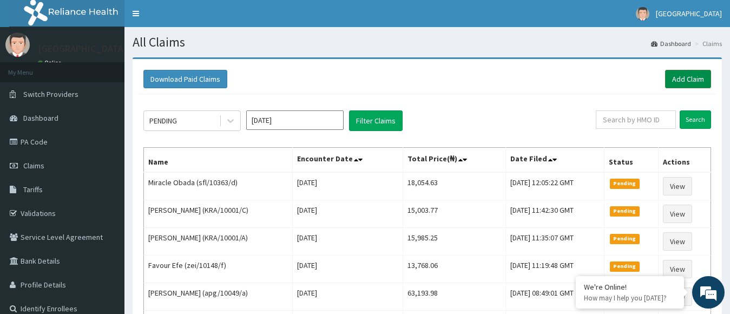
click at [689, 76] on link "Add Claim" at bounding box center [688, 79] width 46 height 18
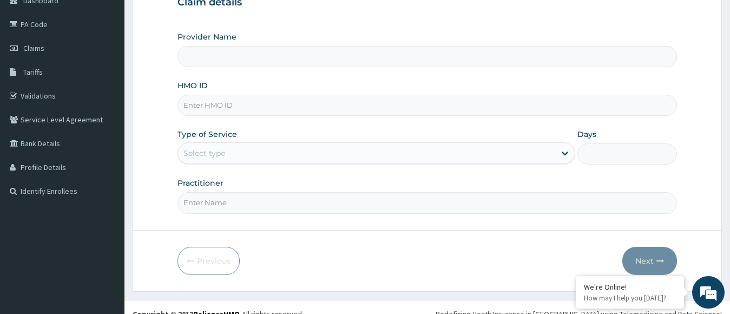
scroll to position [131, 0]
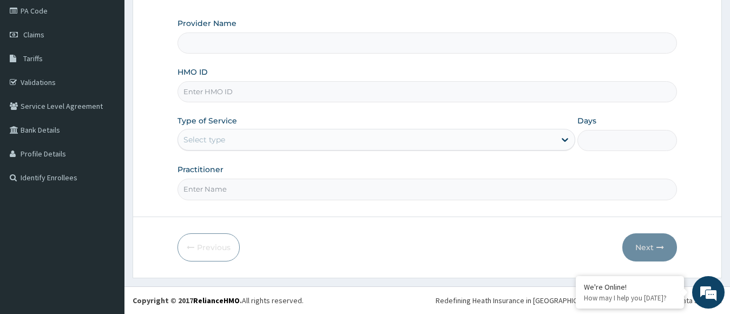
click at [379, 88] on input "HMO ID" at bounding box center [428, 91] width 500 height 21
type input "[GEOGRAPHIC_DATA]"
type input "p"
type input "sfl/10363/b"
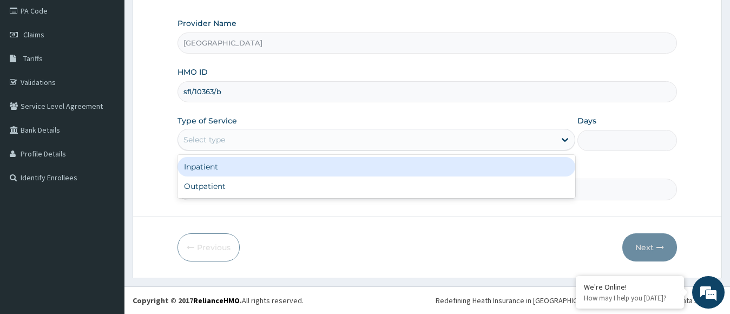
click at [257, 142] on div "Select type" at bounding box center [367, 139] width 378 height 17
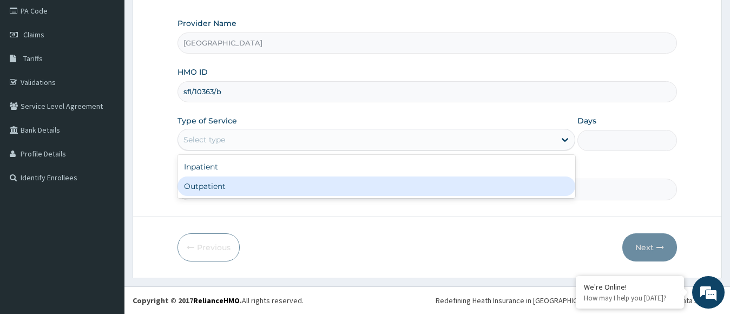
click at [258, 185] on div "Outpatient" at bounding box center [377, 185] width 398 height 19
type input "1"
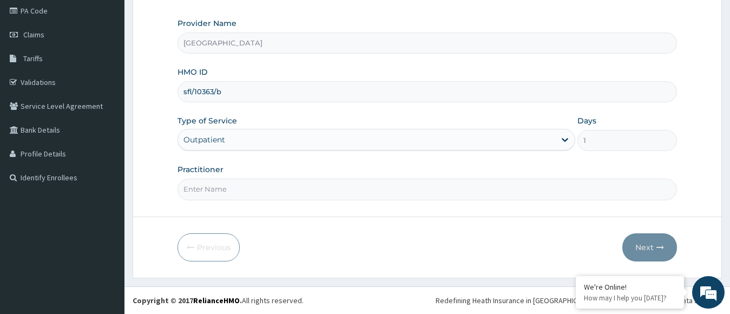
click at [265, 187] on input "Practitioner" at bounding box center [428, 189] width 500 height 21
type input "dr. [PERSON_NAME]"
click at [653, 251] on button "Next" at bounding box center [649, 247] width 55 height 28
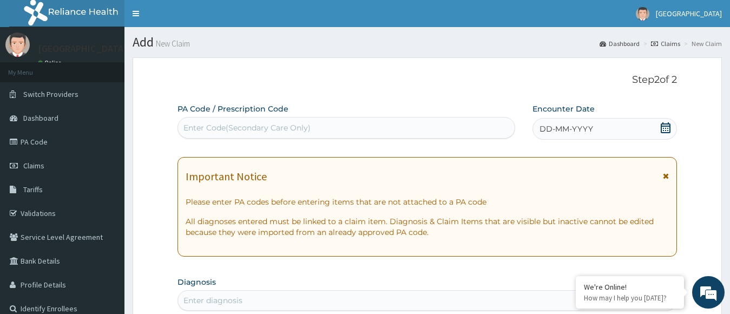
click at [664, 131] on icon at bounding box center [665, 127] width 11 height 11
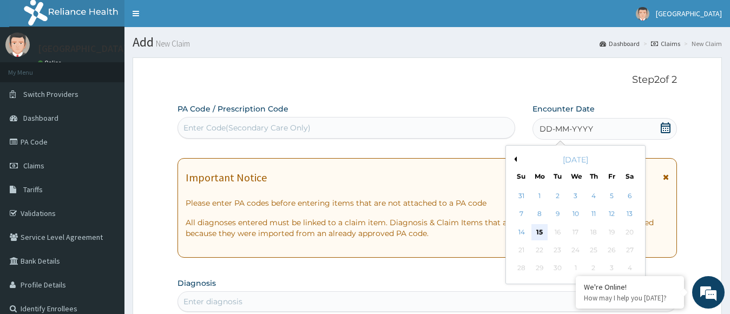
click at [546, 231] on div "15" at bounding box center [539, 232] width 16 height 16
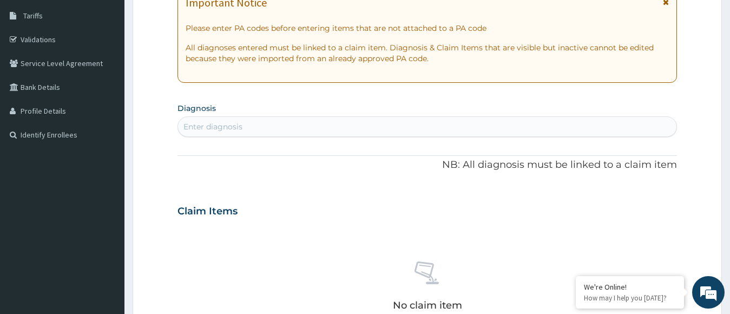
scroll to position [180, 0]
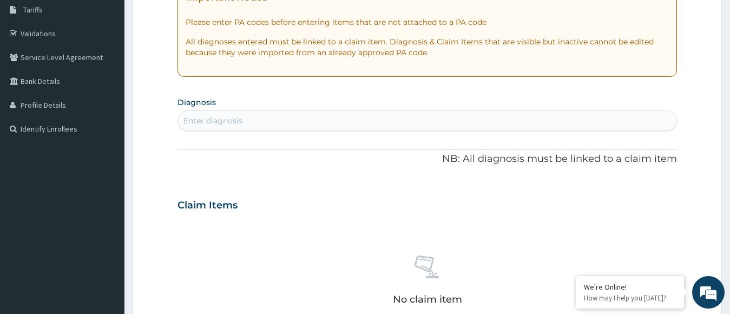
click at [465, 125] on div "Enter diagnosis" at bounding box center [427, 120] width 499 height 17
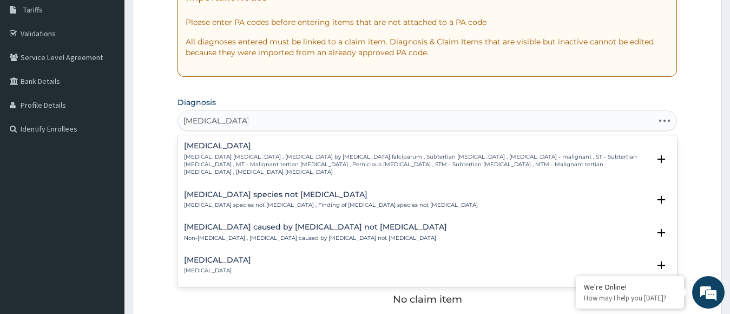
type input "[MEDICAL_DATA] [PERSON_NAME]"
click at [306, 154] on p "[MEDICAL_DATA] [MEDICAL_DATA] , [MEDICAL_DATA] by [MEDICAL_DATA] falciparum , S…" at bounding box center [417, 164] width 466 height 23
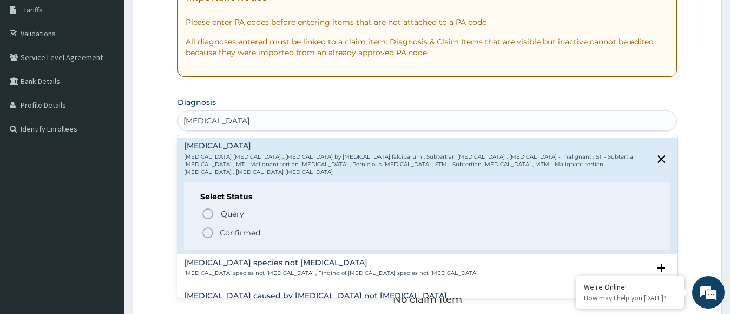
click at [210, 226] on icon "status option filled" at bounding box center [207, 232] width 13 height 13
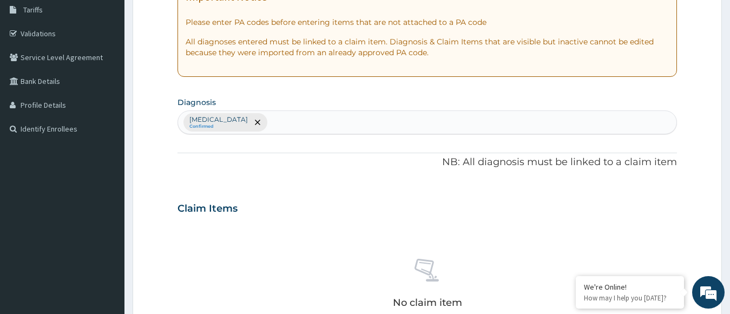
click at [382, 187] on div "PA Code / Prescription Code Enter Code(Secondary Care Only) Encounter Date [DAT…" at bounding box center [428, 205] width 500 height 563
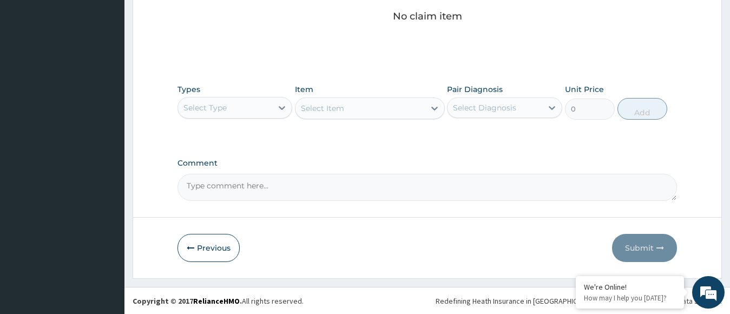
scroll to position [467, 0]
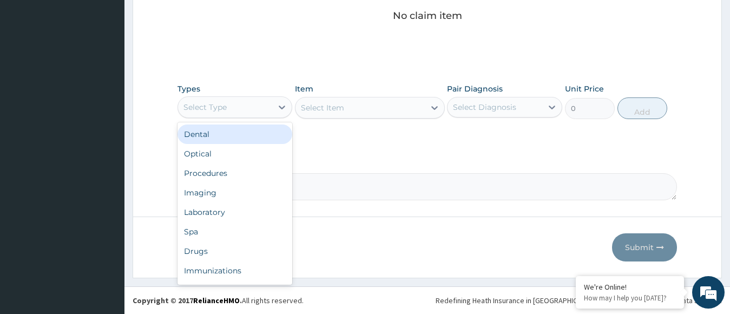
click at [240, 109] on div "Select Type" at bounding box center [225, 107] width 95 height 17
type input "a"
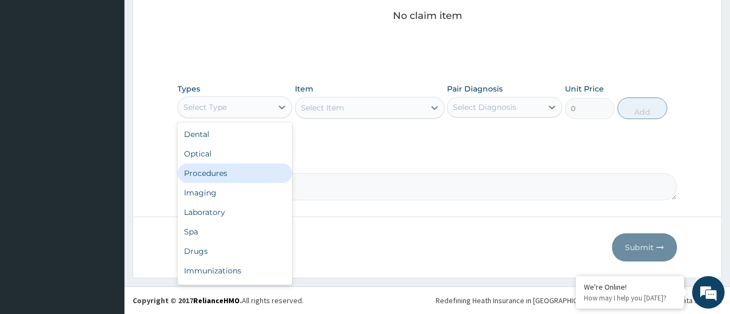
click at [229, 174] on div "Procedures" at bounding box center [235, 172] width 115 height 19
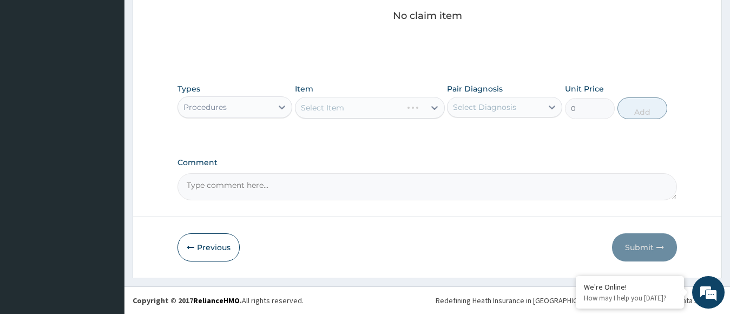
click at [325, 111] on div "Select Item" at bounding box center [370, 108] width 150 height 22
click at [325, 111] on div "Select Item" at bounding box center [322, 107] width 43 height 11
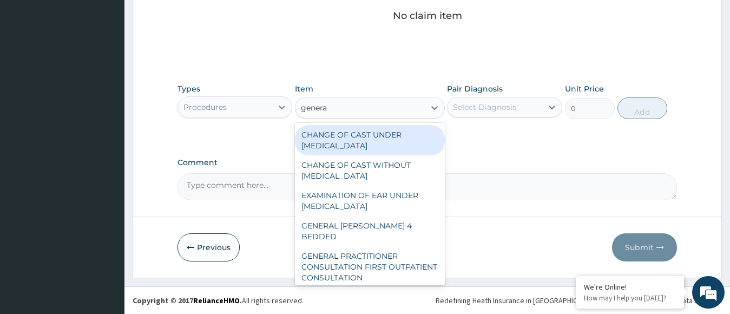
type input "general"
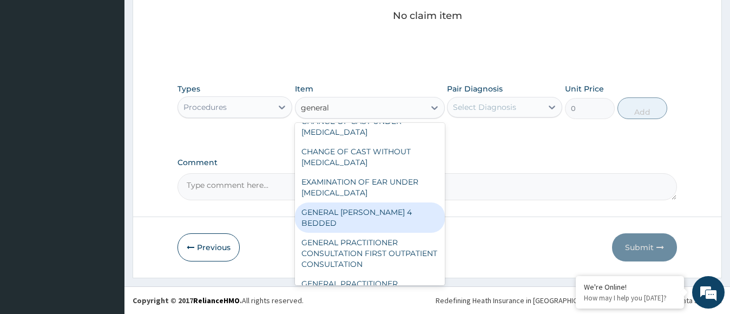
scroll to position [24, 0]
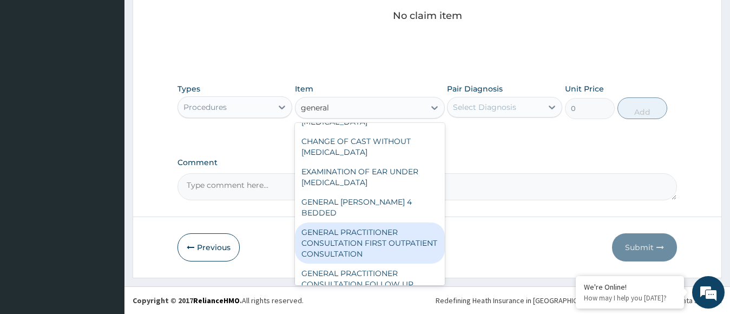
click at [346, 238] on div "GENERAL PRACTITIONER CONSULTATION FIRST OUTPATIENT CONSULTATION" at bounding box center [370, 242] width 150 height 41
type input "11610"
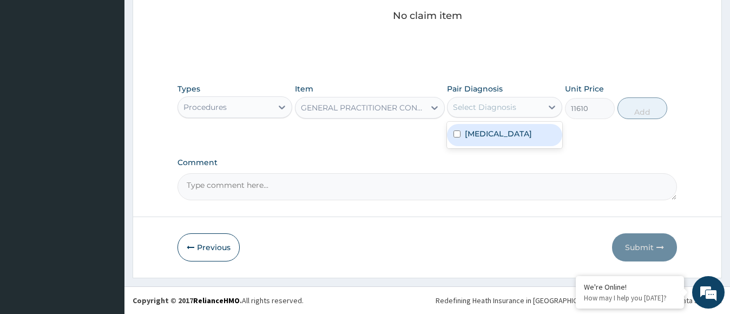
click at [488, 111] on div "Select Diagnosis" at bounding box center [484, 107] width 63 height 11
click at [480, 138] on label "[MEDICAL_DATA]" at bounding box center [498, 133] width 67 height 11
checkbox input "true"
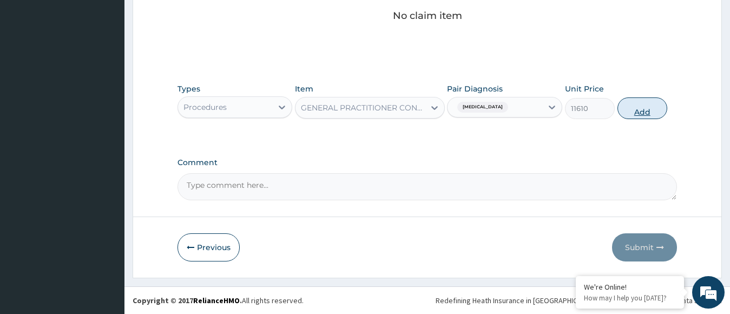
click at [629, 104] on button "Add" at bounding box center [643, 108] width 50 height 22
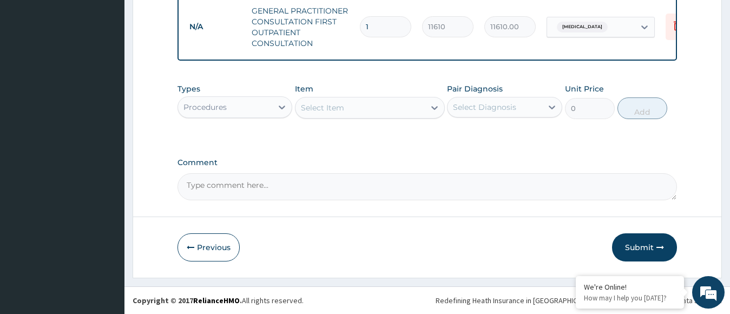
click at [330, 109] on div "Select Item" at bounding box center [322, 107] width 43 height 11
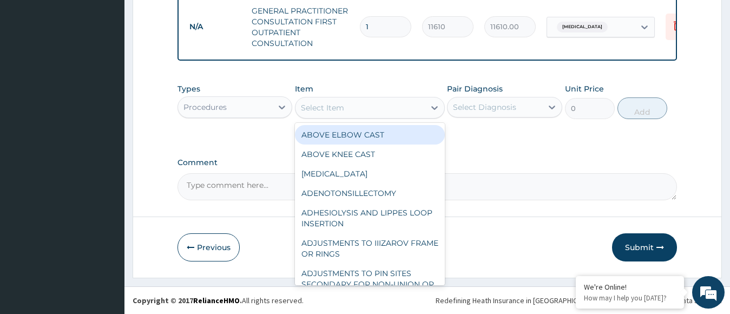
click at [262, 99] on div "Procedures" at bounding box center [225, 107] width 95 height 17
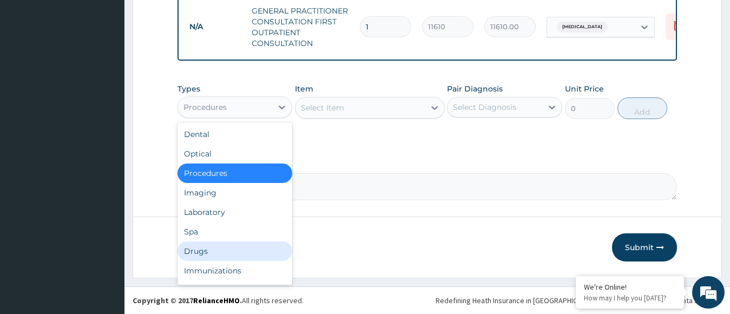
click at [203, 248] on div "Drugs" at bounding box center [235, 250] width 115 height 19
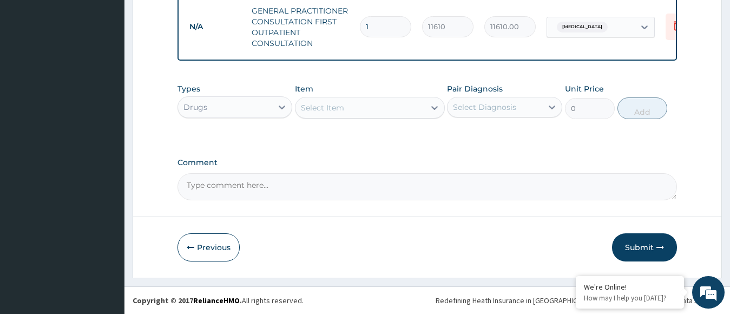
click at [364, 106] on div "Select Item" at bounding box center [360, 107] width 129 height 17
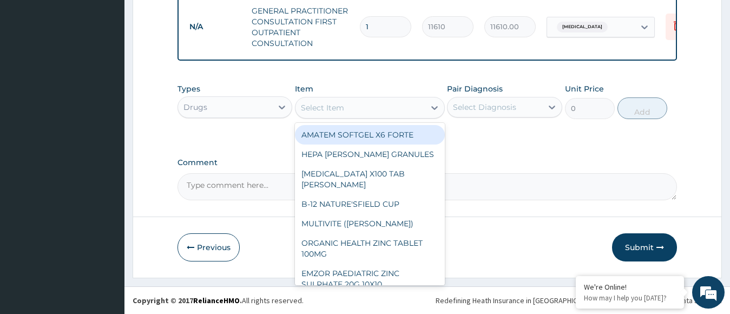
type input "473"
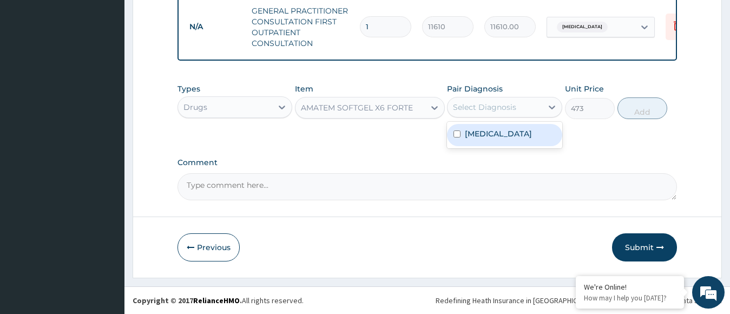
click at [515, 110] on div "Select Diagnosis" at bounding box center [484, 107] width 63 height 11
click at [514, 132] on label "[MEDICAL_DATA]" at bounding box center [498, 133] width 67 height 11
checkbox input "true"
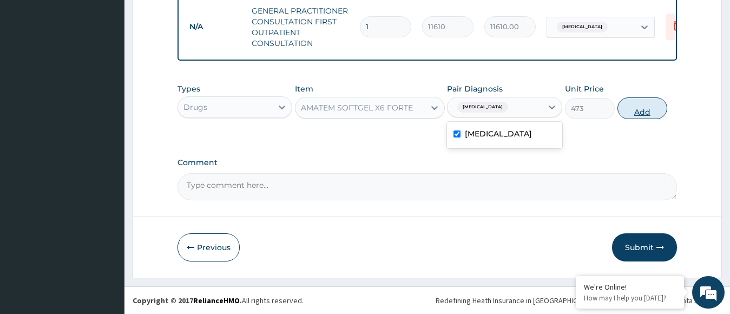
click at [633, 112] on button "Add" at bounding box center [643, 108] width 50 height 22
type input "0"
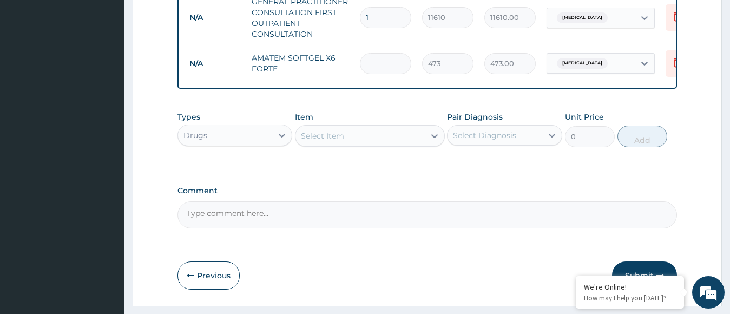
type input "0.00"
type input "6"
type input "2838.00"
type input "6"
click at [325, 141] on div "Select Item" at bounding box center [322, 135] width 43 height 11
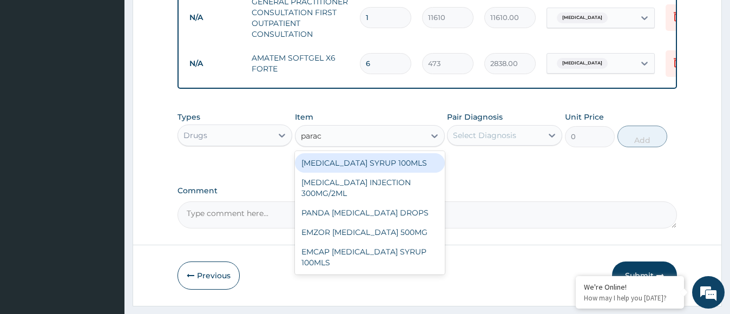
type input "parace"
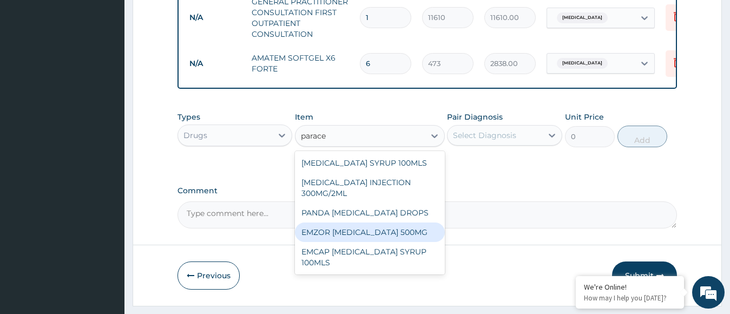
click at [340, 242] on div "EMZOR [MEDICAL_DATA] 500MG" at bounding box center [370, 231] width 150 height 19
type input "23.65"
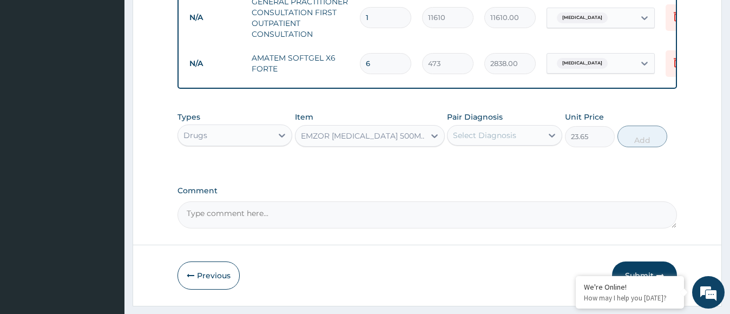
click at [491, 141] on div "Select Diagnosis" at bounding box center [484, 135] width 63 height 11
click at [491, 167] on label "[MEDICAL_DATA]" at bounding box center [498, 161] width 67 height 11
checkbox input "true"
click at [632, 144] on button "Add" at bounding box center [643, 137] width 50 height 22
type input "0"
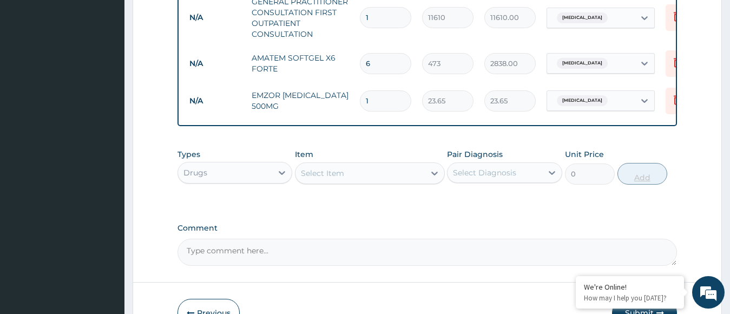
type input "0.00"
type input "3"
type input "70.95"
type input "30"
type input "709.50"
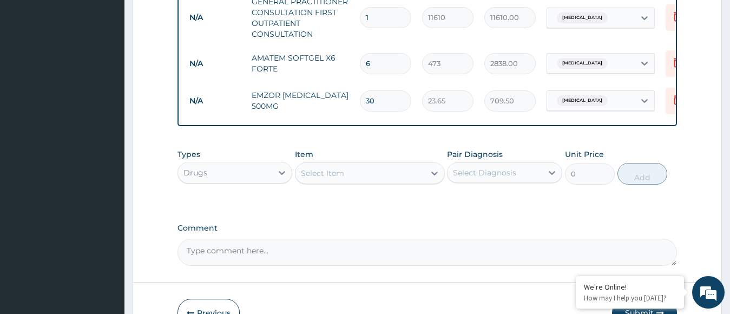
type input "30"
click at [423, 182] on div "Select Item" at bounding box center [360, 173] width 129 height 17
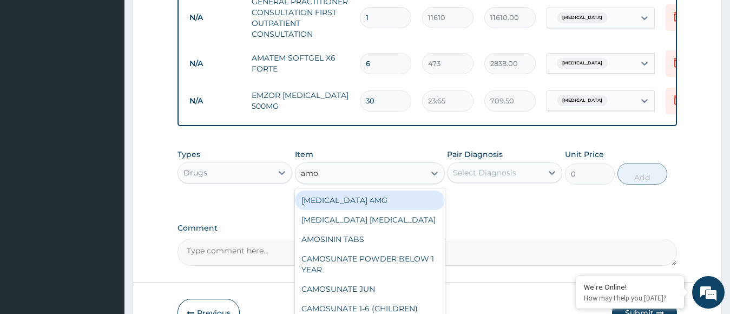
type input "amox"
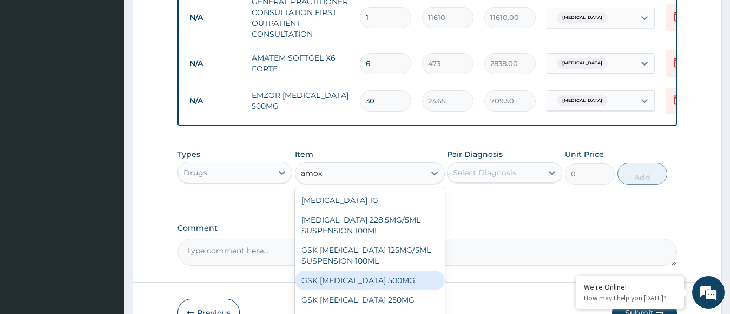
click at [376, 281] on div "GSK [MEDICAL_DATA] 500MG" at bounding box center [370, 280] width 150 height 19
type input "59.125"
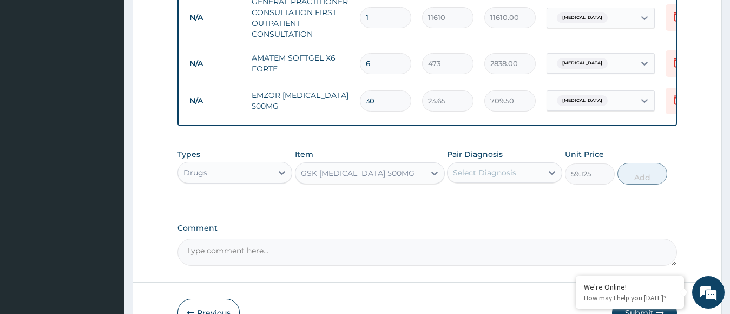
click at [475, 178] on div "Select Diagnosis" at bounding box center [484, 172] width 63 height 11
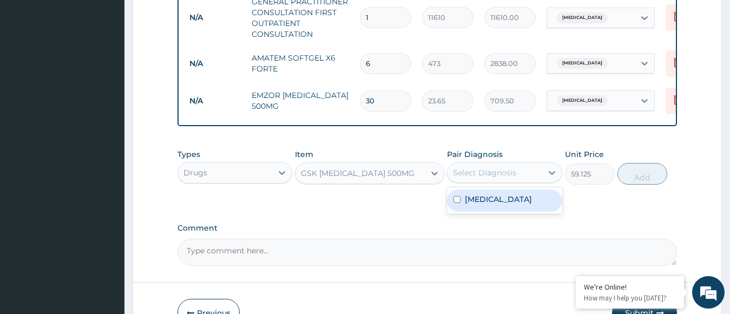
click at [469, 212] on div "[MEDICAL_DATA]" at bounding box center [504, 200] width 115 height 22
checkbox input "true"
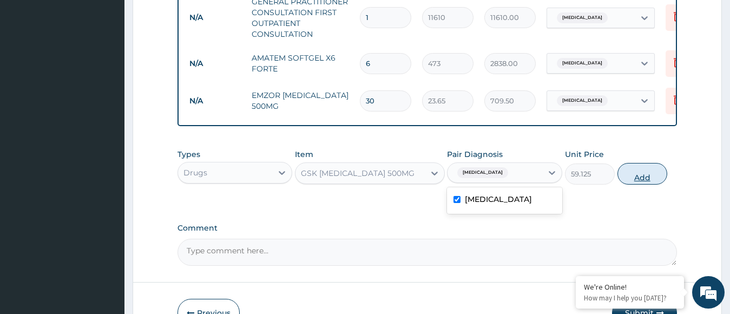
click at [626, 185] on button "Add" at bounding box center [643, 174] width 50 height 22
type input "0"
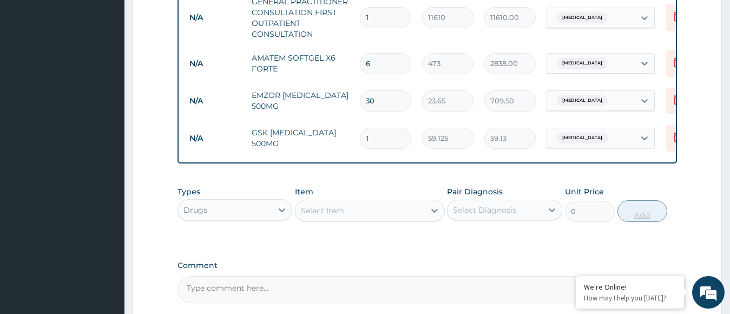
type input "14"
type input "827.75"
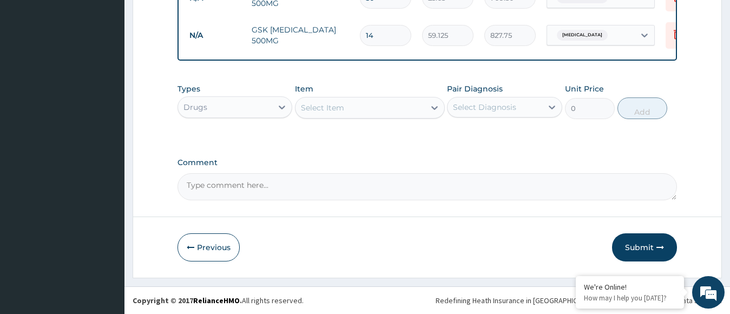
scroll to position [553, 0]
type input "14"
click at [643, 252] on button "Submit" at bounding box center [644, 247] width 65 height 28
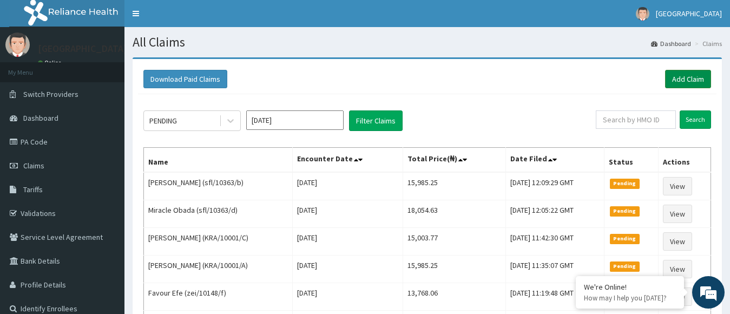
click at [694, 82] on link "Add Claim" at bounding box center [688, 79] width 46 height 18
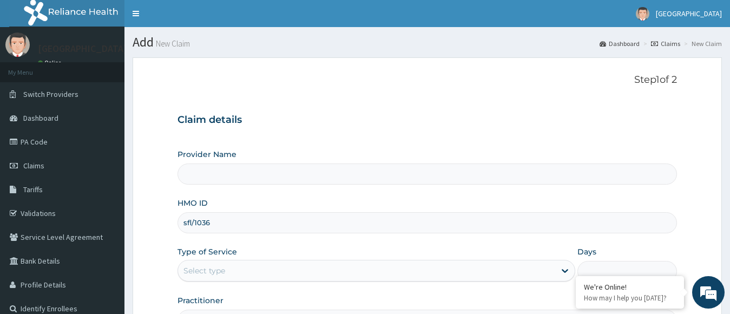
type input "sfl/10363"
type input "[GEOGRAPHIC_DATA]"
type input "sfl/10363/a"
click at [383, 271] on div "Select type" at bounding box center [367, 270] width 378 height 17
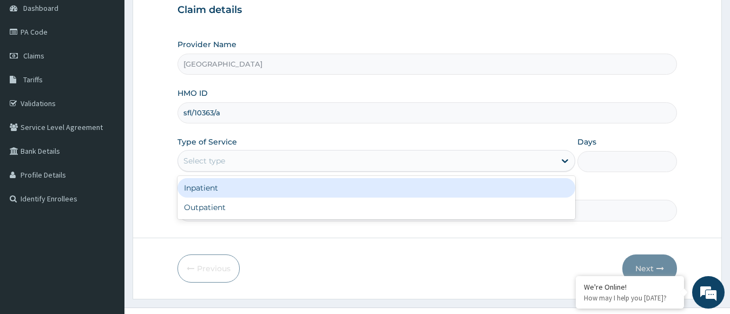
scroll to position [121, 0]
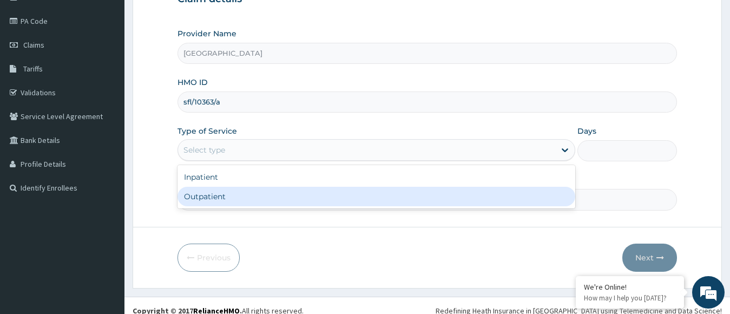
click at [376, 205] on div "Inpatient Outpatient" at bounding box center [377, 186] width 398 height 43
click at [376, 205] on div "Outpatient" at bounding box center [377, 196] width 398 height 19
type input "1"
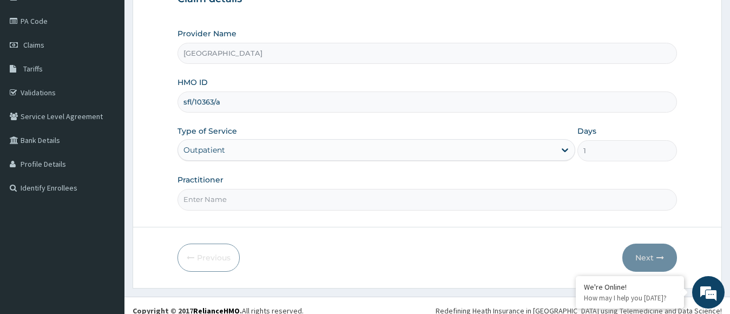
click at [364, 193] on input "Practitioner" at bounding box center [428, 199] width 500 height 21
type input "dr. [PERSON_NAME]"
click at [631, 261] on button "Next" at bounding box center [649, 258] width 55 height 28
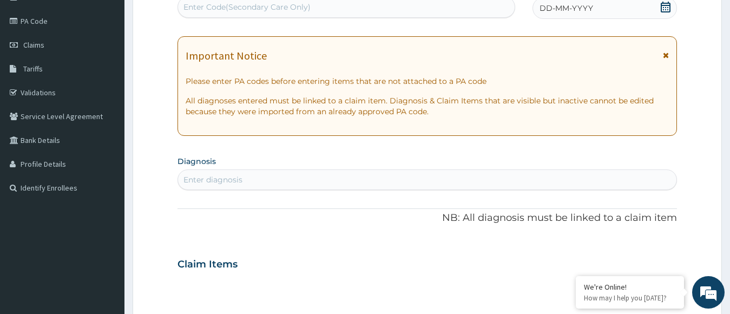
click at [662, 11] on icon at bounding box center [665, 7] width 11 height 11
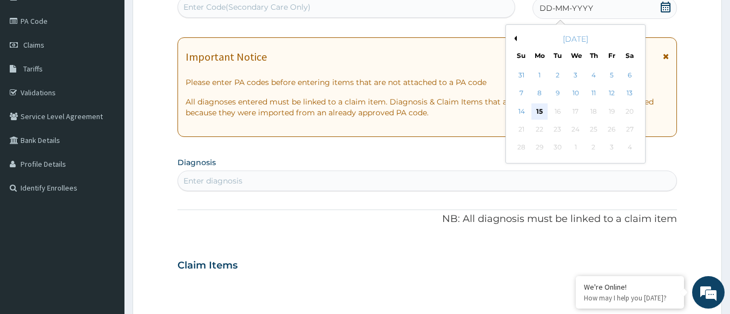
click at [541, 112] on div "15" at bounding box center [539, 111] width 16 height 16
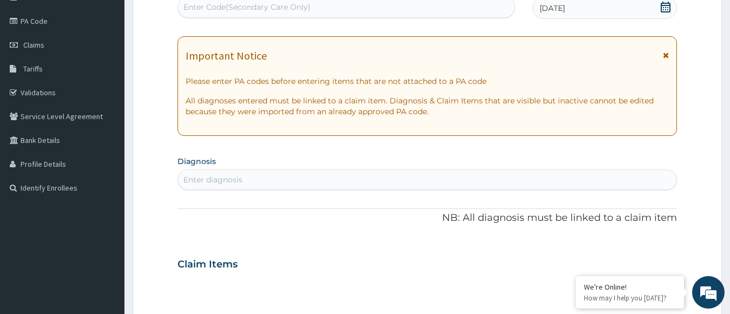
click at [408, 181] on div "Enter diagnosis" at bounding box center [427, 179] width 499 height 17
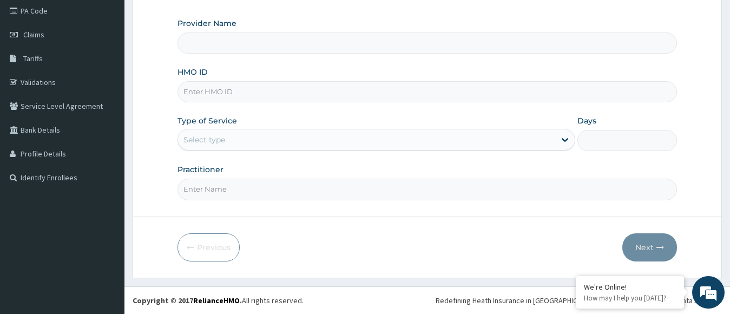
scroll to position [131, 0]
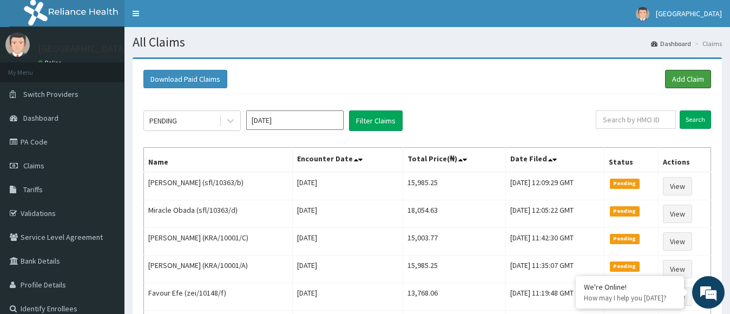
click at [678, 80] on link "Add Claim" at bounding box center [688, 79] width 46 height 18
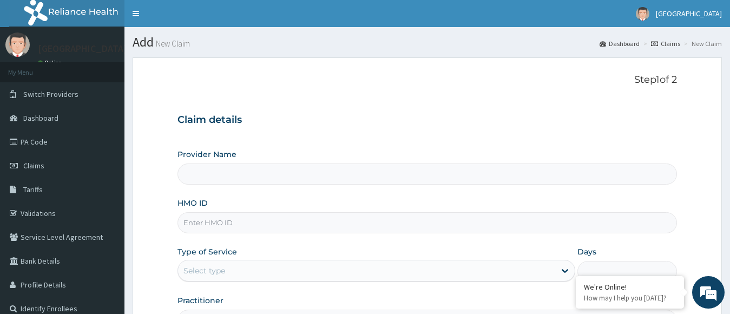
type input "[GEOGRAPHIC_DATA]"
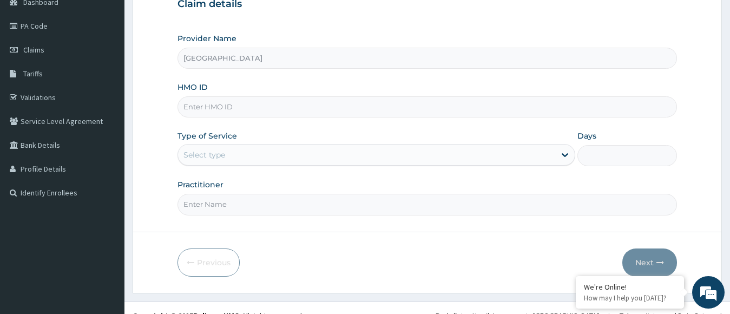
scroll to position [116, 0]
click at [368, 106] on input "HMO ID" at bounding box center [428, 106] width 500 height 21
type input "sfl/10363/a"
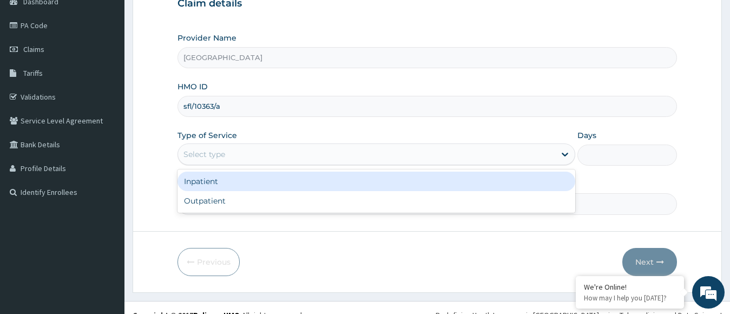
click at [381, 154] on div "Select type" at bounding box center [367, 154] width 378 height 17
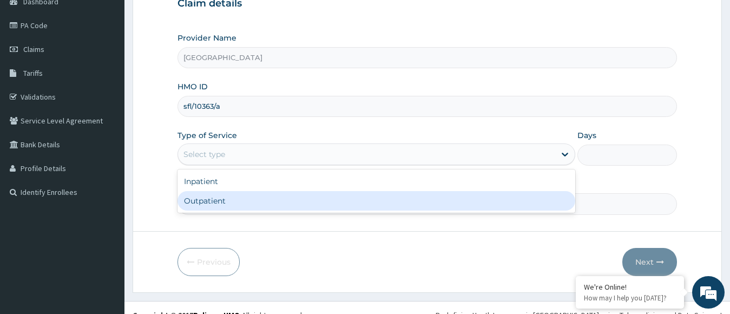
click at [359, 203] on div "Outpatient" at bounding box center [377, 200] width 398 height 19
type input "1"
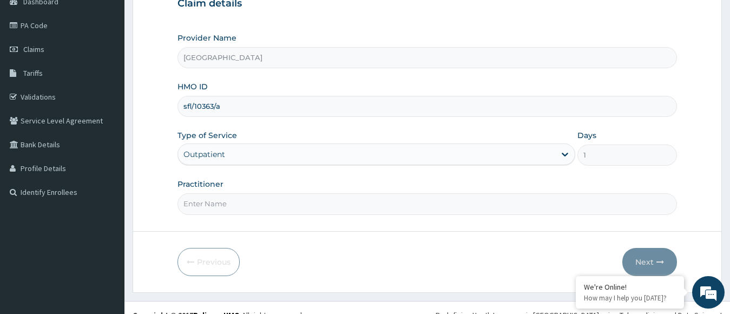
click at [363, 207] on input "Practitioner" at bounding box center [428, 203] width 500 height 21
type input "dr. veronica"
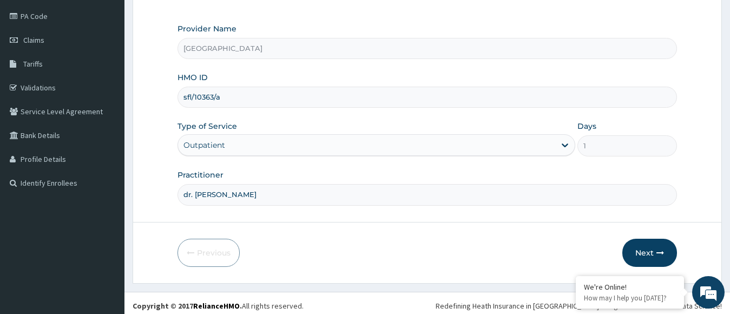
scroll to position [131, 0]
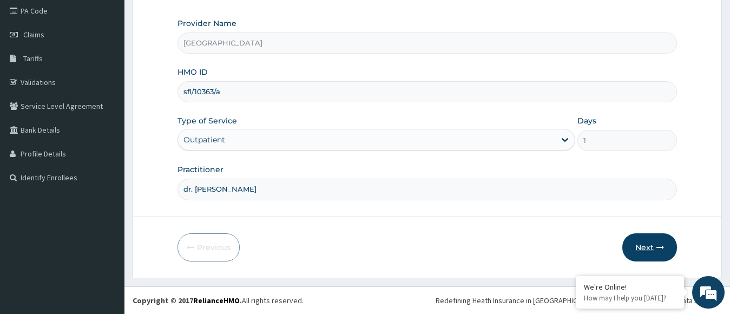
click at [639, 254] on button "Next" at bounding box center [649, 247] width 55 height 28
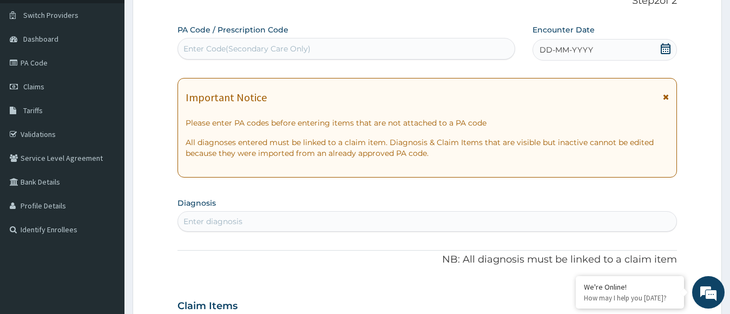
scroll to position [23, 0]
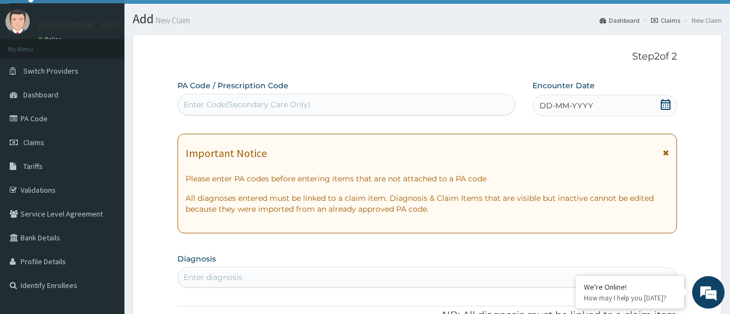
click at [661, 108] on icon at bounding box center [666, 104] width 10 height 11
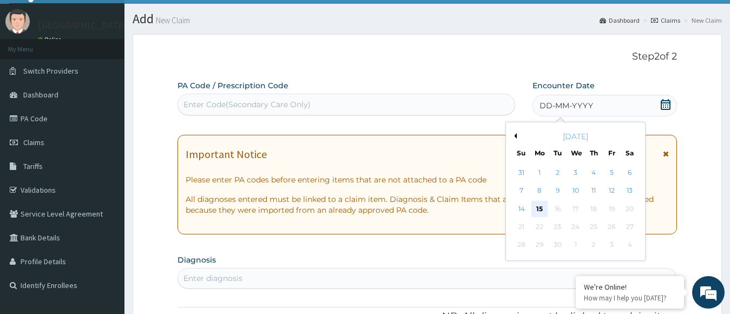
click at [542, 208] on div "15" at bounding box center [539, 209] width 16 height 16
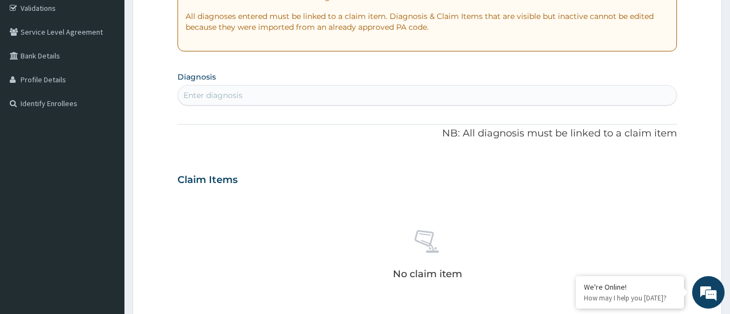
scroll to position [205, 0]
click at [564, 101] on div "Enter diagnosis" at bounding box center [427, 95] width 499 height 17
type input "plasmodium fa"
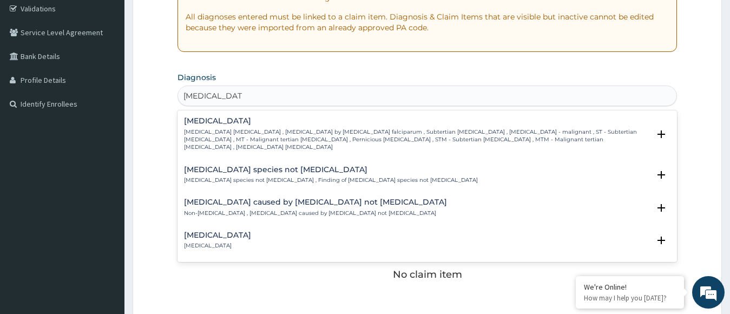
click at [537, 123] on h4 "Falciparum malaria" at bounding box center [417, 121] width 466 height 8
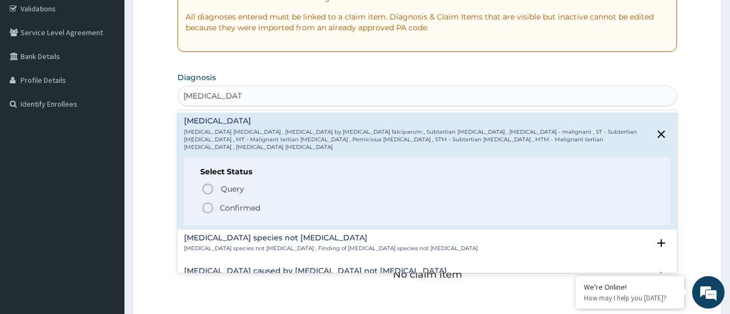
click at [215, 203] on span "Confirmed" at bounding box center [428, 207] width 454 height 13
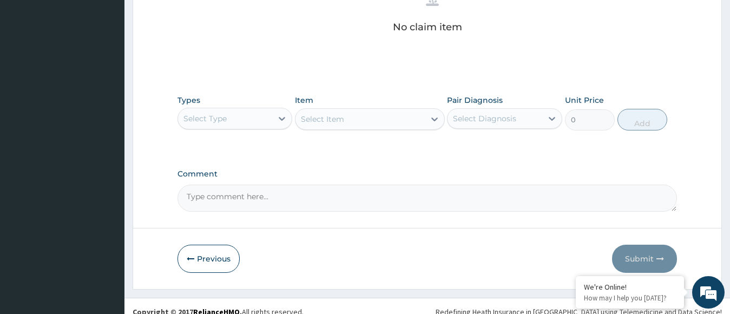
scroll to position [467, 0]
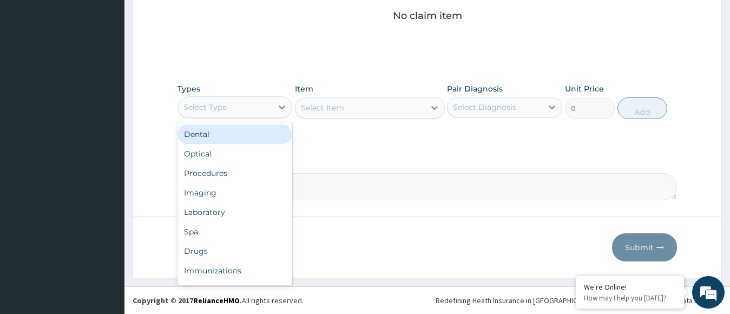
click at [232, 107] on div "Select Type" at bounding box center [225, 107] width 95 height 17
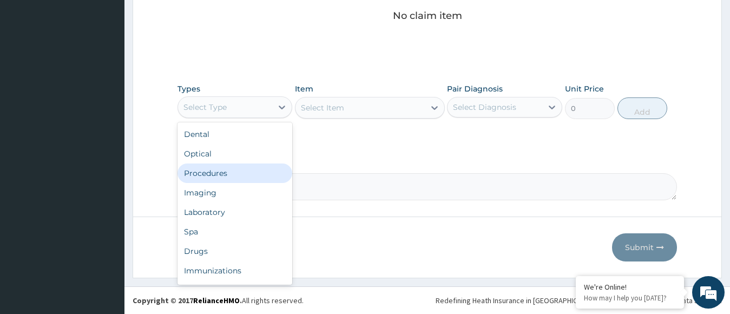
click at [219, 169] on div "Procedures" at bounding box center [235, 172] width 115 height 19
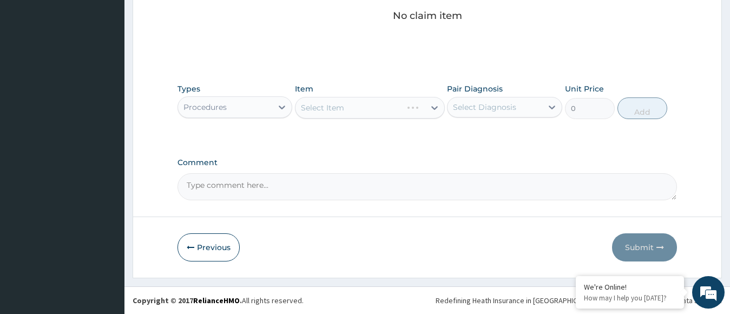
click at [357, 113] on div "Select Item" at bounding box center [370, 108] width 150 height 22
click at [357, 113] on div "Select Item" at bounding box center [360, 107] width 129 height 17
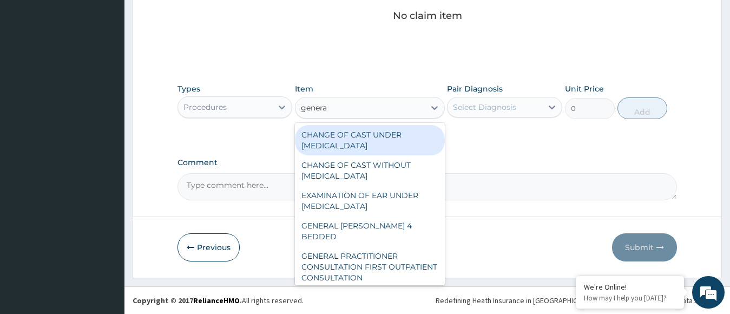
type input "general"
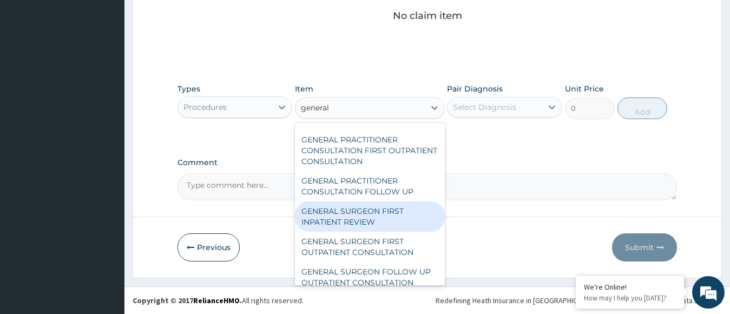
scroll to position [116, 0]
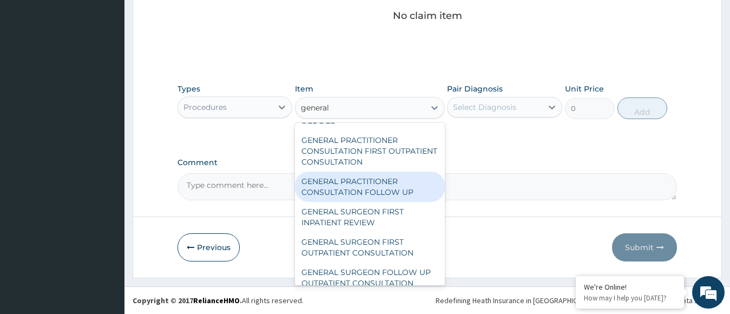
click at [364, 181] on div "GENERAL PRACTITIONER CONSULTATION FOLLOW UP" at bounding box center [370, 187] width 150 height 30
type input "11610"
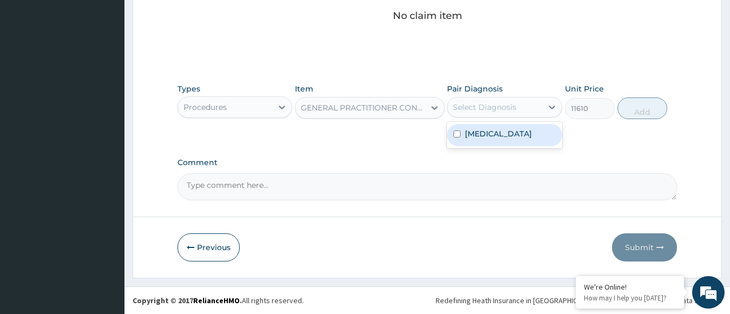
click at [478, 109] on div "Select Diagnosis" at bounding box center [484, 107] width 63 height 11
click at [481, 128] on label "Falciparum malaria" at bounding box center [498, 133] width 67 height 11
checkbox input "true"
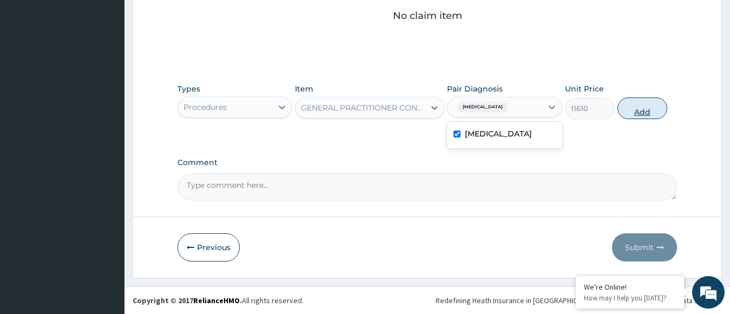
click at [629, 105] on button "Add" at bounding box center [643, 108] width 50 height 22
type input "0"
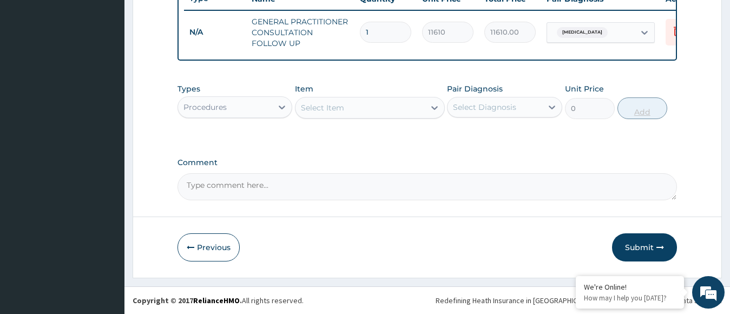
scroll to position [430, 0]
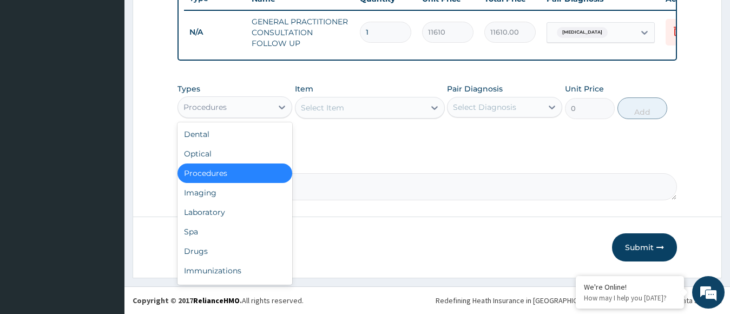
click at [259, 109] on div "Procedures" at bounding box center [225, 107] width 95 height 17
click at [211, 244] on div "Drugs" at bounding box center [235, 250] width 115 height 19
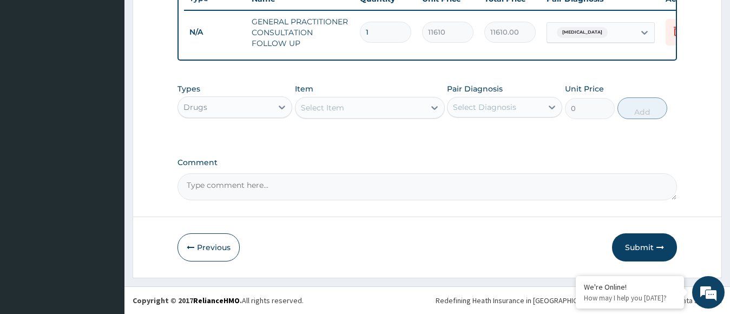
click at [389, 113] on div "Select Item" at bounding box center [360, 107] width 129 height 17
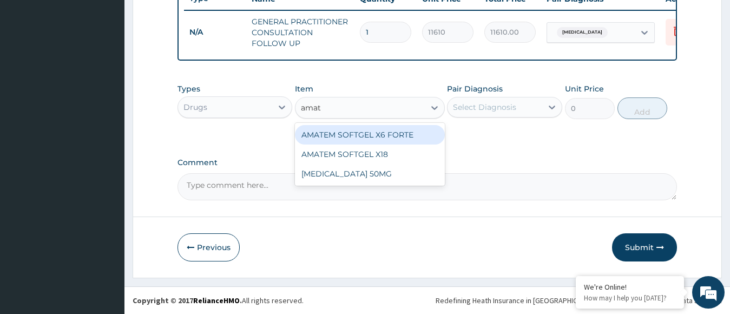
type input "amate"
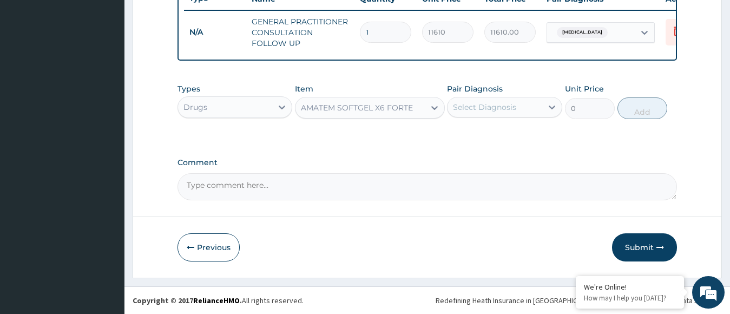
type input "473"
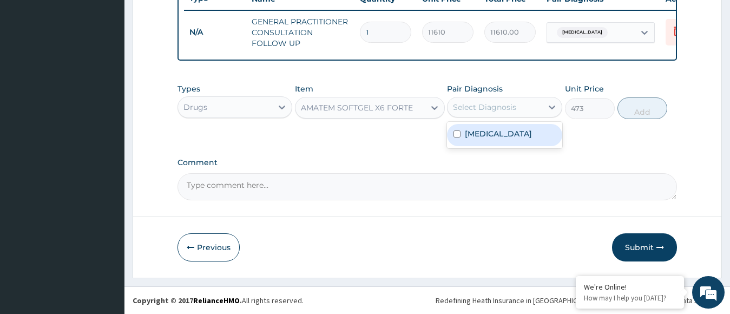
click at [481, 102] on div "Select Diagnosis" at bounding box center [484, 107] width 63 height 11
click at [481, 130] on label "Falciparum malaria" at bounding box center [498, 133] width 67 height 11
checkbox input "true"
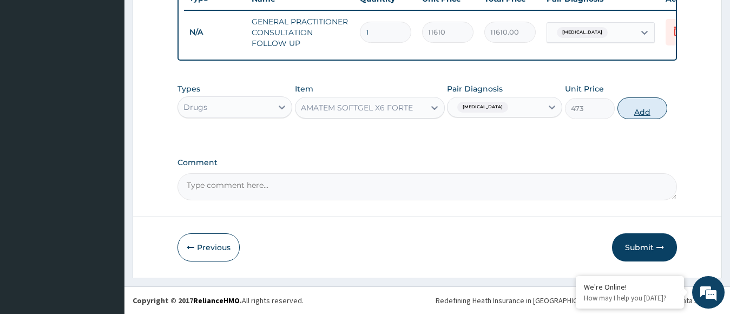
click at [631, 111] on button "Add" at bounding box center [643, 108] width 50 height 22
type input "0"
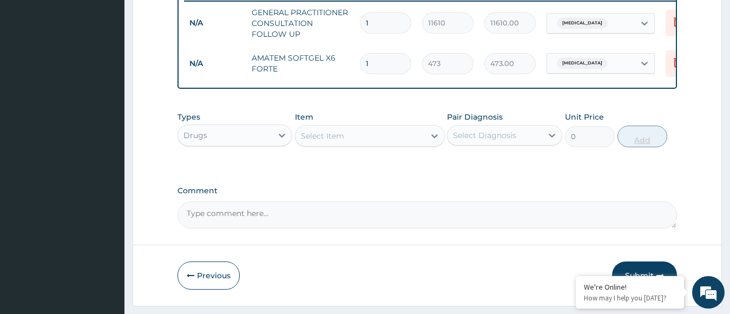
type input "0.00"
type input "6"
type input "2838.00"
type input "6"
click at [400, 145] on div "Select Item" at bounding box center [360, 135] width 129 height 17
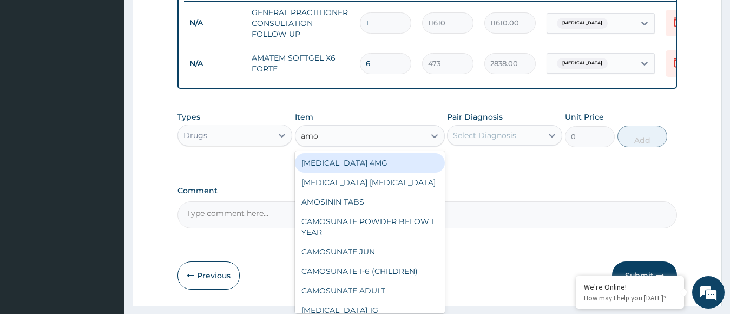
type input "amox"
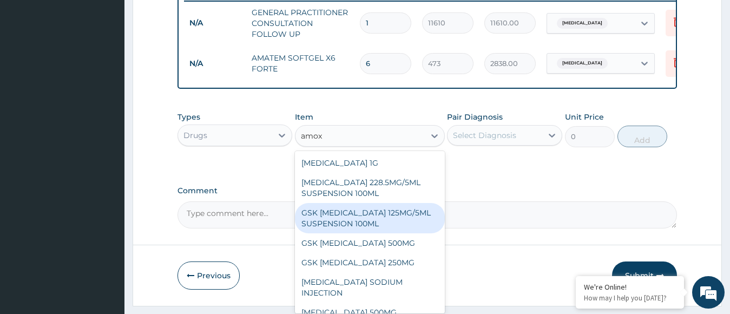
scroll to position [30, 0]
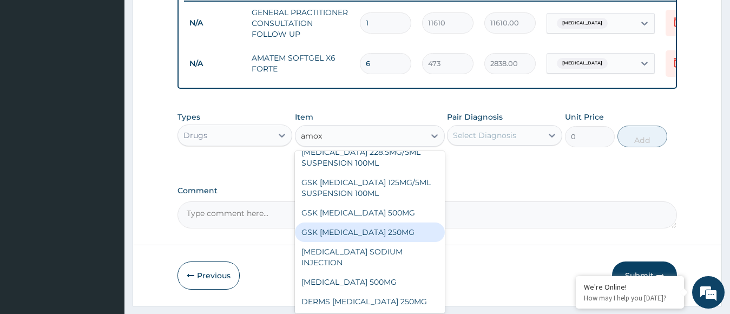
click at [383, 236] on div "GSK AMOXIL 250MG" at bounding box center [370, 231] width 150 height 19
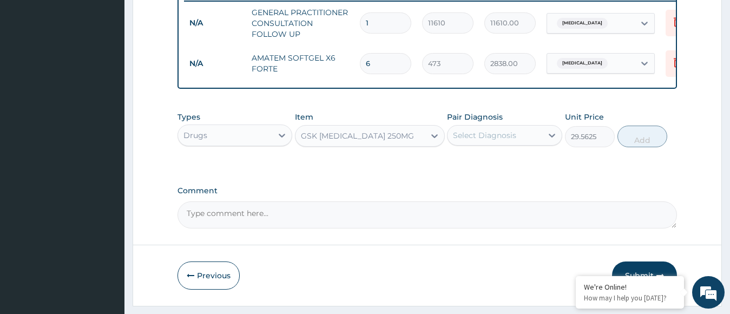
click at [382, 145] on div "GSK AMOXIL 250MG" at bounding box center [360, 135] width 129 height 17
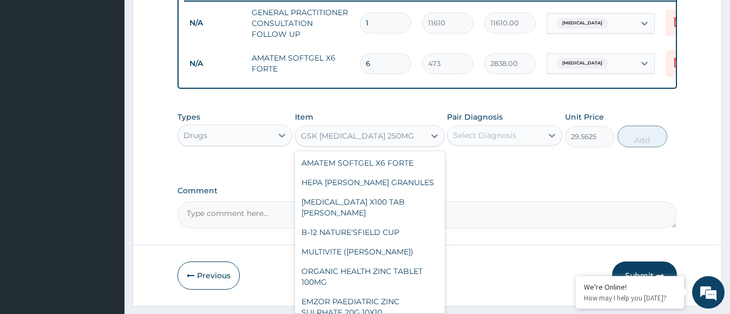
scroll to position [13518, 0]
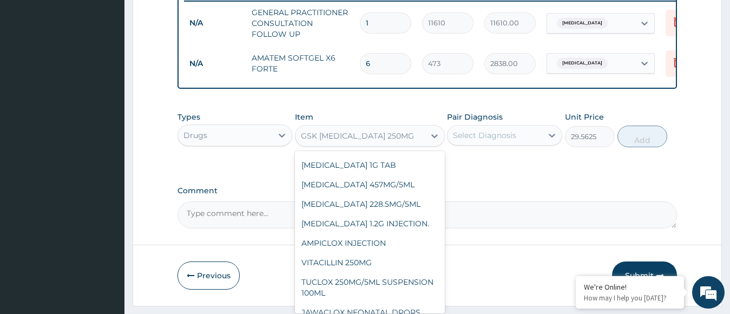
type input "59.125"
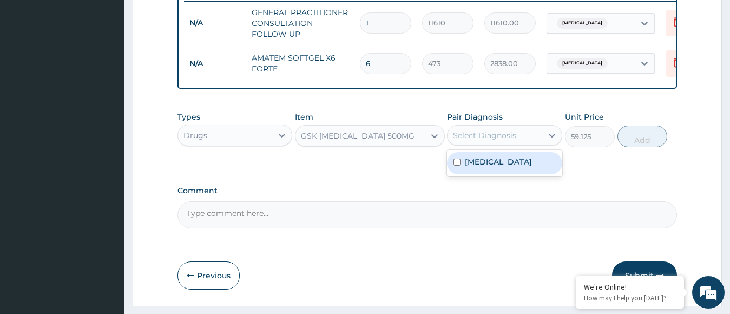
click at [480, 141] on div "Select Diagnosis" at bounding box center [484, 135] width 63 height 11
click at [481, 166] on label "Falciparum malaria" at bounding box center [498, 161] width 67 height 11
checkbox input "true"
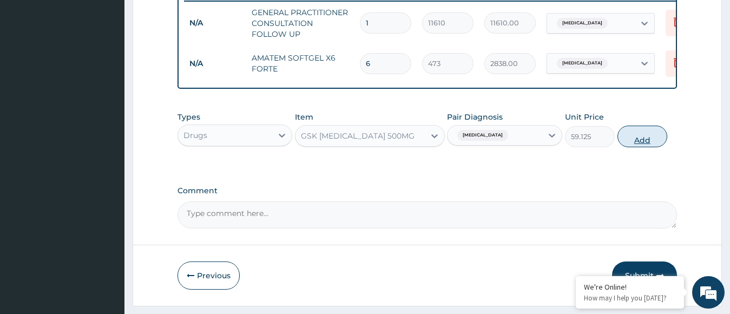
click at [631, 147] on button "Add" at bounding box center [643, 137] width 50 height 22
type input "0"
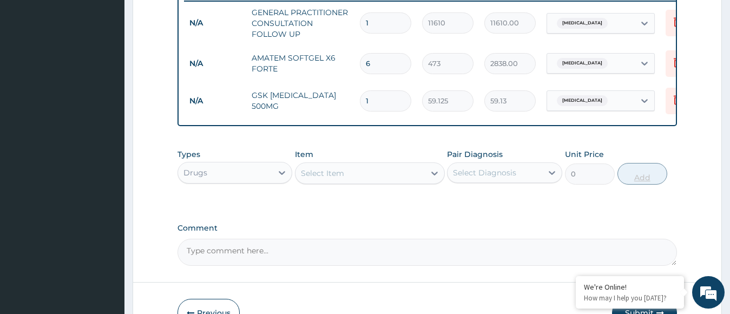
type input "11"
type input "650.38"
type input "114"
type input "6740.25"
type input "11"
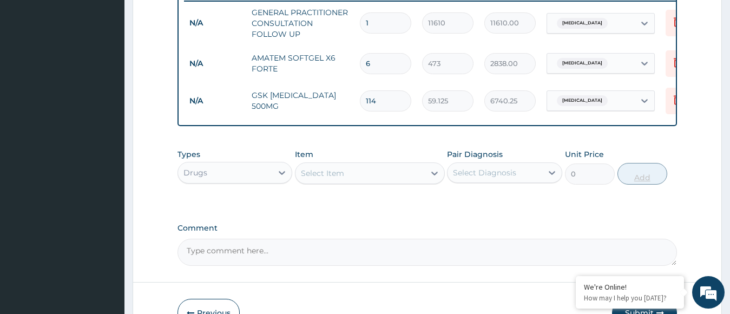
type input "650.38"
type input "1"
type input "59.13"
type input "14"
type input "827.75"
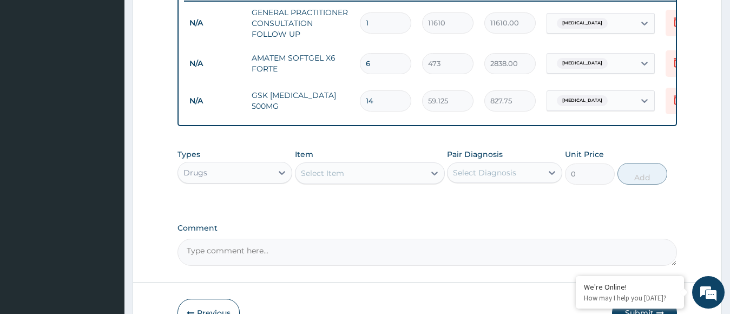
type input "14"
click at [495, 206] on div "Types Drugs Item Select Item Pair Diagnosis Select Diagnosis Unit Price 0 Add" at bounding box center [428, 174] width 500 height 63
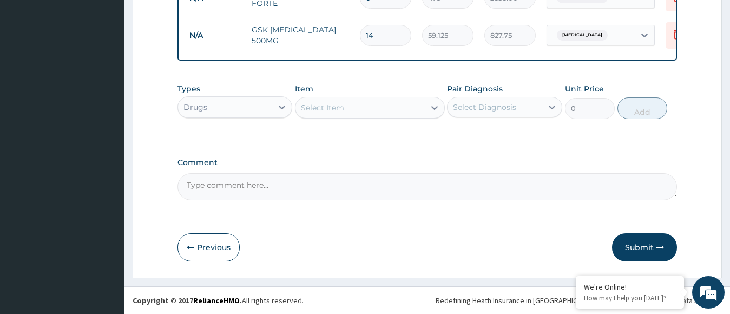
scroll to position [505, 0]
click at [400, 108] on div "Select Item" at bounding box center [360, 107] width 129 height 17
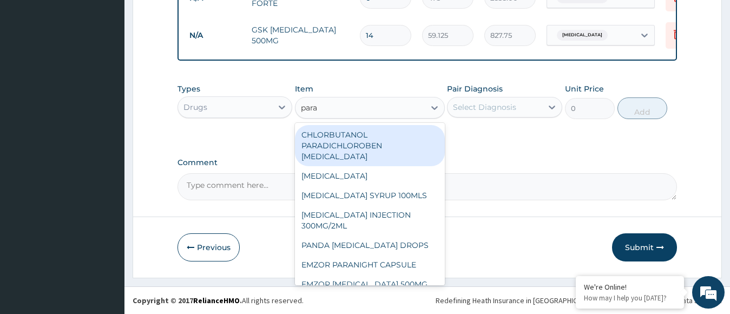
type input "parac"
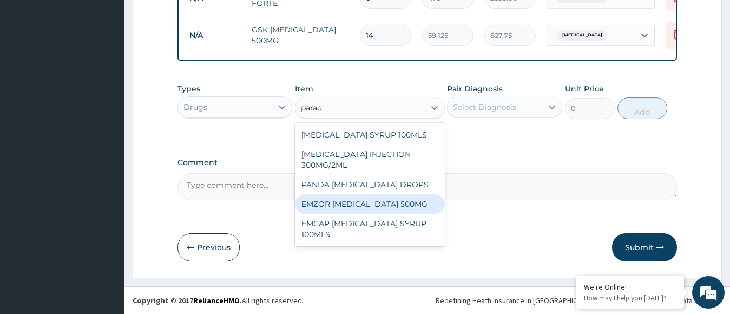
click at [376, 205] on div "EMZOR PARACETAMOL 500MG" at bounding box center [370, 203] width 150 height 19
type input "23.65"
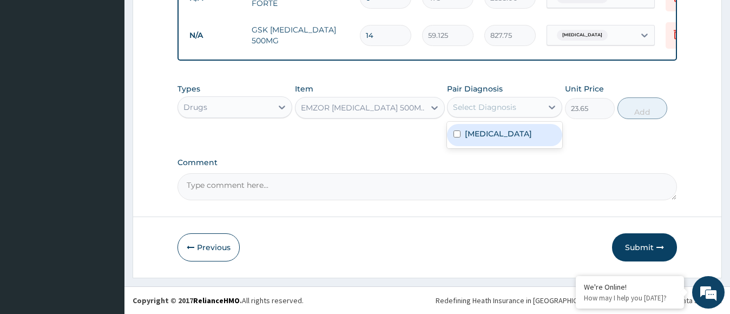
click at [485, 106] on div "Select Diagnosis" at bounding box center [484, 107] width 63 height 11
click at [484, 131] on label "Falciparum malaria" at bounding box center [498, 133] width 67 height 11
checkbox input "true"
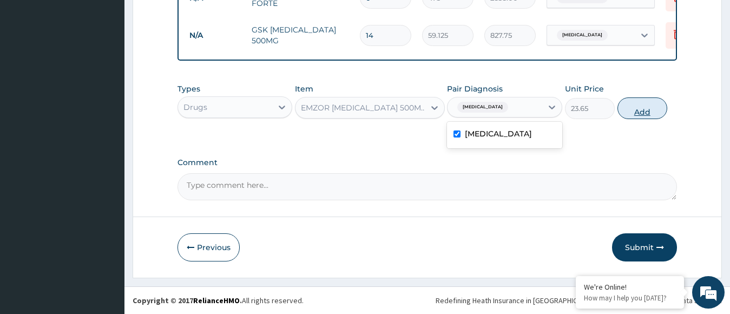
click at [634, 110] on button "Add" at bounding box center [643, 108] width 50 height 22
type input "0"
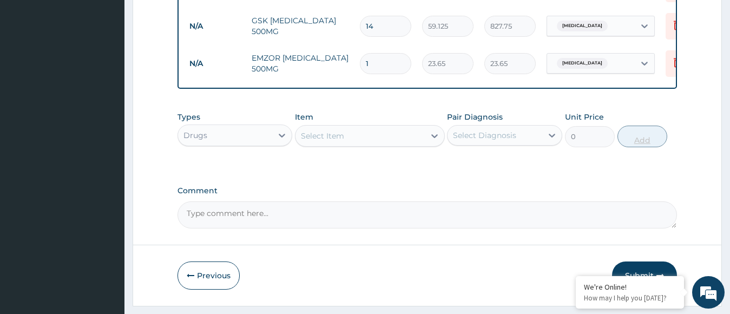
type input "0.00"
type input "3"
type input "70.95"
type input "30"
type input "709.50"
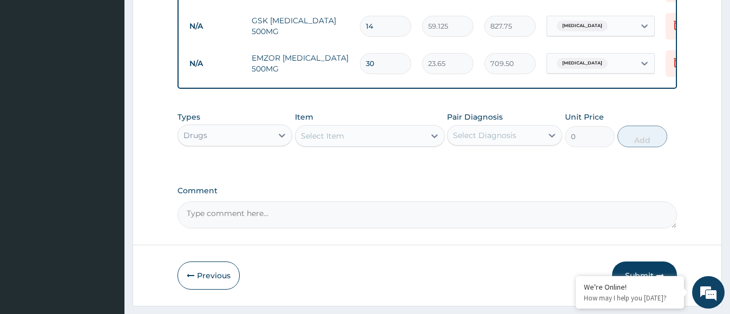
type input "30"
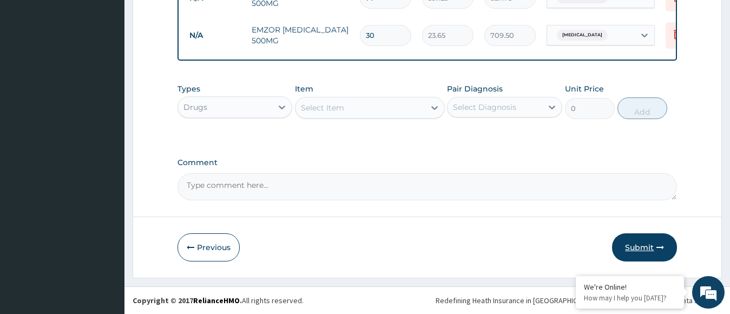
click at [642, 247] on button "Submit" at bounding box center [644, 247] width 65 height 28
